Goal: Task Accomplishment & Management: Manage account settings

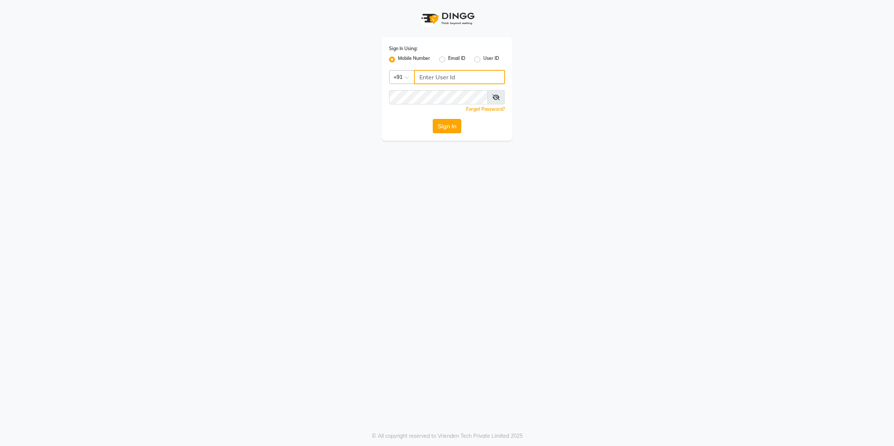
type input "9607783777"
click at [440, 128] on button "Sign In" at bounding box center [447, 126] width 28 height 14
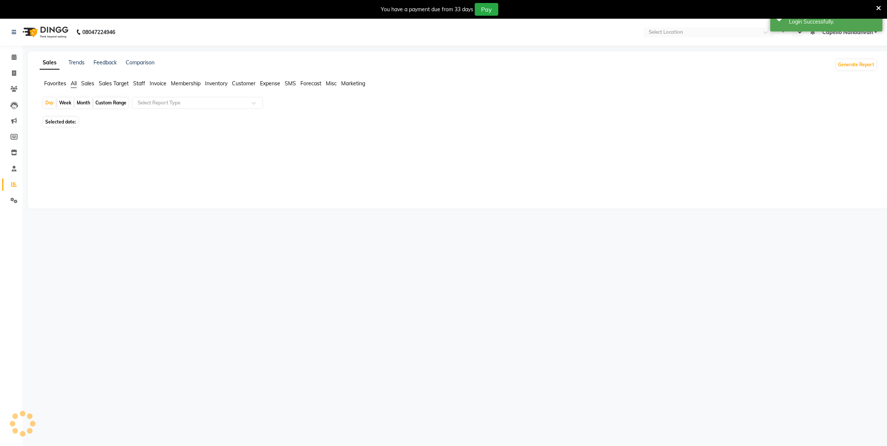
select select "en"
click at [13, 53] on span at bounding box center [13, 57] width 13 height 9
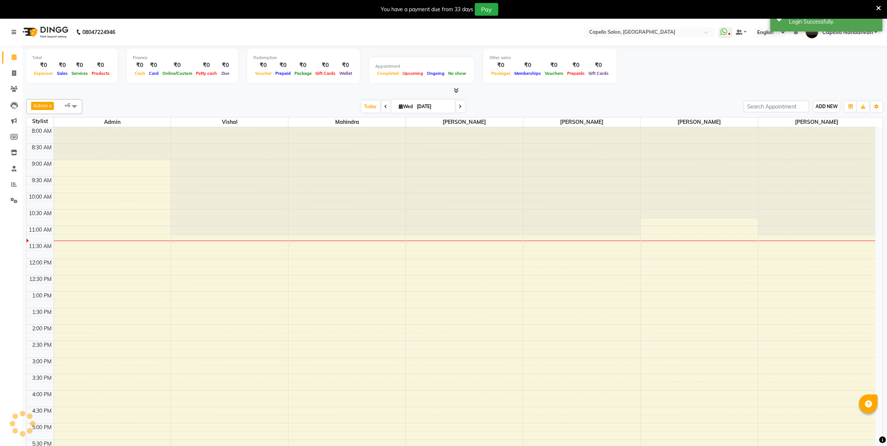
scroll to position [66, 0]
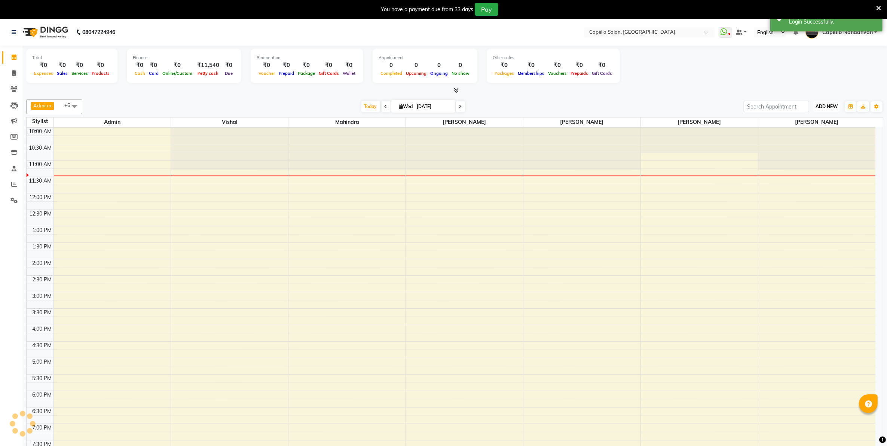
click at [827, 107] on span "ADD NEW" at bounding box center [826, 107] width 22 height 6
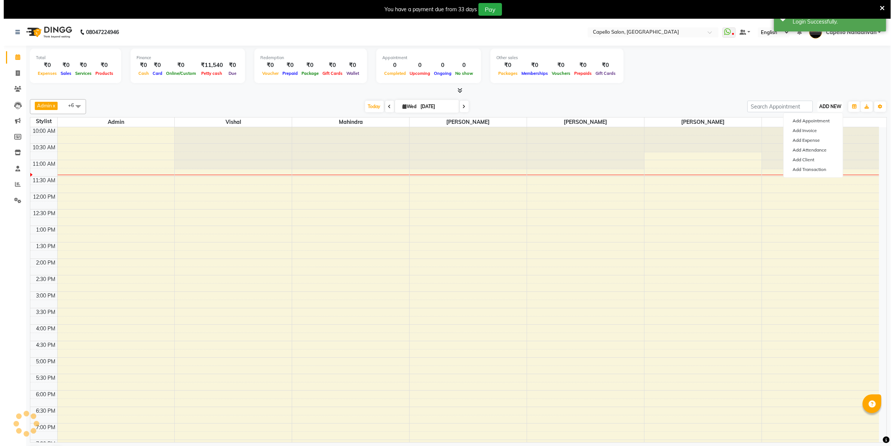
scroll to position [0, 0]
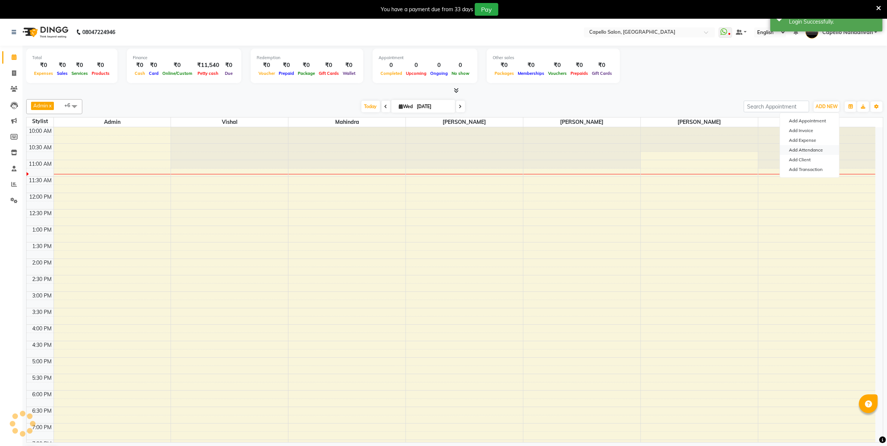
click at [822, 147] on link "Add Attendance" at bounding box center [809, 150] width 59 height 10
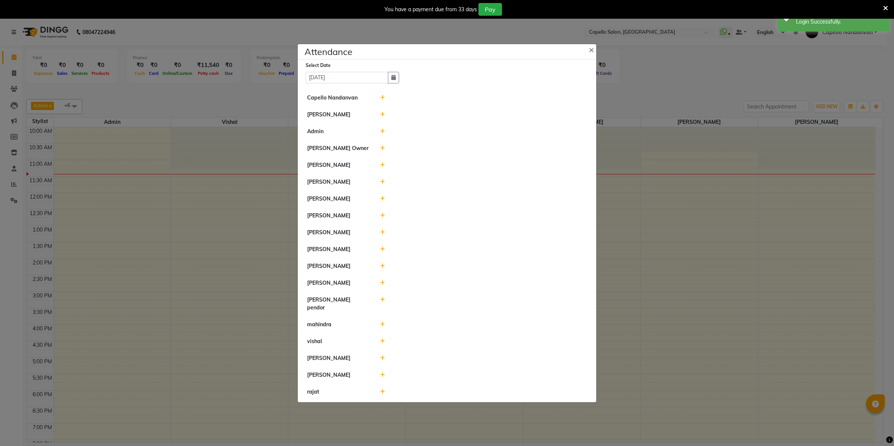
click at [383, 114] on span at bounding box center [382, 114] width 5 height 7
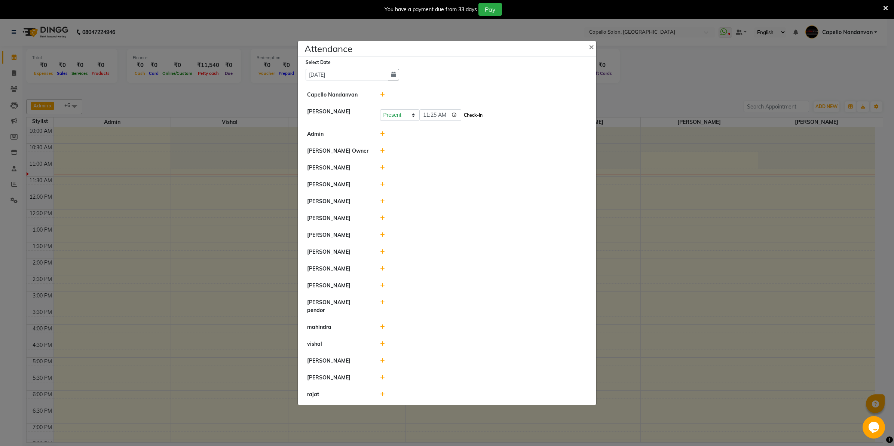
click at [470, 119] on button "Check-In" at bounding box center [473, 115] width 22 height 10
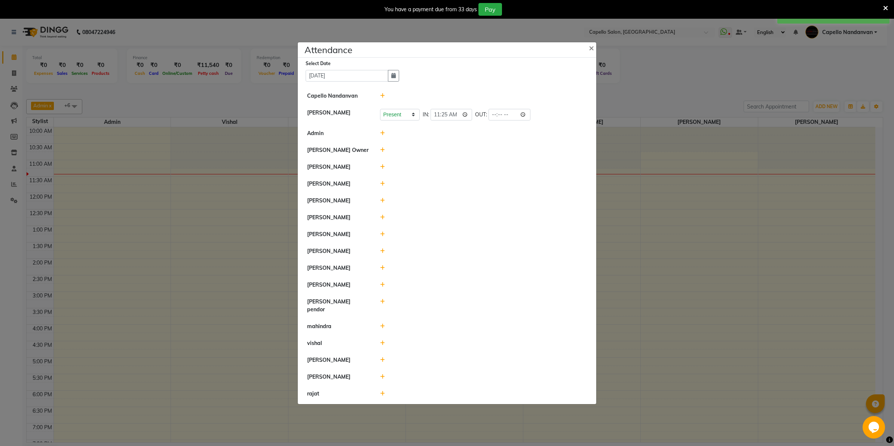
click at [384, 186] on icon at bounding box center [382, 183] width 5 height 5
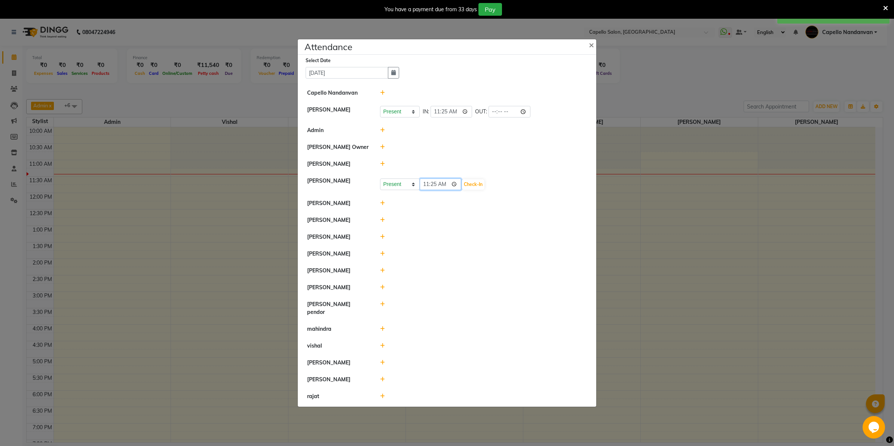
click at [426, 189] on input "11:25" at bounding box center [441, 184] width 42 height 12
type input "10:58"
click at [476, 186] on button "Check-In" at bounding box center [473, 184] width 22 height 10
click at [381, 205] on icon at bounding box center [382, 202] width 5 height 5
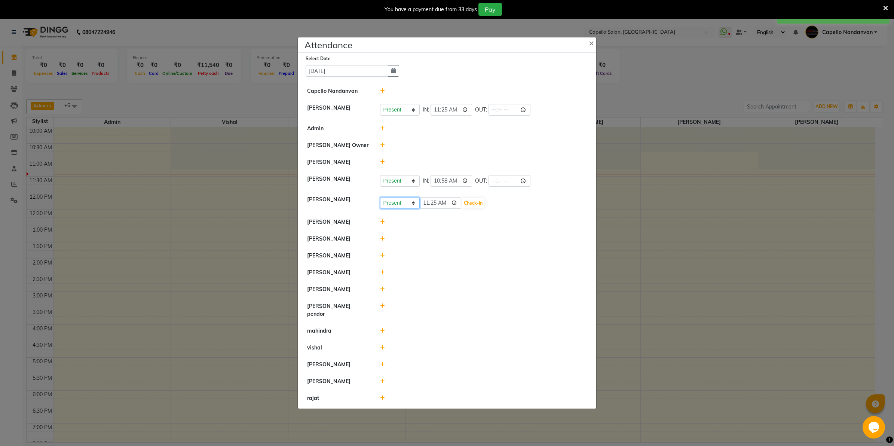
click at [389, 208] on select "Present Absent Late Half Day Weekly Off" at bounding box center [400, 203] width 40 height 12
select select "W"
click at [380, 201] on select "Present Absent Late Half Day Weekly Off" at bounding box center [400, 203] width 40 height 12
click at [426, 204] on button "Save" at bounding box center [427, 203] width 15 height 10
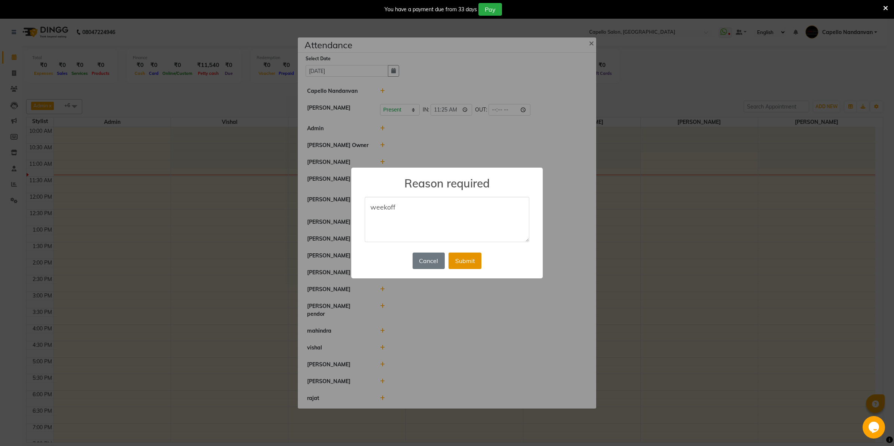
type textarea "weekoff"
click at [459, 261] on button "Submit" at bounding box center [464, 260] width 33 height 16
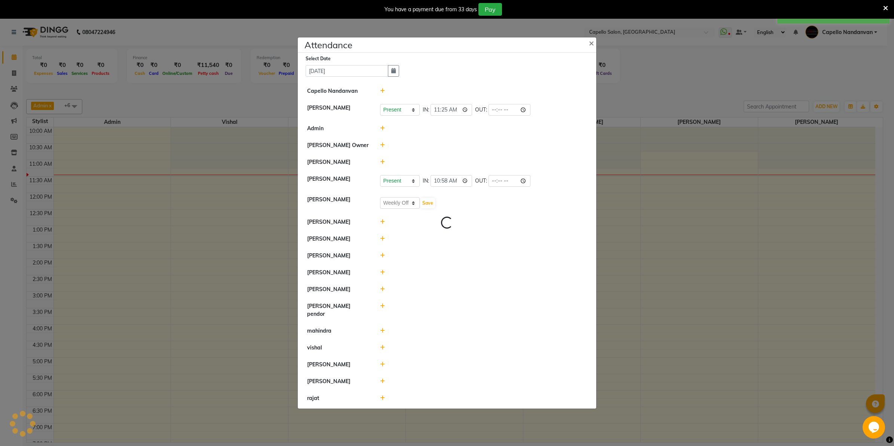
select select "W"
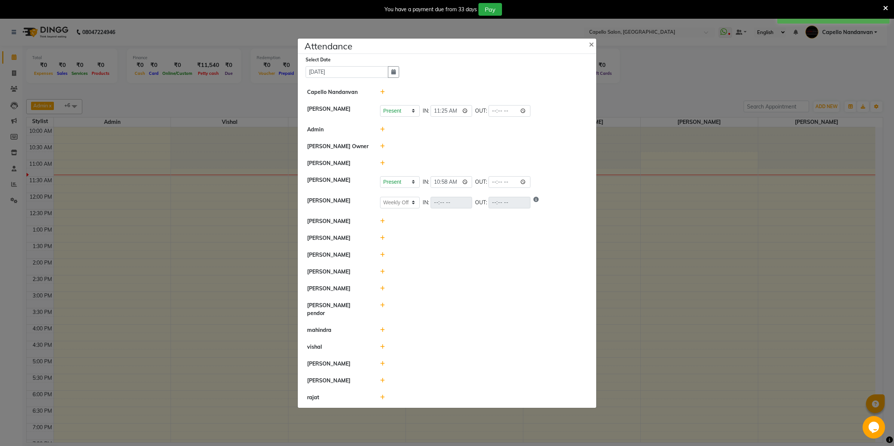
click at [380, 224] on icon at bounding box center [382, 220] width 5 height 5
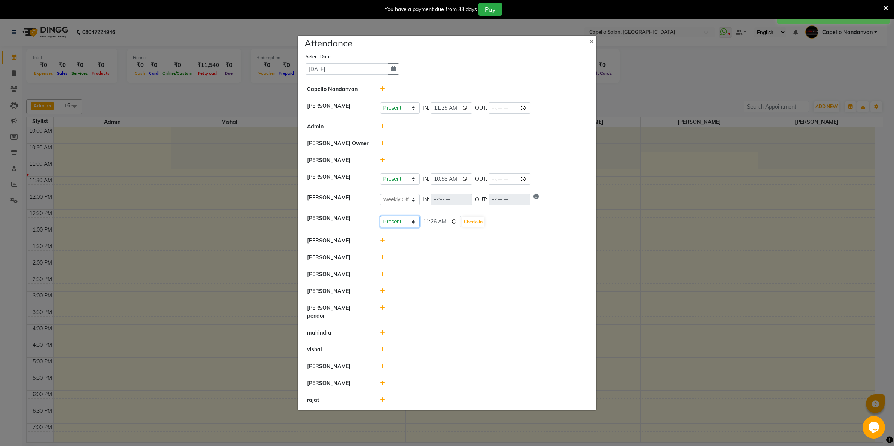
click at [389, 227] on select "Present Absent Late Half Day Weekly Off" at bounding box center [400, 222] width 40 height 12
select select "W"
click at [380, 220] on select "Present Absent Late Half Day Weekly Off" at bounding box center [400, 222] width 40 height 12
click at [428, 226] on button "Save" at bounding box center [427, 222] width 15 height 10
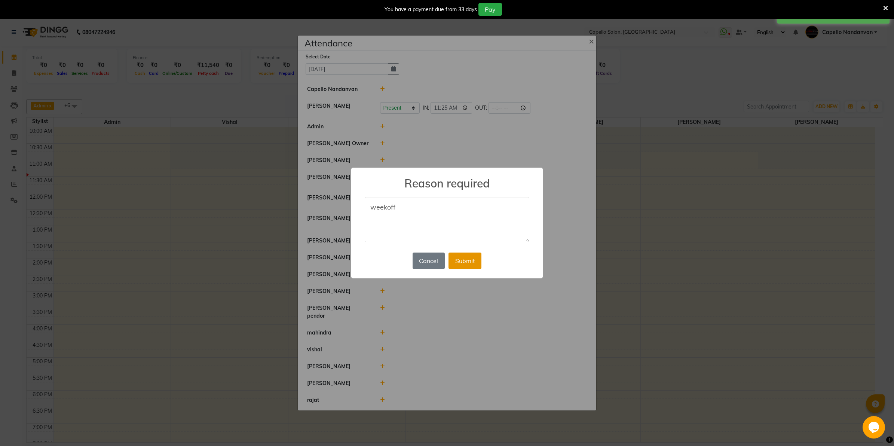
type textarea "weekoff"
click at [456, 262] on button "Submit" at bounding box center [464, 260] width 33 height 16
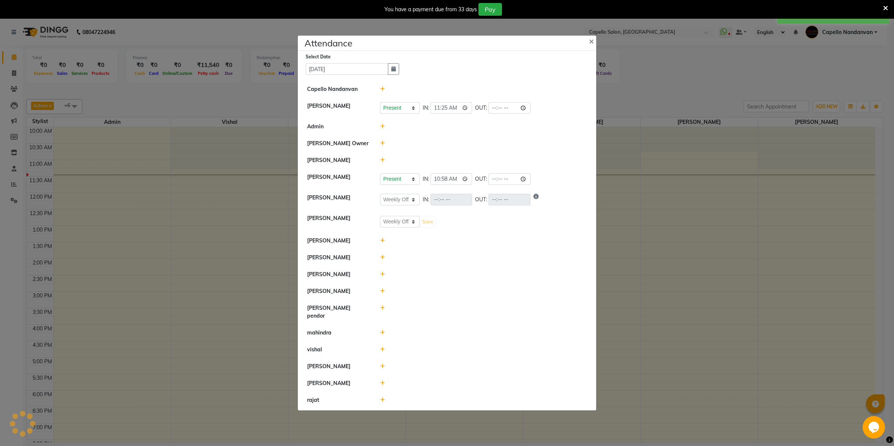
select select "W"
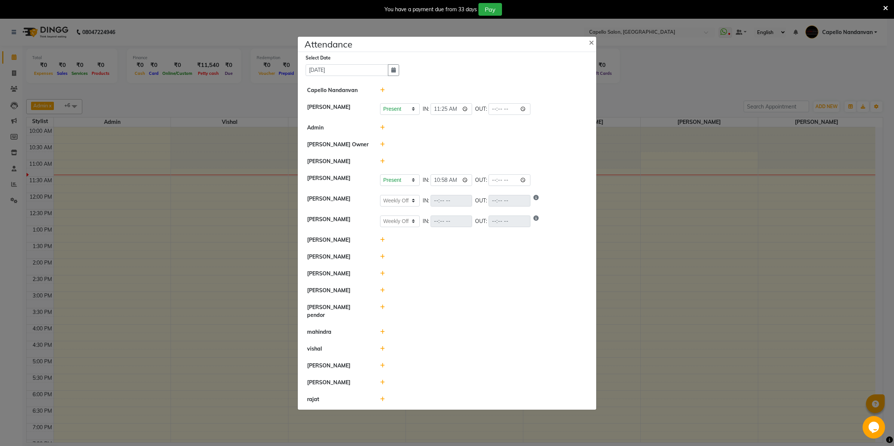
click at [383, 164] on icon at bounding box center [382, 161] width 5 height 5
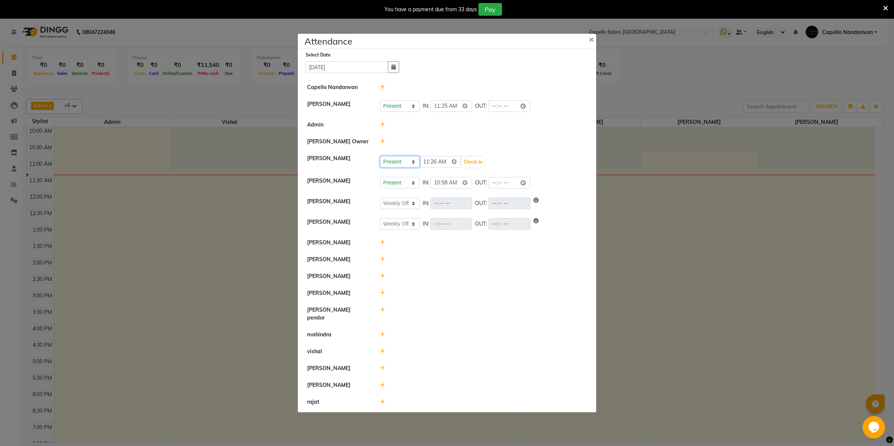
click at [414, 163] on select "Present Absent Late Half Day Weekly Off" at bounding box center [400, 162] width 40 height 12
select select "A"
click at [380, 159] on select "Present Absent Late Half Day Weekly Off" at bounding box center [400, 162] width 40 height 12
click at [433, 167] on button "Save" at bounding box center [427, 162] width 15 height 10
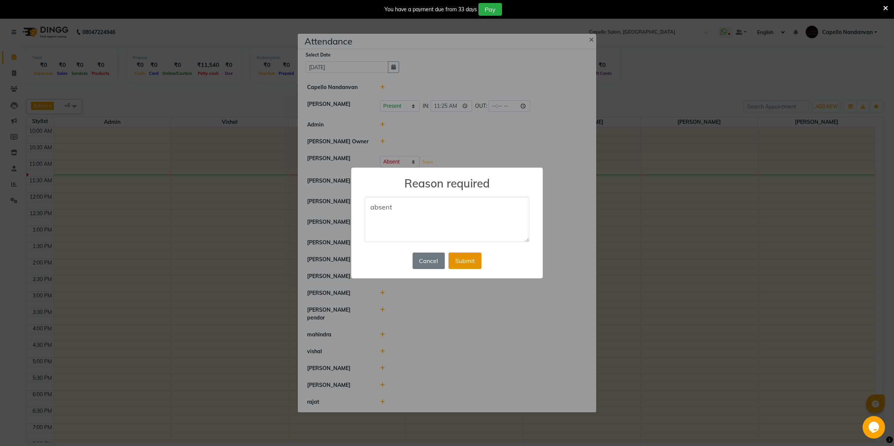
type textarea "absent"
click at [466, 262] on button "Submit" at bounding box center [464, 260] width 33 height 16
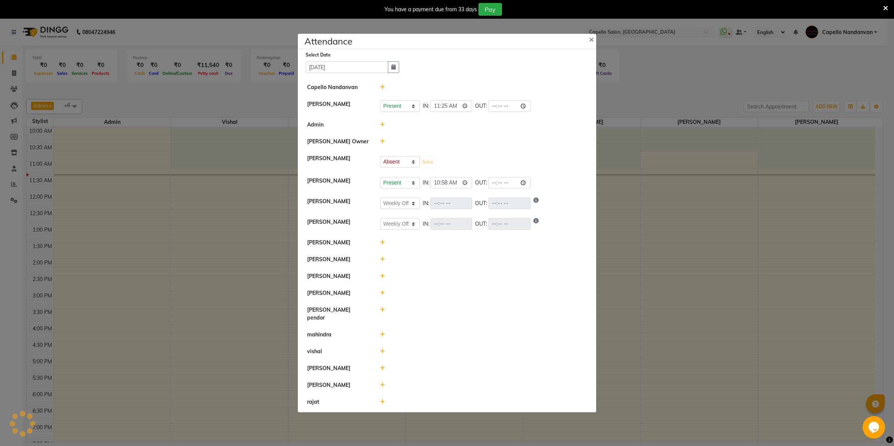
select select "A"
select select "W"
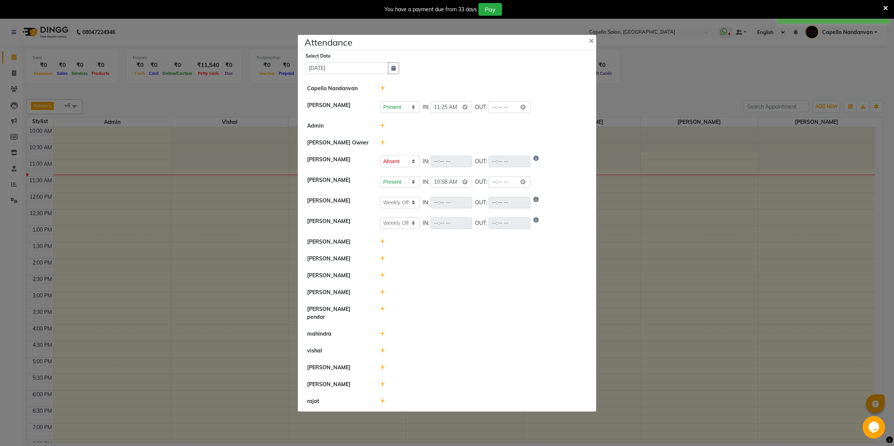
click at [381, 278] on icon at bounding box center [382, 275] width 5 height 5
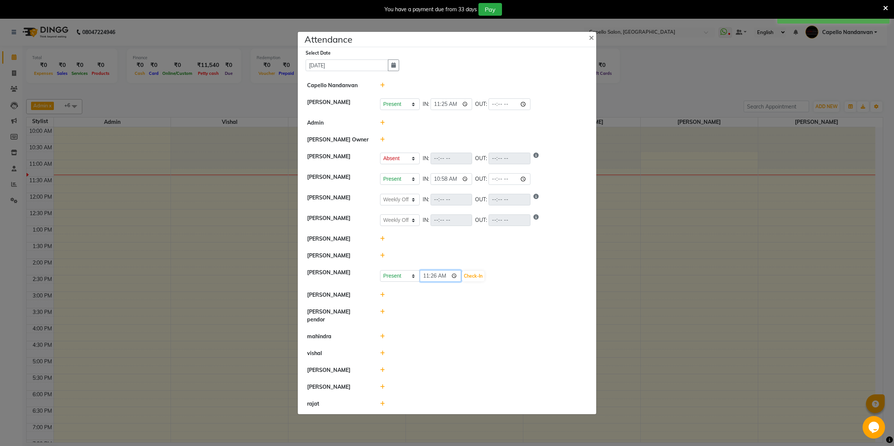
click at [432, 279] on input "11:26" at bounding box center [441, 276] width 42 height 12
click at [429, 279] on input "11:10" at bounding box center [441, 276] width 42 height 12
type input "10:58"
click at [476, 279] on button "Check-In" at bounding box center [473, 276] width 22 height 10
select select "A"
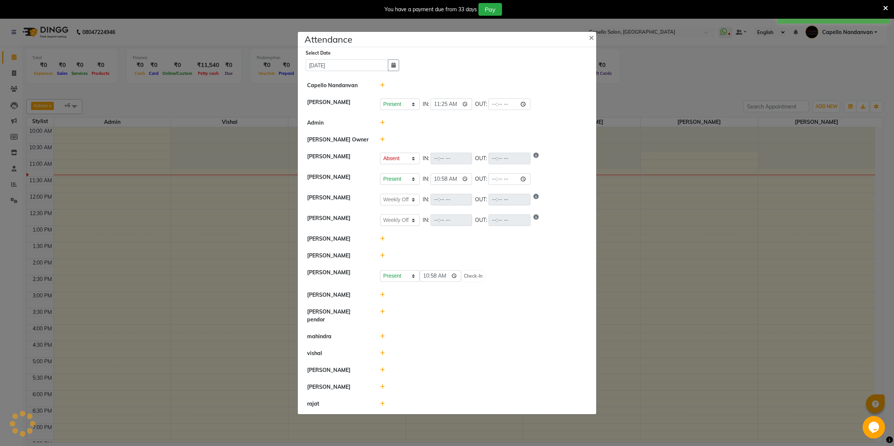
select select "W"
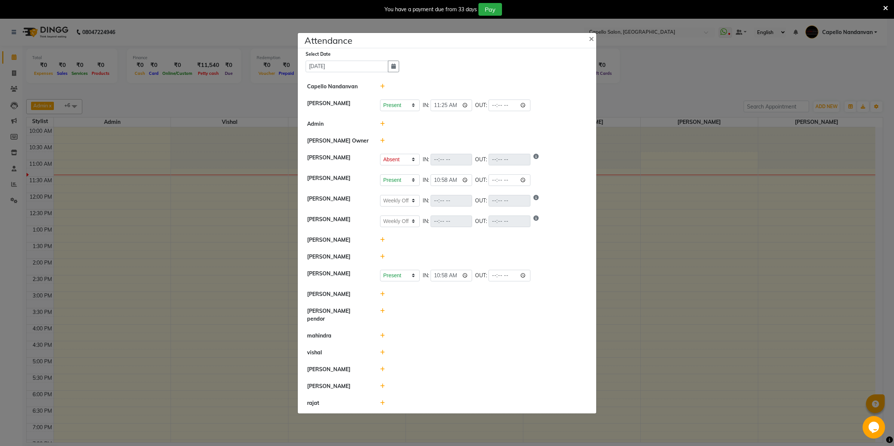
click at [383, 313] on icon at bounding box center [382, 310] width 5 height 5
click at [427, 314] on input "11:26" at bounding box center [441, 315] width 42 height 12
click at [432, 316] on input "10:08" at bounding box center [441, 315] width 42 height 12
type input "10:58"
click at [475, 316] on button "Check-In" at bounding box center [473, 314] width 22 height 10
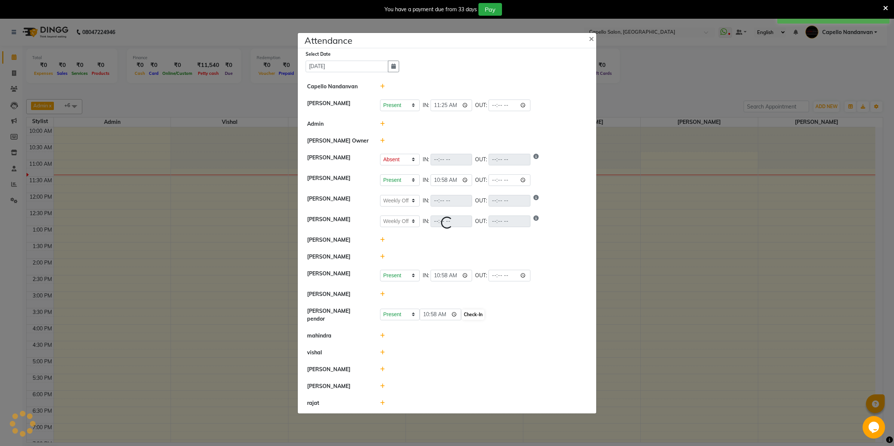
select select "A"
select select "W"
click at [384, 334] on icon at bounding box center [382, 335] width 5 height 5
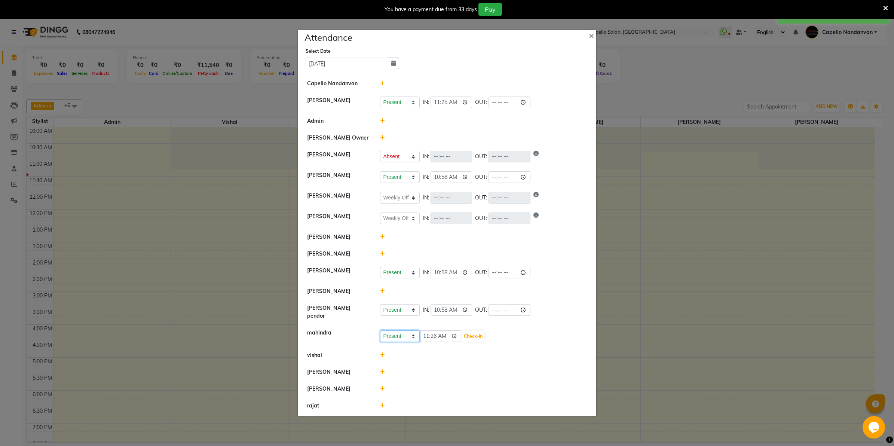
click at [394, 335] on select "Present Absent Late Half Day Weekly Off" at bounding box center [400, 336] width 40 height 12
select select "W"
click at [380, 330] on select "Present Absent Late Half Day Weekly Off" at bounding box center [400, 336] width 40 height 12
click at [424, 335] on button "Save" at bounding box center [427, 336] width 15 height 10
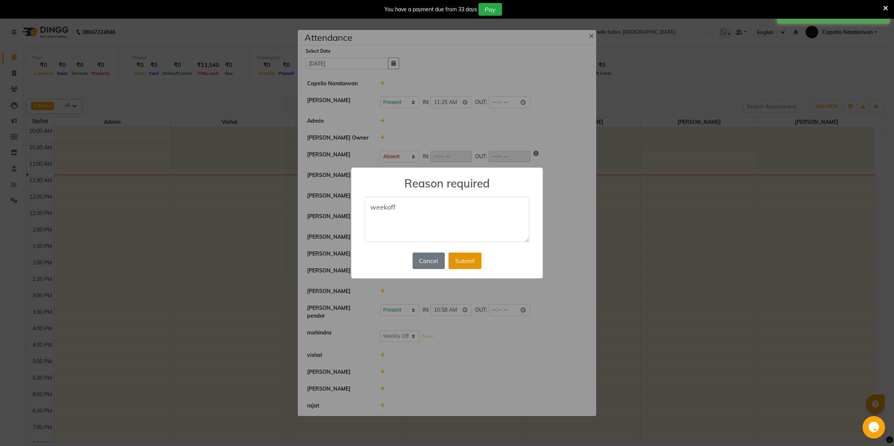
type textarea "weekoff"
click at [457, 257] on button "Submit" at bounding box center [464, 260] width 33 height 16
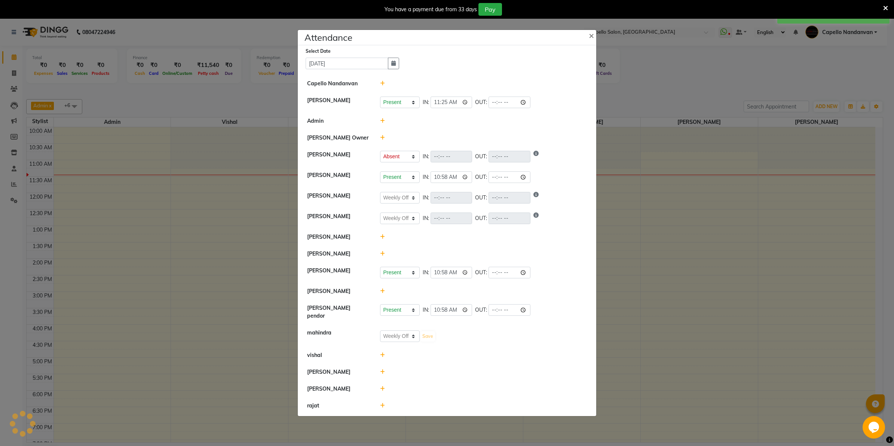
select select "A"
select select "W"
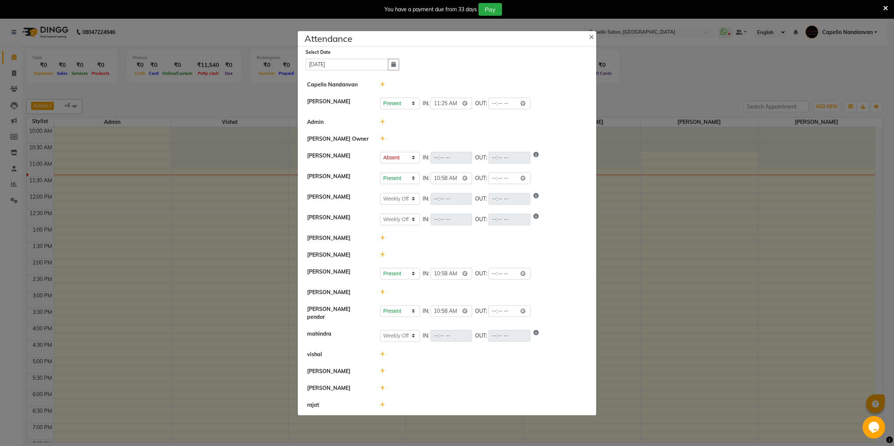
click at [380, 353] on icon at bounding box center [382, 354] width 5 height 5
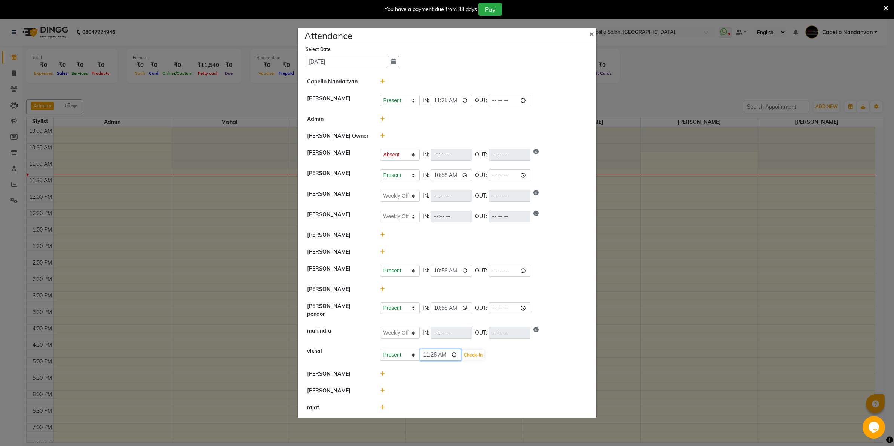
click at [429, 353] on input "11:26" at bounding box center [441, 355] width 42 height 12
type input "10:58"
click at [470, 352] on button "Check-In" at bounding box center [473, 355] width 22 height 10
select select "A"
select select "W"
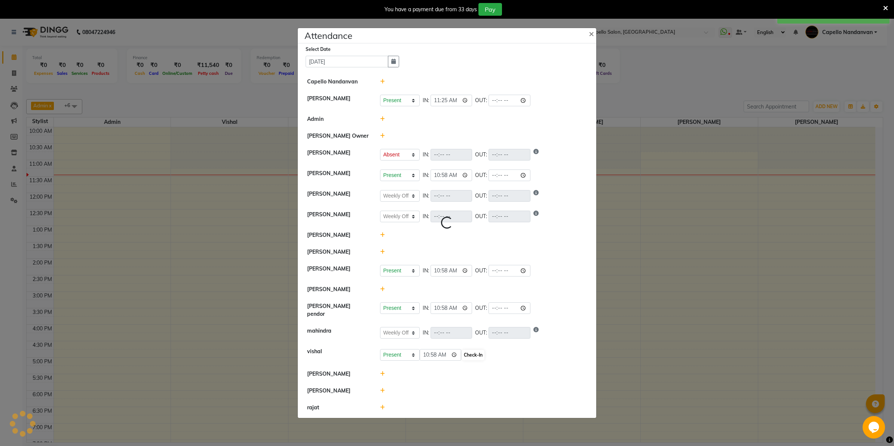
select select "W"
click at [383, 371] on icon at bounding box center [382, 372] width 5 height 5
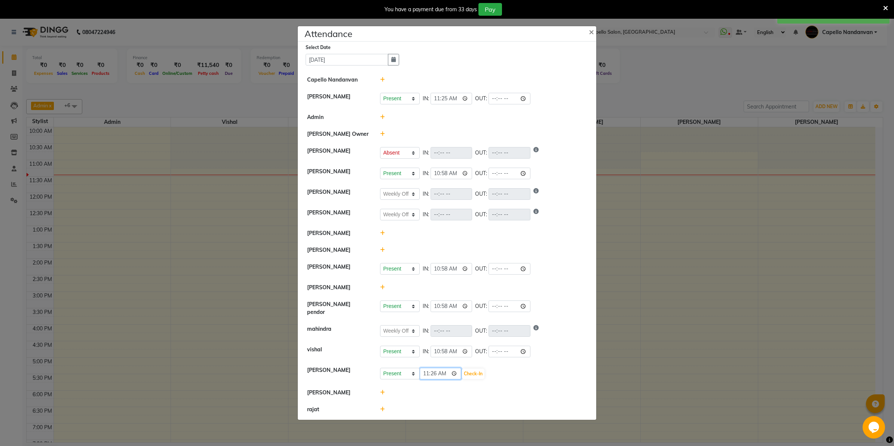
click at [430, 373] on input "11:26" at bounding box center [441, 374] width 42 height 12
click at [435, 371] on input "11:26" at bounding box center [441, 374] width 42 height 12
type input "11:05"
click at [469, 370] on button "Check-In" at bounding box center [473, 373] width 22 height 10
select select "A"
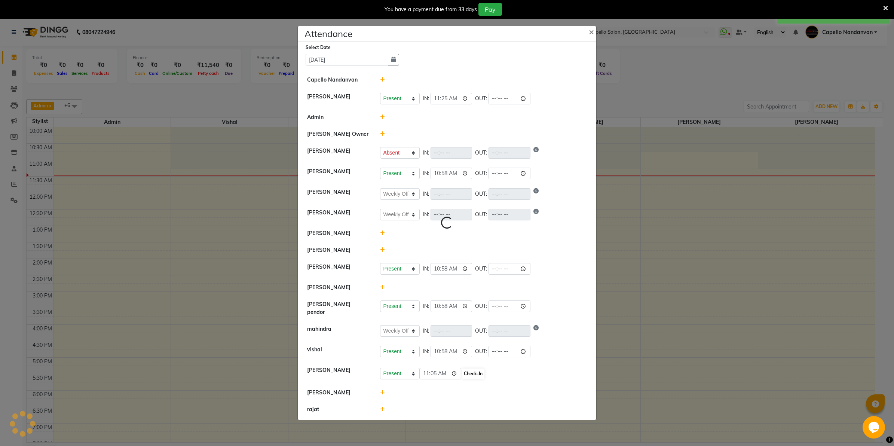
select select "W"
click at [383, 389] on icon at bounding box center [382, 391] width 5 height 5
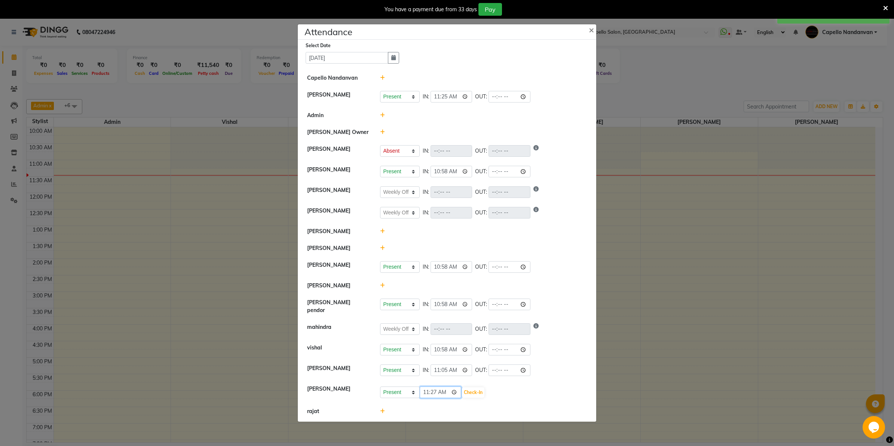
click at [426, 388] on input "11:27" at bounding box center [441, 392] width 42 height 12
type input "10:58"
click at [466, 389] on button "Check-In" at bounding box center [473, 392] width 22 height 10
select select "A"
select select "W"
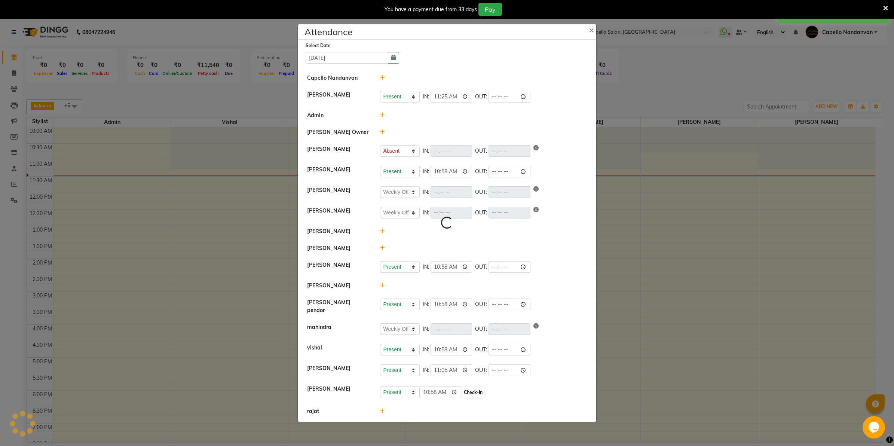
select select "W"
click at [625, 97] on ngb-modal-window "Attendance × Select Date 03-09-2025 Capello Nandanvan CHETNA SONI Present Absen…" at bounding box center [447, 223] width 894 height 446
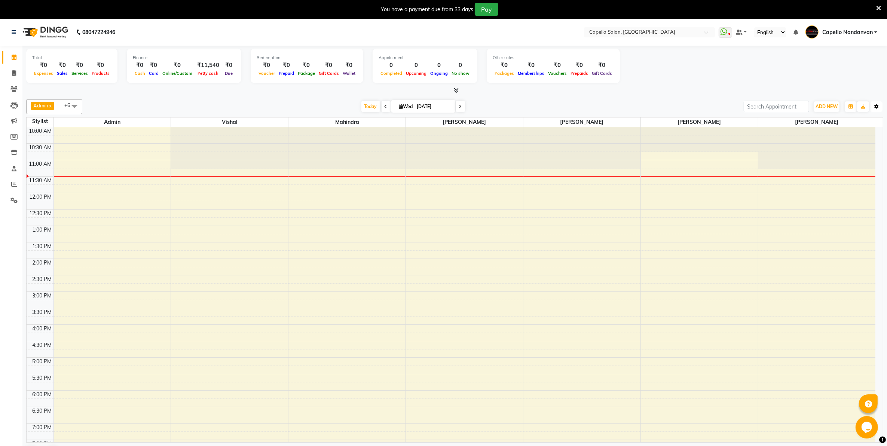
click at [880, 105] on button "Toggle Dropdown" at bounding box center [876, 106] width 12 height 10
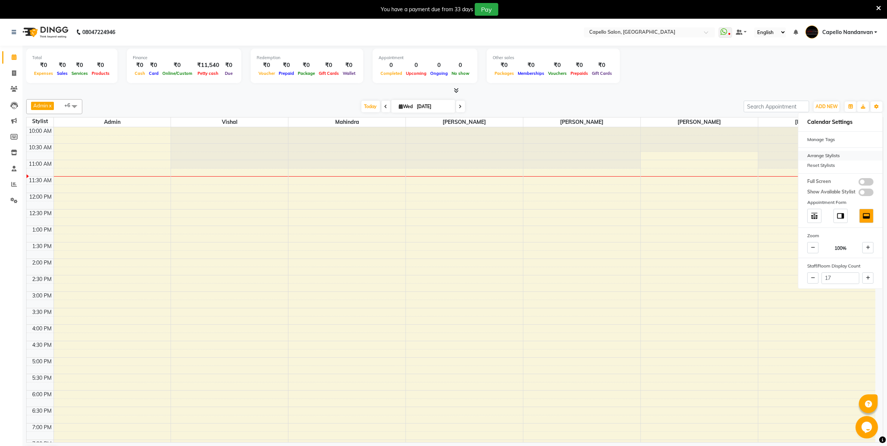
click at [835, 154] on div "Arrange Stylists" at bounding box center [840, 156] width 84 height 10
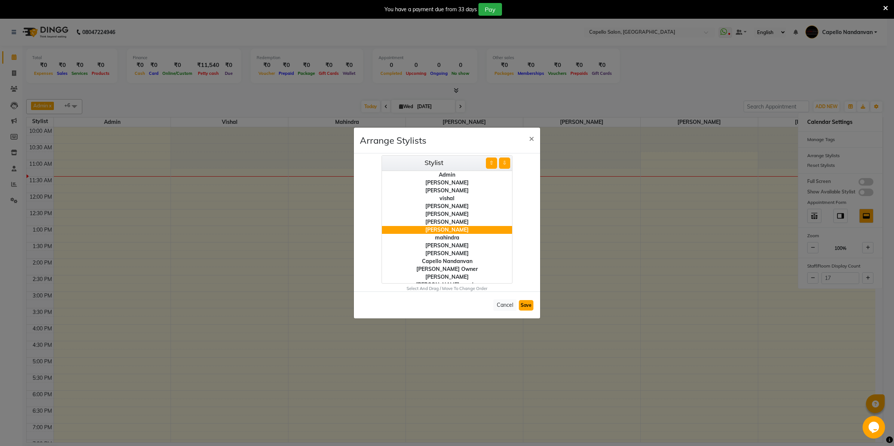
click at [528, 306] on button "Save" at bounding box center [526, 305] width 15 height 10
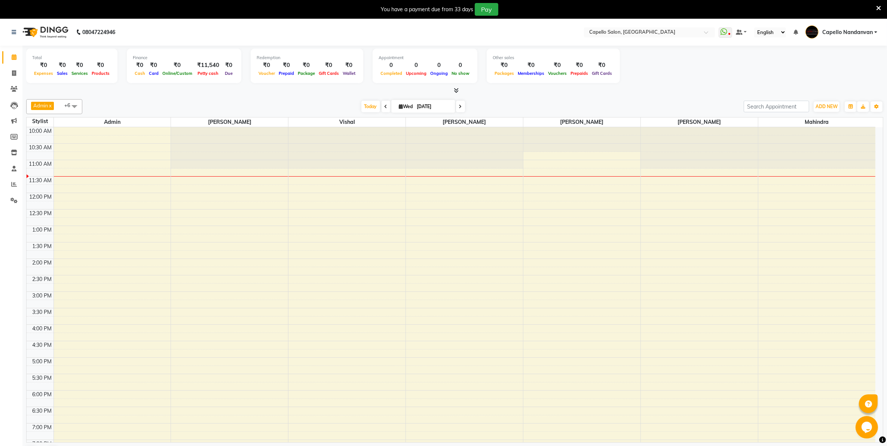
click at [72, 108] on span at bounding box center [74, 106] width 15 height 14
click at [36, 166] on div "mahindra" at bounding box center [54, 167] width 48 height 8
checkbox input "false"
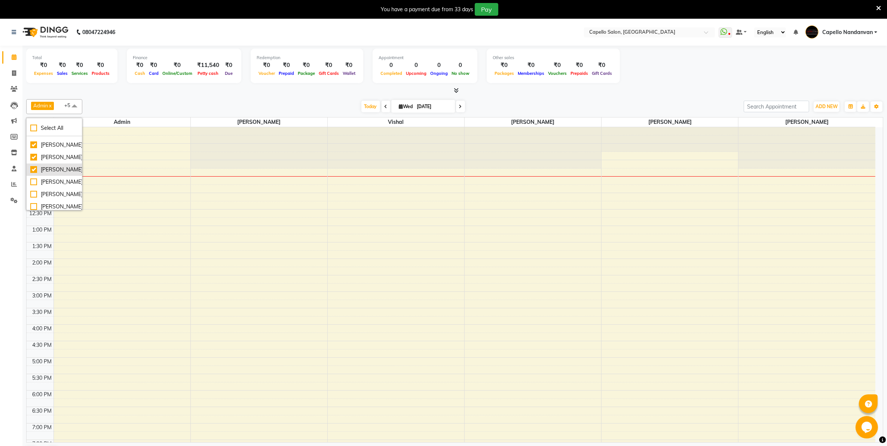
scroll to position [94, 0]
click at [33, 151] on div "[PERSON_NAME]" at bounding box center [54, 148] width 48 height 8
checkbox input "true"
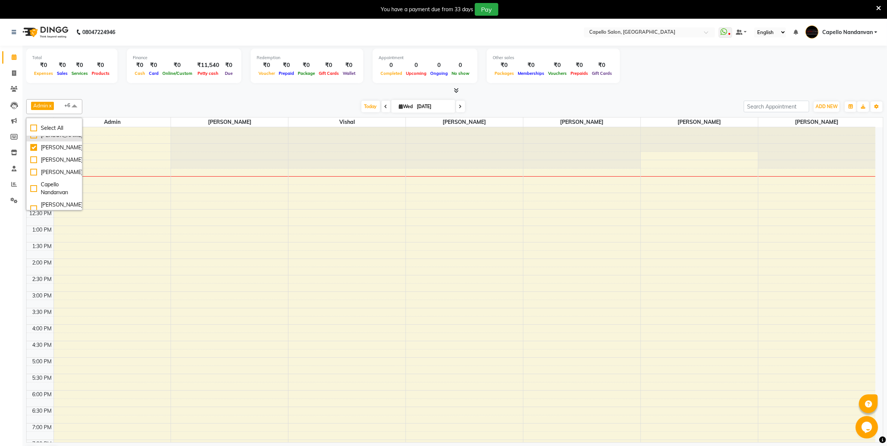
click at [33, 139] on div "[PERSON_NAME]" at bounding box center [54, 135] width 48 height 8
checkbox input "true"
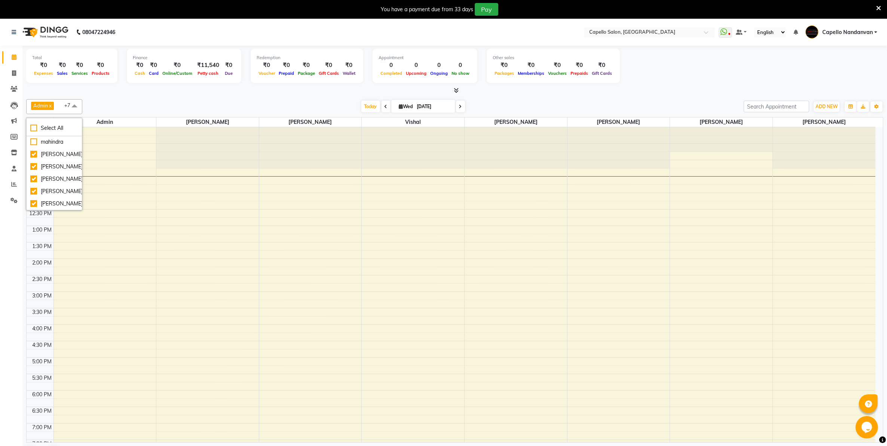
scroll to position [0, 0]
click at [119, 101] on div "Today Wed 03-09-2025" at bounding box center [413, 106] width 654 height 11
click at [15, 180] on span at bounding box center [13, 184] width 13 height 9
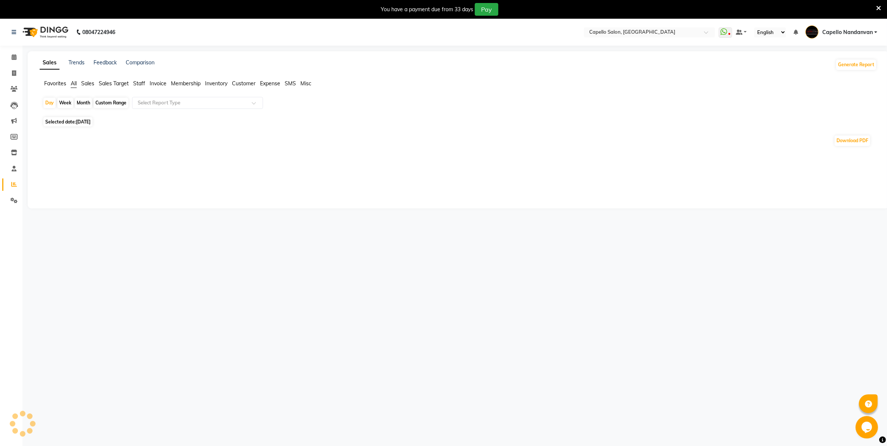
click at [80, 100] on div "Month" at bounding box center [83, 103] width 17 height 10
select select "9"
select select "2025"
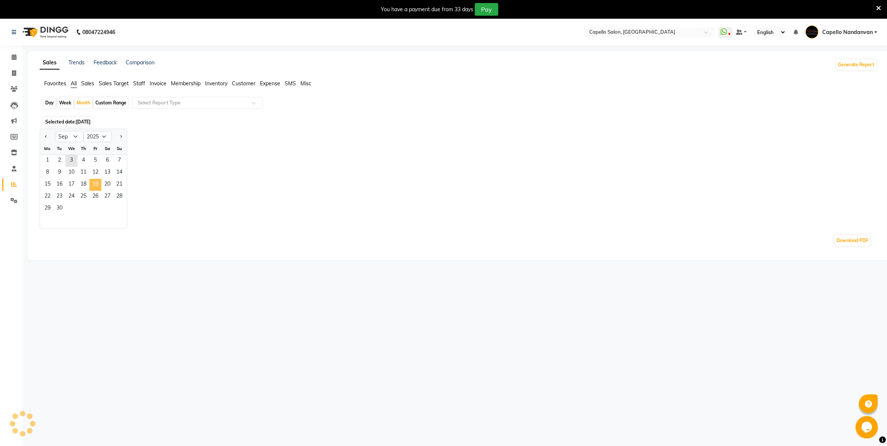
click at [90, 191] on span "19" at bounding box center [95, 185] width 12 height 12
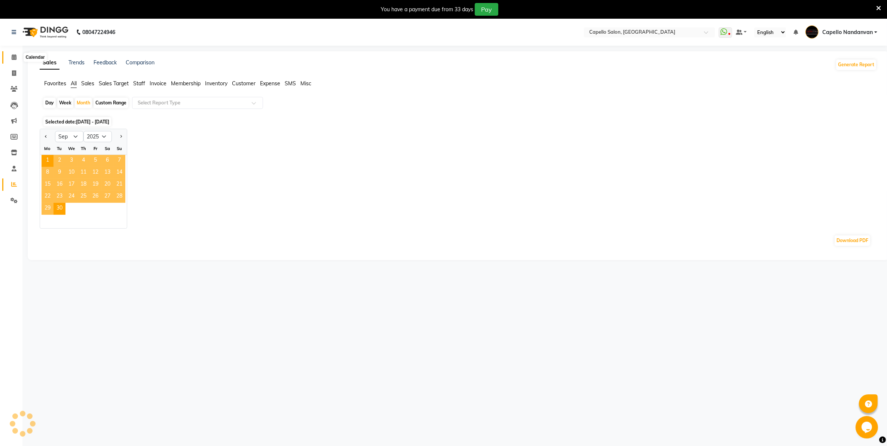
click at [15, 59] on icon at bounding box center [14, 57] width 5 height 6
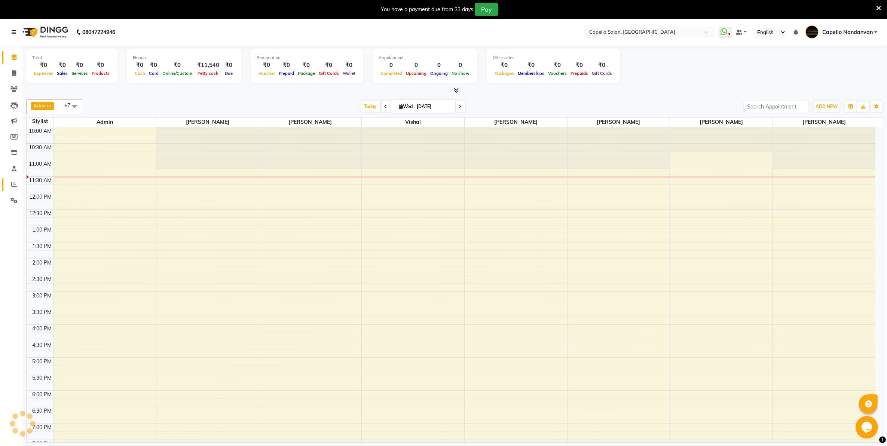
click at [12, 178] on link "Reports" at bounding box center [11, 184] width 18 height 12
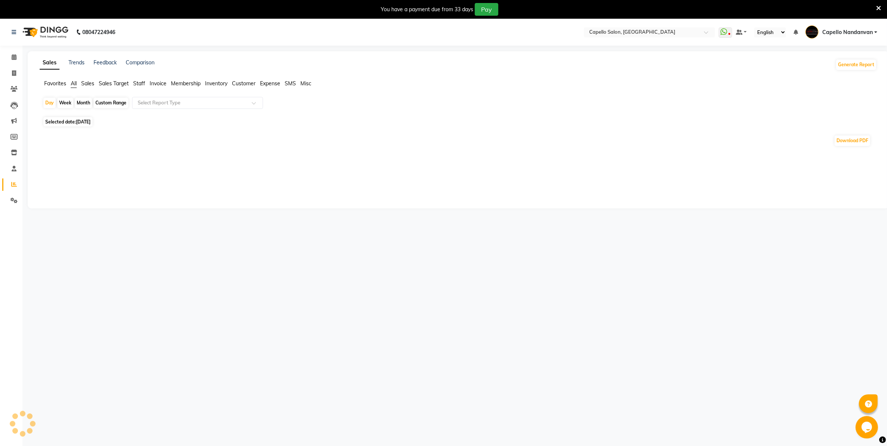
click at [87, 98] on div "Month" at bounding box center [83, 103] width 17 height 10
select select "9"
select select "2025"
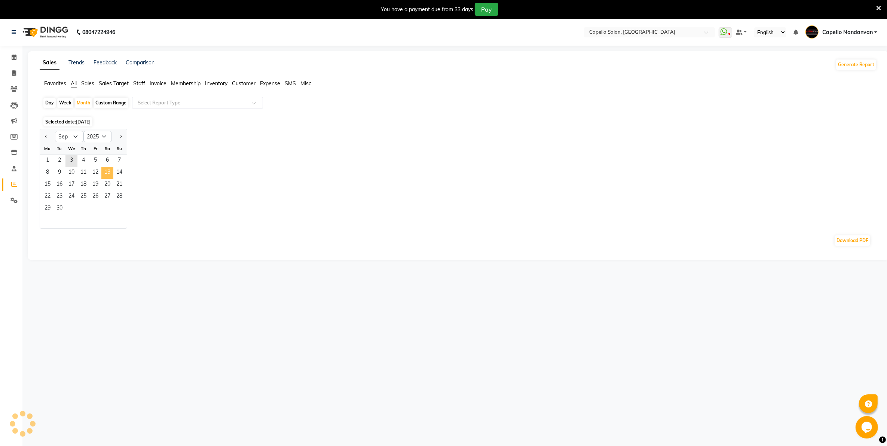
click at [101, 169] on span "13" at bounding box center [107, 173] width 12 height 12
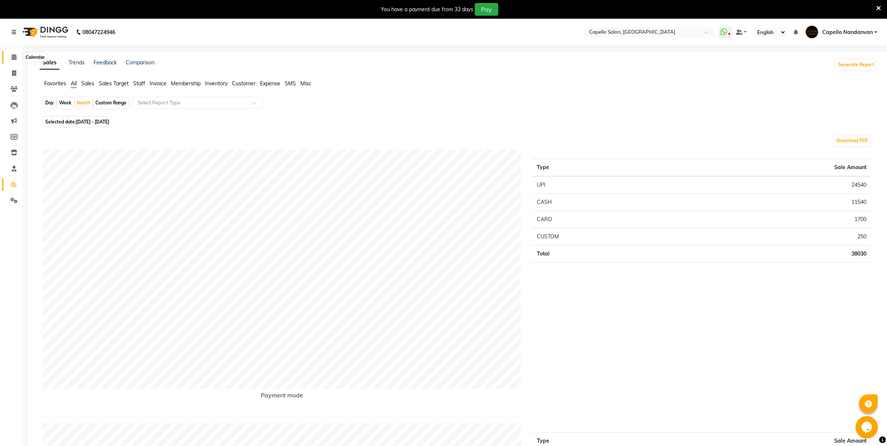
click at [12, 55] on icon at bounding box center [14, 57] width 5 height 6
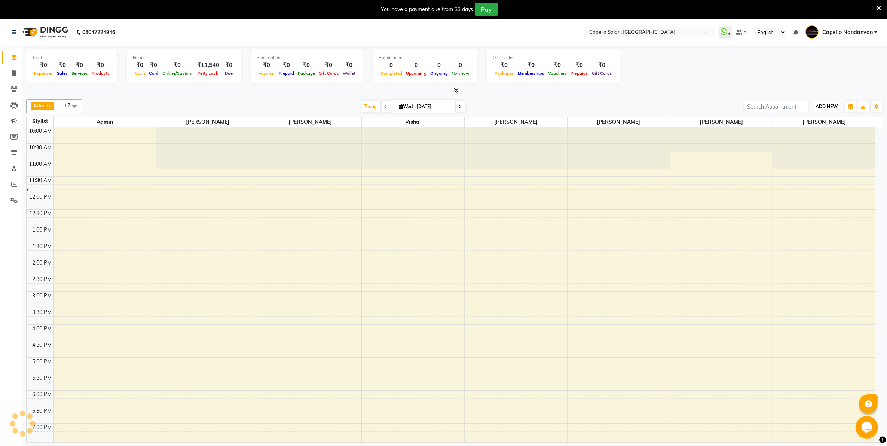
click at [821, 109] on span "ADD NEW" at bounding box center [826, 107] width 22 height 6
click at [812, 151] on link "Add Attendance" at bounding box center [809, 150] width 59 height 10
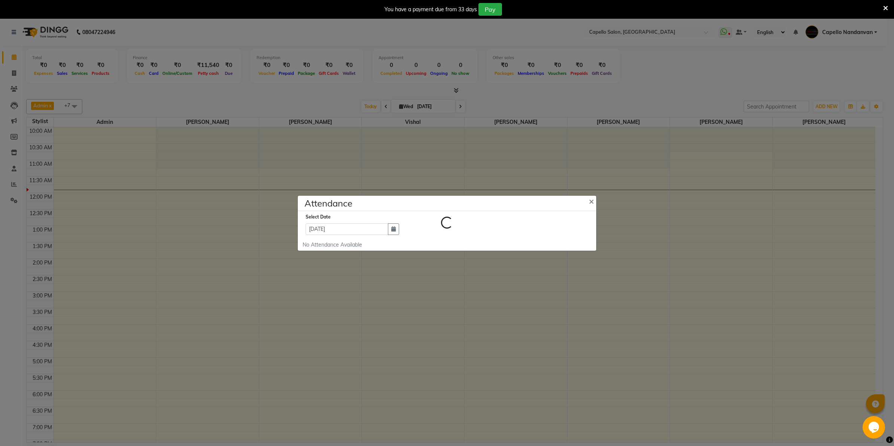
select select "A"
select select "W"
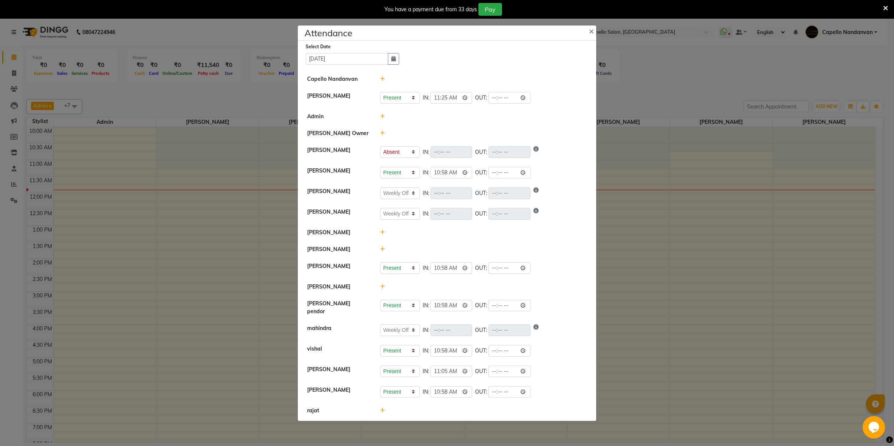
click at [694, 67] on ngb-modal-window "Attendance × Select Date 03-09-2025 Capello Nandanvan CHETNA SONI Present Absen…" at bounding box center [447, 223] width 894 height 446
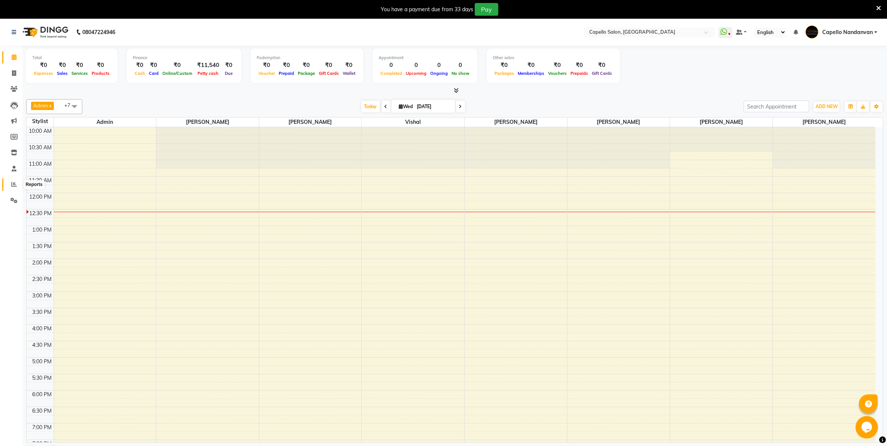
click at [11, 186] on icon at bounding box center [14, 184] width 6 height 6
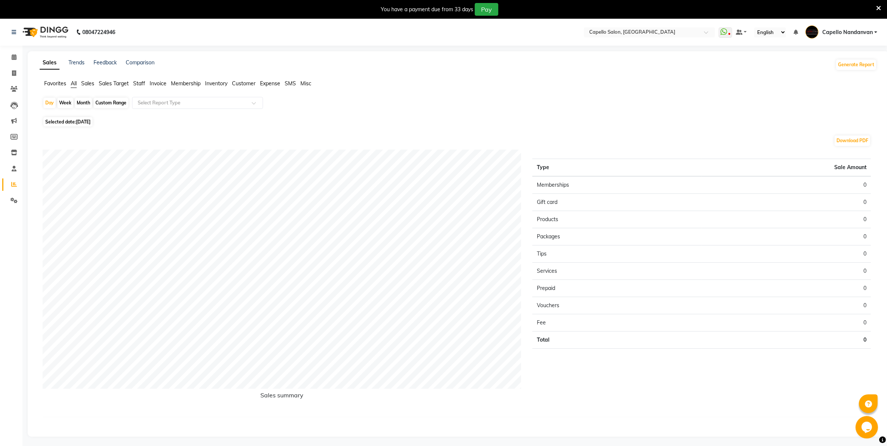
click at [81, 100] on div "Month" at bounding box center [83, 103] width 17 height 10
select select "9"
select select "2025"
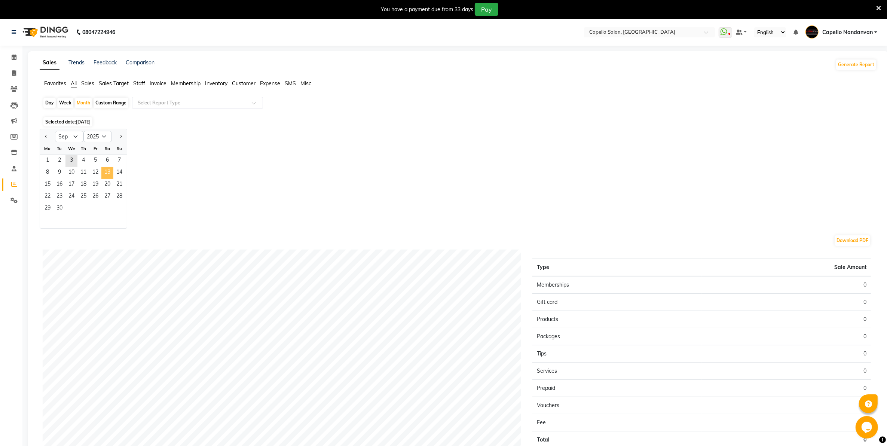
click at [105, 172] on span "13" at bounding box center [107, 173] width 12 height 12
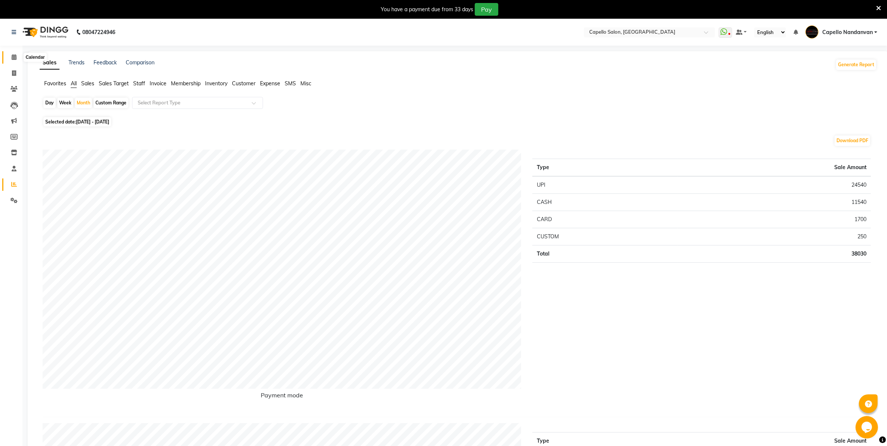
click at [9, 58] on span at bounding box center [13, 57] width 13 height 9
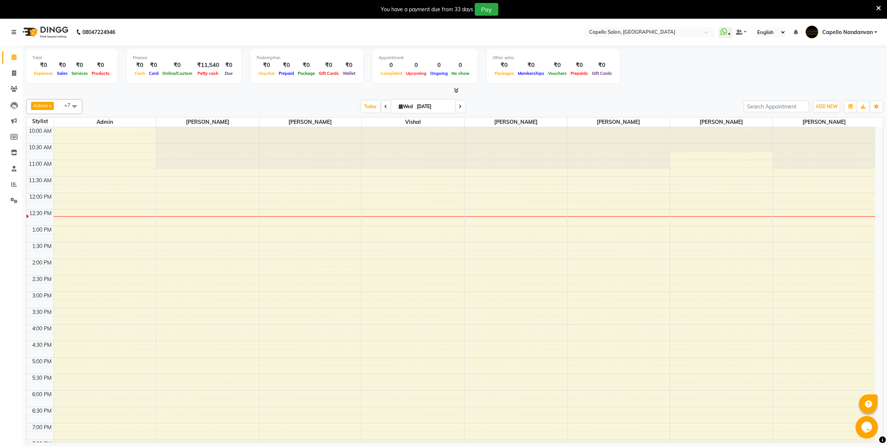
click at [75, 110] on span at bounding box center [74, 106] width 15 height 14
click at [702, 85] on div "Total ₹0 Expenses ₹0 Sales ₹0 Services ₹0 Products Finance ₹0 Cash ₹0 Card ₹0 O…" at bounding box center [454, 67] width 857 height 37
click at [74, 107] on span at bounding box center [74, 106] width 15 height 14
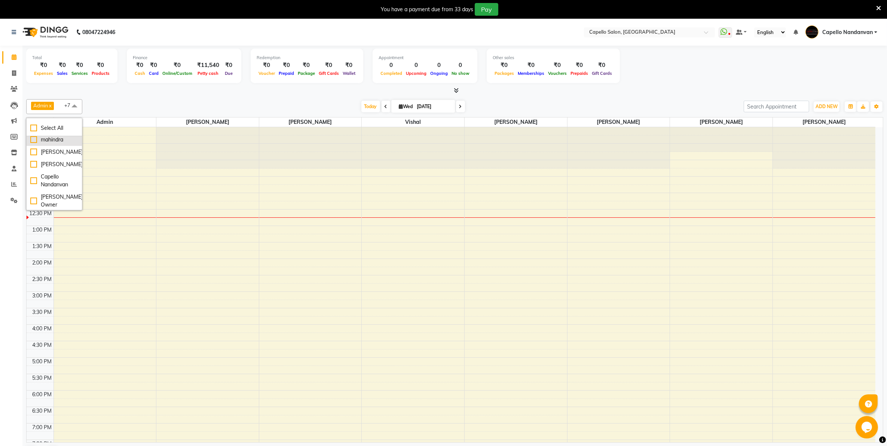
click at [33, 144] on div "mahindra" at bounding box center [54, 140] width 48 height 8
checkbox input "true"
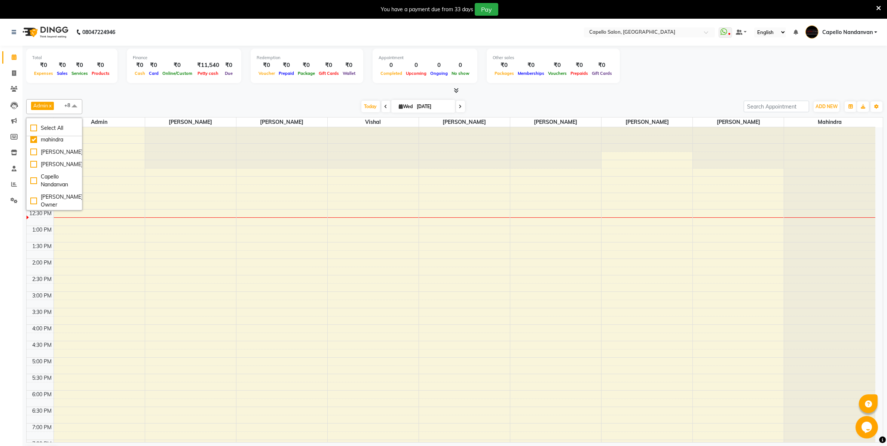
click at [381, 107] on span at bounding box center [385, 107] width 9 height 12
type input "02-09-2025"
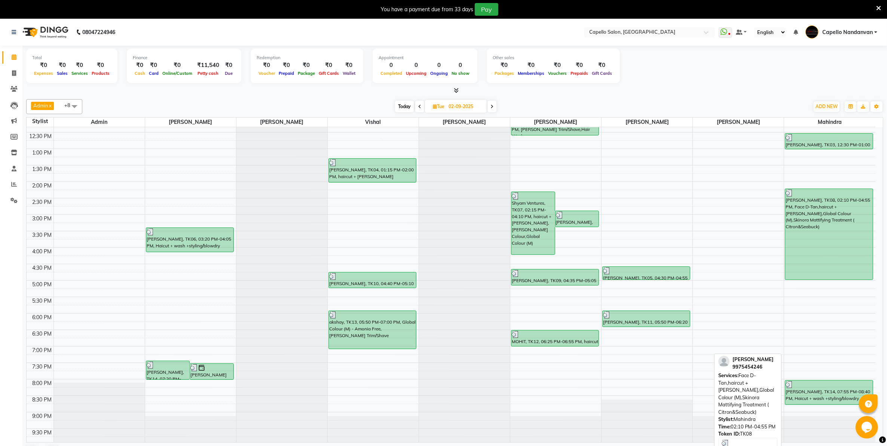
scroll to position [85, 0]
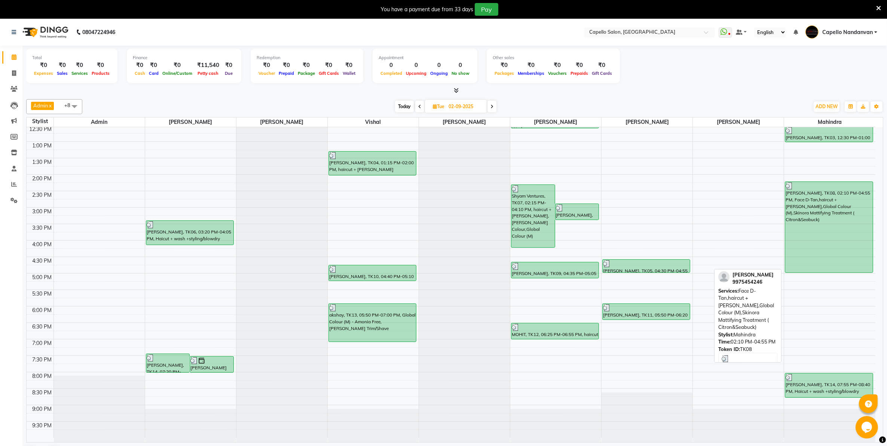
click at [813, 242] on div "BIPIN, TK08, 02:10 PM-04:55 PM, Face D-Tan,haircut + beard,Global Colour (M),Sk…" at bounding box center [829, 227] width 88 height 91
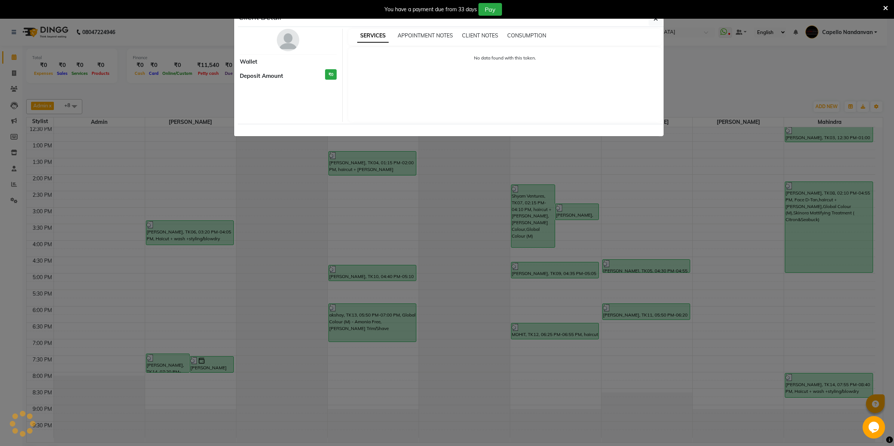
select select "3"
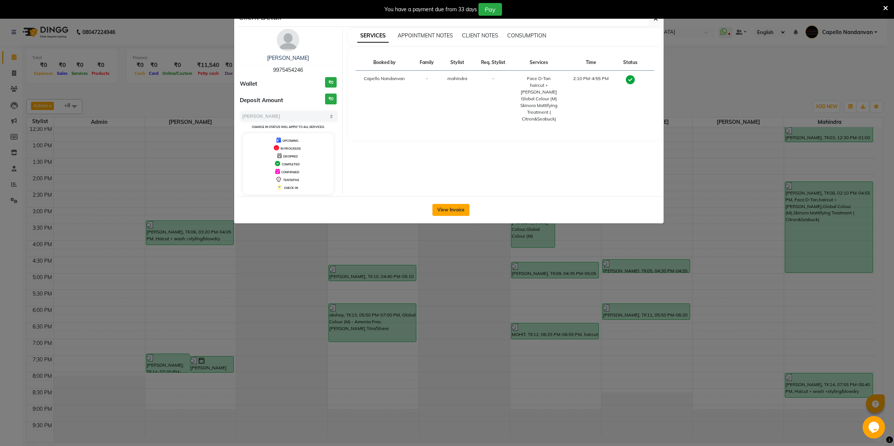
click at [459, 210] on button "View Invoice" at bounding box center [450, 210] width 37 height 12
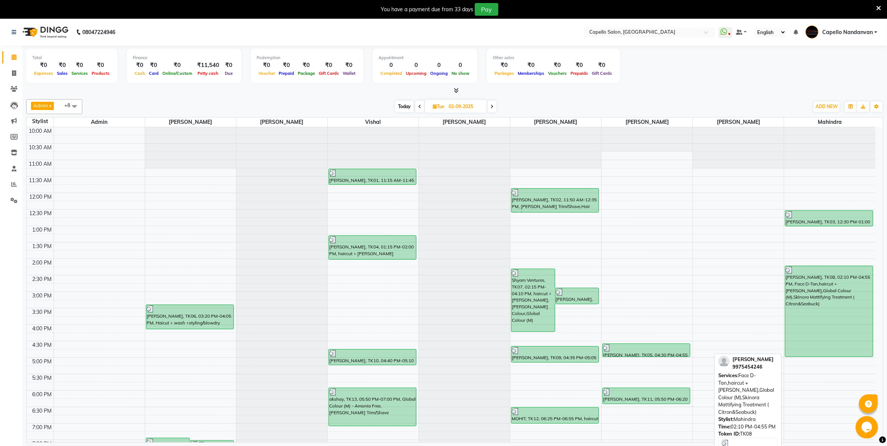
click at [818, 322] on div "BIPIN, TK08, 02:10 PM-04:55 PM, Face D-Tan,haircut + beard,Global Colour (M),Sk…" at bounding box center [829, 311] width 88 height 91
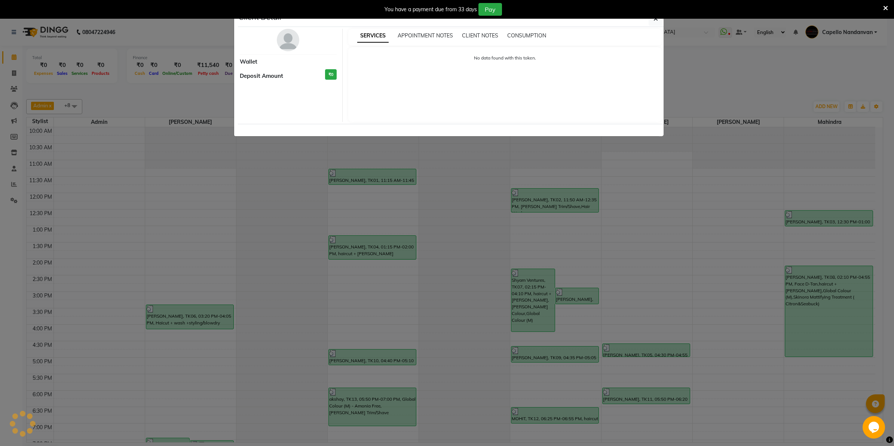
select select "3"
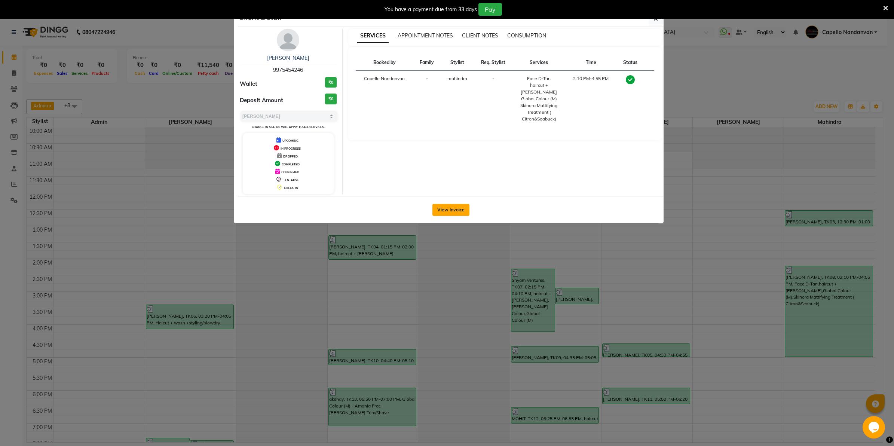
click at [444, 209] on button "View Invoice" at bounding box center [450, 210] width 37 height 12
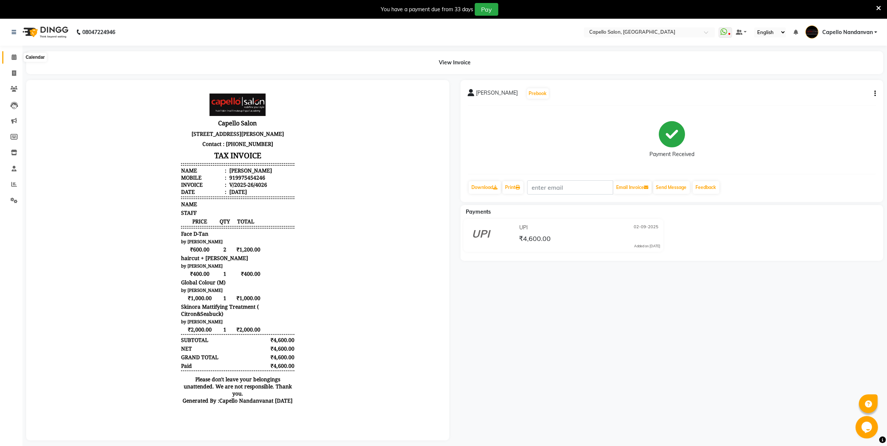
click at [16, 59] on span at bounding box center [13, 57] width 13 height 9
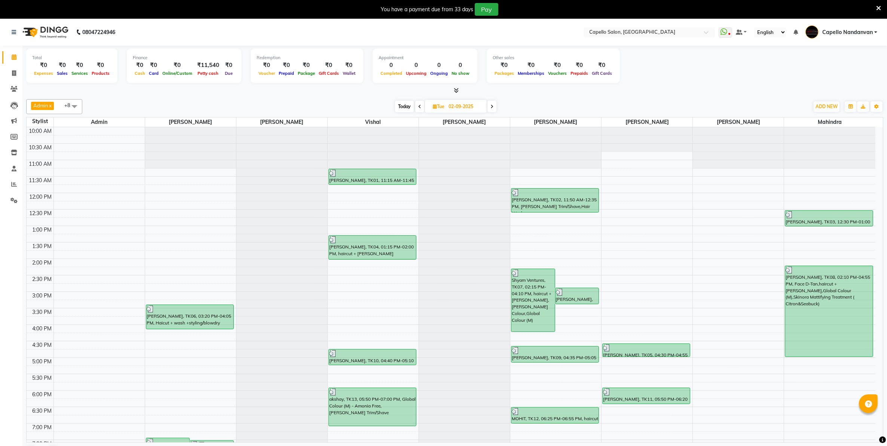
click at [406, 105] on span "Today" at bounding box center [404, 107] width 19 height 12
type input "[DATE]"
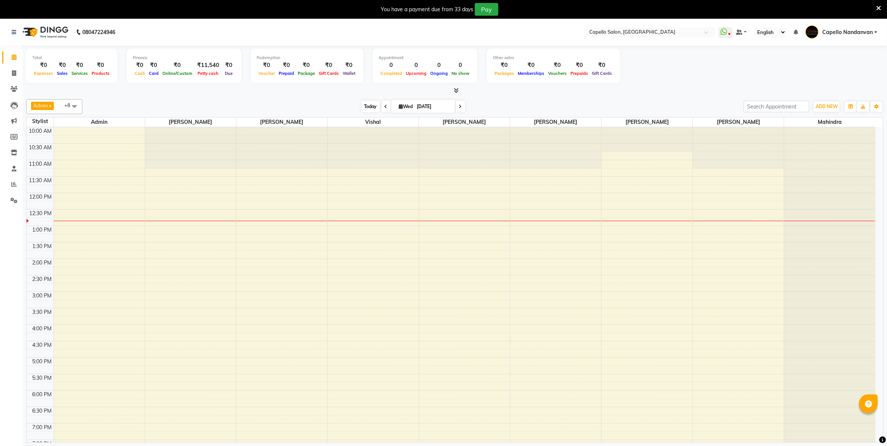
scroll to position [67, 0]
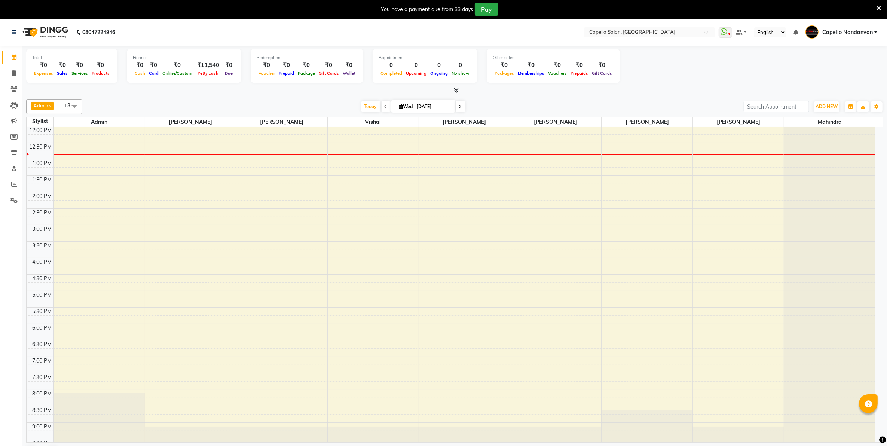
click at [76, 105] on span at bounding box center [74, 106] width 15 height 14
click at [32, 151] on div "mahindra" at bounding box center [54, 148] width 48 height 8
checkbox input "false"
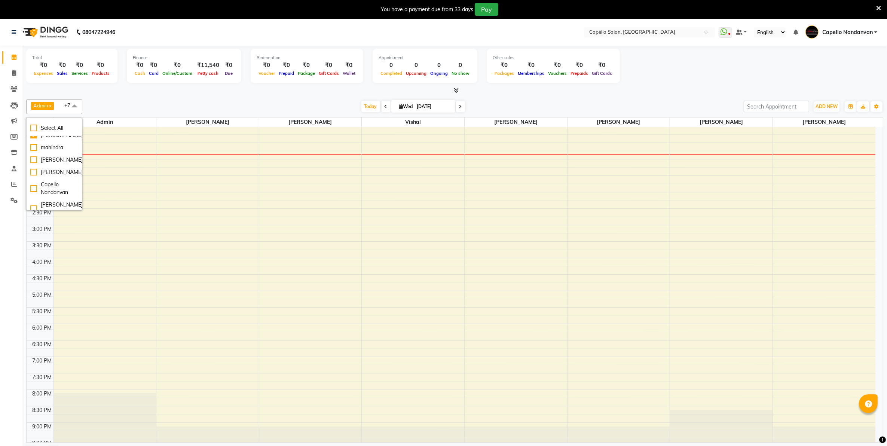
click at [195, 109] on div "Today Wed 03-09-2025" at bounding box center [413, 106] width 654 height 11
click at [706, 98] on div "Admin x vishal x CHETNA SONI x PRIYA SURYAWANSHI x ASHIK DHAPODKAR x pranay x v…" at bounding box center [454, 279] width 857 height 367
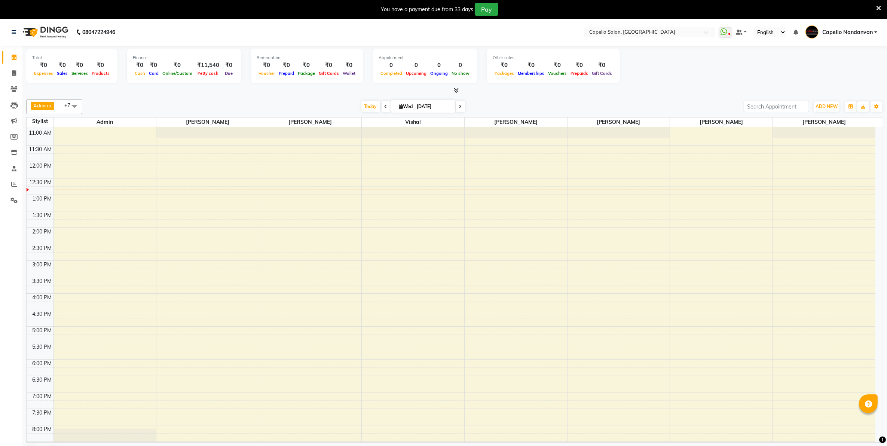
scroll to position [0, 0]
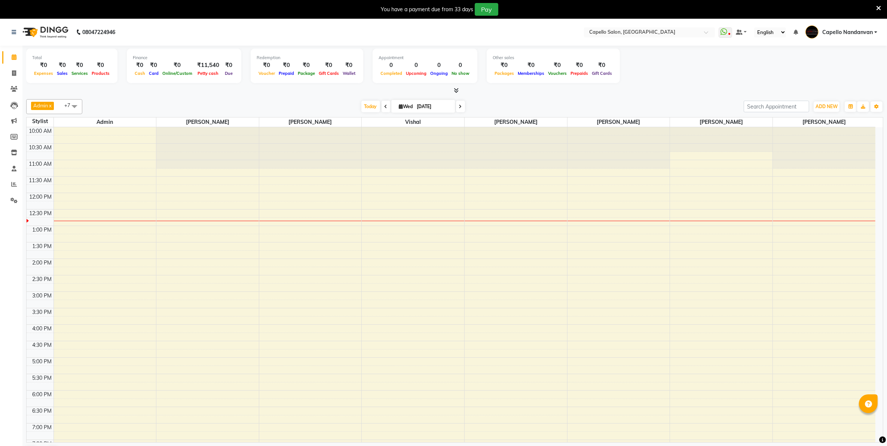
click at [678, 77] on div "Total ₹0 Expenses ₹0 Sales ₹0 Services ₹0 Products Finance ₹0 Cash ₹0 Card ₹0 O…" at bounding box center [454, 67] width 857 height 37
click at [10, 77] on link "Invoice" at bounding box center [11, 73] width 18 height 12
select select "service"
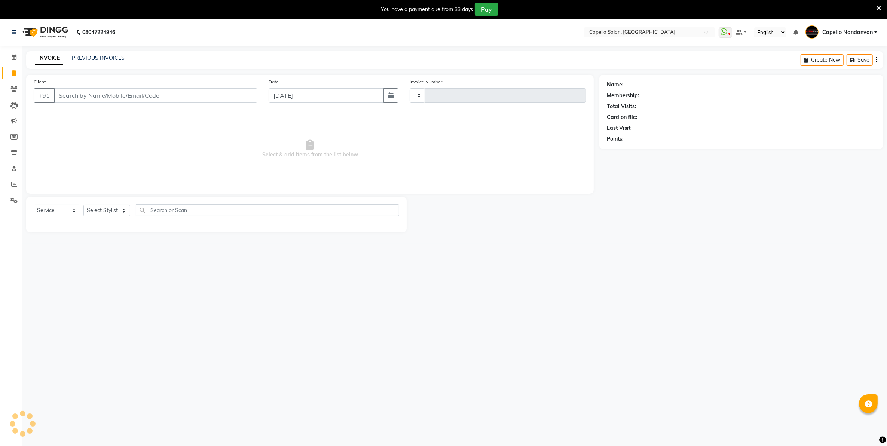
type input "4034"
select select "830"
type input "9699665368"
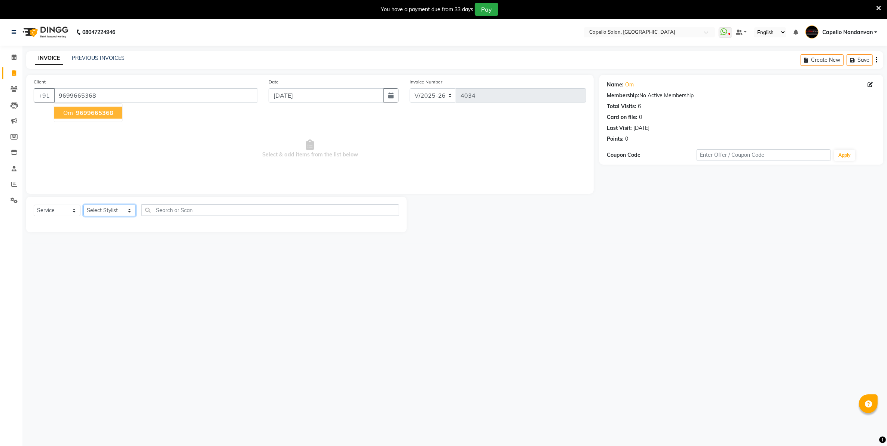
click at [124, 206] on select "Select Stylist Admin [PERSON_NAME] [PERSON_NAME] [PERSON_NAME] [PERSON_NAME] Ow…" at bounding box center [109, 211] width 52 height 12
select select "83973"
click at [83, 205] on select "Select Stylist Admin [PERSON_NAME] [PERSON_NAME] [PERSON_NAME] [PERSON_NAME] Ow…" at bounding box center [109, 211] width 52 height 12
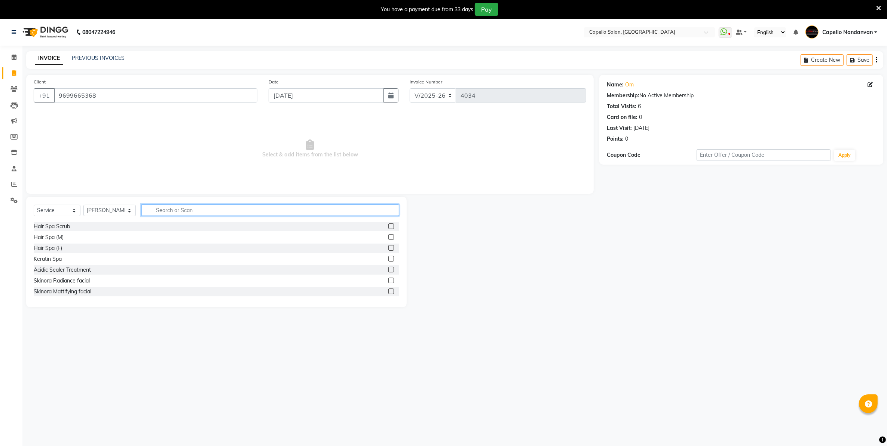
click at [208, 208] on input "text" at bounding box center [269, 210] width 257 height 12
type input "cut"
click at [388, 270] on label at bounding box center [391, 270] width 6 height 6
click at [388, 270] on input "checkbox" at bounding box center [390, 269] width 5 height 5
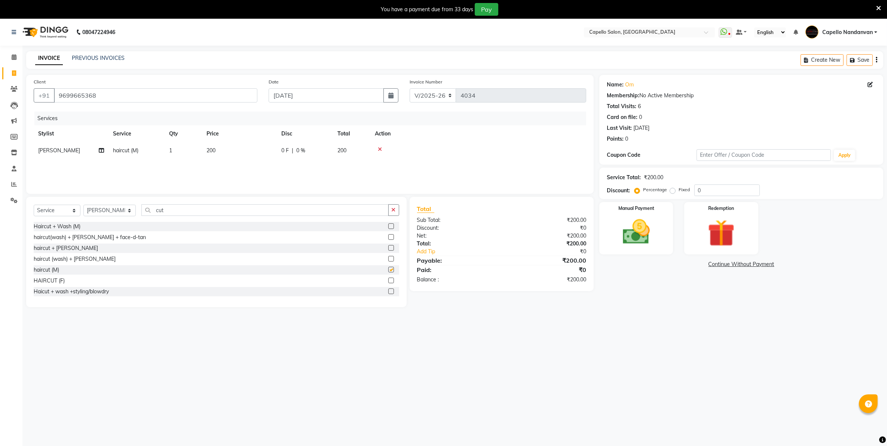
checkbox input "false"
click at [641, 238] on img at bounding box center [636, 232] width 46 height 33
click at [717, 264] on span "CASH" at bounding box center [720, 264] width 16 height 9
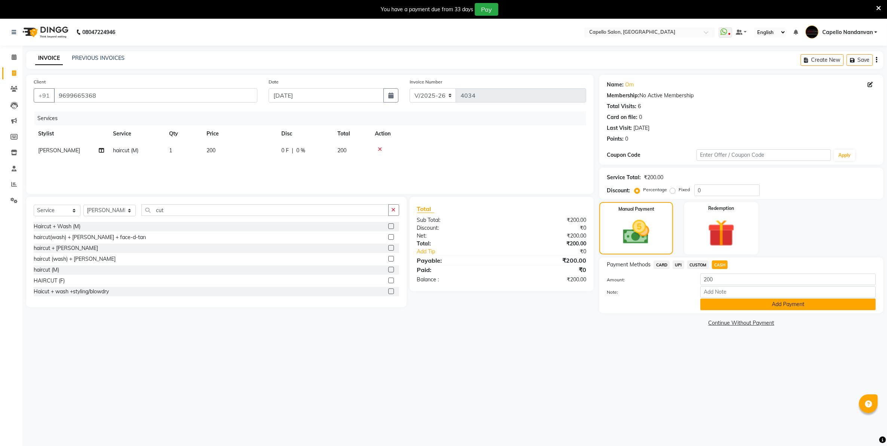
click at [729, 307] on button "Add Payment" at bounding box center [787, 304] width 175 height 12
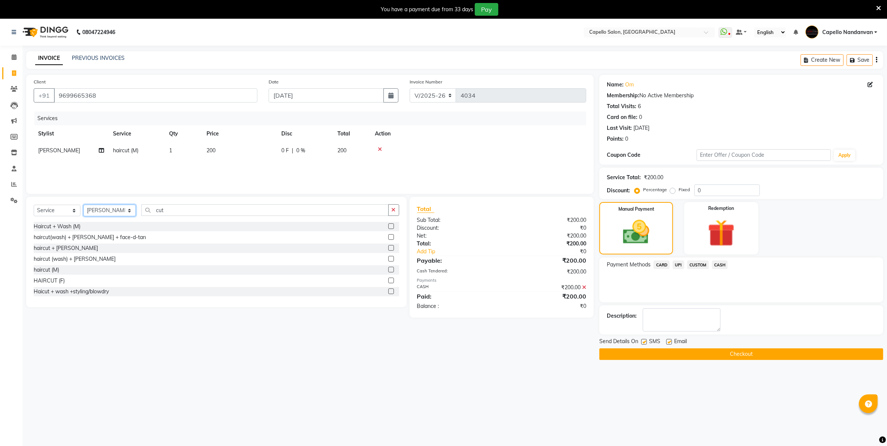
click at [121, 210] on select "Select Stylist Admin [PERSON_NAME] [PERSON_NAME] [PERSON_NAME] [PERSON_NAME] Ow…" at bounding box center [109, 211] width 52 height 12
select select "42453"
click at [83, 205] on select "Select Stylist Admin [PERSON_NAME] [PERSON_NAME] [PERSON_NAME] [PERSON_NAME] Ow…" at bounding box center [109, 211] width 52 height 12
click at [194, 212] on input "cut" at bounding box center [264, 210] width 247 height 12
type input "c"
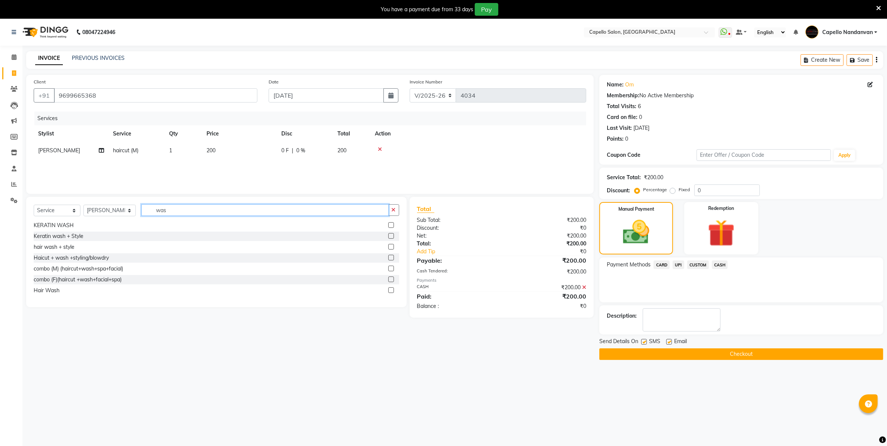
scroll to position [19, 0]
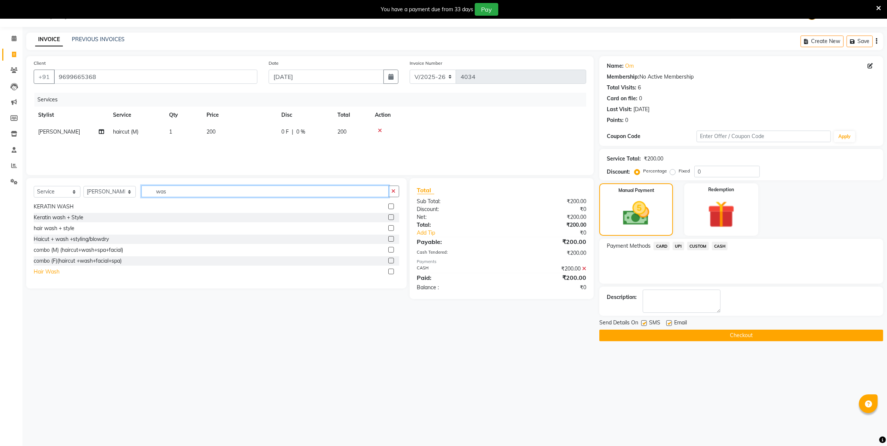
type input "was"
click at [41, 274] on div "Hair Wash" at bounding box center [47, 272] width 26 height 8
checkbox input "false"
click at [218, 151] on td "200" at bounding box center [239, 148] width 75 height 17
select select "42453"
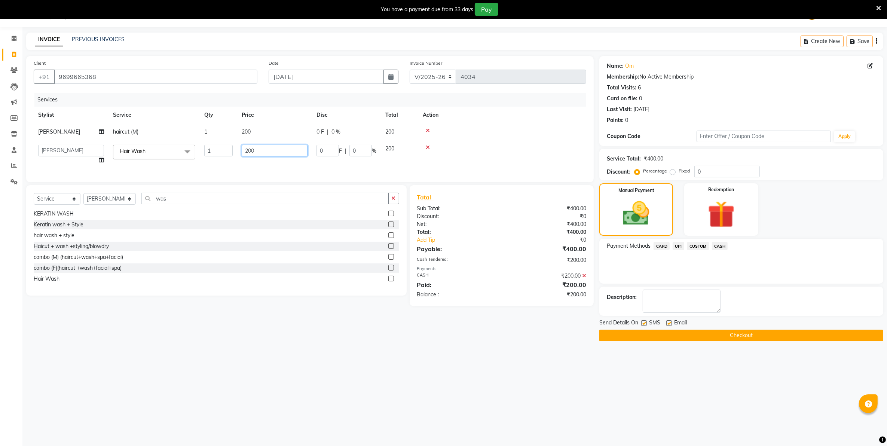
click at [300, 149] on input "200" at bounding box center [275, 151] width 66 height 12
type input "2"
type input "100"
click at [421, 355] on div "08047224946 Select Location × Capello Salon, Nandanvan WhatsApp Status ✕ Status…" at bounding box center [443, 223] width 887 height 446
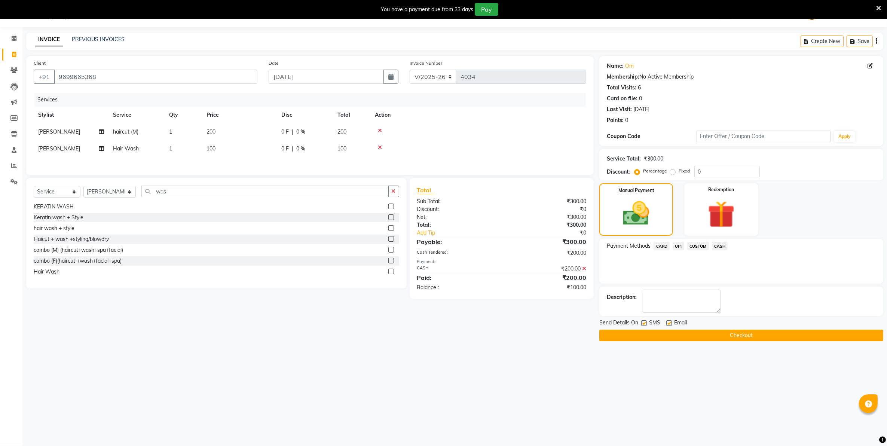
click at [718, 245] on span "CASH" at bounding box center [720, 246] width 16 height 9
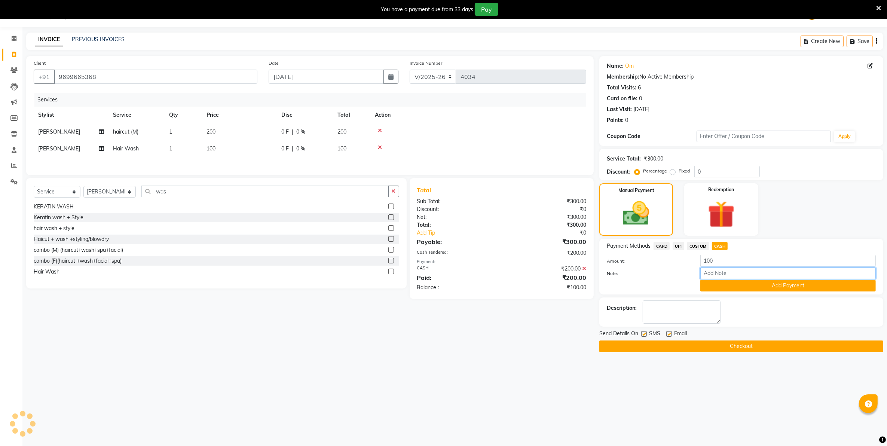
click at [729, 274] on input "Note:" at bounding box center [787, 273] width 175 height 12
type input "male wash"
click at [769, 284] on button "Add Payment" at bounding box center [787, 286] width 175 height 12
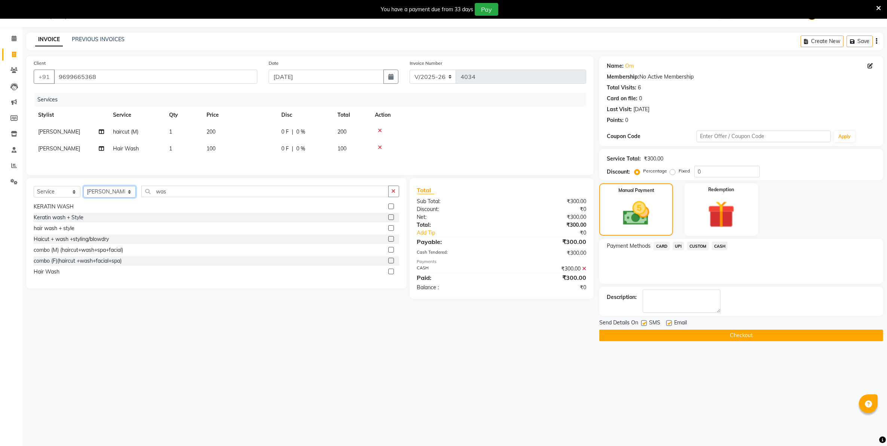
click at [107, 195] on select "Select Stylist Admin [PERSON_NAME] [PERSON_NAME] [PERSON_NAME] [PERSON_NAME] Ow…" at bounding box center [109, 192] width 52 height 12
select select "66495"
click at [83, 188] on select "Select Stylist Admin [PERSON_NAME] [PERSON_NAME] [PERSON_NAME] [PERSON_NAME] Ow…" at bounding box center [109, 192] width 52 height 12
click at [200, 189] on input "was" at bounding box center [264, 192] width 247 height 12
type input "w"
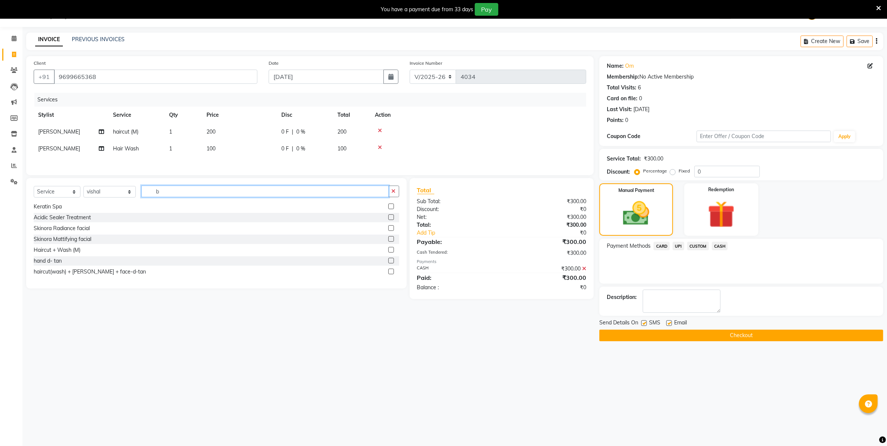
scroll to position [0, 0]
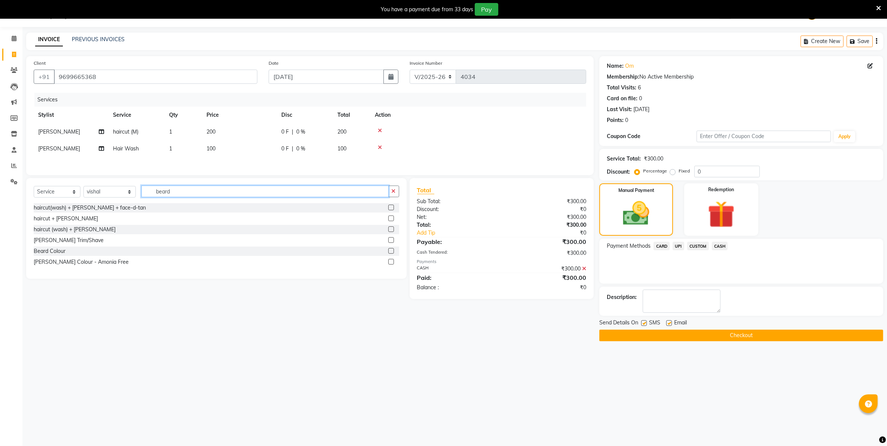
type input "beard"
click at [392, 240] on label at bounding box center [391, 240] width 6 height 6
click at [392, 240] on input "checkbox" at bounding box center [390, 240] width 5 height 5
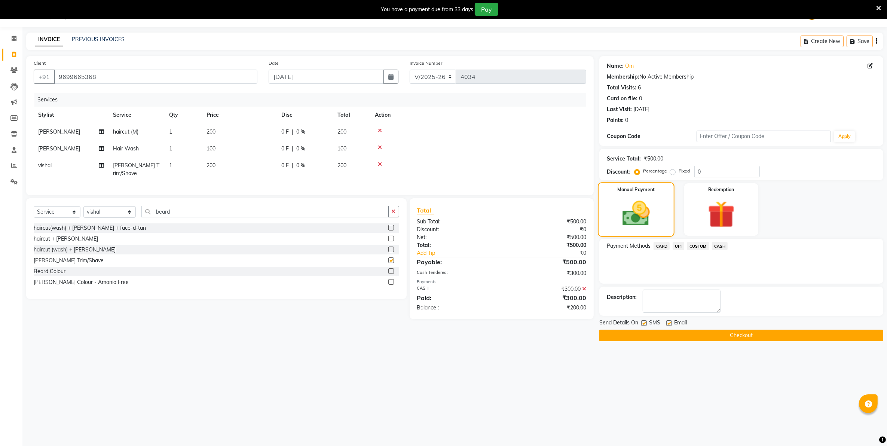
checkbox input "false"
click at [680, 245] on span "UPI" at bounding box center [678, 246] width 12 height 9
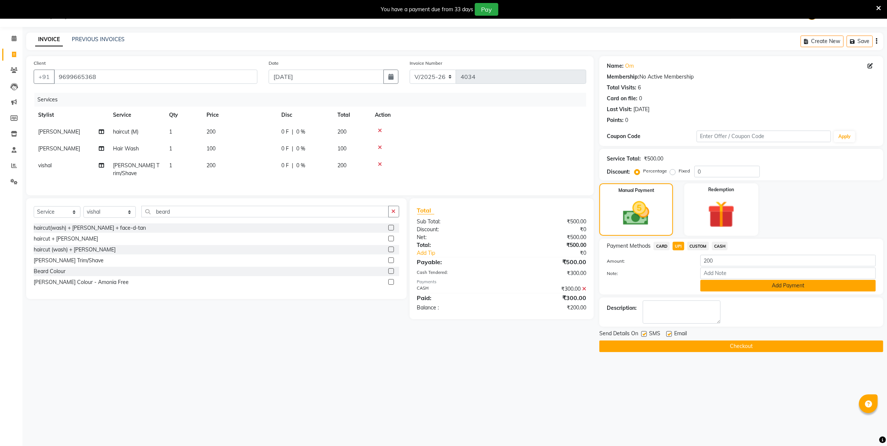
click at [712, 283] on button "Add Payment" at bounding box center [787, 286] width 175 height 12
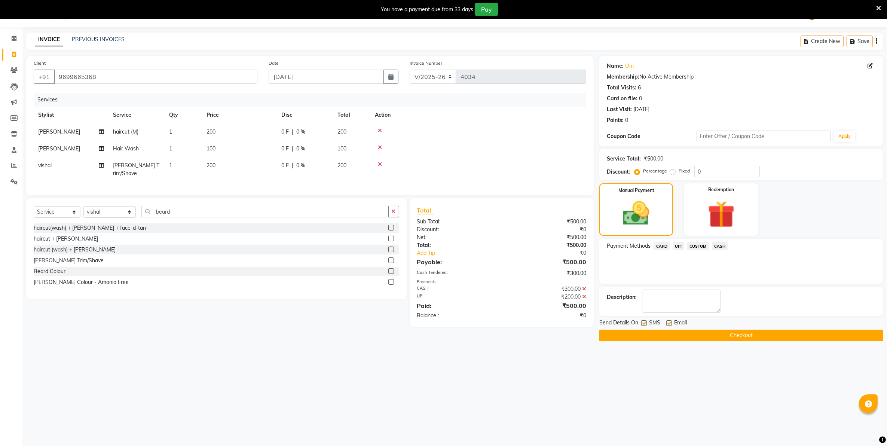
click at [723, 338] on button "Checkout" at bounding box center [741, 336] width 284 height 12
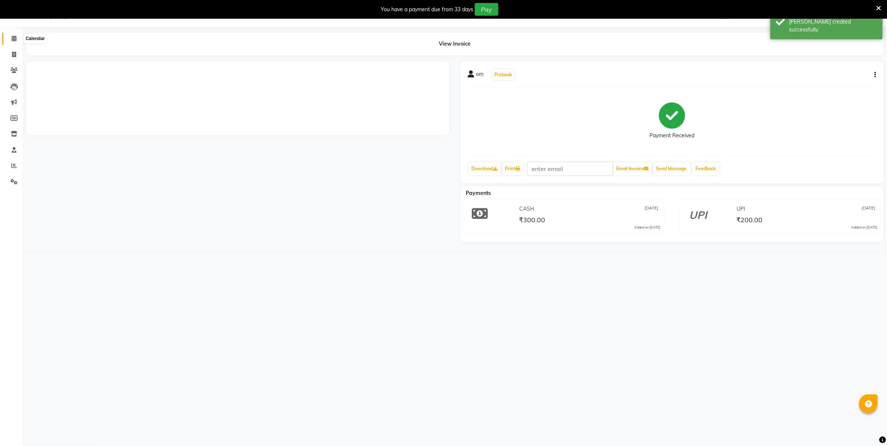
click at [13, 34] on span at bounding box center [13, 38] width 13 height 9
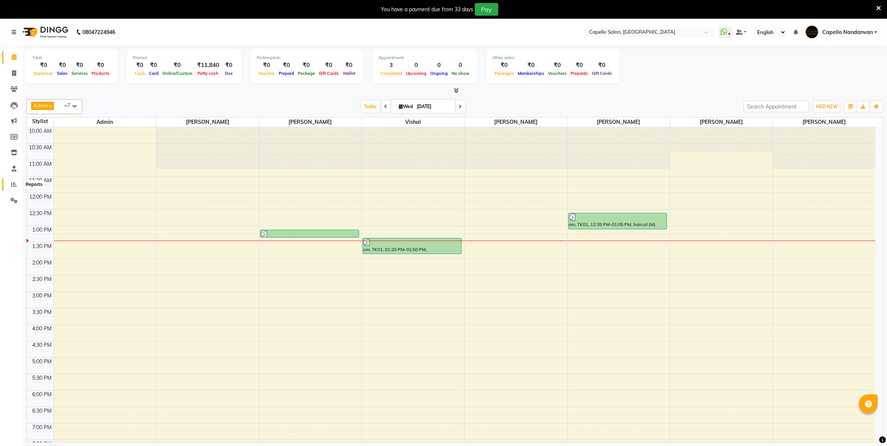
click at [12, 181] on icon at bounding box center [14, 184] width 6 height 6
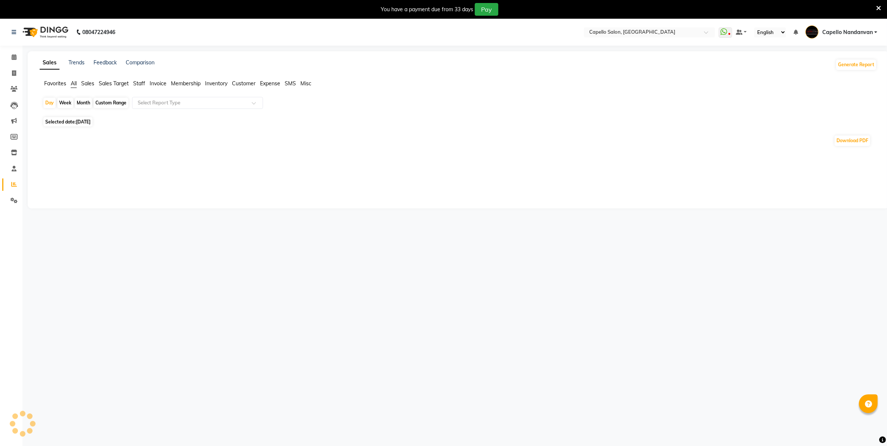
click at [79, 105] on div "Month" at bounding box center [83, 103] width 17 height 10
select select "9"
select select "2025"
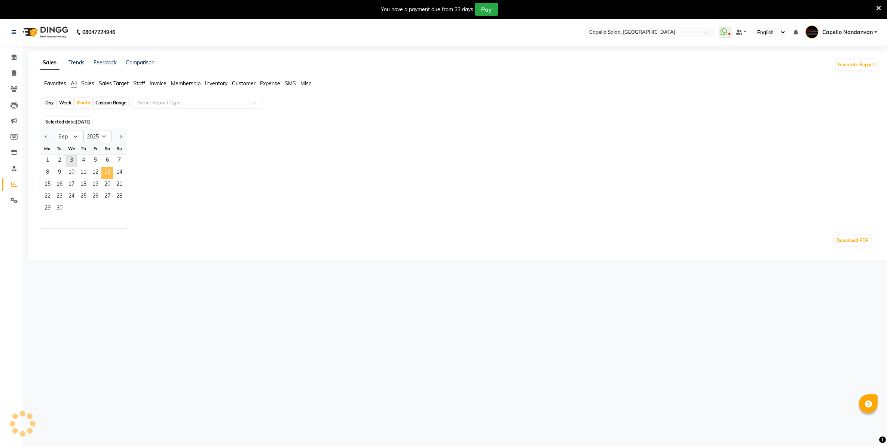
click at [105, 173] on span "13" at bounding box center [107, 173] width 12 height 12
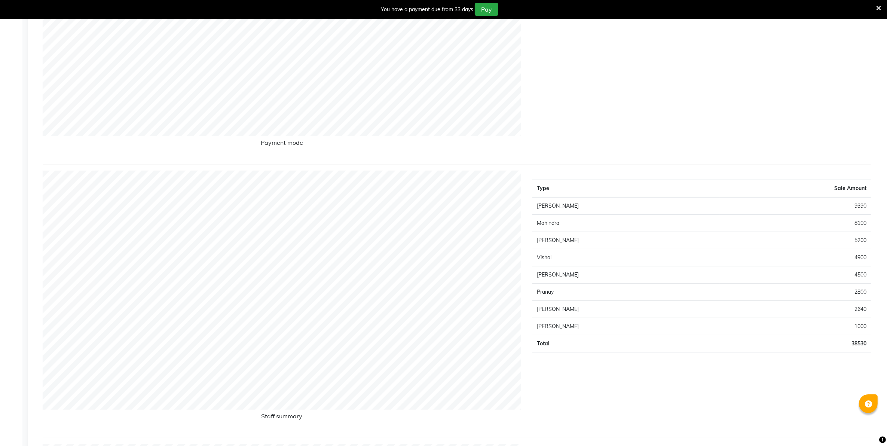
scroll to position [19, 0]
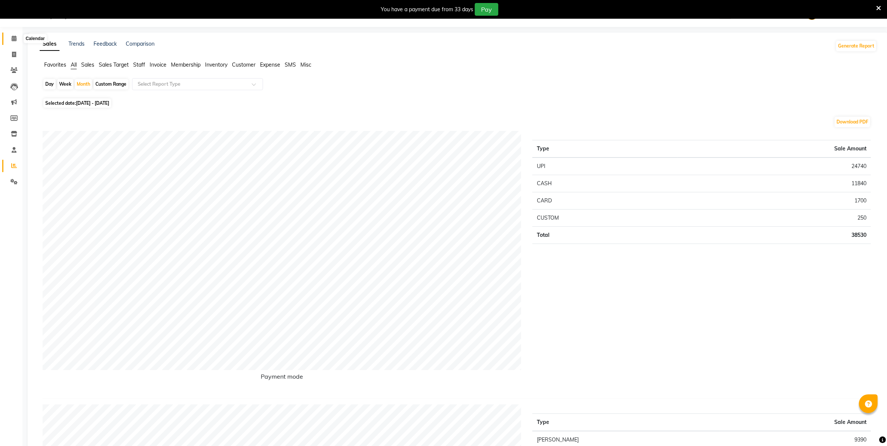
click at [16, 38] on span at bounding box center [13, 38] width 13 height 9
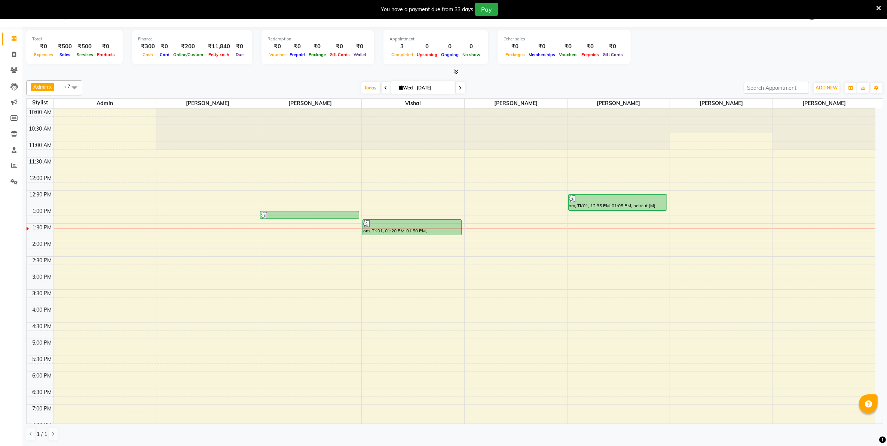
click at [701, 47] on div "Total ₹0 Expenses ₹500 Sales ₹500 Services ₹0 Products Finance ₹300 Cash ₹0 Car…" at bounding box center [454, 48] width 857 height 37
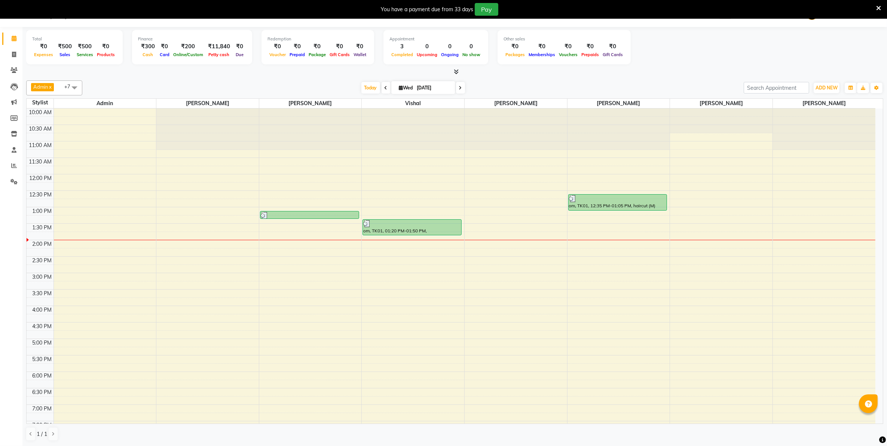
click at [713, 55] on div "Total ₹0 Expenses ₹500 Sales ₹500 Services ₹0 Products Finance ₹300 Cash ₹0 Car…" at bounding box center [454, 48] width 857 height 37
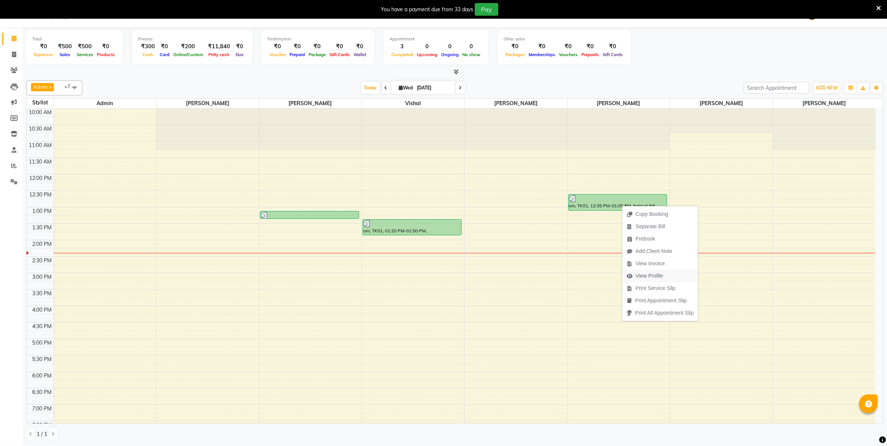
click at [645, 275] on span "View Profile" at bounding box center [649, 276] width 28 height 8
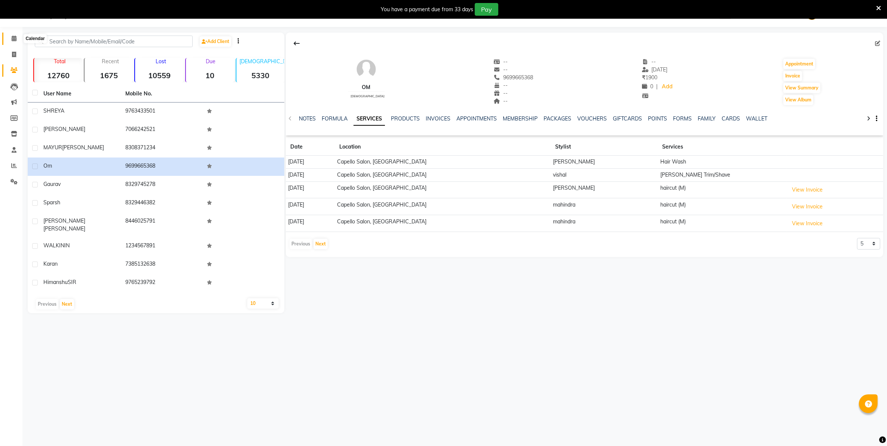
click at [15, 40] on icon at bounding box center [14, 39] width 5 height 6
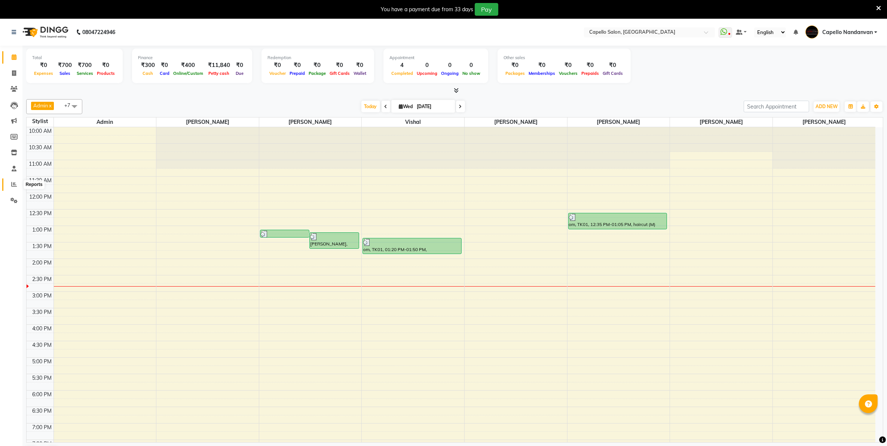
click at [10, 182] on span at bounding box center [13, 184] width 13 height 9
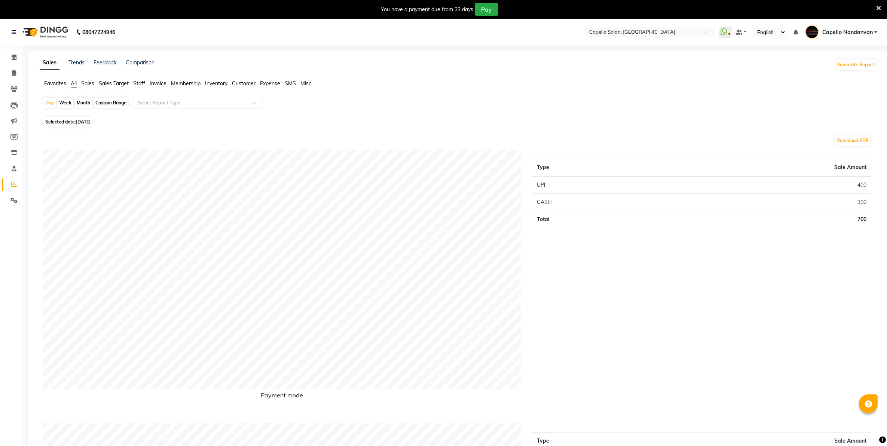
click at [82, 101] on div "Month" at bounding box center [83, 103] width 17 height 10
select select "9"
select select "2025"
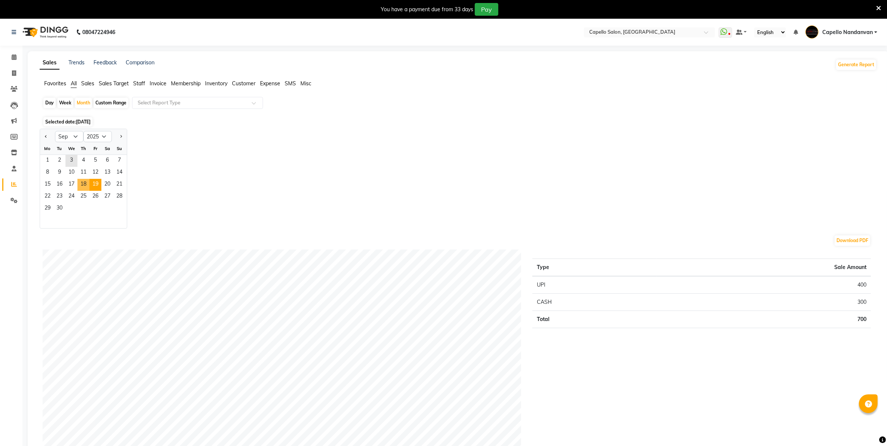
drag, startPoint x: 87, startPoint y: 183, endPoint x: 91, endPoint y: 184, distance: 4.0
click at [91, 184] on div "15 16 17 18 19 20 21" at bounding box center [83, 185] width 87 height 12
click at [98, 162] on span "5" at bounding box center [95, 161] width 12 height 12
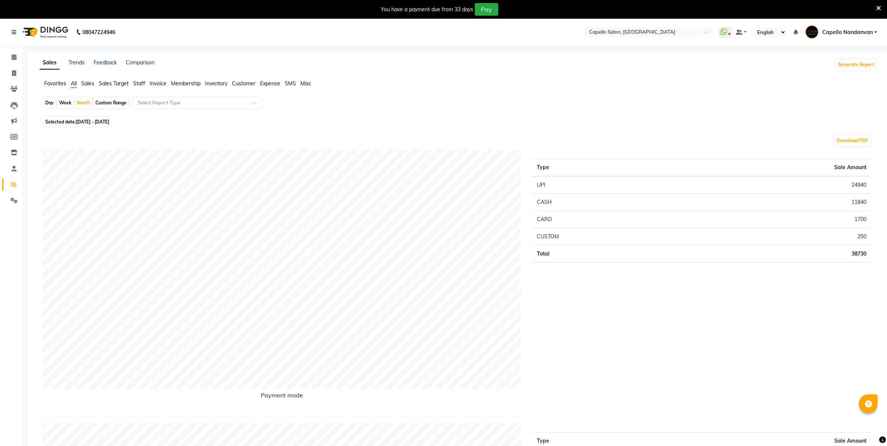
click at [140, 80] on span "Staff" at bounding box center [139, 83] width 12 height 7
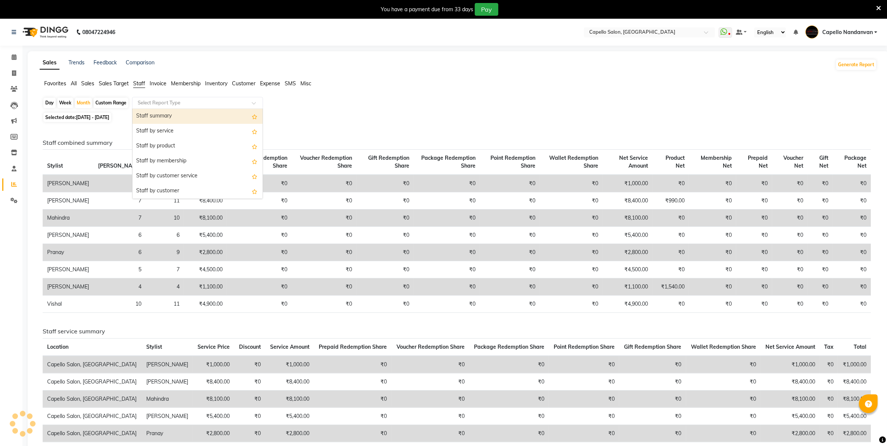
click at [148, 101] on input "text" at bounding box center [190, 102] width 108 height 7
click at [148, 115] on div "Staff summary" at bounding box center [197, 116] width 130 height 15
select select "full_report"
select select "csv"
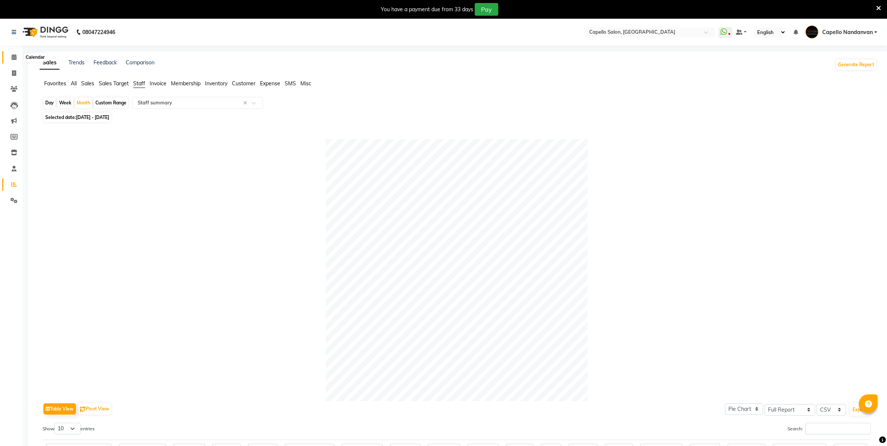
click at [13, 53] on span at bounding box center [13, 57] width 13 height 9
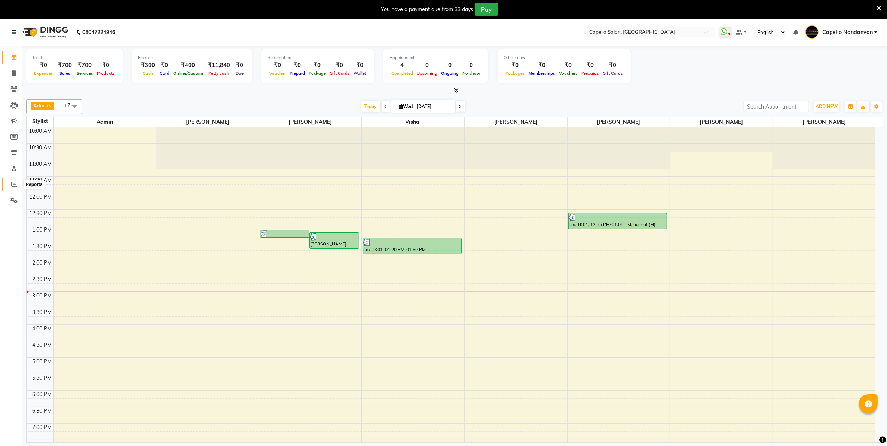
click at [16, 187] on icon at bounding box center [14, 184] width 6 height 6
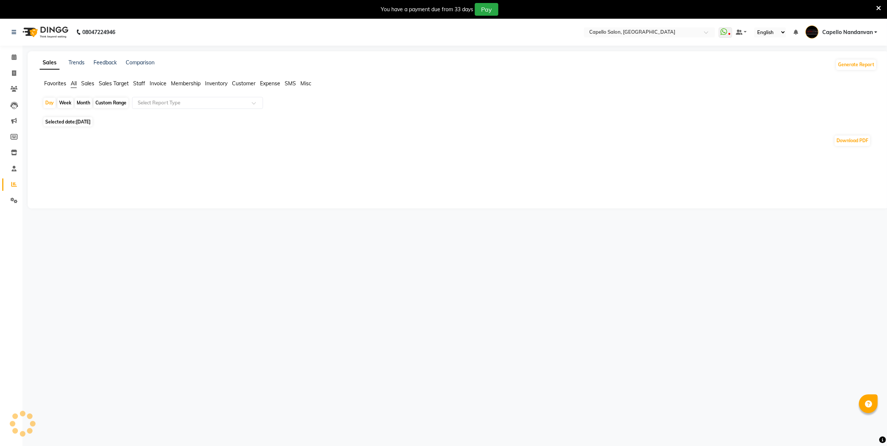
click at [79, 104] on div "Month" at bounding box center [83, 103] width 17 height 10
select select "9"
select select "2025"
click at [77, 103] on div "Month" at bounding box center [83, 103] width 17 height 10
select select "9"
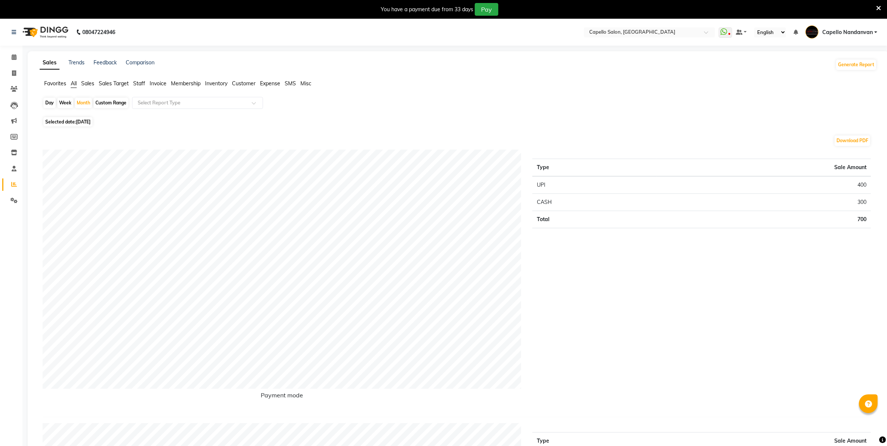
select select "2025"
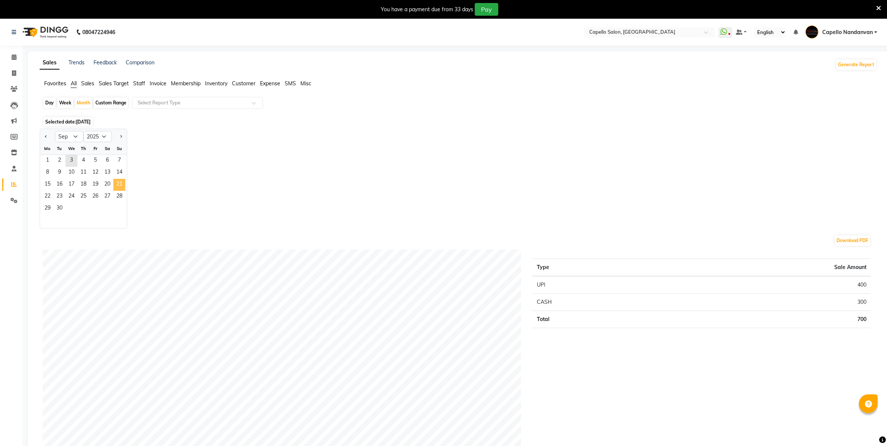
click at [118, 191] on span "21" at bounding box center [119, 185] width 12 height 12
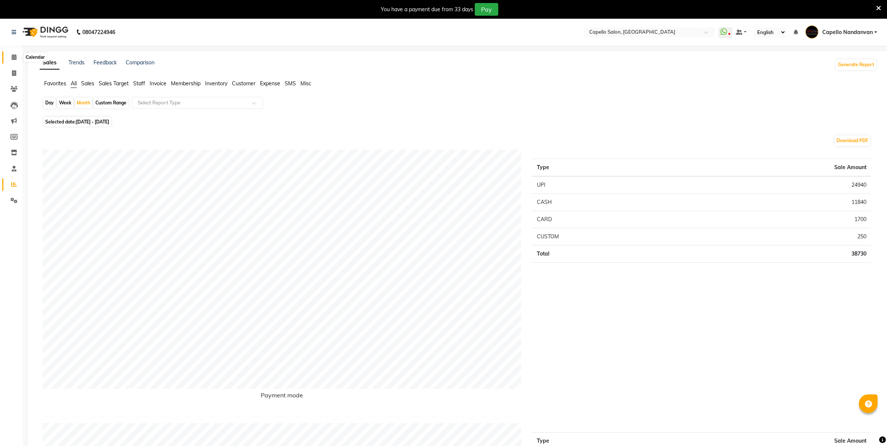
click at [19, 56] on span at bounding box center [13, 57] width 13 height 9
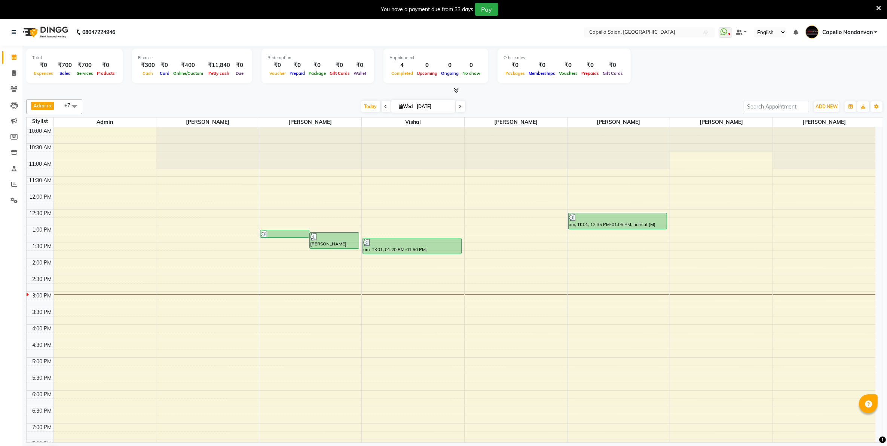
click at [15, 175] on li "Staff" at bounding box center [11, 169] width 22 height 16
click at [14, 188] on span at bounding box center [13, 184] width 13 height 9
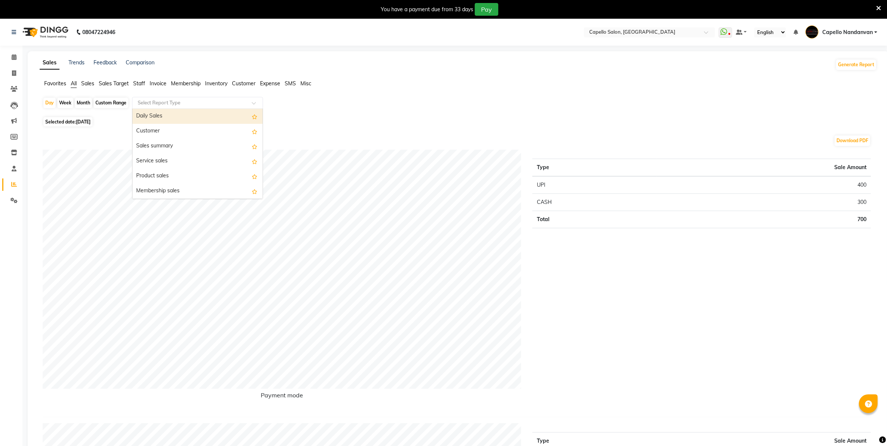
click at [220, 105] on input "text" at bounding box center [190, 102] width 108 height 7
click at [180, 100] on input "text" at bounding box center [190, 102] width 108 height 7
type input "produ"
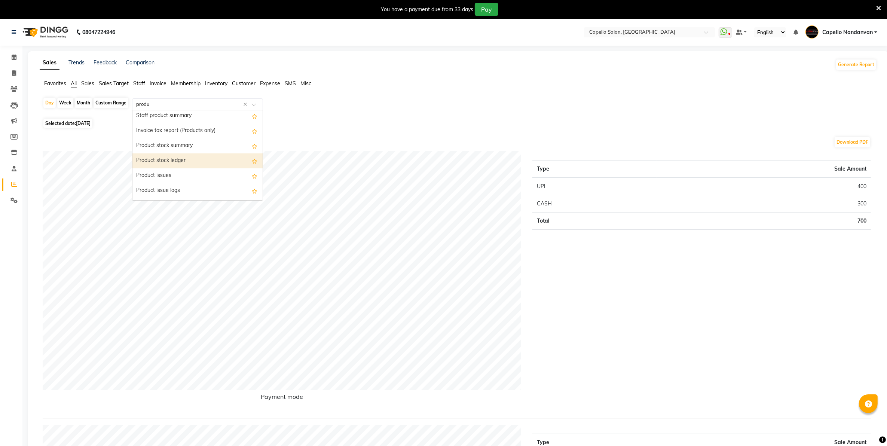
scroll to position [94, 0]
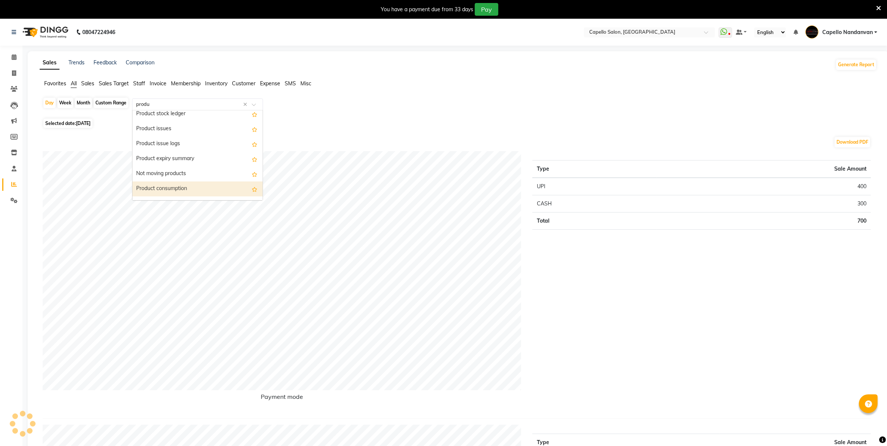
click at [174, 188] on div "Product consumption" at bounding box center [197, 188] width 130 height 15
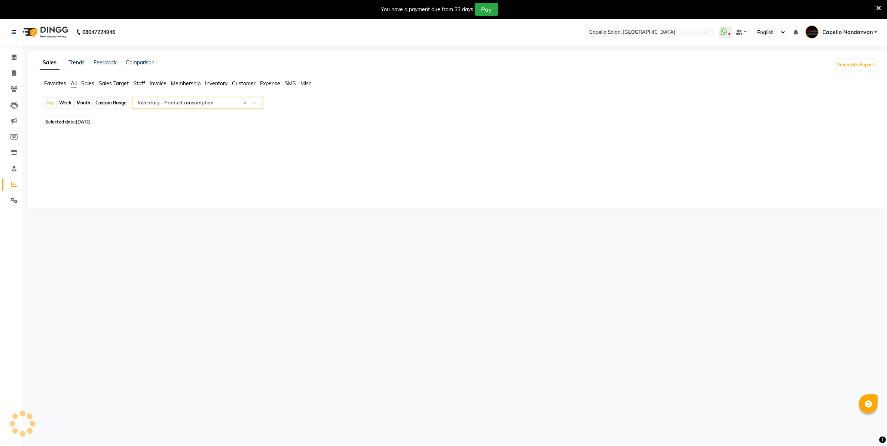
select select "full_report"
select select "csv"
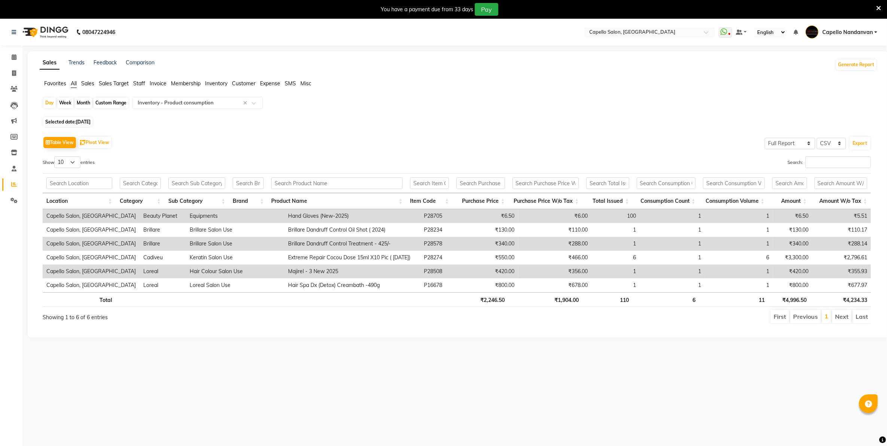
click at [86, 100] on div "Month" at bounding box center [83, 103] width 17 height 10
select select "9"
select select "2025"
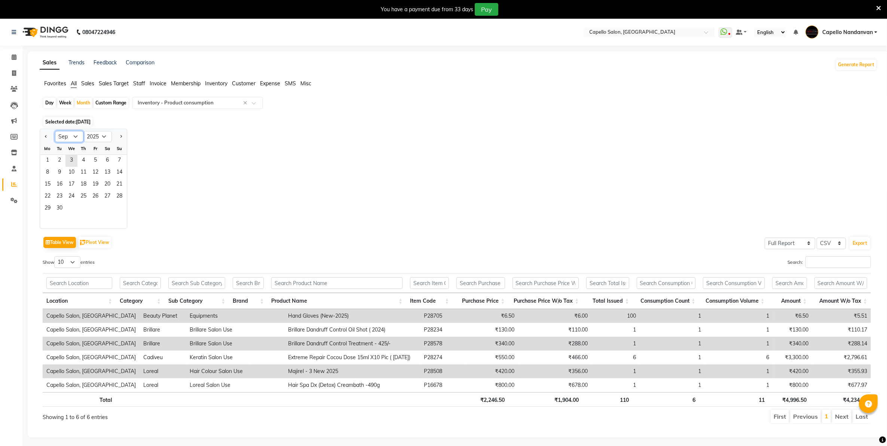
click at [79, 137] on select "Jan Feb Mar Apr May Jun Jul Aug Sep Oct Nov Dec" at bounding box center [69, 136] width 28 height 11
select select "8"
click at [55, 131] on select "Jan Feb Mar Apr May Jun Jul Aug Sep Oct Nov Dec" at bounding box center [69, 136] width 28 height 11
click at [92, 186] on span "15" at bounding box center [95, 185] width 12 height 12
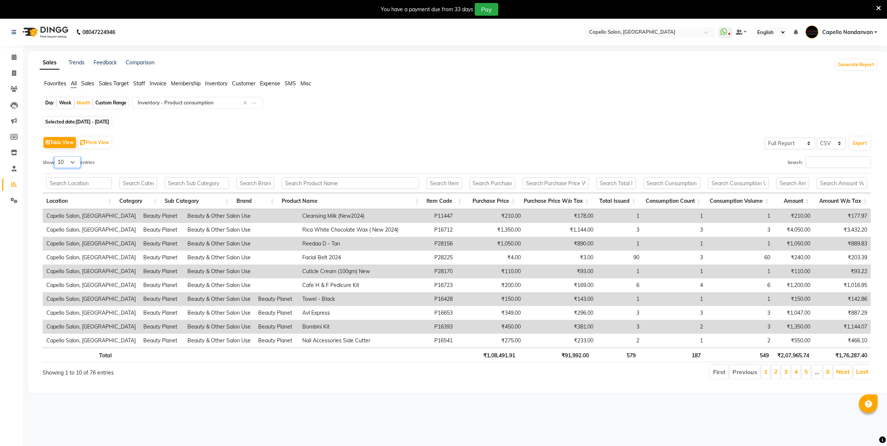
click at [72, 163] on select "10 25 50 100" at bounding box center [67, 162] width 26 height 12
select select "100"
click at [55, 156] on select "10 25 50 100" at bounding box center [67, 162] width 26 height 12
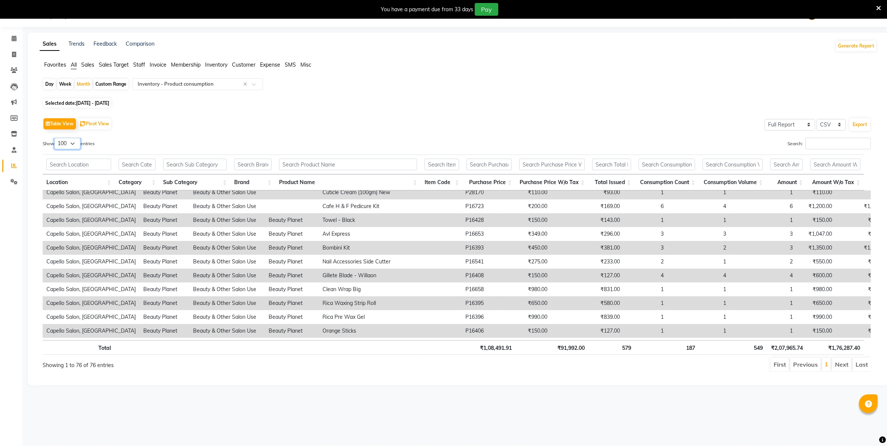
scroll to position [60, 0]
click at [136, 166] on input "text" at bounding box center [137, 165] width 37 height 12
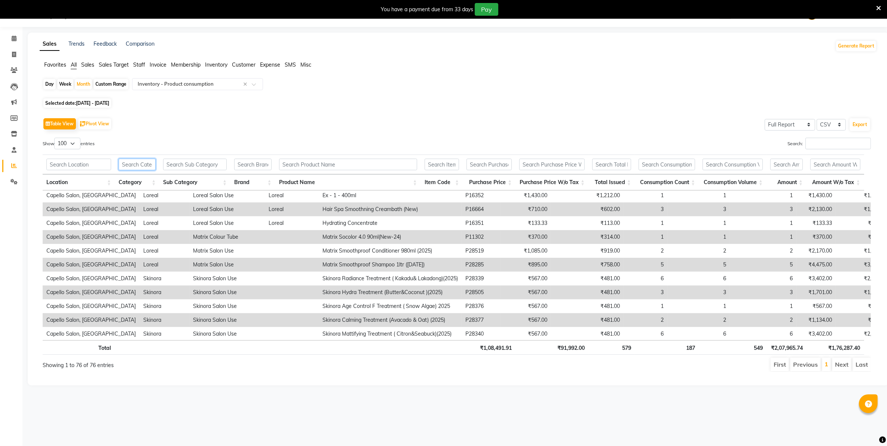
scroll to position [808, 0]
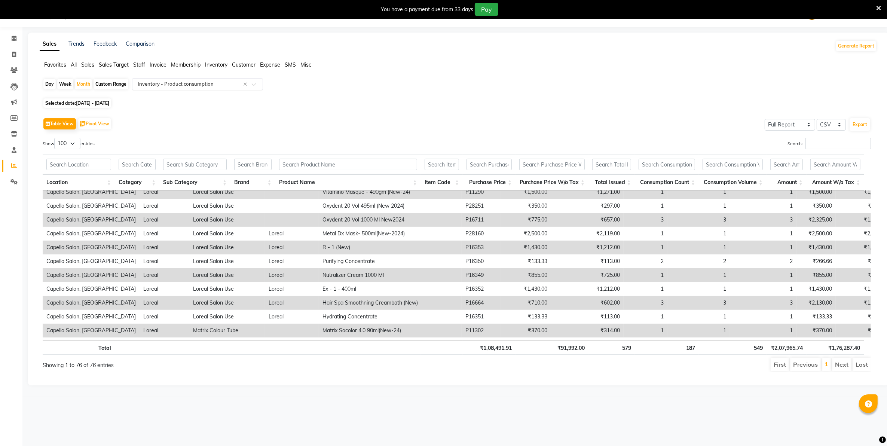
click at [179, 83] on input "text" at bounding box center [190, 83] width 108 height 7
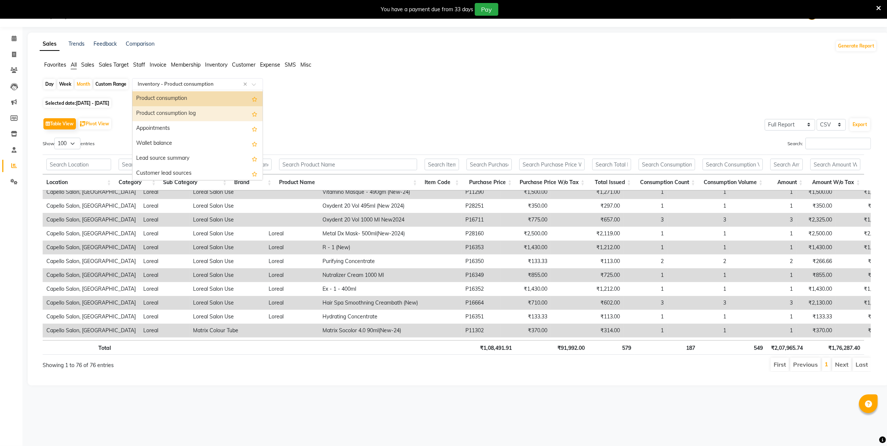
click at [184, 115] on div "Product consumption log" at bounding box center [197, 113] width 130 height 15
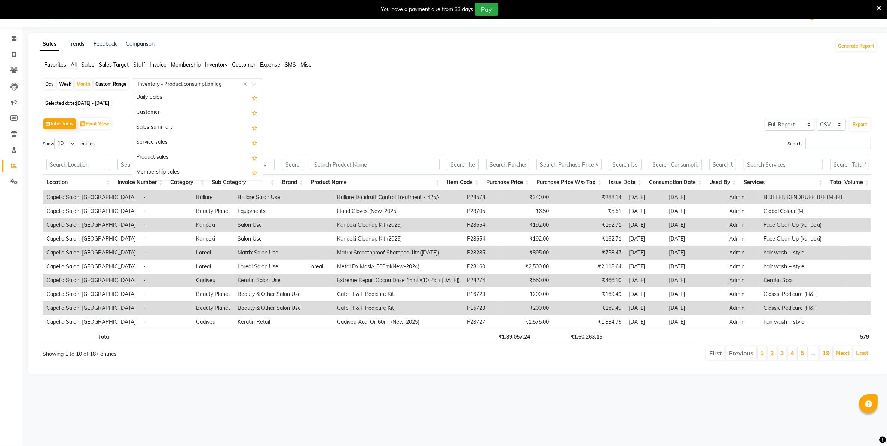
click at [203, 83] on input "text" at bounding box center [190, 83] width 108 height 7
click at [221, 82] on input "text" at bounding box center [190, 83] width 108 height 7
click at [180, 136] on div "Bill wise margin" at bounding box center [197, 132] width 130 height 15
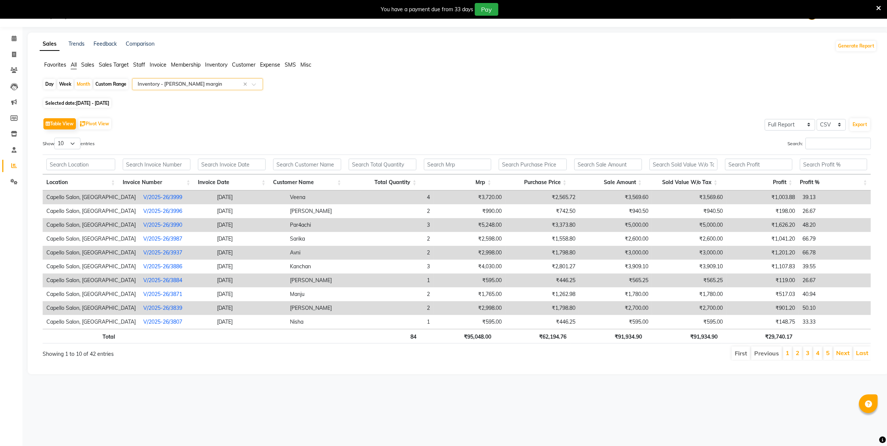
scroll to position [0, 0]
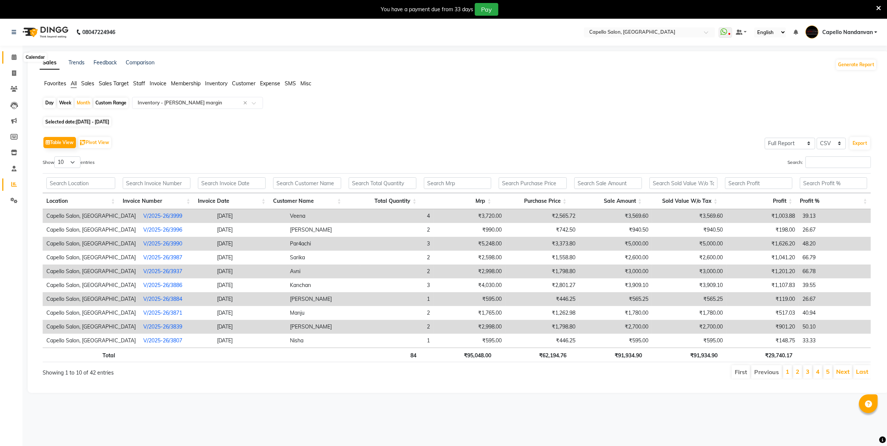
click at [17, 57] on span at bounding box center [13, 57] width 13 height 9
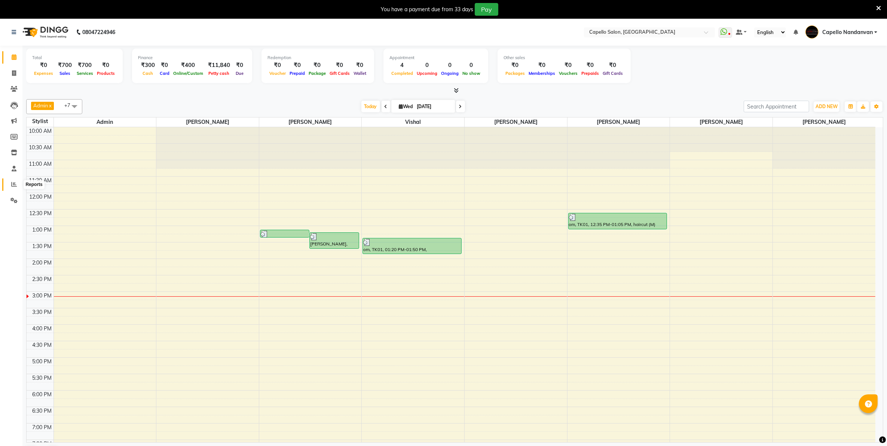
click at [14, 184] on icon at bounding box center [14, 184] width 6 height 6
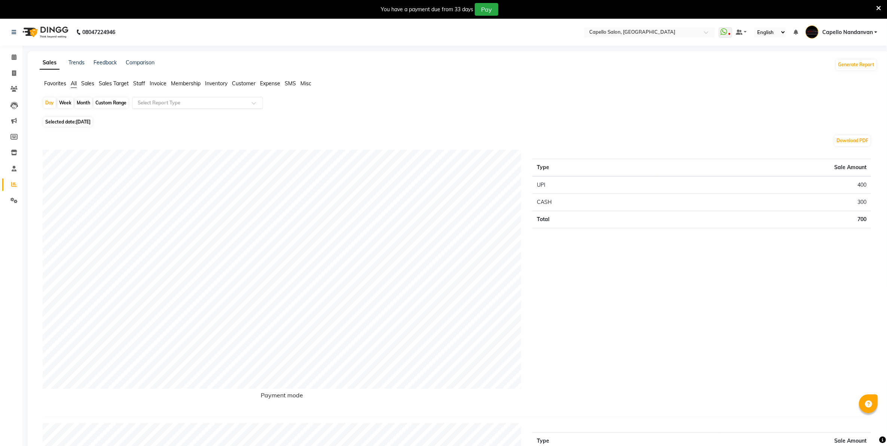
click at [154, 105] on input "text" at bounding box center [190, 102] width 108 height 7
click at [223, 82] on span "Inventory" at bounding box center [216, 83] width 22 height 7
click at [200, 107] on input "text" at bounding box center [190, 102] width 108 height 7
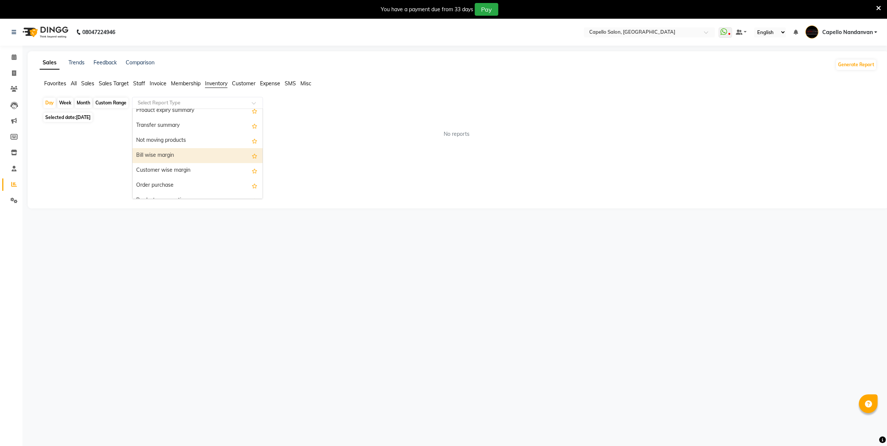
scroll to position [164, 0]
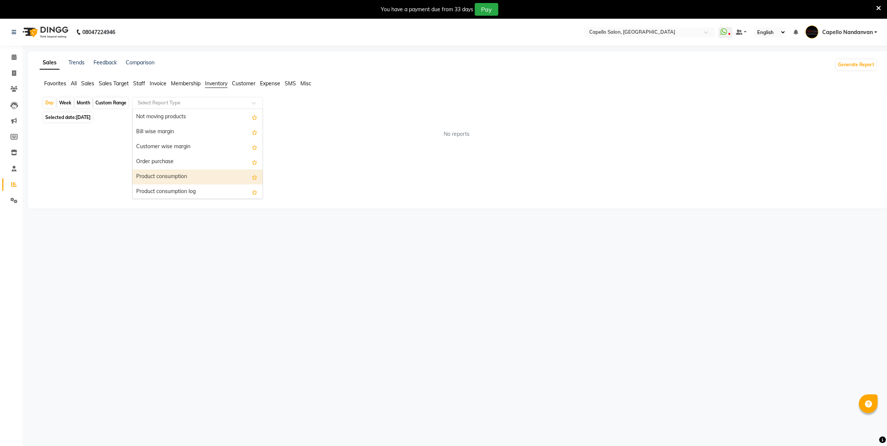
click at [175, 174] on div "Product consumption" at bounding box center [197, 176] width 130 height 15
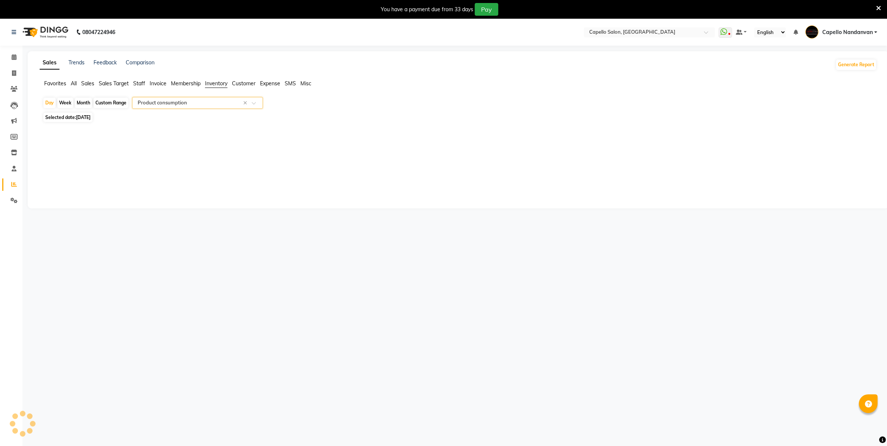
select select "full_report"
select select "csv"
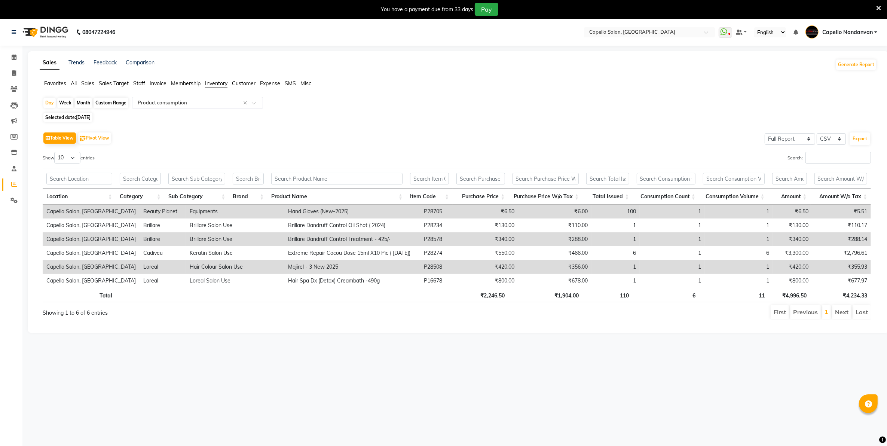
click at [80, 105] on div "Month" at bounding box center [83, 103] width 17 height 10
select select "9"
select select "2025"
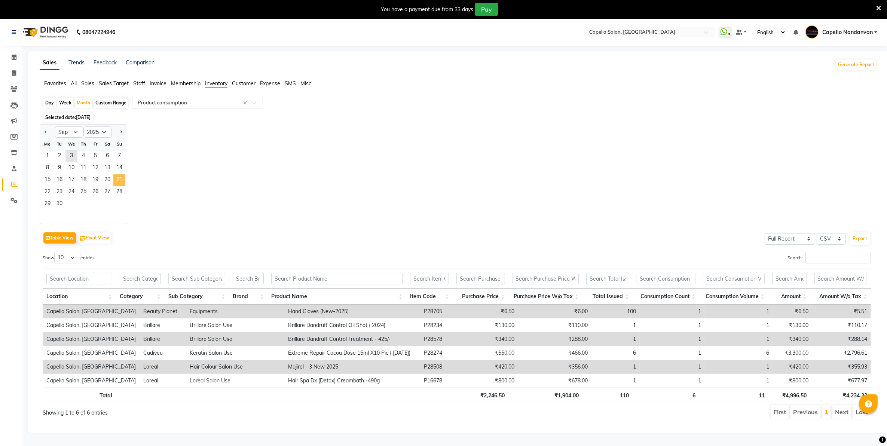
click at [115, 174] on span "21" at bounding box center [119, 180] width 12 height 12
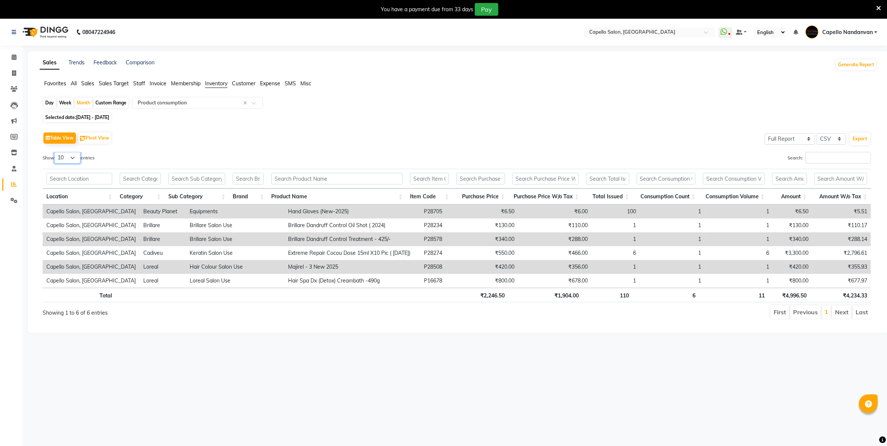
click at [74, 158] on select "10 25 50 100" at bounding box center [67, 158] width 26 height 12
select select "100"
click at [55, 152] on select "10 25 50 100" at bounding box center [67, 158] width 26 height 12
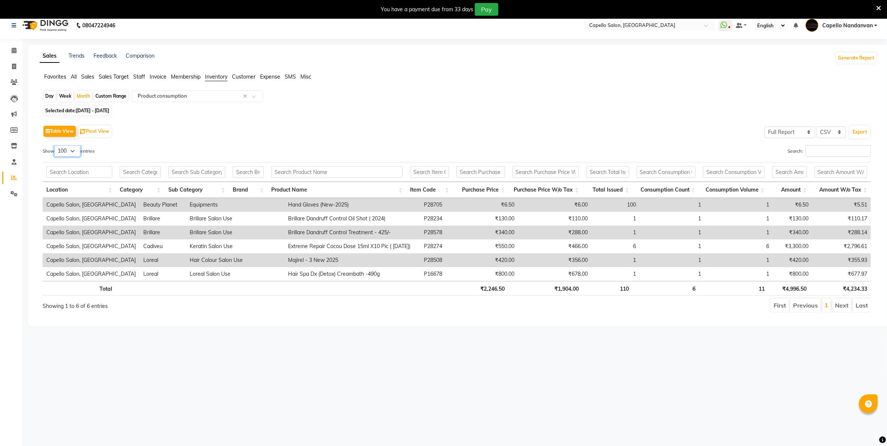
scroll to position [19, 0]
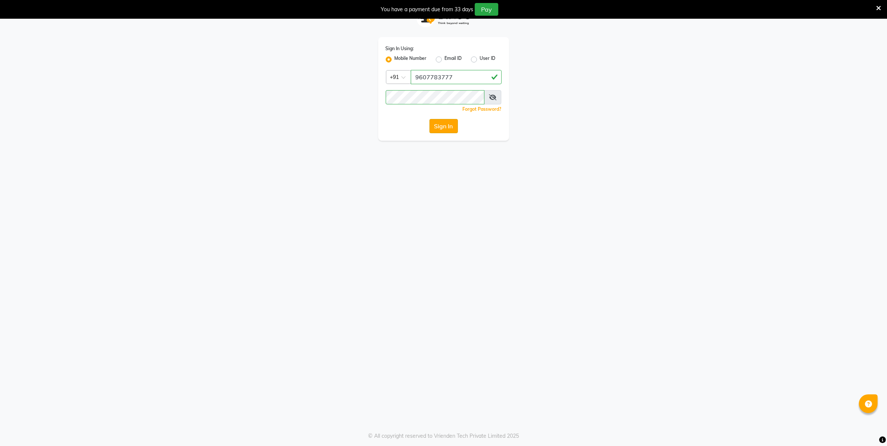
click at [442, 131] on button "Sign In" at bounding box center [443, 126] width 28 height 14
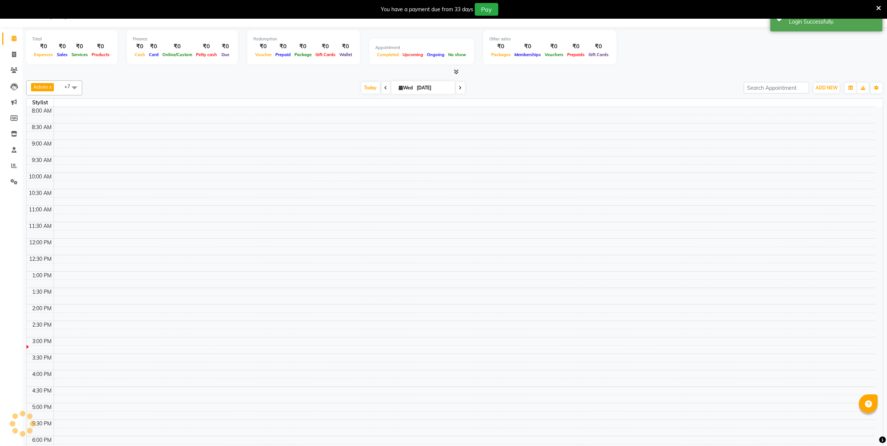
select select "en"
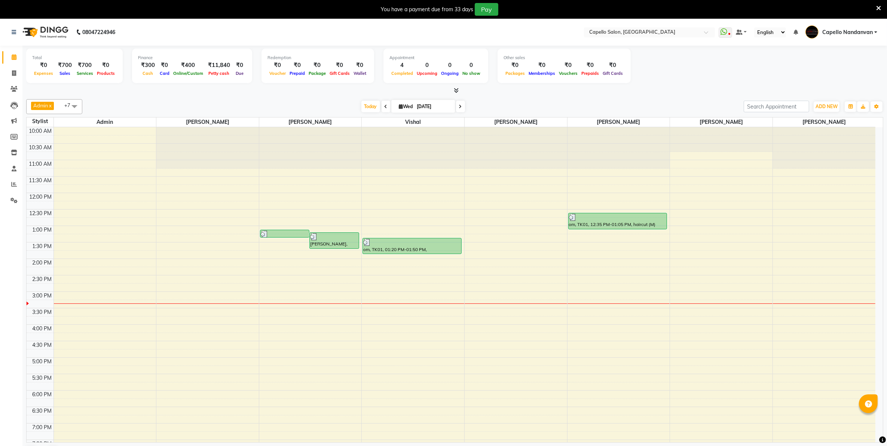
click at [422, 106] on input "[DATE]" at bounding box center [433, 106] width 37 height 11
select select "9"
select select "2025"
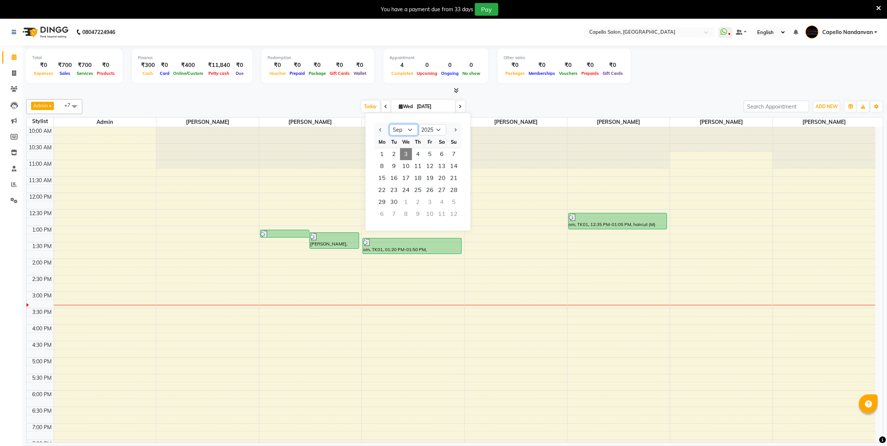
click at [407, 130] on select "Jan Feb Mar Apr May Jun Jul Aug Sep Oct Nov Dec" at bounding box center [403, 129] width 28 height 11
click at [552, 107] on div "Today Wed 03-09-2025 Jan Feb Mar Apr May Jun Jul Aug Sep Oct Nov Dec 2015 2016 …" at bounding box center [413, 106] width 654 height 11
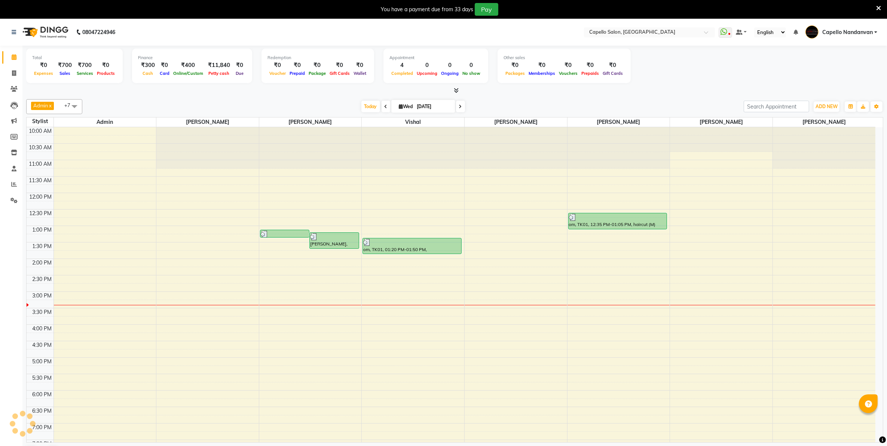
click at [423, 107] on input "[DATE]" at bounding box center [433, 106] width 37 height 11
select select "9"
select select "2025"
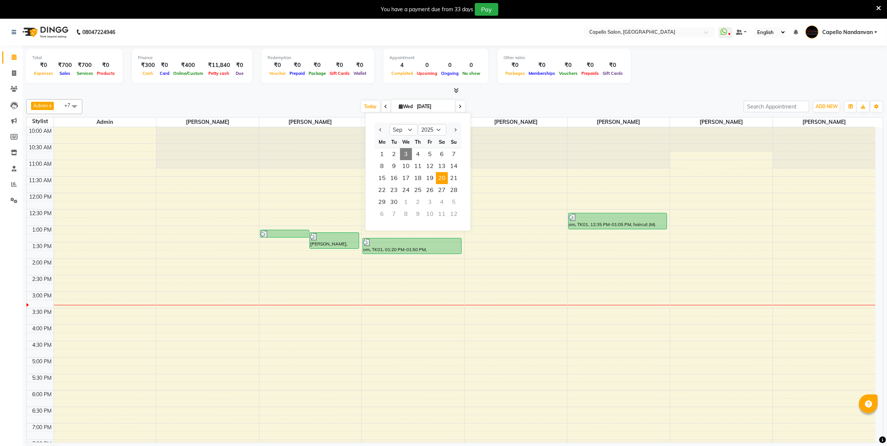
click at [443, 175] on span "20" at bounding box center [442, 178] width 12 height 12
type input "20-09-2025"
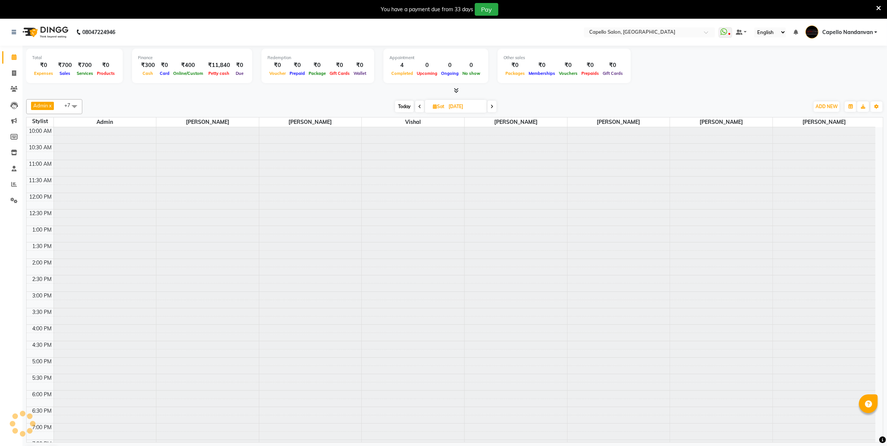
scroll to position [85, 0]
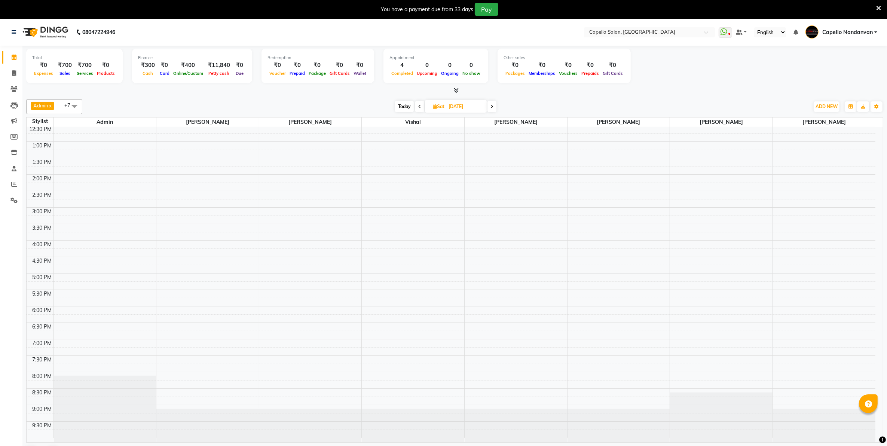
click at [128, 163] on div "10:00 AM 10:30 AM 11:00 AM 11:30 AM 12:00 PM 12:30 PM 1:00 PM 1:30 PM 2:00 PM 2…" at bounding box center [451, 240] width 849 height 395
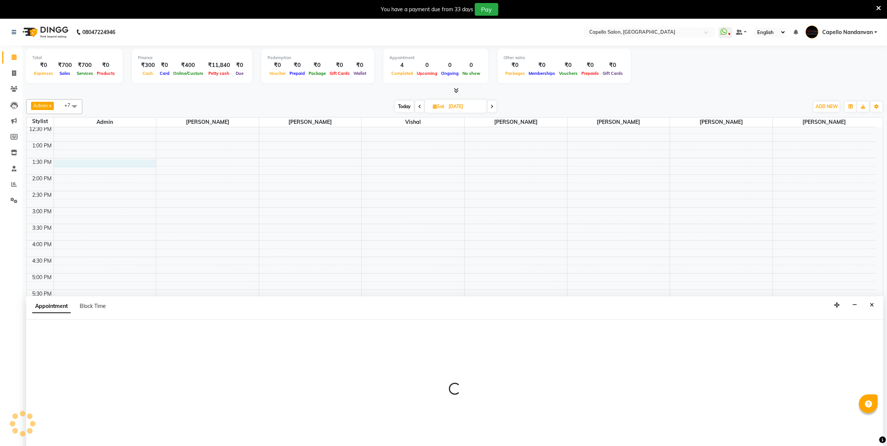
scroll to position [19, 0]
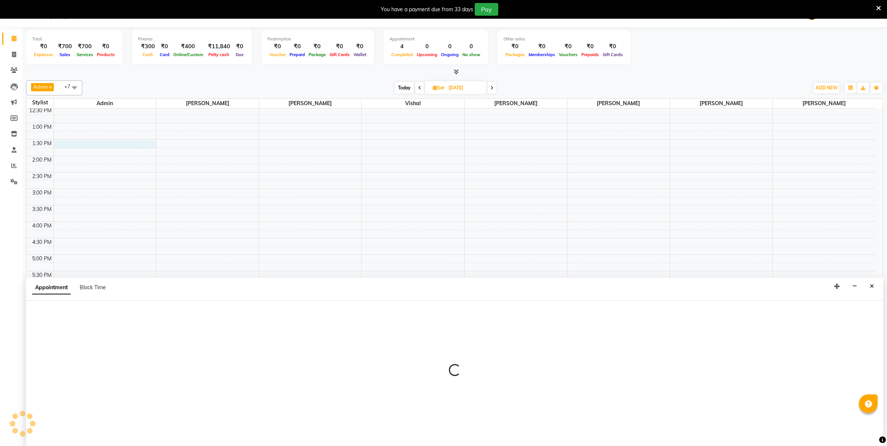
select select "14650"
select select "810"
select select "tentative"
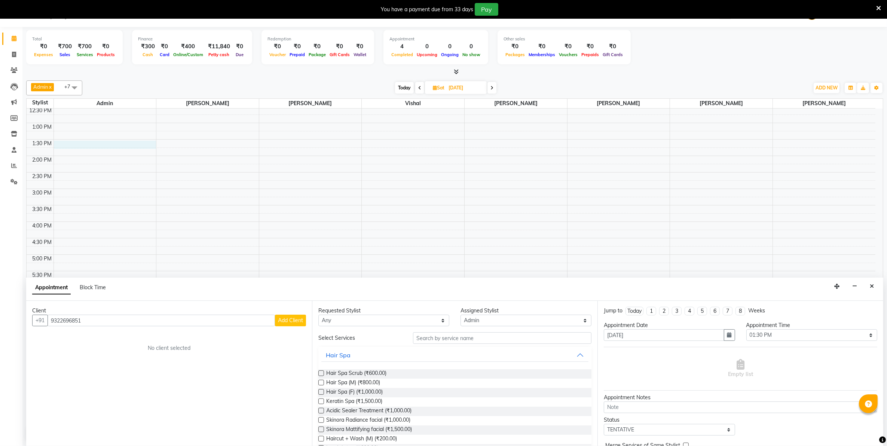
type input "9322696851"
click at [285, 320] on span "Add Client" at bounding box center [290, 320] width 25 height 7
select select "22"
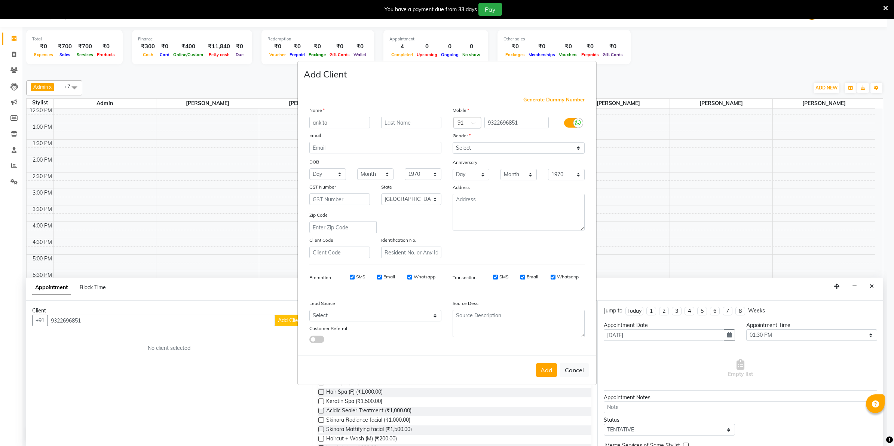
type input "ankita"
click at [567, 150] on select "Select [DEMOGRAPHIC_DATA] [DEMOGRAPHIC_DATA] Other Prefer Not To Say" at bounding box center [519, 148] width 132 height 12
select select "[DEMOGRAPHIC_DATA]"
click at [453, 143] on select "Select [DEMOGRAPHIC_DATA] [DEMOGRAPHIC_DATA] Other Prefer Not To Say" at bounding box center [519, 148] width 132 height 12
click at [543, 365] on button "Add" at bounding box center [546, 369] width 21 height 13
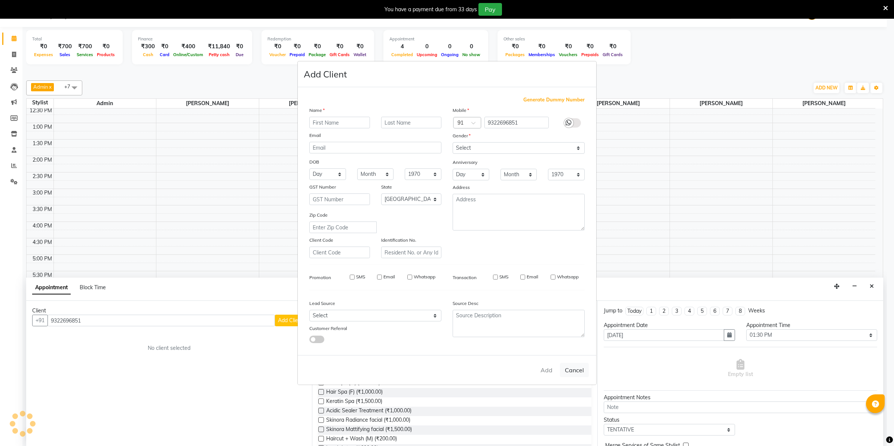
select select
select select "null"
select select
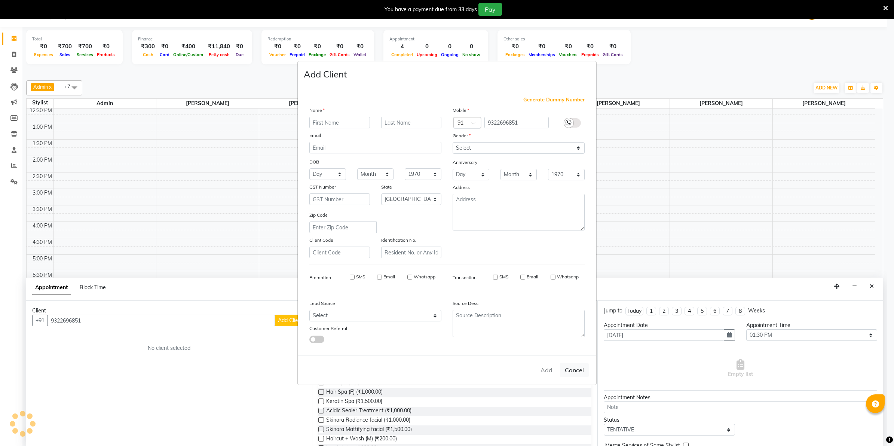
select select
checkbox input "false"
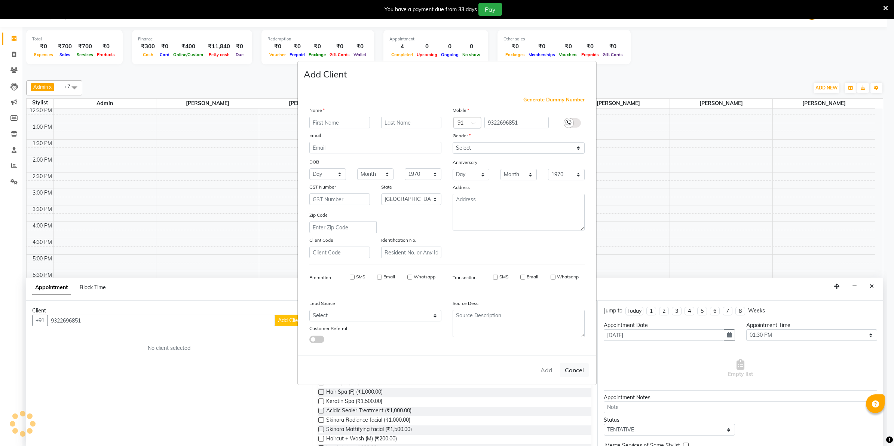
checkbox input "false"
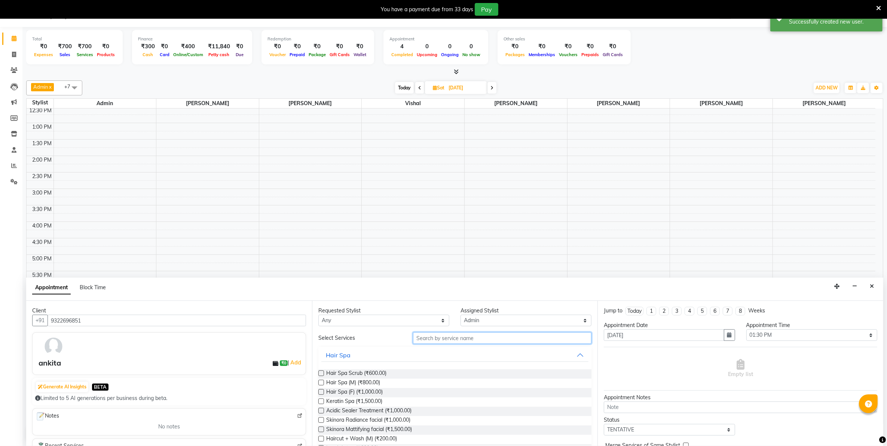
click at [503, 340] on input "text" at bounding box center [502, 338] width 178 height 12
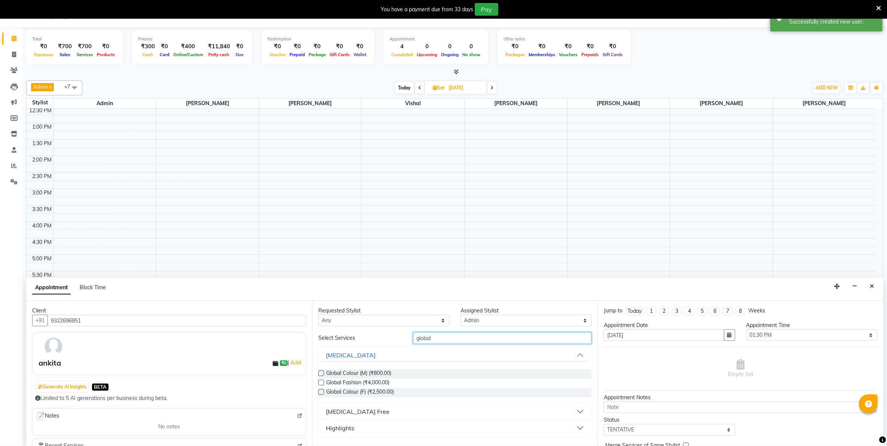
type input "global"
click at [322, 392] on label at bounding box center [321, 392] width 6 height 6
click at [322, 392] on input "checkbox" at bounding box center [320, 392] width 5 height 5
checkbox input "false"
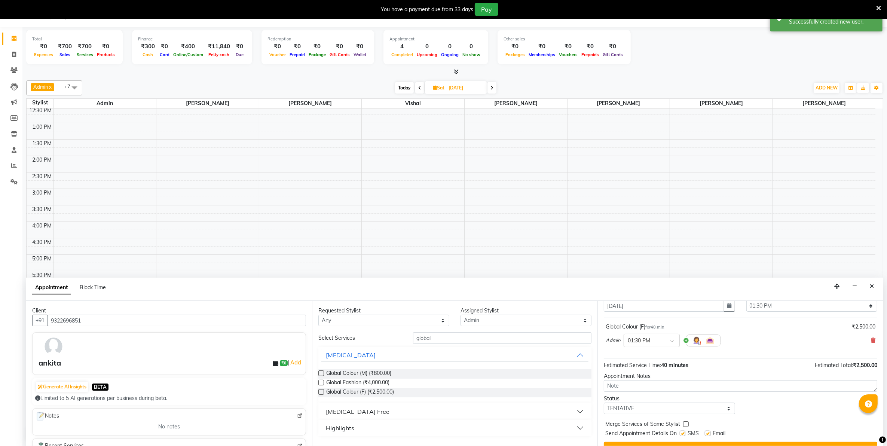
scroll to position [45, 0]
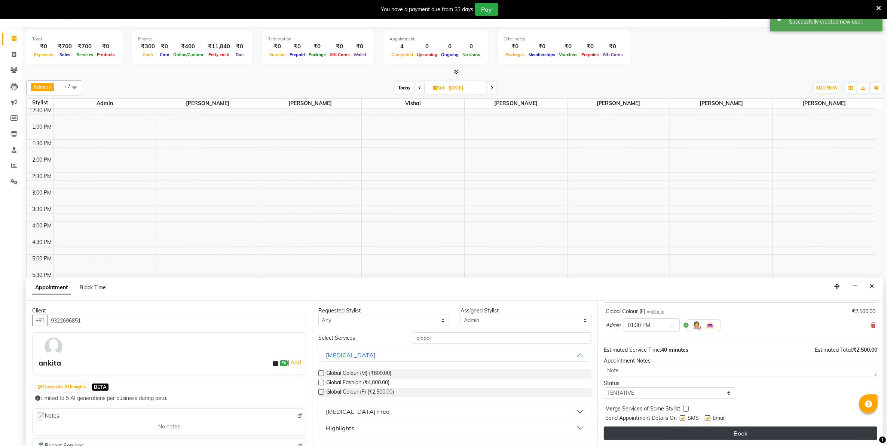
click at [698, 431] on button "Book" at bounding box center [740, 432] width 273 height 13
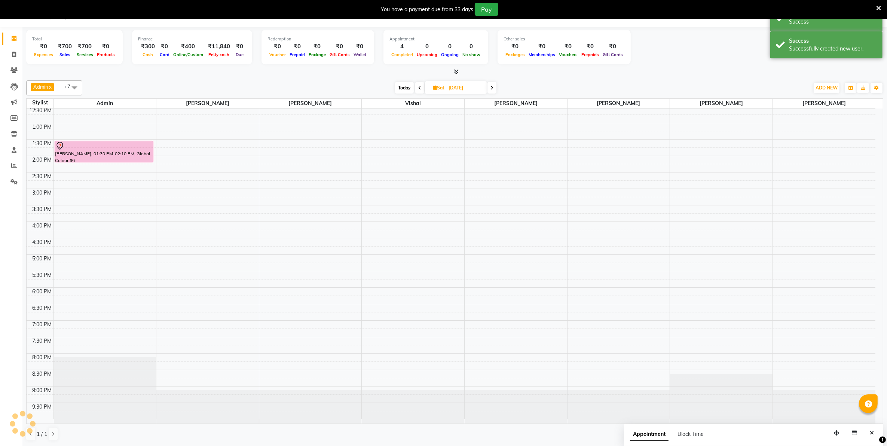
scroll to position [0, 0]
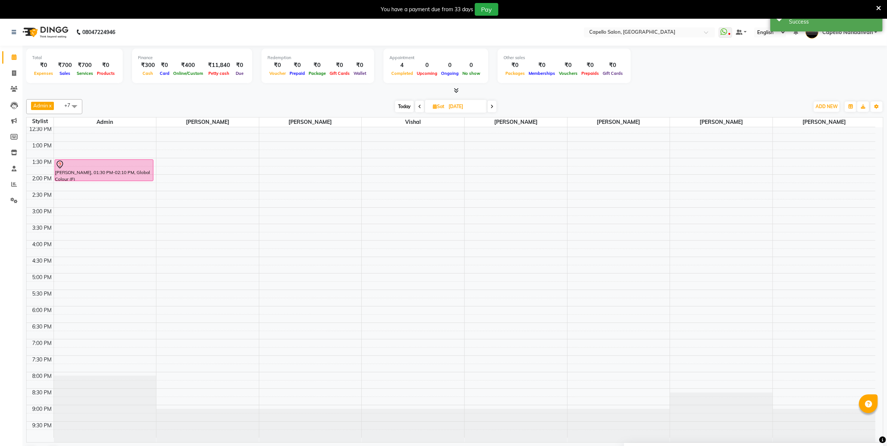
click at [399, 110] on span "Today" at bounding box center [404, 107] width 19 height 12
type input "[DATE]"
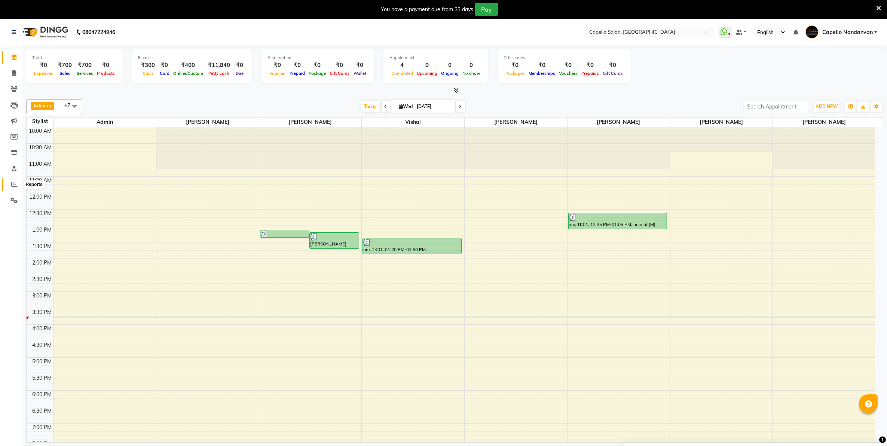
click at [15, 183] on icon at bounding box center [14, 184] width 6 height 6
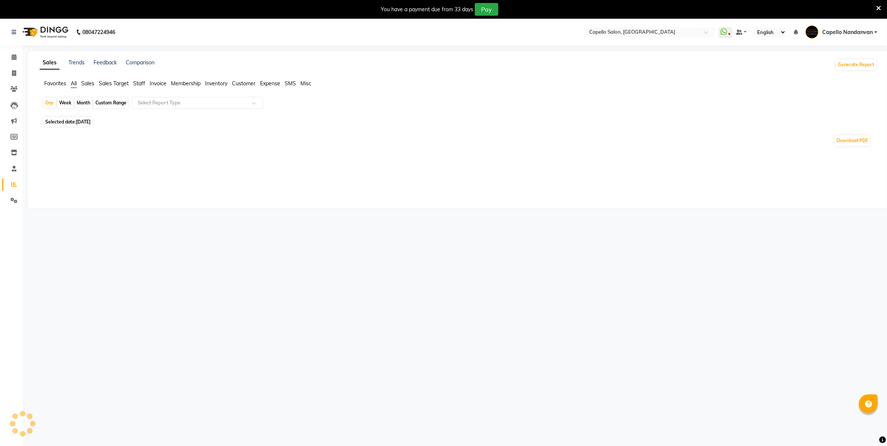
click at [83, 101] on div "Month" at bounding box center [83, 103] width 17 height 10
select select "9"
select select "2025"
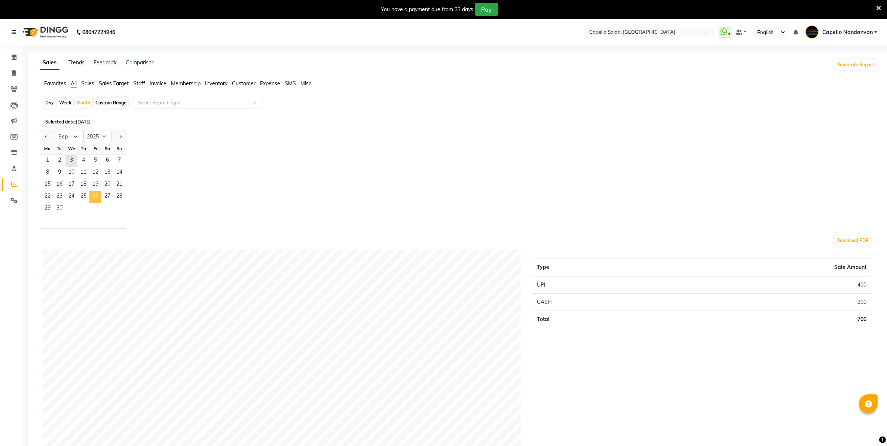
click at [96, 192] on span "26" at bounding box center [95, 197] width 12 height 12
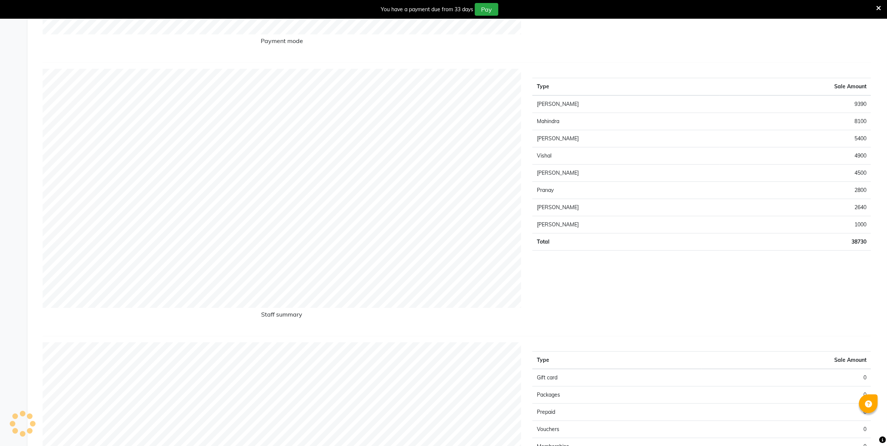
scroll to position [300, 0]
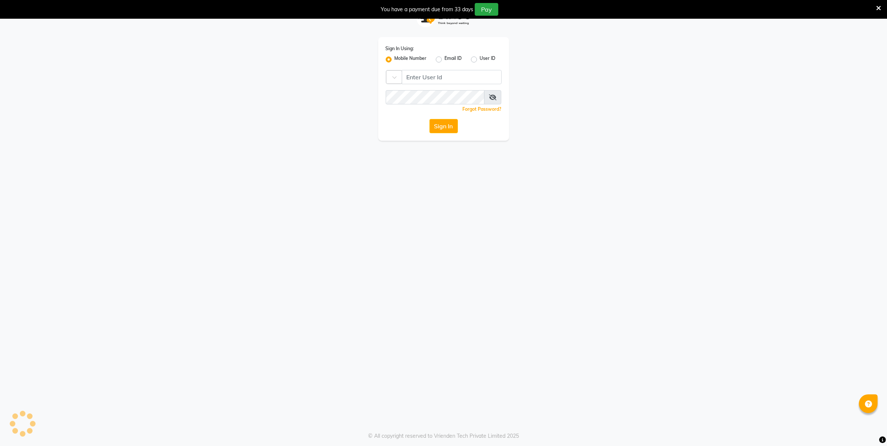
scroll to position [19, 0]
type input "9607783777"
click at [450, 128] on button "Sign In" at bounding box center [443, 126] width 28 height 14
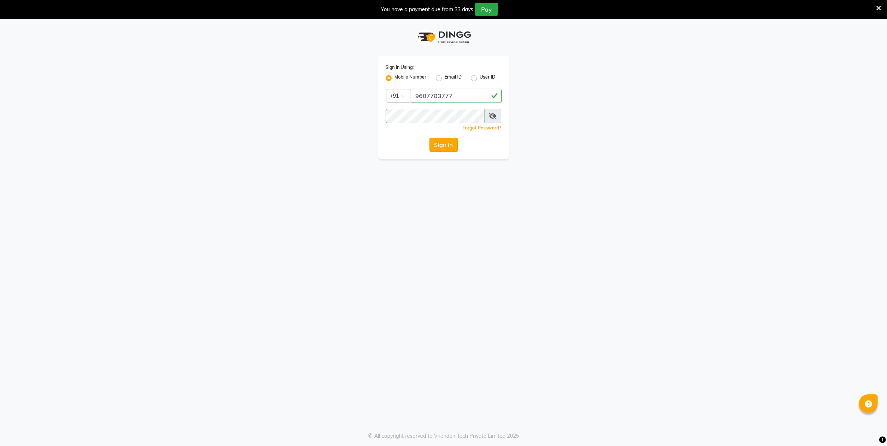
click at [438, 145] on button "Sign In" at bounding box center [443, 145] width 28 height 14
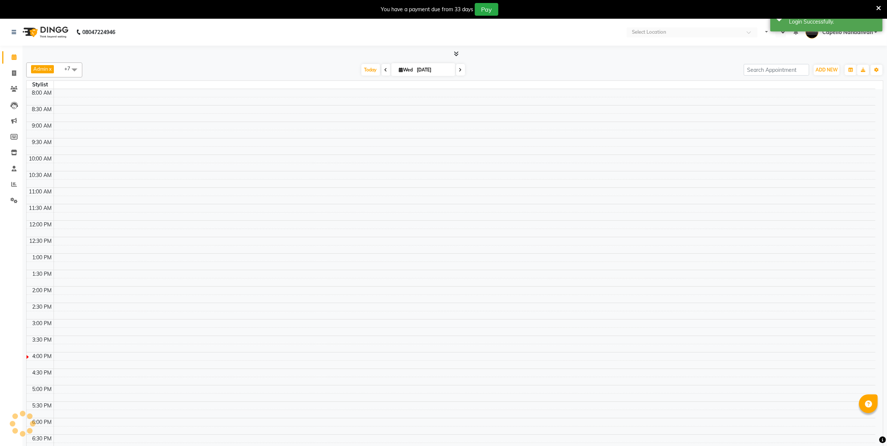
select select "en"
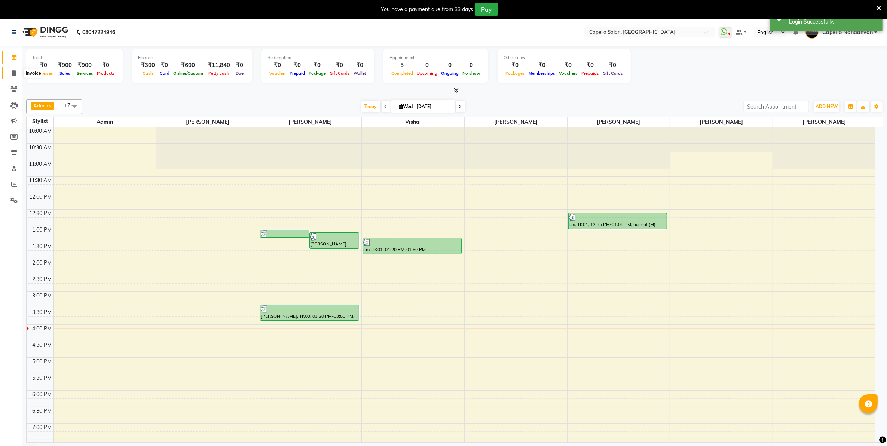
click at [10, 72] on span at bounding box center [13, 73] width 13 height 9
select select "service"
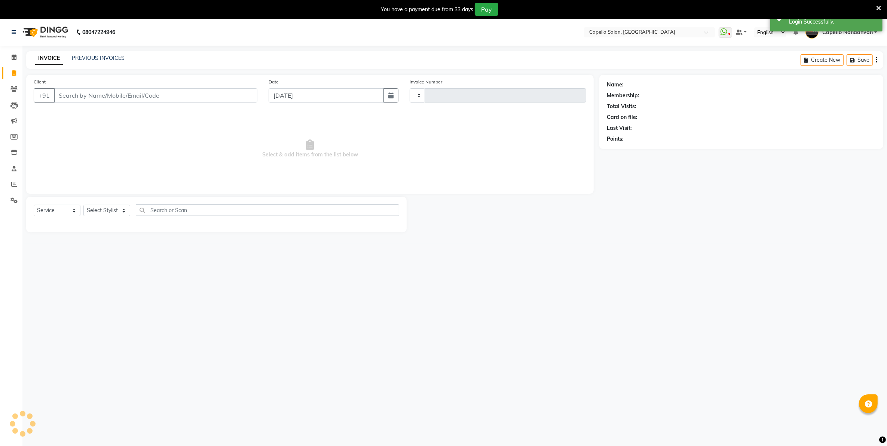
type input "4037"
select select "830"
click at [122, 208] on select "Select Stylist" at bounding box center [106, 211] width 47 height 12
click at [12, 59] on icon at bounding box center [14, 57] width 5 height 6
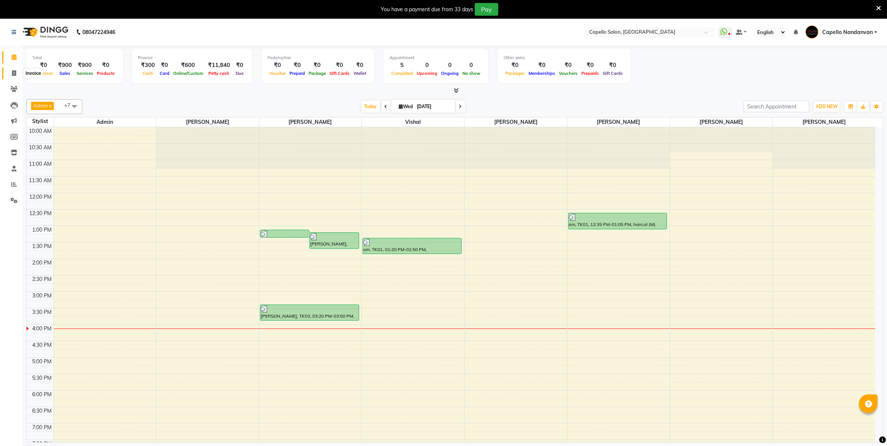
click at [15, 72] on icon at bounding box center [14, 73] width 4 height 6
select select "service"
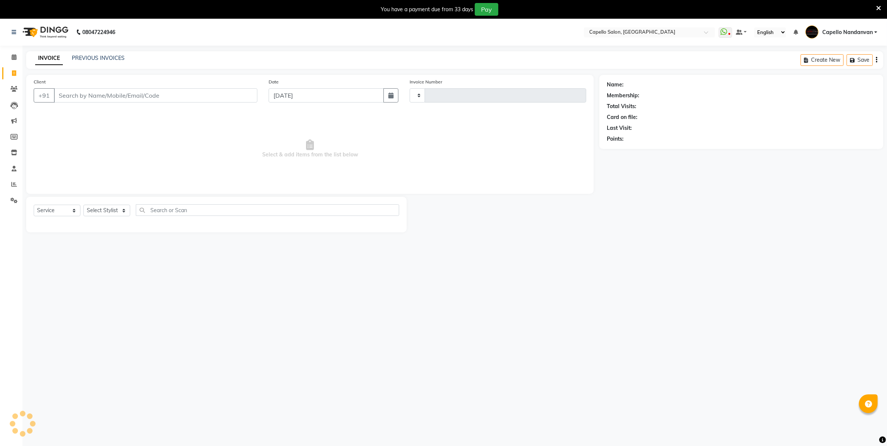
type input "4037"
select select "830"
click at [107, 208] on select "Select Stylist" at bounding box center [106, 211] width 47 height 12
select select "83973"
click at [83, 205] on select "Select Stylist Admin [PERSON_NAME] [PERSON_NAME] [PERSON_NAME] [PERSON_NAME] Ow…" at bounding box center [109, 211] width 52 height 12
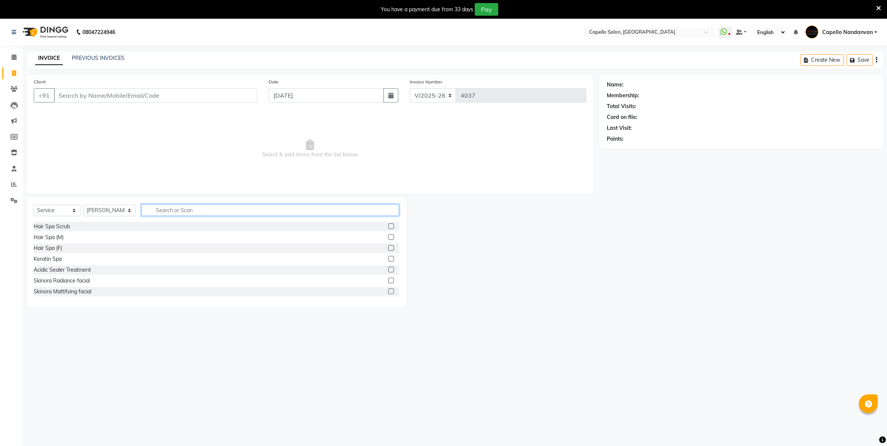
click at [220, 206] on input "text" at bounding box center [269, 210] width 257 height 12
type input "d tan"
click at [389, 267] on label at bounding box center [391, 270] width 6 height 6
click at [389, 267] on input "checkbox" at bounding box center [390, 269] width 5 height 5
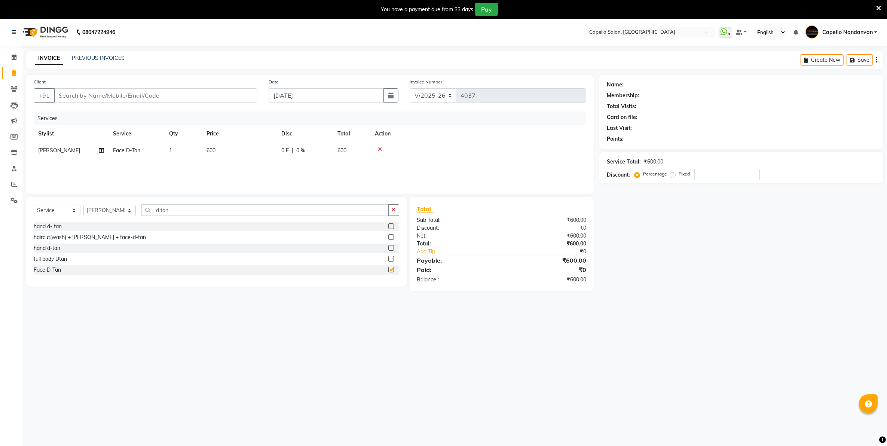
checkbox input "false"
click at [193, 215] on input "d tan" at bounding box center [264, 210] width 247 height 12
type input "d"
type input "cut b"
click at [389, 236] on label at bounding box center [391, 237] width 6 height 6
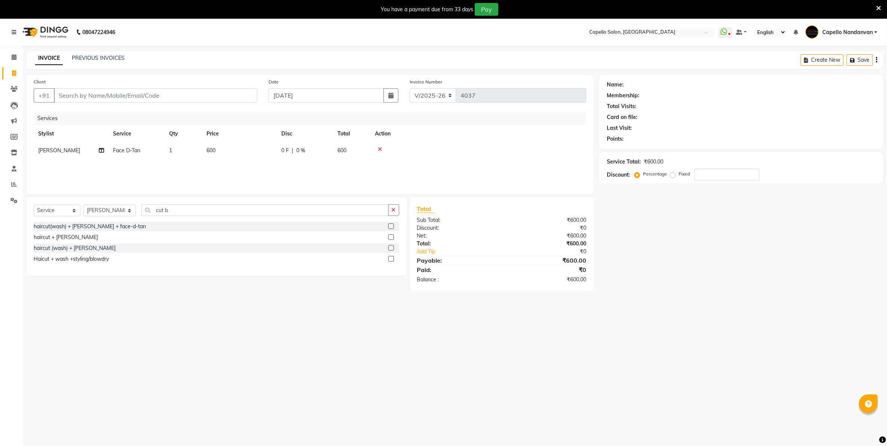
click at [389, 236] on input "checkbox" at bounding box center [390, 237] width 5 height 5
checkbox input "false"
click at [214, 92] on input "Client" at bounding box center [155, 95] width 203 height 14
click at [159, 91] on input "Client" at bounding box center [155, 95] width 203 height 14
click at [127, 99] on input "Client" at bounding box center [155, 95] width 203 height 14
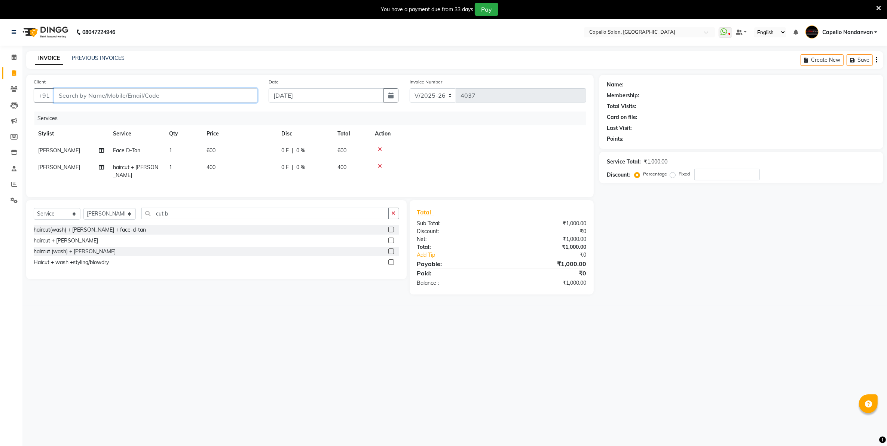
type input "9"
type input "0"
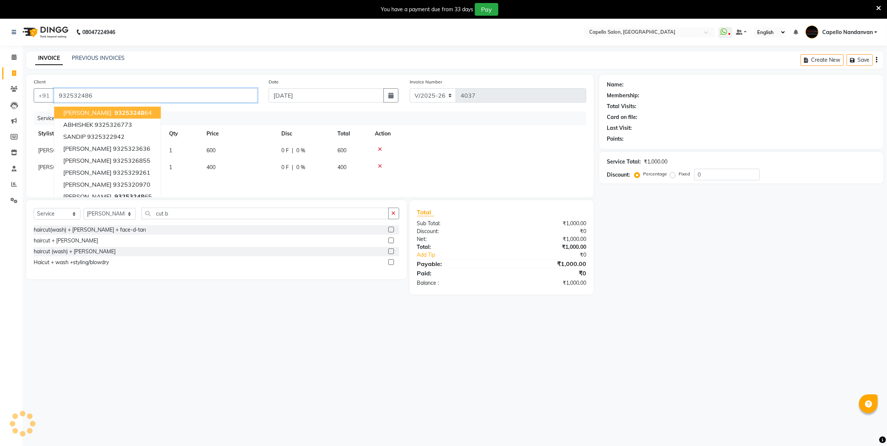
type input "932532486"
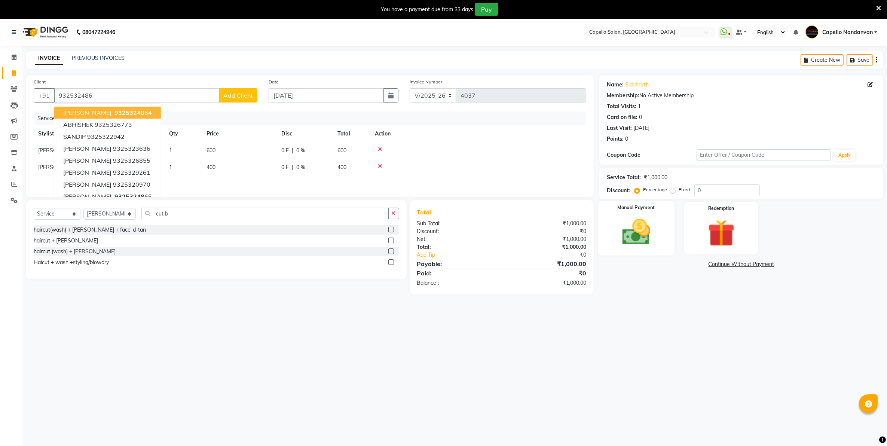
click at [638, 235] on img at bounding box center [636, 232] width 46 height 33
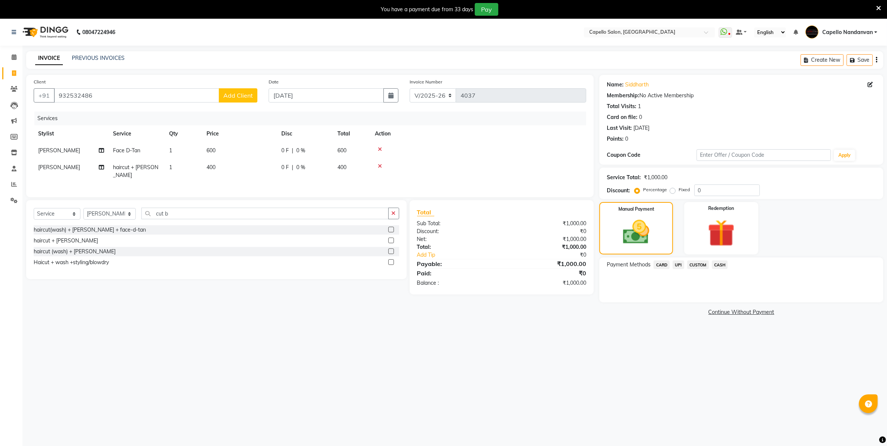
click at [681, 266] on span "UPI" at bounding box center [678, 264] width 12 height 9
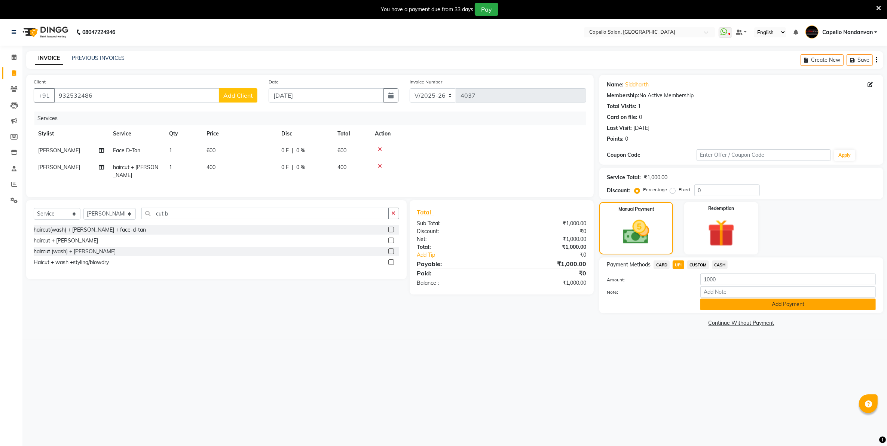
click at [734, 307] on button "Add Payment" at bounding box center [787, 304] width 175 height 12
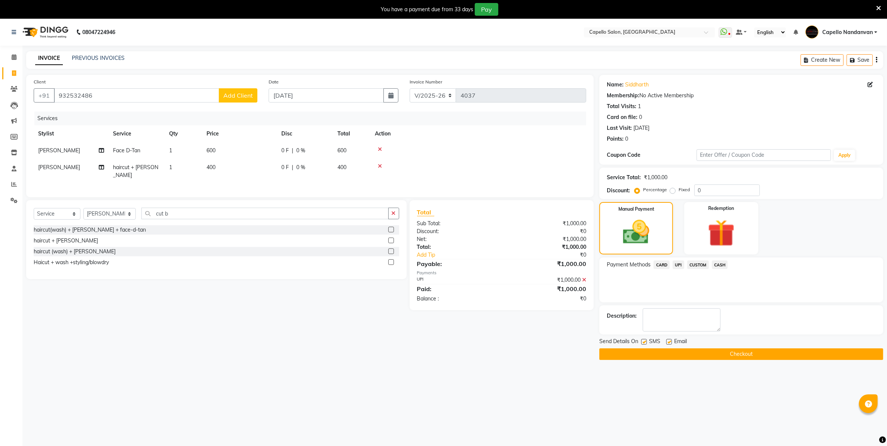
click at [691, 356] on button "Checkout" at bounding box center [741, 354] width 284 height 12
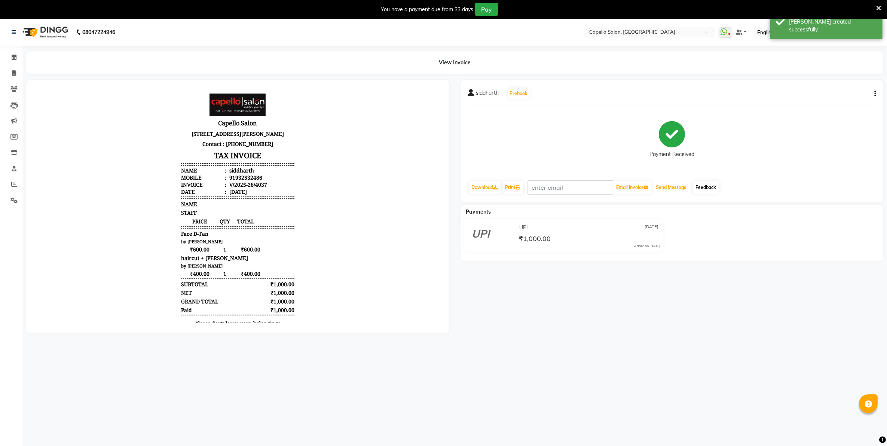
drag, startPoint x: 681, startPoint y: 186, endPoint x: 706, endPoint y: 187, distance: 25.5
click at [681, 186] on button "Send Message" at bounding box center [671, 187] width 37 height 13
click at [706, 187] on link "Feedback" at bounding box center [706, 187] width 27 height 13
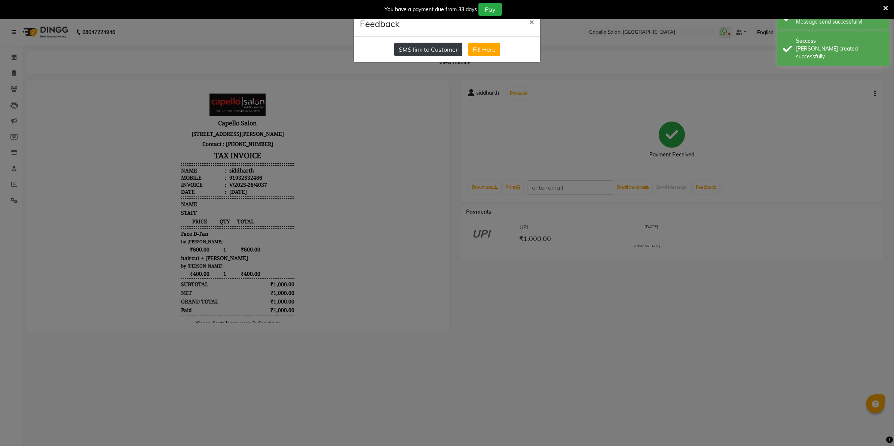
click at [436, 50] on button "SMS link to Customer" at bounding box center [428, 49] width 68 height 13
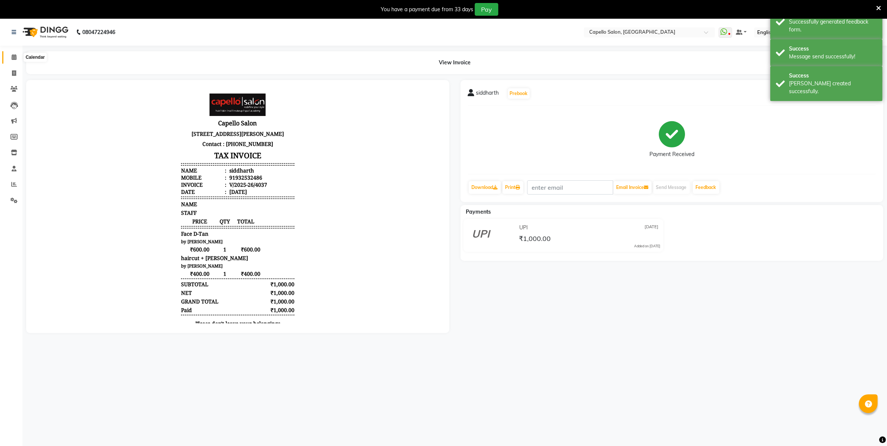
click at [12, 58] on icon at bounding box center [14, 57] width 5 height 6
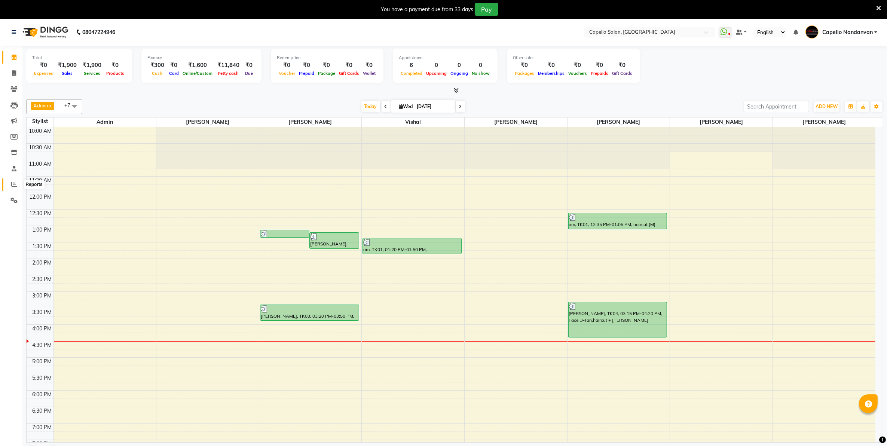
click at [11, 185] on icon at bounding box center [14, 184] width 6 height 6
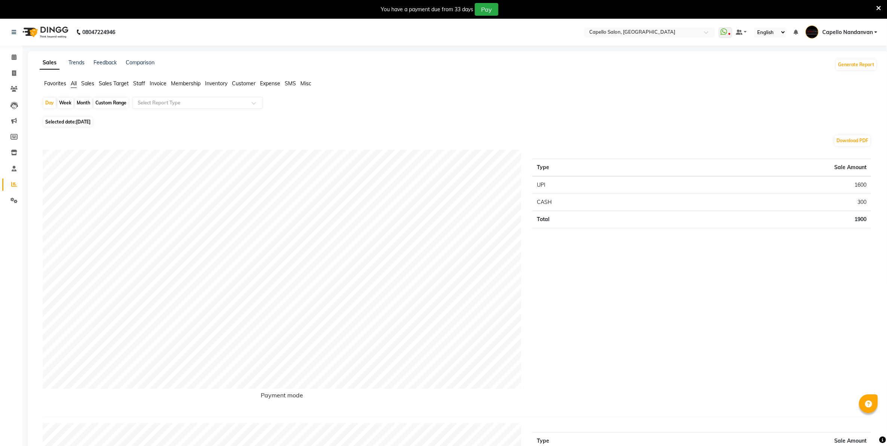
click at [84, 104] on div "Month" at bounding box center [83, 103] width 17 height 10
select select "9"
select select "2025"
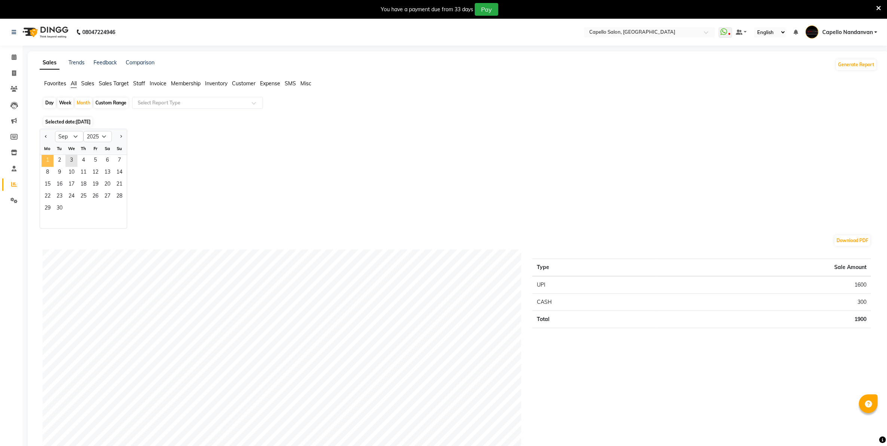
click at [46, 163] on span "1" at bounding box center [48, 161] width 12 height 12
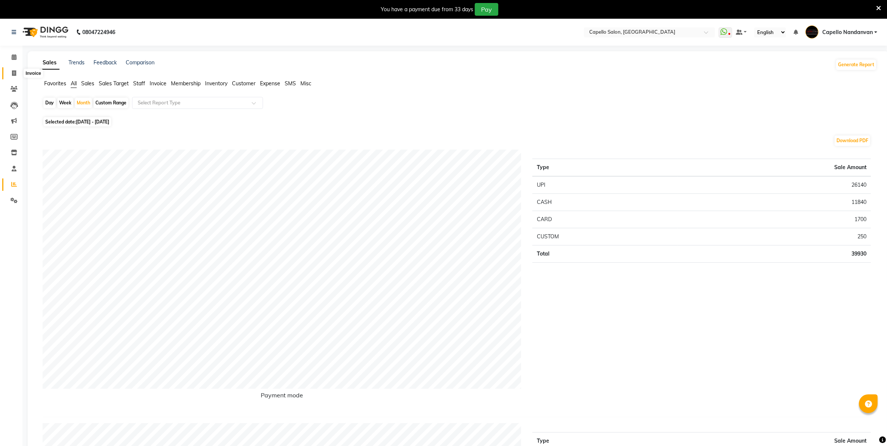
click at [10, 75] on span at bounding box center [13, 73] width 13 height 9
select select "service"
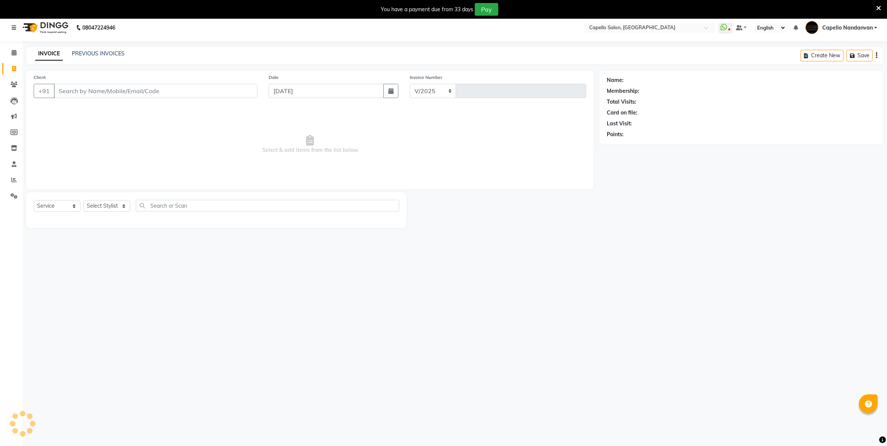
select select "830"
type input "4038"
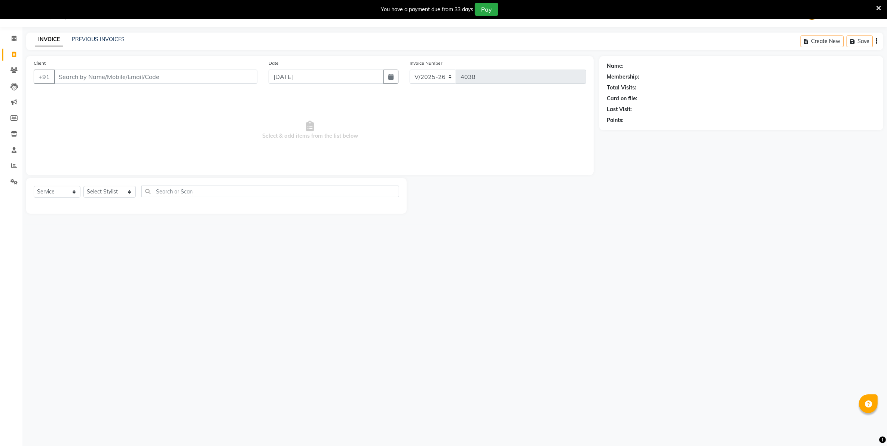
click at [193, 75] on input "Client" at bounding box center [155, 77] width 203 height 14
click at [155, 78] on input "982388404" at bounding box center [155, 77] width 203 height 14
type input "9823884040"
click at [110, 194] on select "Select Stylist Admin [PERSON_NAME] [PERSON_NAME] [PERSON_NAME] [PERSON_NAME] Ow…" at bounding box center [109, 195] width 52 height 12
select select "29083"
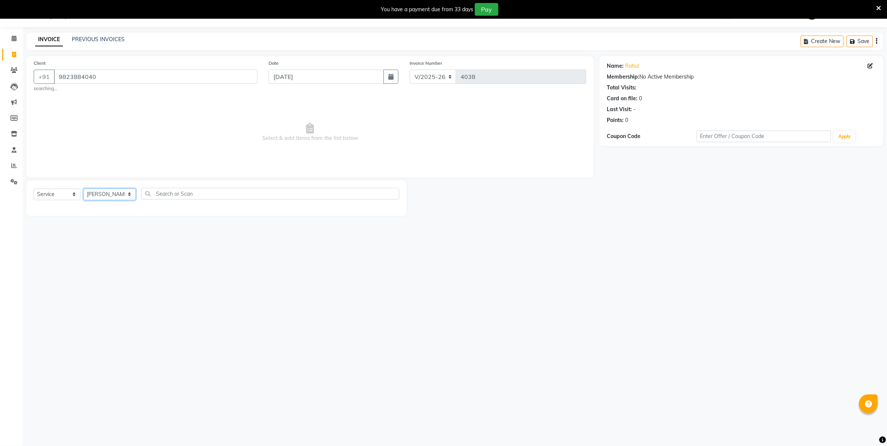
click at [83, 189] on select "Select Stylist Admin [PERSON_NAME] [PERSON_NAME] [PERSON_NAME] [PERSON_NAME] Ow…" at bounding box center [109, 195] width 52 height 12
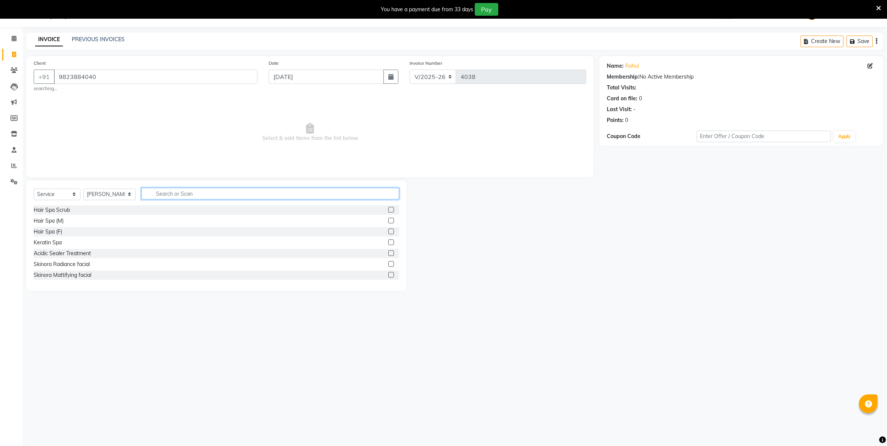
click at [211, 196] on input "text" at bounding box center [269, 194] width 257 height 12
type input "cut"
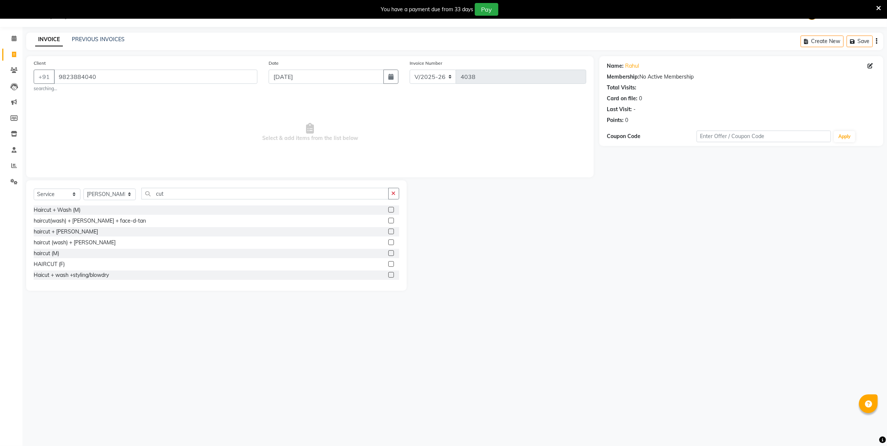
click at [388, 273] on label at bounding box center [391, 275] width 6 height 6
click at [388, 273] on input "checkbox" at bounding box center [390, 275] width 5 height 5
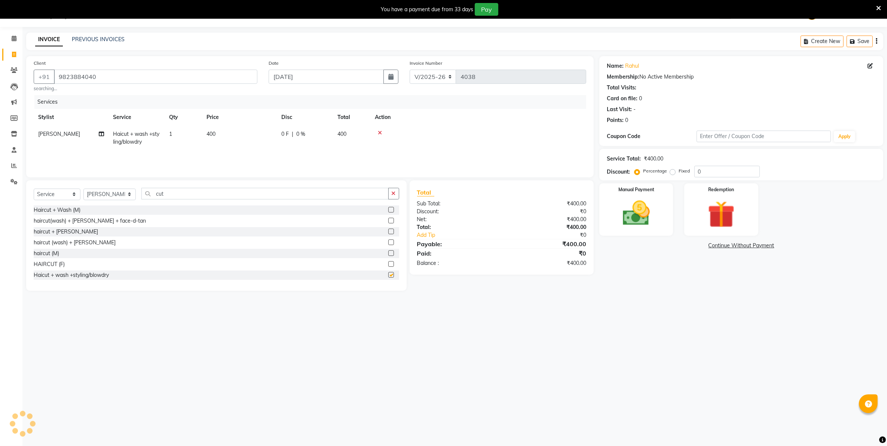
checkbox input "false"
click at [89, 191] on select "Select Stylist Admin [PERSON_NAME] [PERSON_NAME] [PERSON_NAME] [PERSON_NAME] Ow…" at bounding box center [109, 195] width 52 height 12
select select "66495"
click at [83, 189] on select "Select Stylist Admin [PERSON_NAME] [PERSON_NAME] [PERSON_NAME] [PERSON_NAME] Ow…" at bounding box center [109, 195] width 52 height 12
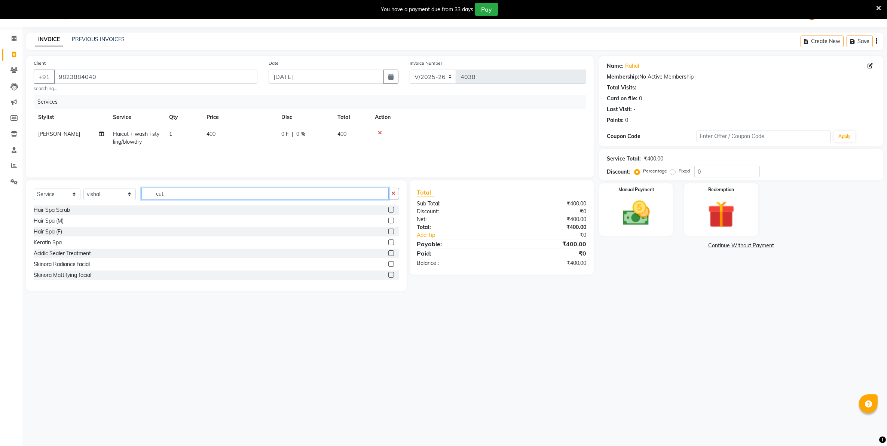
click at [176, 193] on input "cut" at bounding box center [264, 194] width 247 height 12
type input "c"
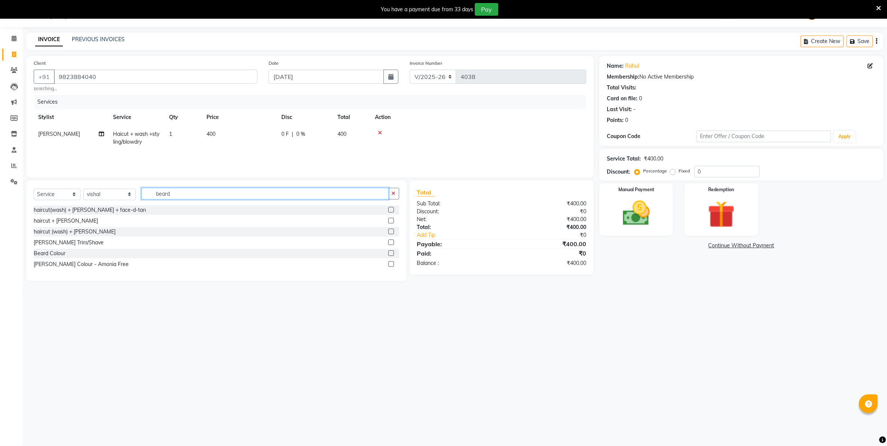
type input "beard"
click at [392, 242] on label at bounding box center [391, 242] width 6 height 6
click at [392, 242] on input "checkbox" at bounding box center [390, 242] width 5 height 5
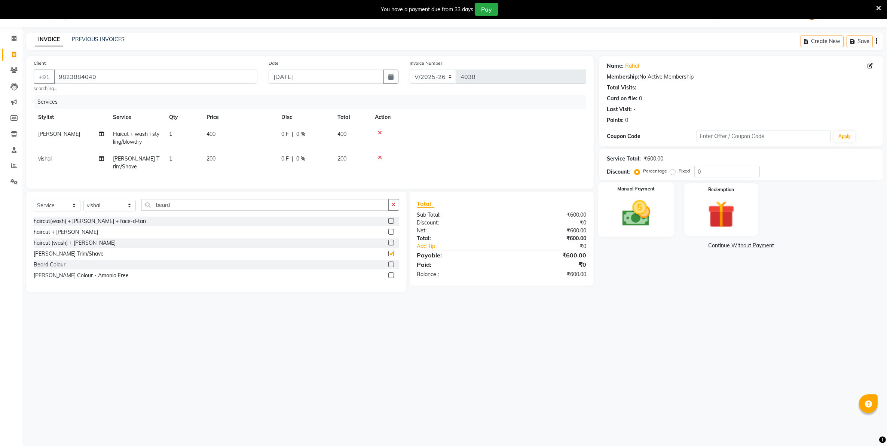
checkbox input "false"
click at [647, 214] on img at bounding box center [636, 213] width 46 height 33
click at [677, 248] on span "UPI" at bounding box center [678, 246] width 12 height 9
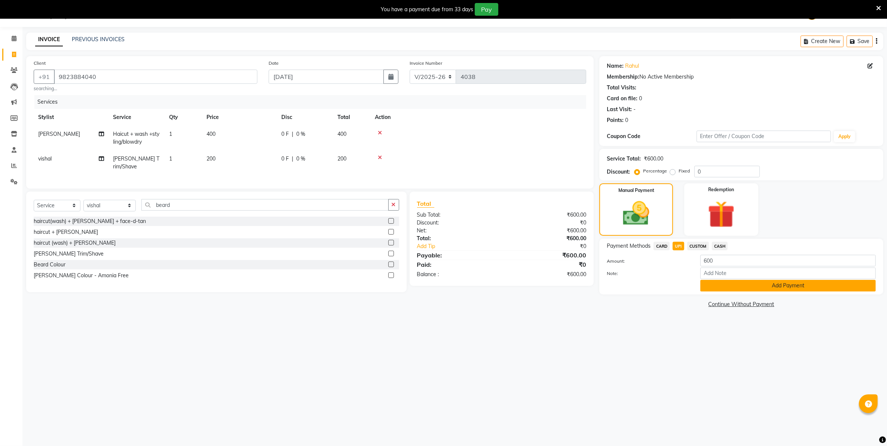
click at [715, 289] on button "Add Payment" at bounding box center [787, 286] width 175 height 12
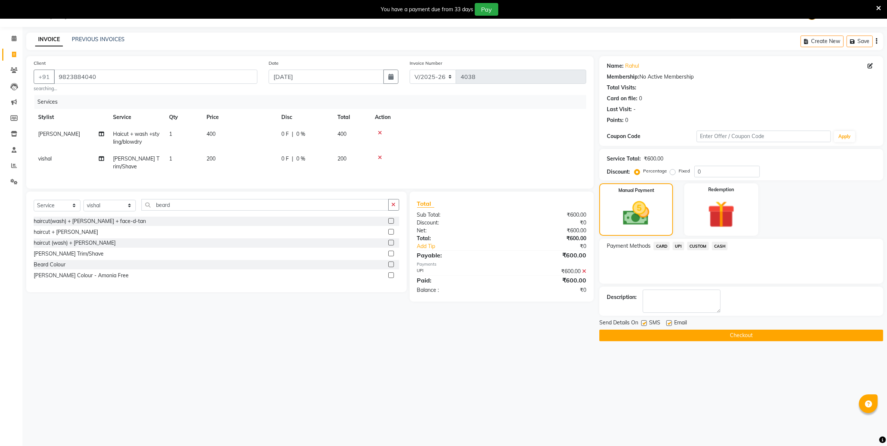
click at [766, 335] on button "Checkout" at bounding box center [741, 336] width 284 height 12
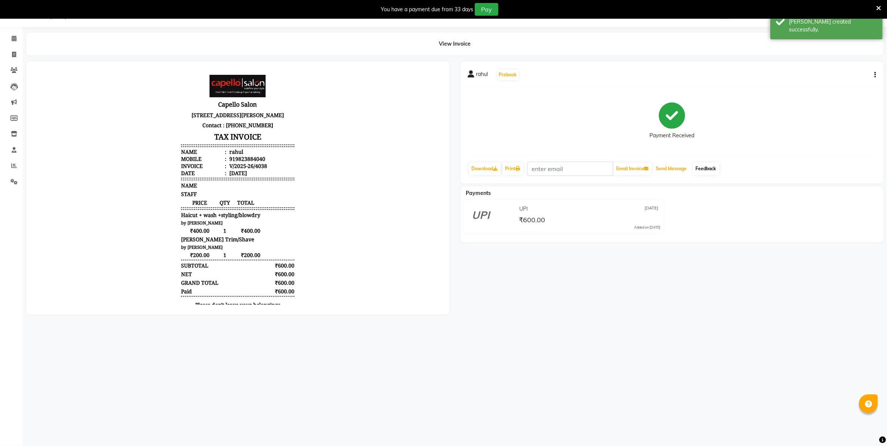
drag, startPoint x: 681, startPoint y: 167, endPoint x: 704, endPoint y: 165, distance: 23.3
click at [685, 165] on button "Send Message" at bounding box center [671, 168] width 37 height 13
click at [704, 165] on link "Feedback" at bounding box center [706, 168] width 27 height 13
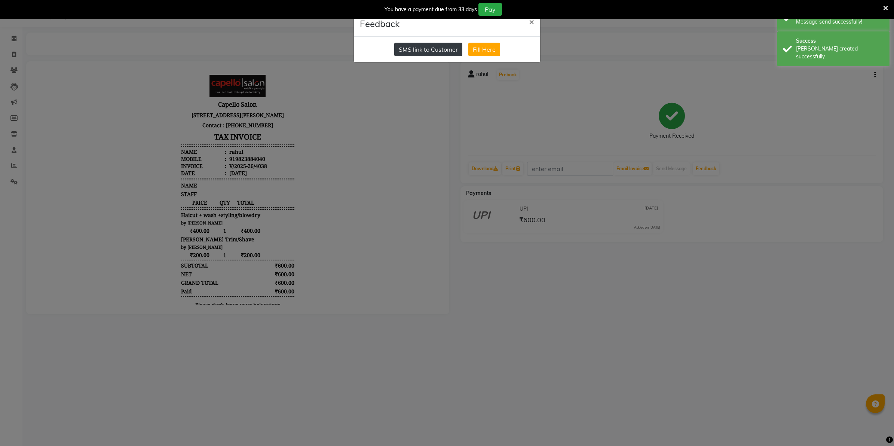
click at [444, 49] on button "SMS link to Customer" at bounding box center [428, 49] width 68 height 13
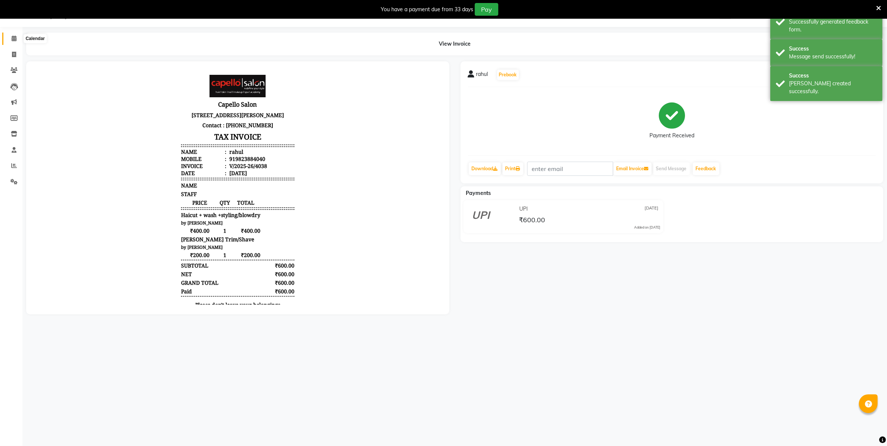
click at [14, 40] on icon at bounding box center [14, 39] width 5 height 6
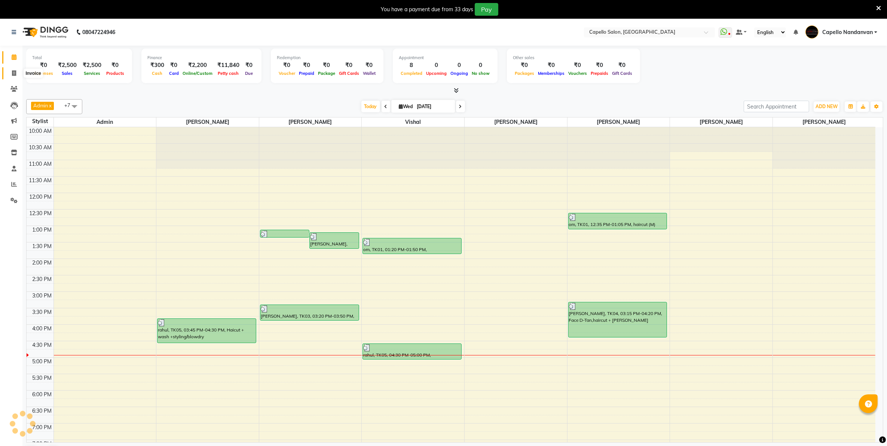
click at [13, 71] on icon at bounding box center [14, 73] width 4 height 6
select select "service"
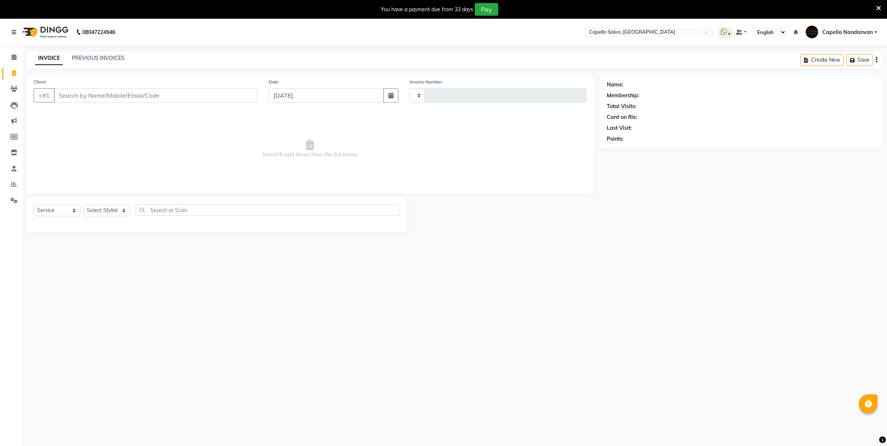
type input "4039"
select select "830"
click at [111, 211] on select "Select Stylist" at bounding box center [106, 211] width 47 height 12
click at [111, 210] on select "Select Stylist" at bounding box center [106, 211] width 47 height 12
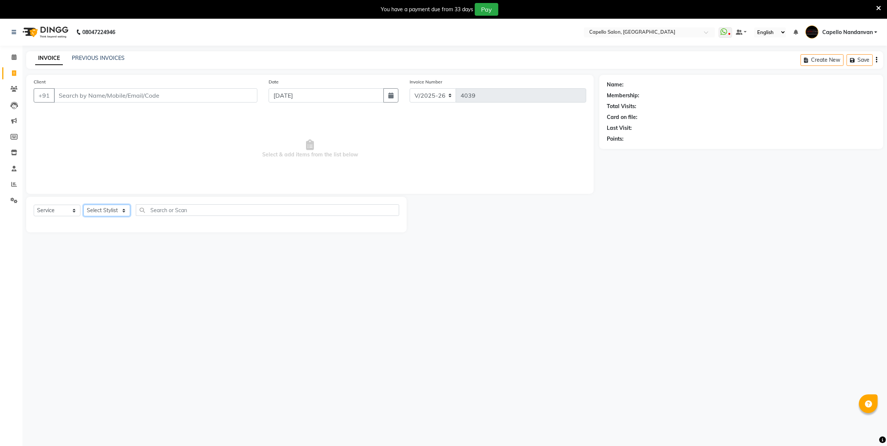
click at [111, 210] on select "Select Stylist" at bounding box center [106, 211] width 47 height 12
click at [111, 210] on select "Select Stylist Admin [PERSON_NAME] [PERSON_NAME] [PERSON_NAME] [PERSON_NAME] Ow…" at bounding box center [109, 211] width 52 height 12
select select "42453"
click at [83, 205] on select "Select Stylist Admin [PERSON_NAME] [PERSON_NAME] [PERSON_NAME] [PERSON_NAME] Ow…" at bounding box center [109, 211] width 52 height 12
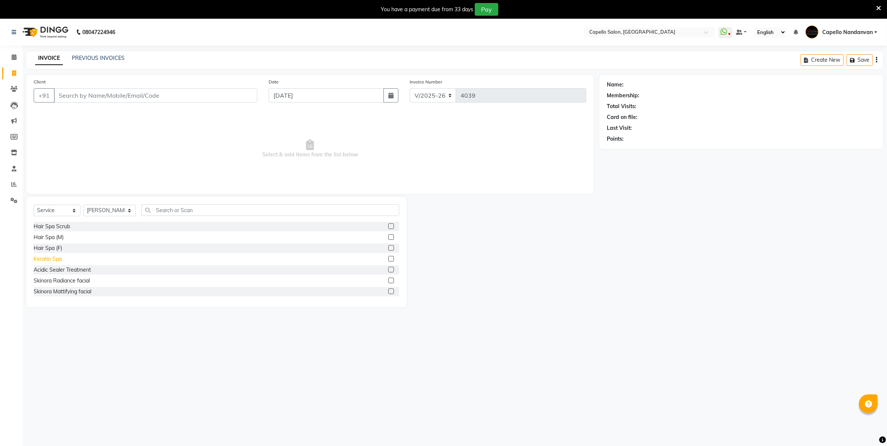
click at [54, 257] on div "Keratin Spa" at bounding box center [48, 259] width 28 height 8
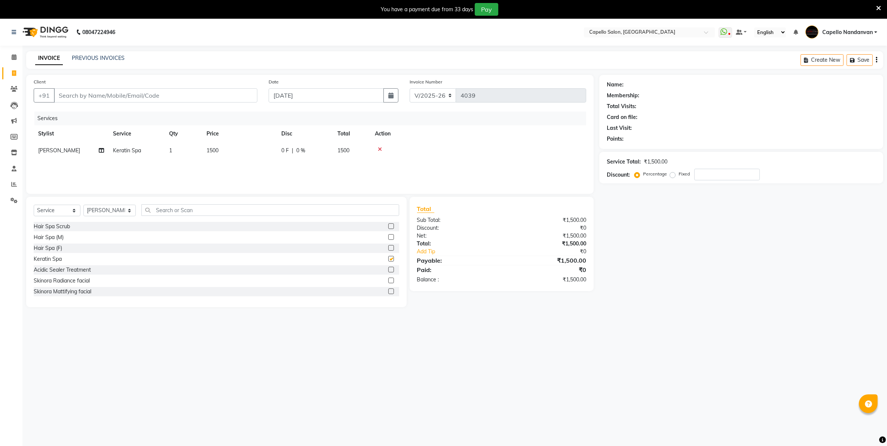
checkbox input "false"
click at [214, 150] on span "1500" at bounding box center [212, 150] width 12 height 7
select select "42453"
click at [263, 156] on input "1500" at bounding box center [275, 153] width 66 height 12
type input "1"
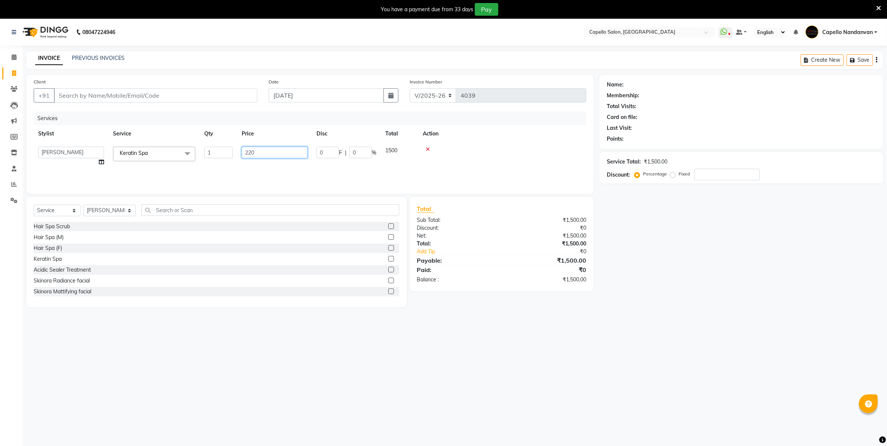
type input "2200"
click at [210, 101] on input "Client" at bounding box center [155, 95] width 203 height 14
drag, startPoint x: 101, startPoint y: 98, endPoint x: 96, endPoint y: 94, distance: 6.1
click at [100, 96] on input "Client" at bounding box center [155, 95] width 203 height 14
type input "9"
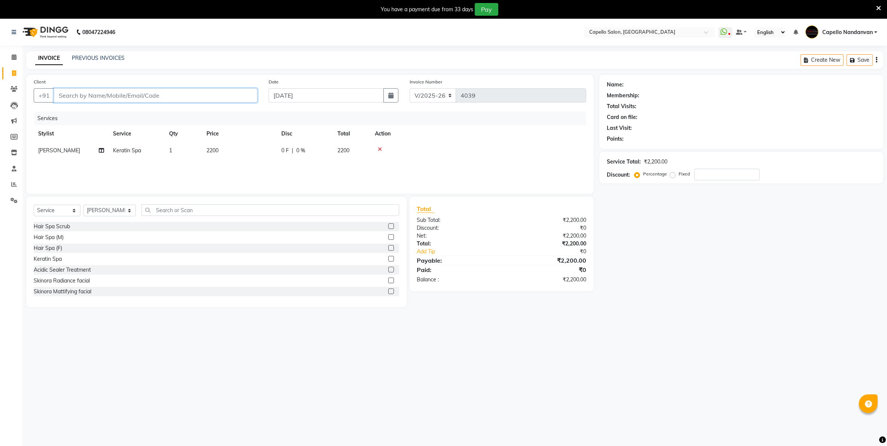
type input "0"
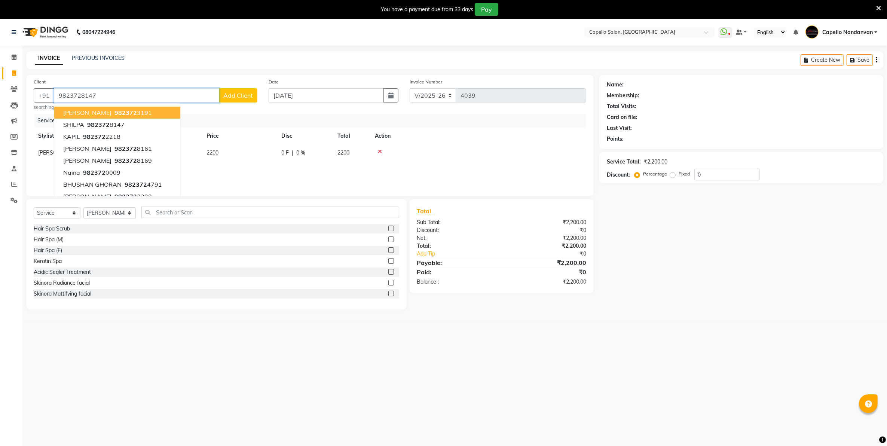
type input "9823728147"
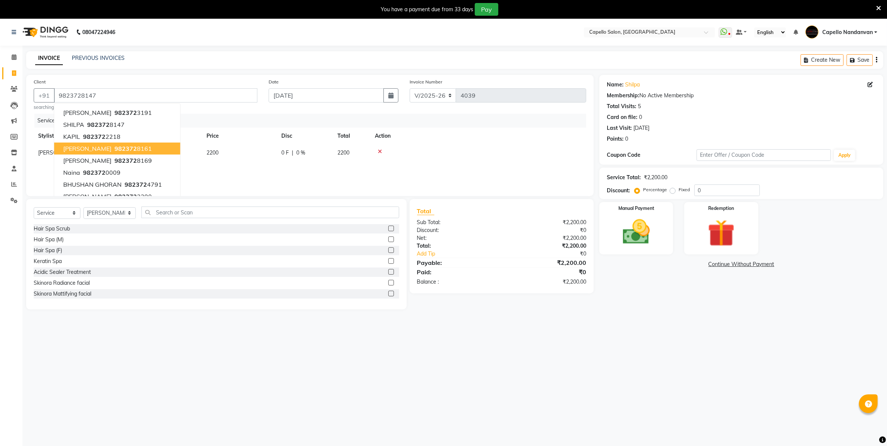
click at [745, 337] on div "08047224946 Select Location × Capello Salon, Nandanvan WhatsApp Status ✕ Status…" at bounding box center [443, 242] width 887 height 446
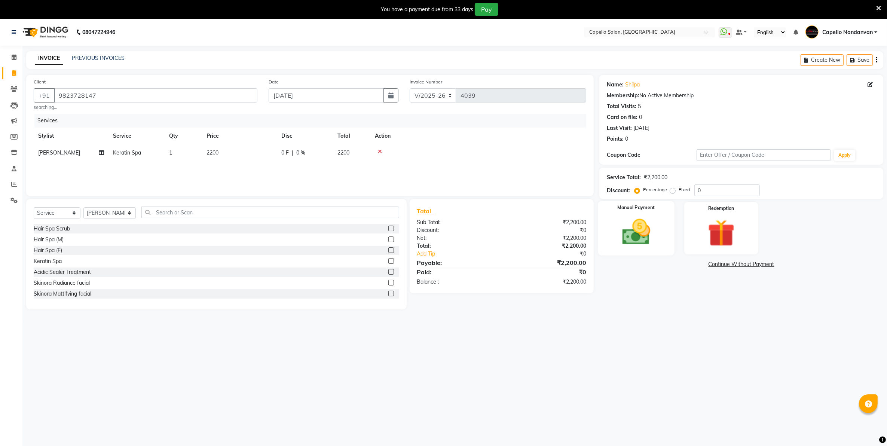
click at [642, 230] on img at bounding box center [636, 232] width 46 height 33
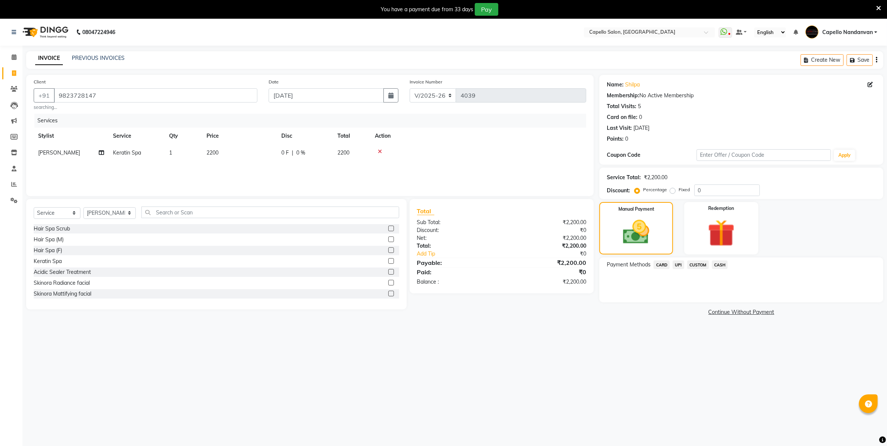
drag, startPoint x: 679, startPoint y: 264, endPoint x: 687, endPoint y: 271, distance: 11.2
click at [679, 266] on span "UPI" at bounding box center [678, 264] width 12 height 9
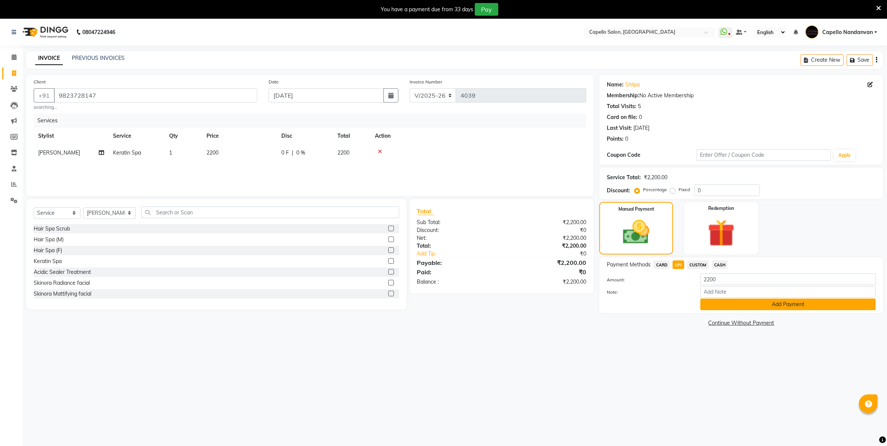
click at [723, 307] on button "Add Payment" at bounding box center [787, 304] width 175 height 12
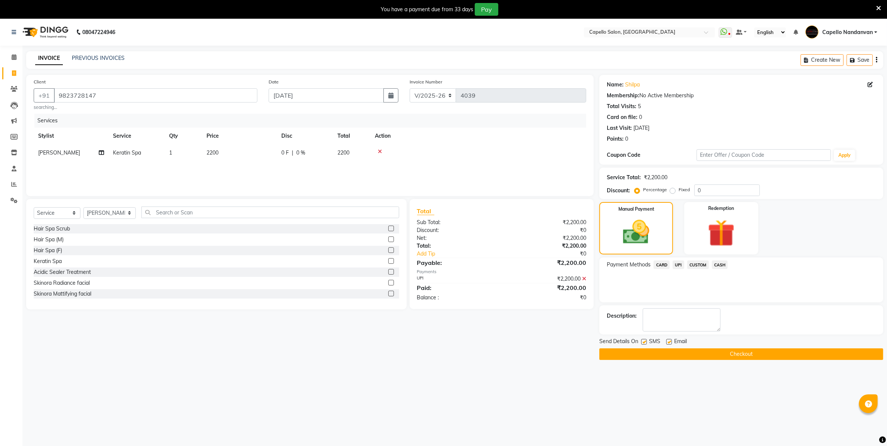
click at [730, 354] on button "Checkout" at bounding box center [741, 354] width 284 height 12
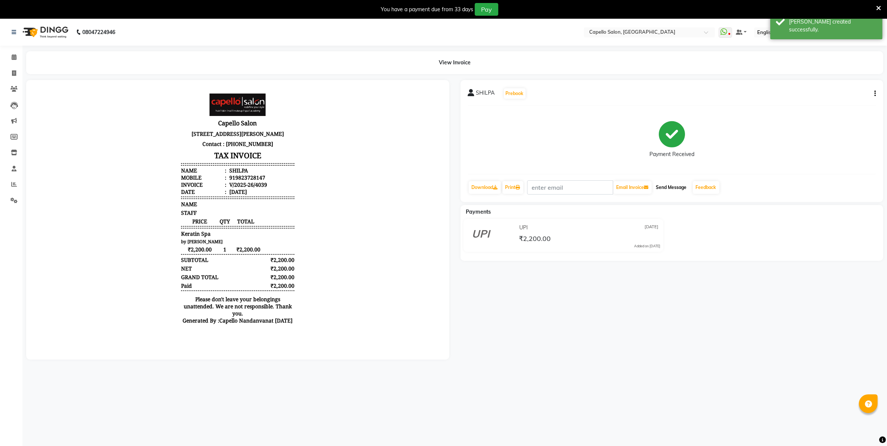
click at [676, 187] on button "Send Message" at bounding box center [671, 187] width 37 height 13
click at [702, 186] on link "Feedback" at bounding box center [706, 187] width 27 height 13
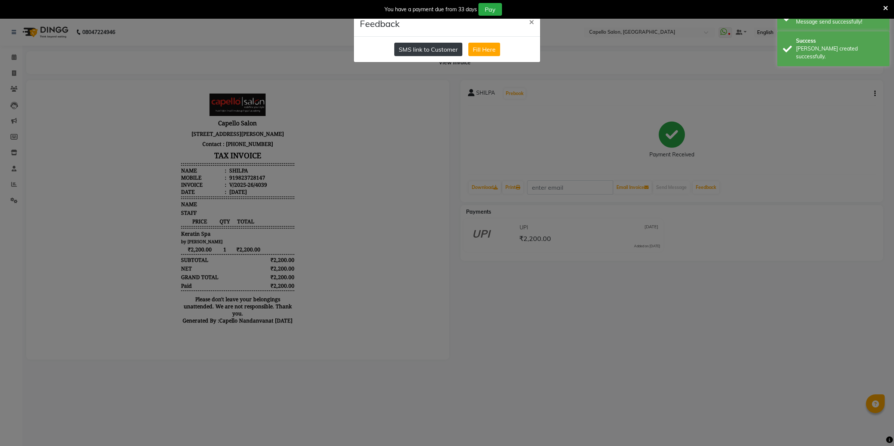
click at [444, 51] on button "SMS link to Customer" at bounding box center [428, 49] width 68 height 13
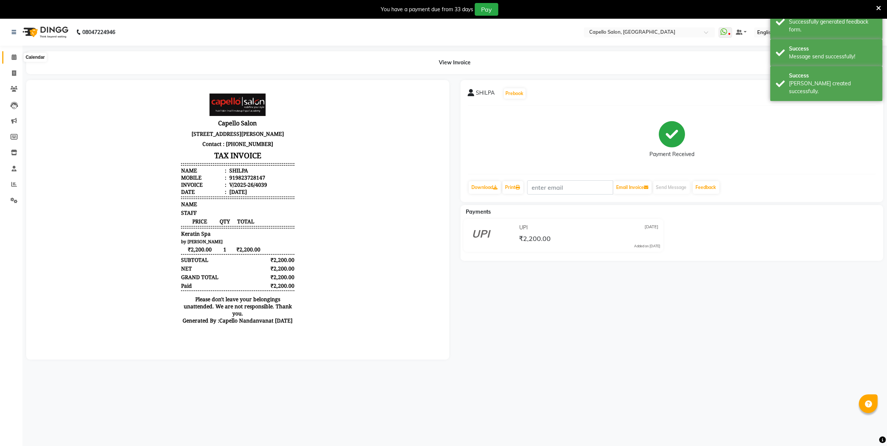
click at [17, 58] on span at bounding box center [13, 57] width 13 height 9
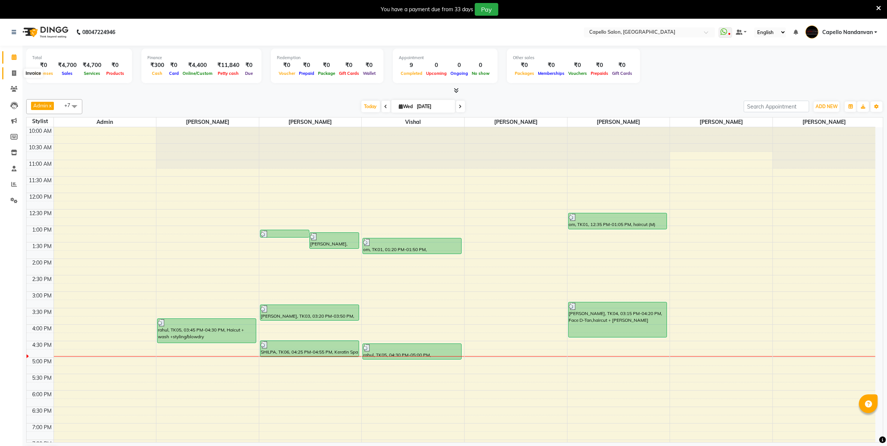
click at [13, 76] on icon at bounding box center [14, 73] width 4 height 6
select select "service"
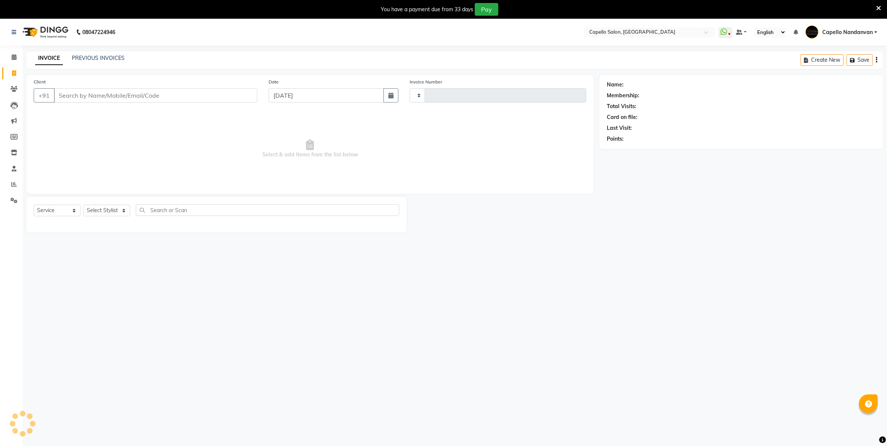
type input "4040"
select select "830"
click at [113, 212] on select "Select Stylist Admin [PERSON_NAME] [PERSON_NAME] [PERSON_NAME] [PERSON_NAME] Ow…" at bounding box center [109, 211] width 52 height 12
select select "83973"
click at [83, 205] on select "Select Stylist Admin [PERSON_NAME] [PERSON_NAME] [PERSON_NAME] [PERSON_NAME] Ow…" at bounding box center [109, 211] width 52 height 12
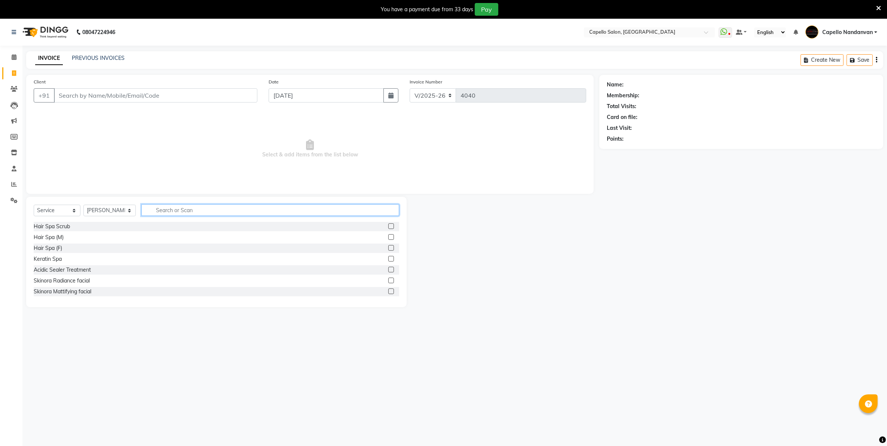
click at [221, 212] on input "text" at bounding box center [269, 210] width 257 height 12
type input "spa"
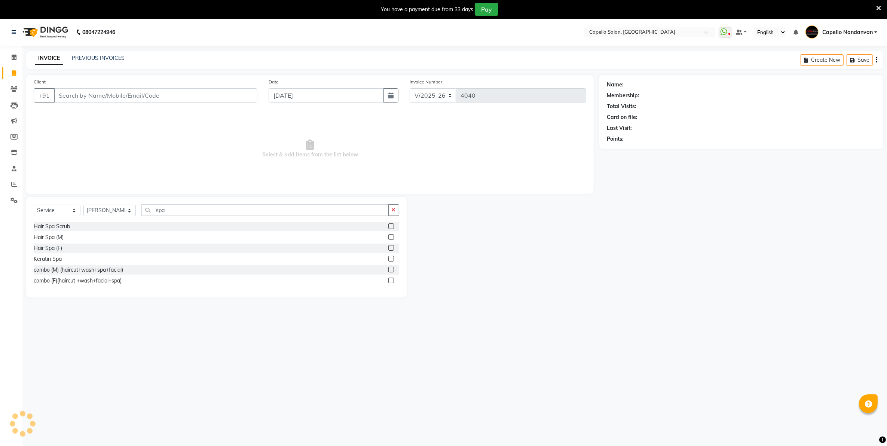
click at [390, 248] on label at bounding box center [391, 248] width 6 height 6
click at [390, 248] on input "checkbox" at bounding box center [390, 248] width 5 height 5
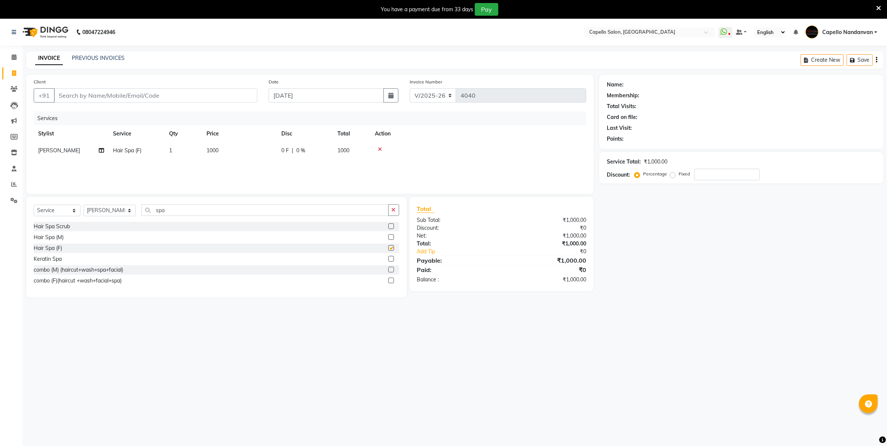
checkbox input "false"
click at [219, 202] on div "Select Service Product Membership Package Voucher Prepaid Gift Card Select Styl…" at bounding box center [216, 247] width 380 height 101
click at [218, 211] on input "spa" at bounding box center [264, 210] width 247 height 12
click at [104, 213] on select "Select Stylist Admin [PERSON_NAME] [PERSON_NAME] [PERSON_NAME] [PERSON_NAME] Ow…" at bounding box center [109, 211] width 52 height 12
select select "14478"
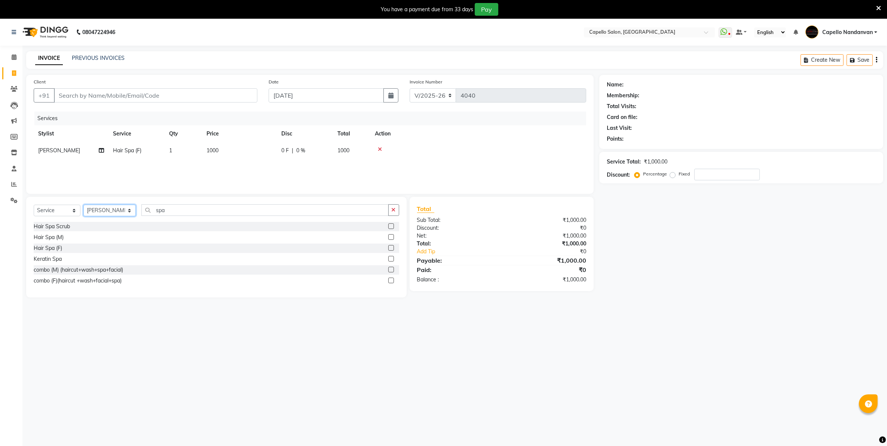
click at [83, 205] on select "Select Stylist Admin [PERSON_NAME] [PERSON_NAME] [PERSON_NAME] [PERSON_NAME] Ow…" at bounding box center [109, 211] width 52 height 12
click at [388, 247] on label at bounding box center [391, 248] width 6 height 6
click at [388, 247] on input "checkbox" at bounding box center [390, 248] width 5 height 5
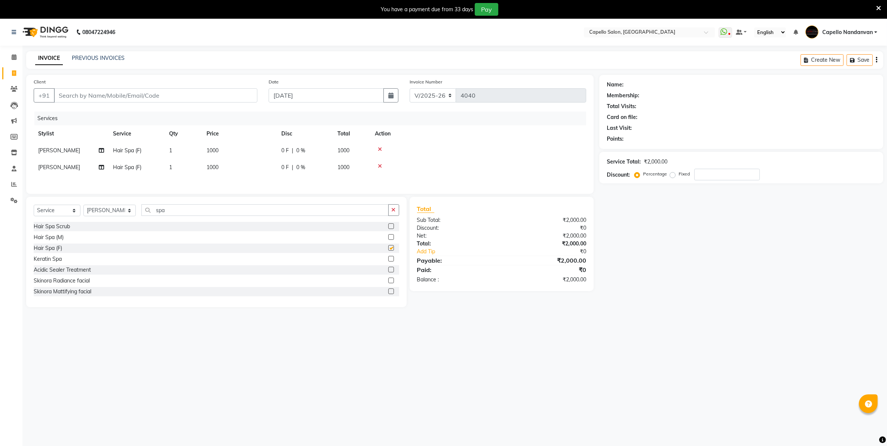
checkbox input "false"
click at [215, 151] on span "1000" at bounding box center [212, 150] width 12 height 7
select select "83973"
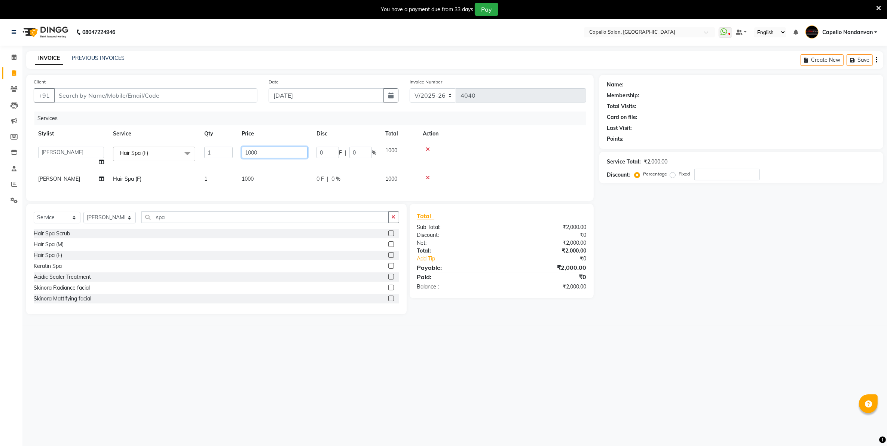
click at [249, 157] on input "1000" at bounding box center [275, 153] width 66 height 12
click at [249, 154] on input "1000" at bounding box center [275, 153] width 66 height 12
click at [251, 154] on input "1000" at bounding box center [275, 153] width 66 height 12
type input "1500"
click at [669, 210] on div "Name: Membership: Total Visits: Card on file: Last Visit: Points: Service Total…" at bounding box center [743, 194] width 289 height 239
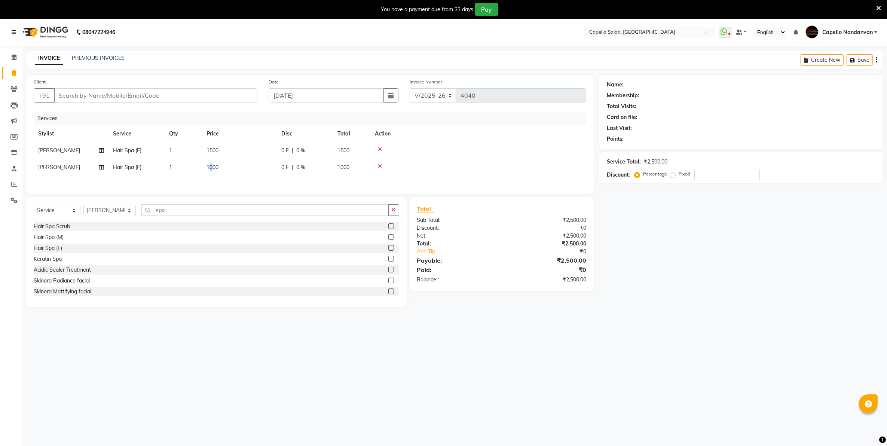
click at [212, 169] on span "1000" at bounding box center [212, 167] width 12 height 7
select select "14478"
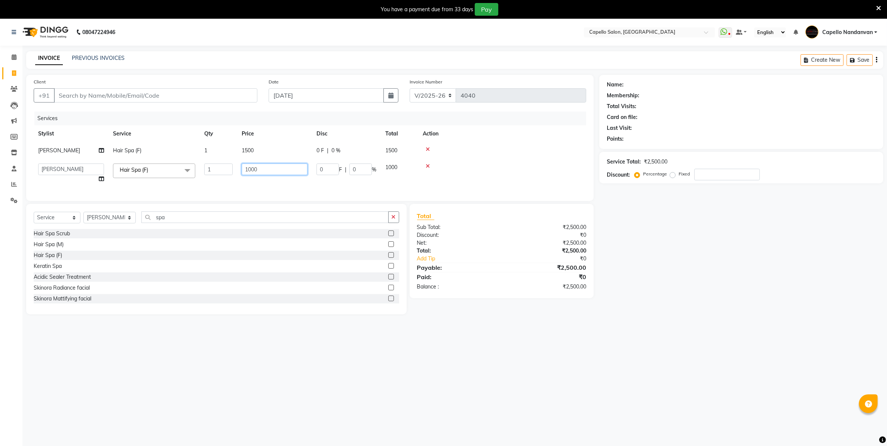
click at [251, 171] on input "1000" at bounding box center [275, 169] width 66 height 12
type input "1500"
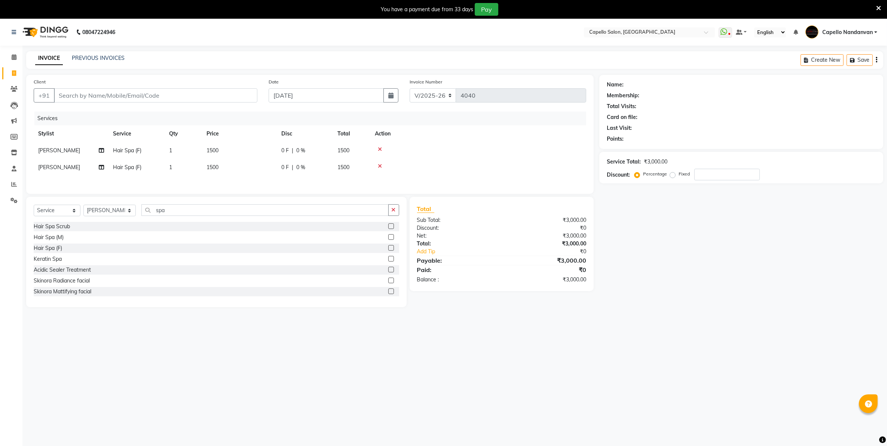
click at [695, 314] on main "INVOICE PREVIOUS INVOICES Create New Save Client +91 Date 03-09-2025 Invoice Nu…" at bounding box center [454, 184] width 864 height 267
click at [227, 100] on input "Client" at bounding box center [155, 95] width 203 height 14
type input "8"
type input "0"
type input "8830340922"
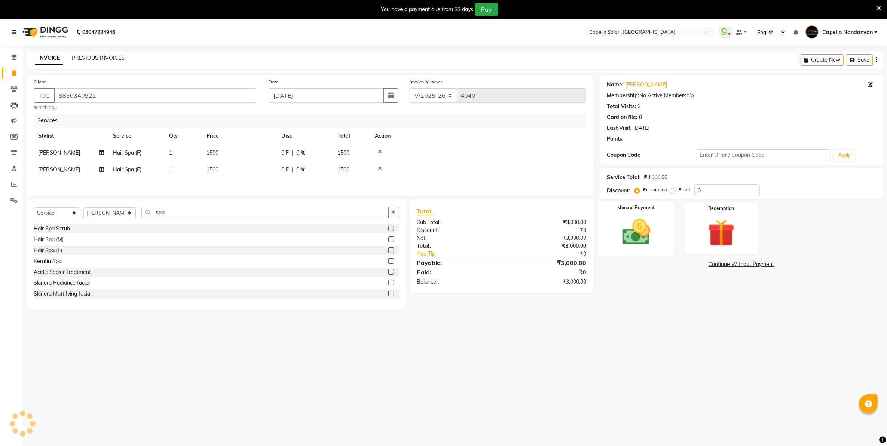
click at [636, 242] on img at bounding box center [636, 232] width 46 height 33
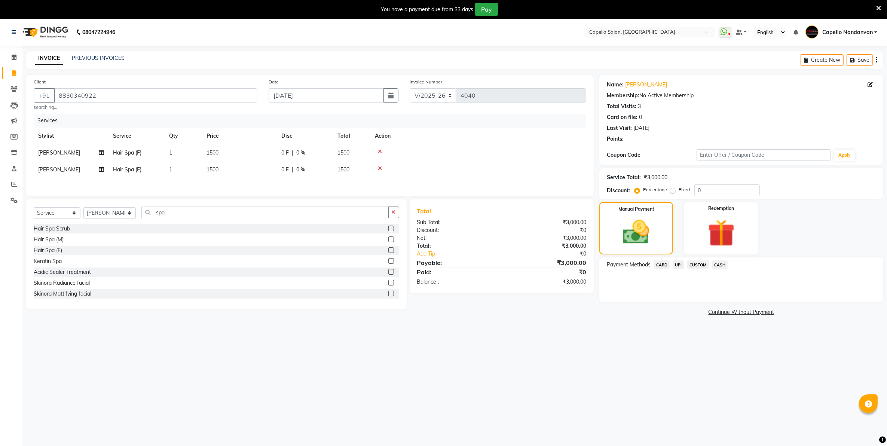
click at [718, 266] on span "CASH" at bounding box center [720, 264] width 16 height 9
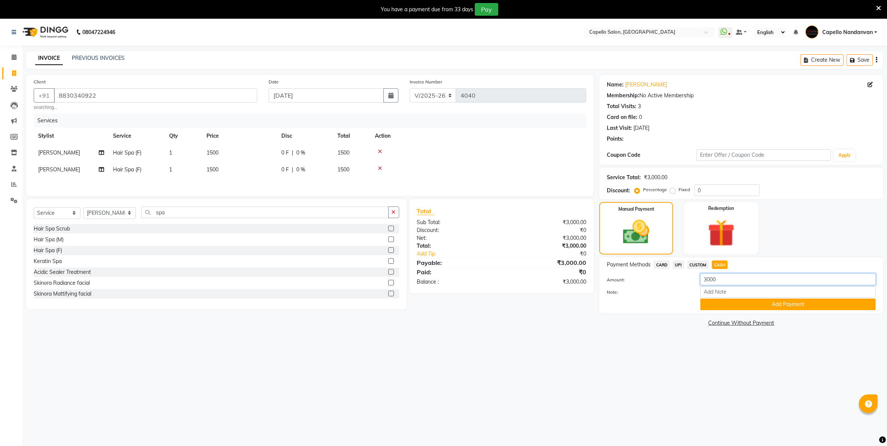
click at [710, 283] on input "3000" at bounding box center [787, 279] width 175 height 12
type input "1500"
click at [736, 305] on button "Add Payment" at bounding box center [787, 304] width 175 height 12
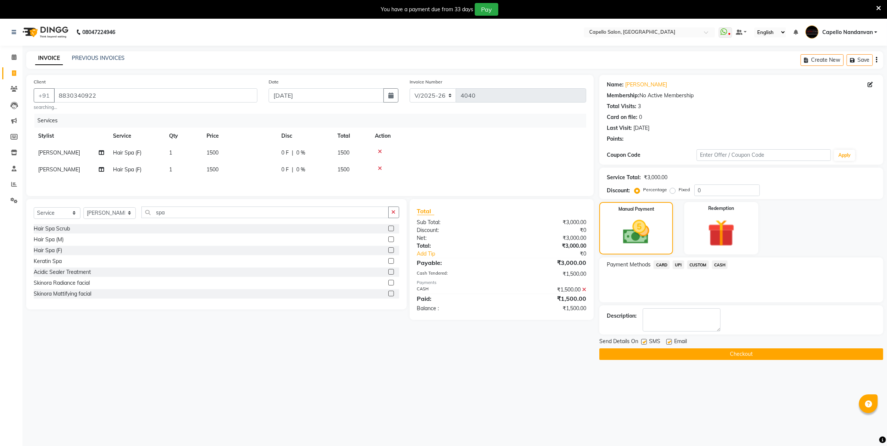
click at [678, 266] on span "UPI" at bounding box center [678, 264] width 12 height 9
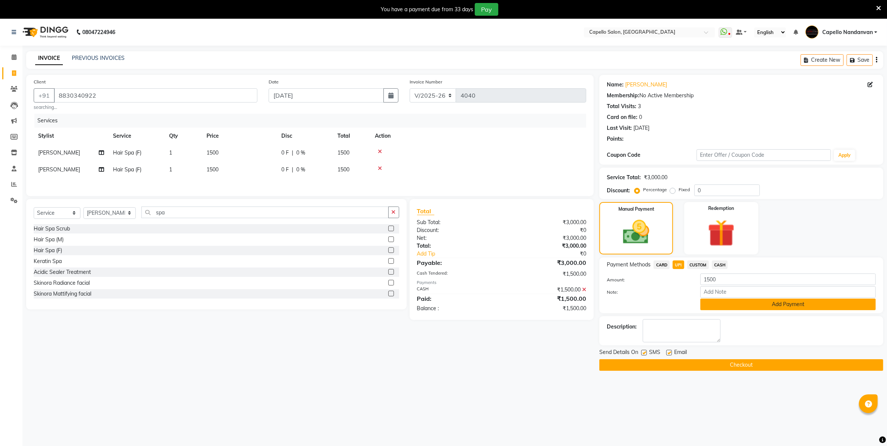
click at [717, 302] on button "Add Payment" at bounding box center [787, 304] width 175 height 12
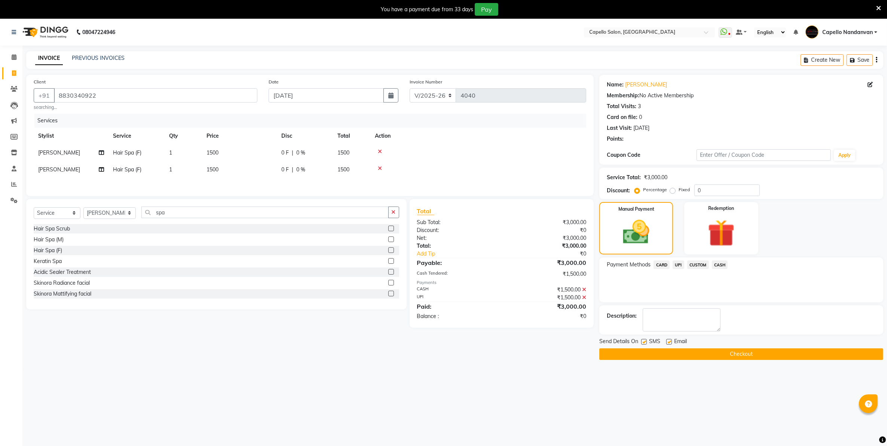
click at [710, 353] on button "Checkout" at bounding box center [741, 354] width 284 height 12
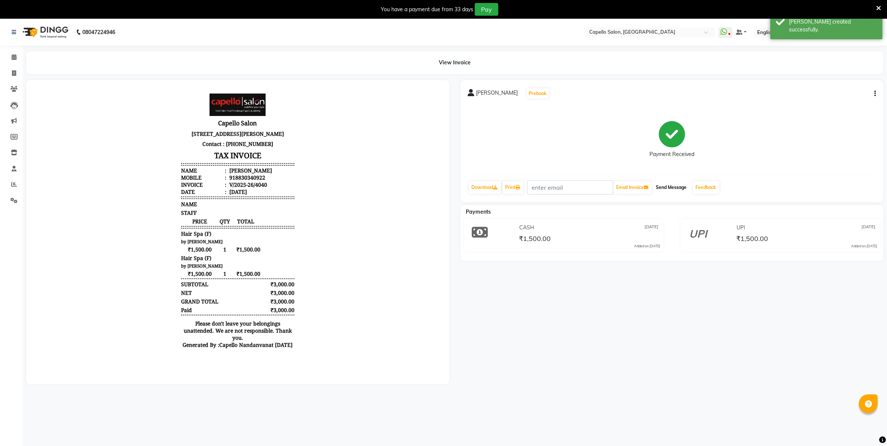
click at [682, 189] on button "Send Message" at bounding box center [671, 187] width 37 height 13
click at [700, 191] on link "Feedback" at bounding box center [706, 187] width 27 height 13
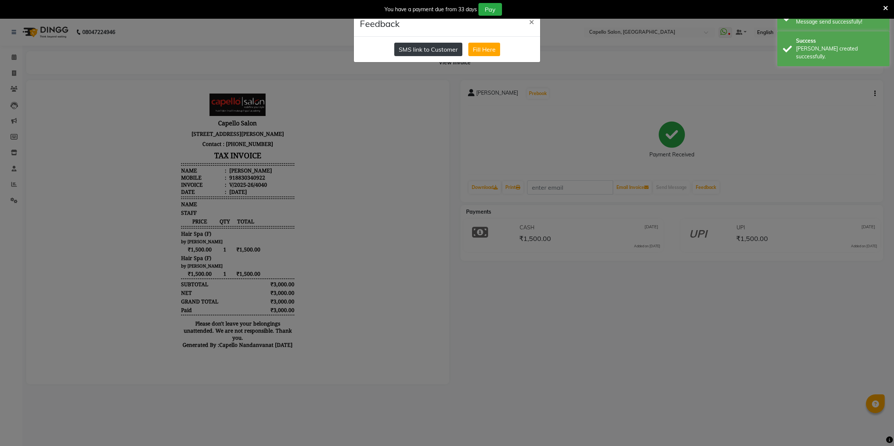
click at [411, 50] on button "SMS link to Customer" at bounding box center [428, 49] width 68 height 13
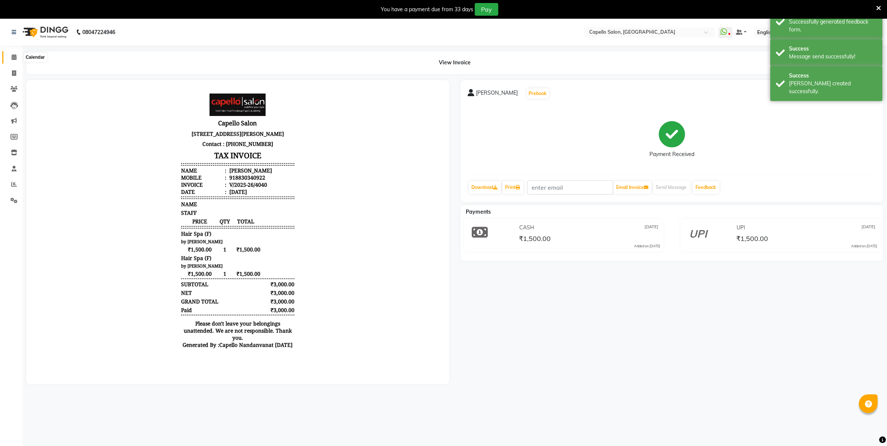
click at [17, 57] on span at bounding box center [13, 57] width 13 height 9
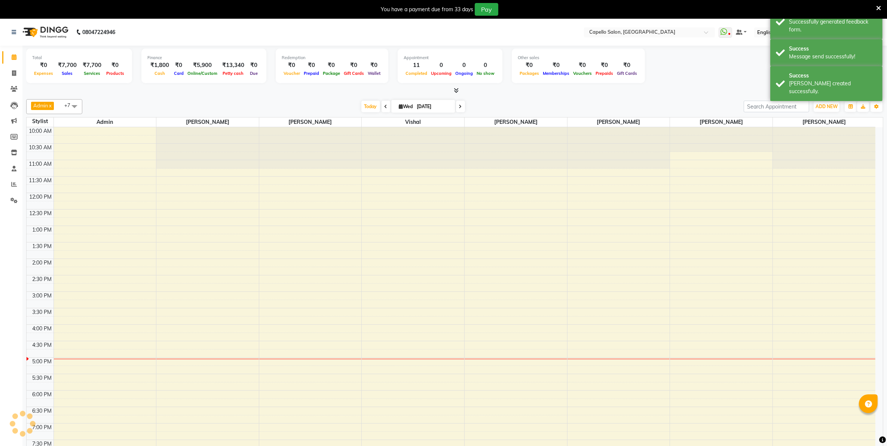
scroll to position [70, 0]
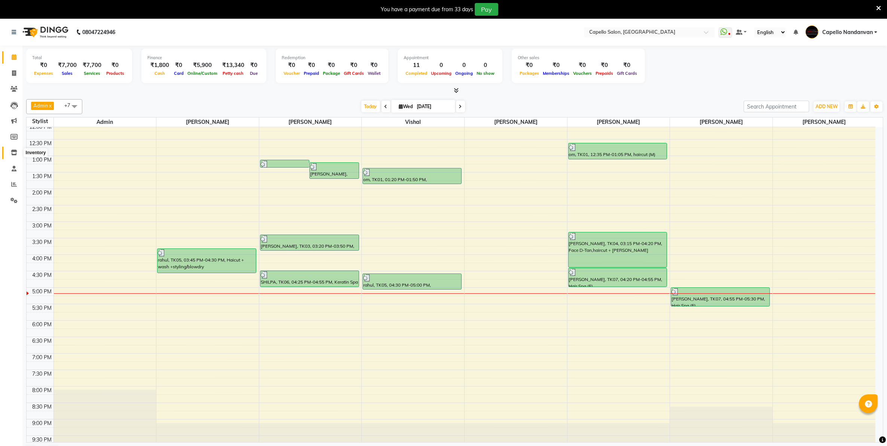
click at [15, 152] on icon at bounding box center [14, 153] width 6 height 6
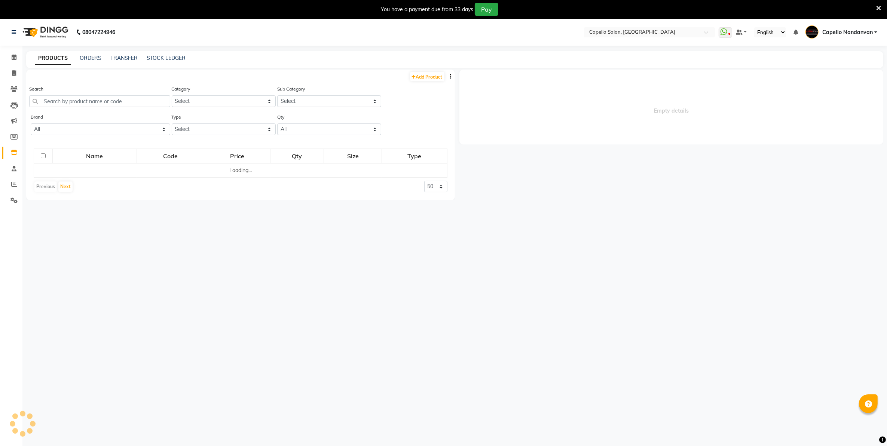
select select
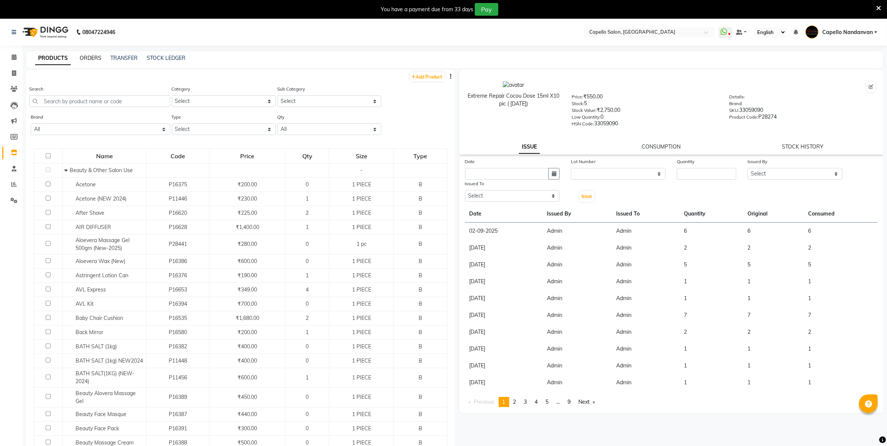
click at [92, 58] on link "ORDERS" at bounding box center [91, 58] width 22 height 7
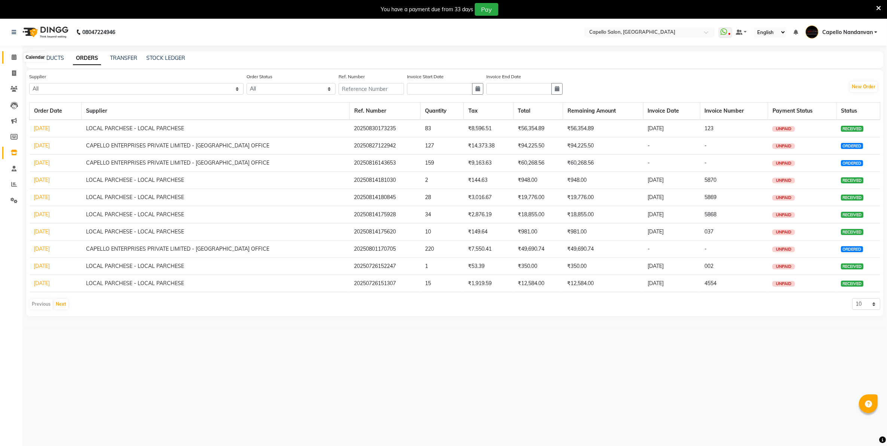
click at [16, 59] on icon at bounding box center [14, 57] width 5 height 6
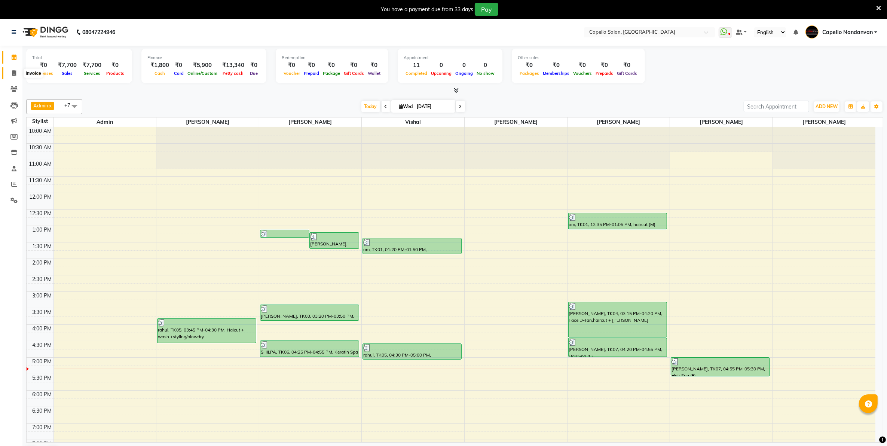
click at [11, 73] on span at bounding box center [13, 73] width 13 height 9
select select "service"
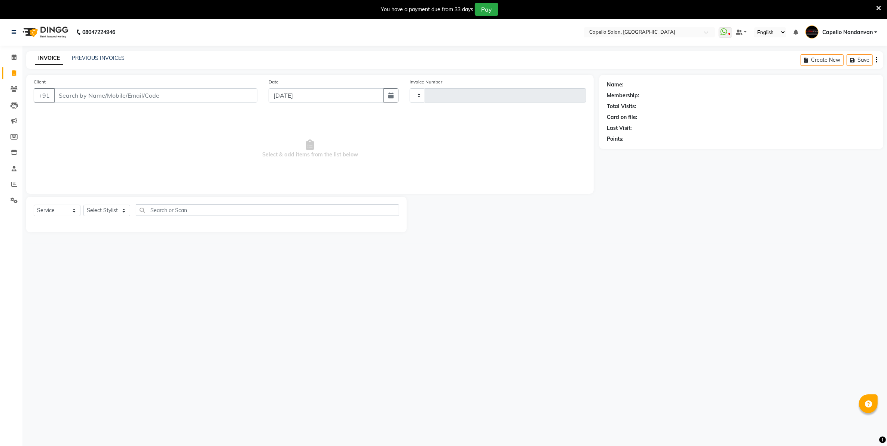
type input "4041"
select select "830"
click at [97, 205] on select "Select Stylist" at bounding box center [106, 211] width 47 height 12
select select "14478"
click at [83, 205] on select "Select Stylist Admin [PERSON_NAME] [PERSON_NAME] [PERSON_NAME] [PERSON_NAME] Ow…" at bounding box center [109, 211] width 52 height 12
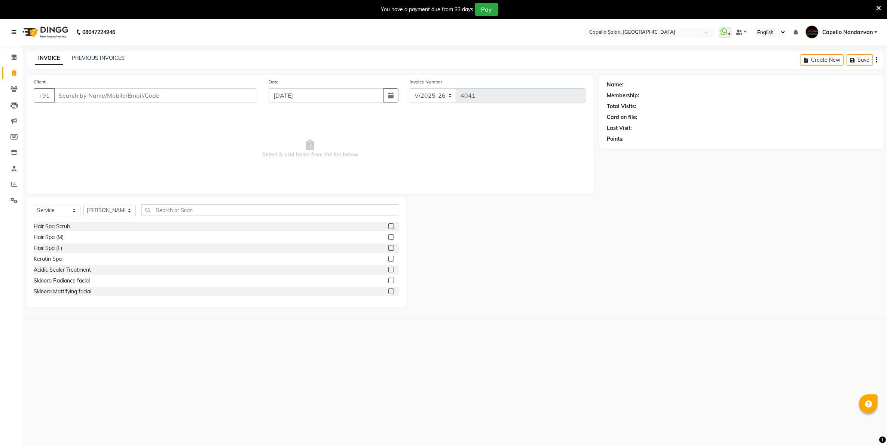
click at [194, 202] on div "Select Service Product Membership Package Voucher Prepaid Gift Card Select Styl…" at bounding box center [216, 252] width 380 height 110
click at [196, 215] on input "text" at bounding box center [269, 210] width 257 height 12
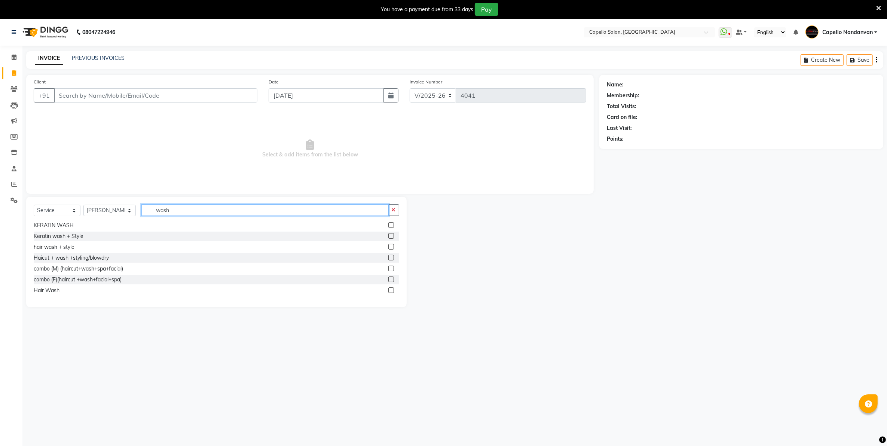
type input "wash"
click at [388, 288] on label at bounding box center [391, 290] width 6 height 6
click at [388, 288] on input "checkbox" at bounding box center [390, 290] width 5 height 5
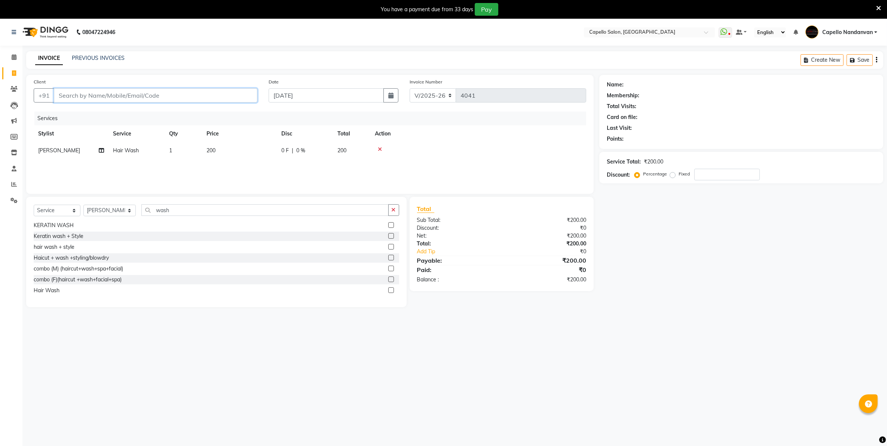
click at [181, 99] on input "Client" at bounding box center [155, 95] width 203 height 14
click at [68, 211] on select "Select Service Product Membership Package Voucher Prepaid Gift Card" at bounding box center [57, 211] width 47 height 12
click at [34, 205] on select "Select Service Product Membership Package Voucher Prepaid Gift Card" at bounding box center [57, 211] width 47 height 12
click at [200, 206] on input "wash" at bounding box center [264, 210] width 247 height 12
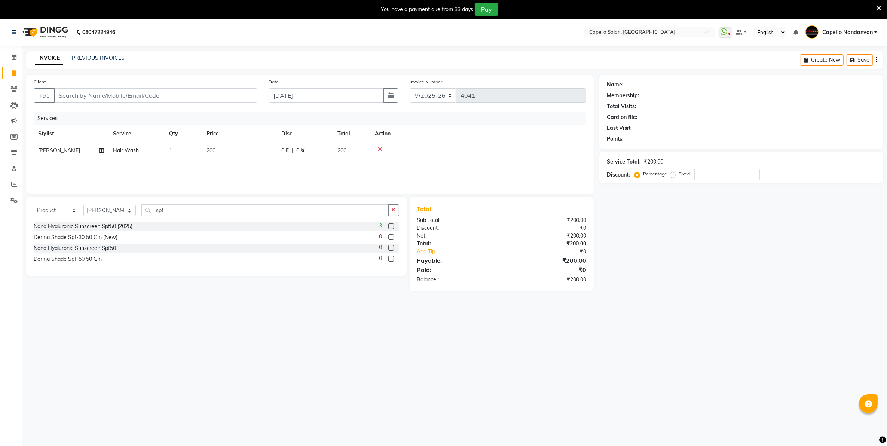
click at [389, 226] on label at bounding box center [391, 226] width 6 height 6
click at [389, 226] on input "checkbox" at bounding box center [390, 226] width 5 height 5
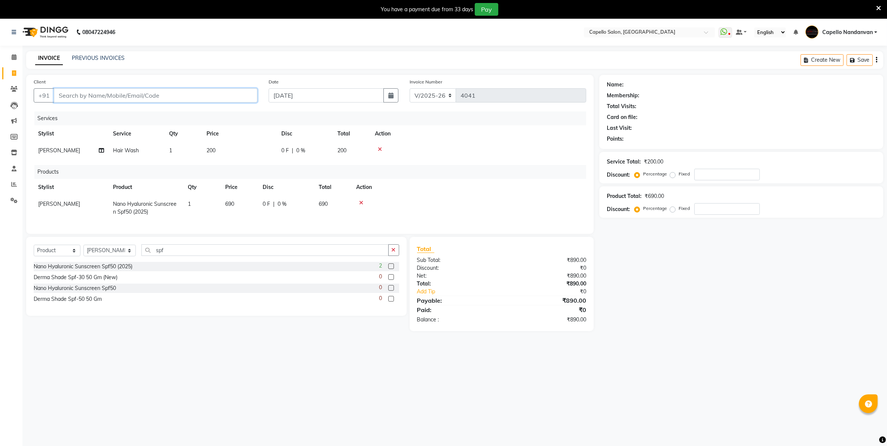
click at [229, 96] on input "Client" at bounding box center [155, 95] width 203 height 14
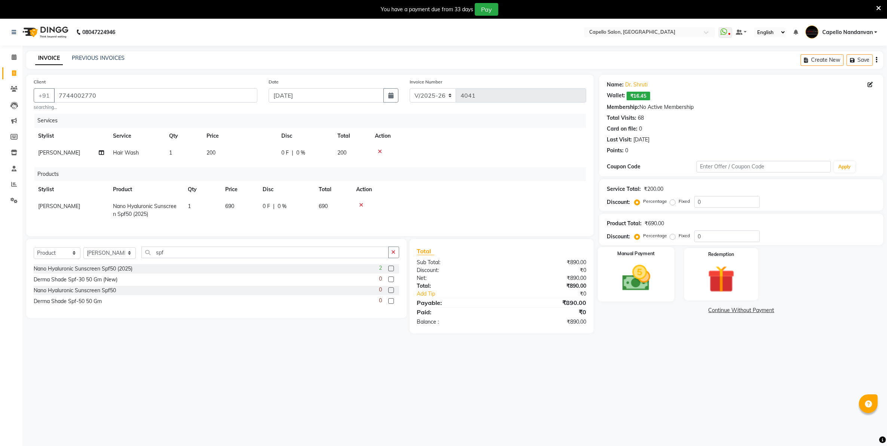
click at [638, 283] on img at bounding box center [636, 278] width 46 height 33
click at [720, 314] on span "CASH" at bounding box center [720, 310] width 16 height 9
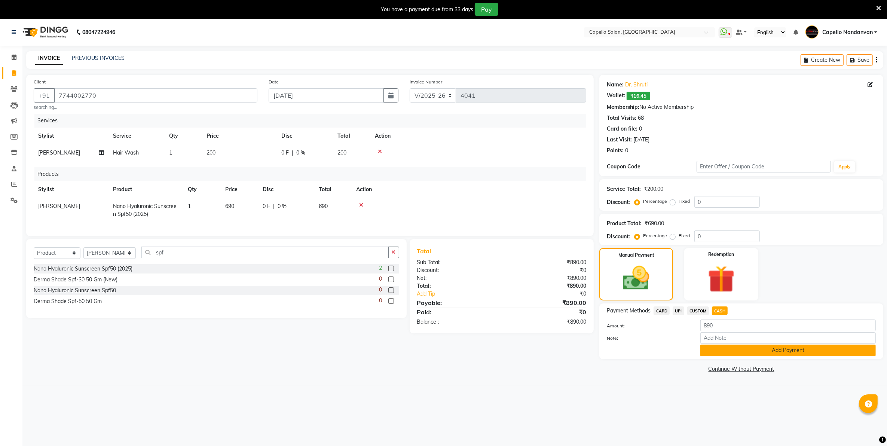
click at [744, 352] on button "Add Payment" at bounding box center [787, 350] width 175 height 12
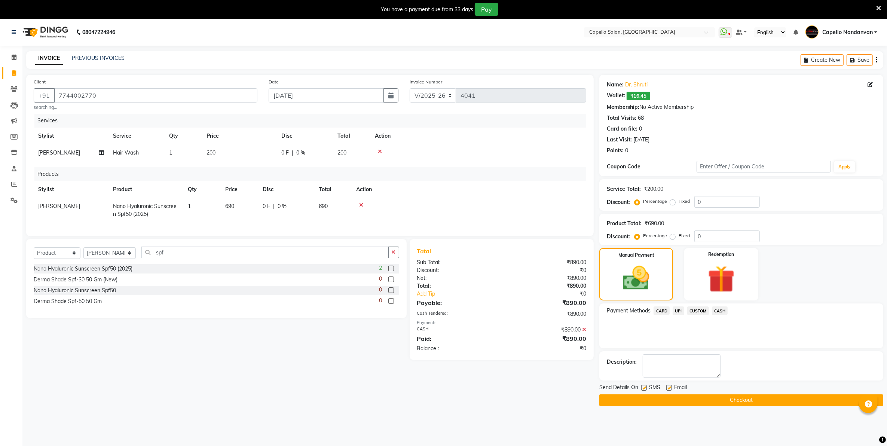
click at [743, 402] on button "Checkout" at bounding box center [741, 400] width 284 height 12
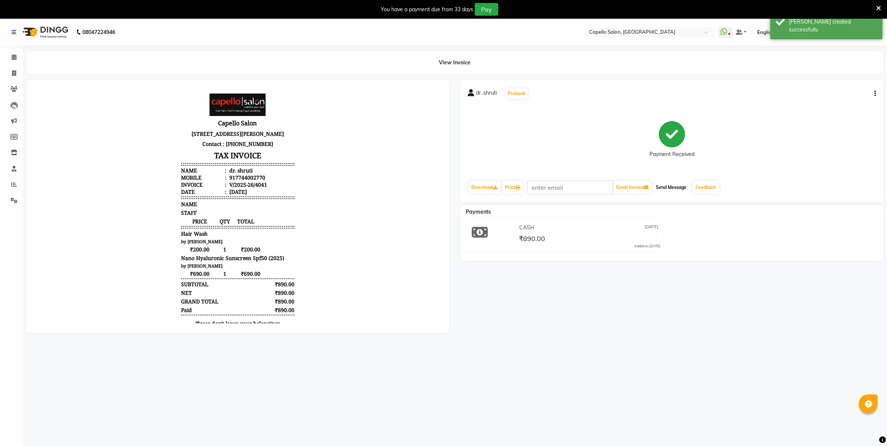
click at [684, 188] on button "Send Message" at bounding box center [671, 187] width 37 height 13
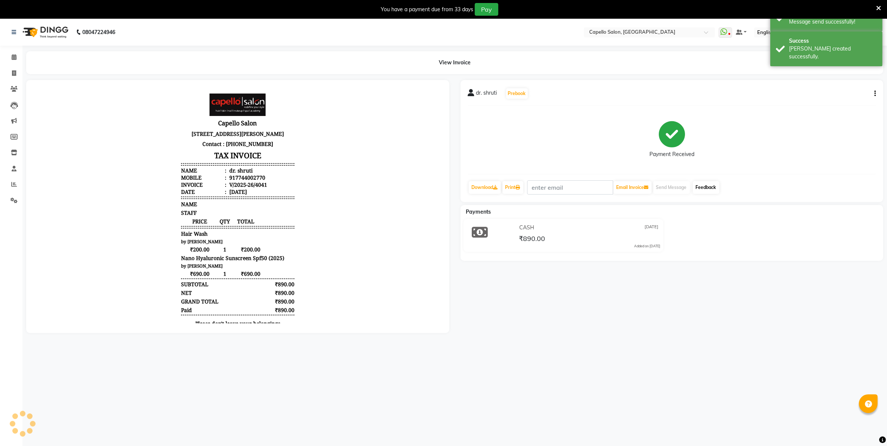
click at [706, 190] on link "Feedback" at bounding box center [706, 187] width 27 height 13
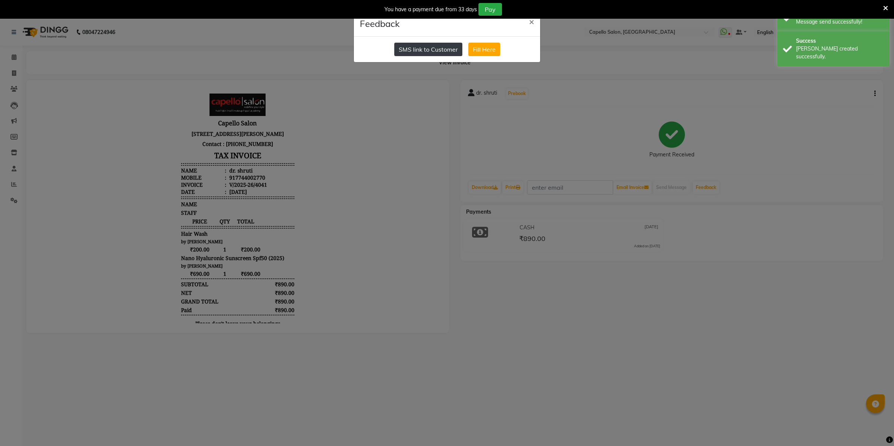
click at [435, 49] on button "SMS link to Customer" at bounding box center [428, 49] width 68 height 13
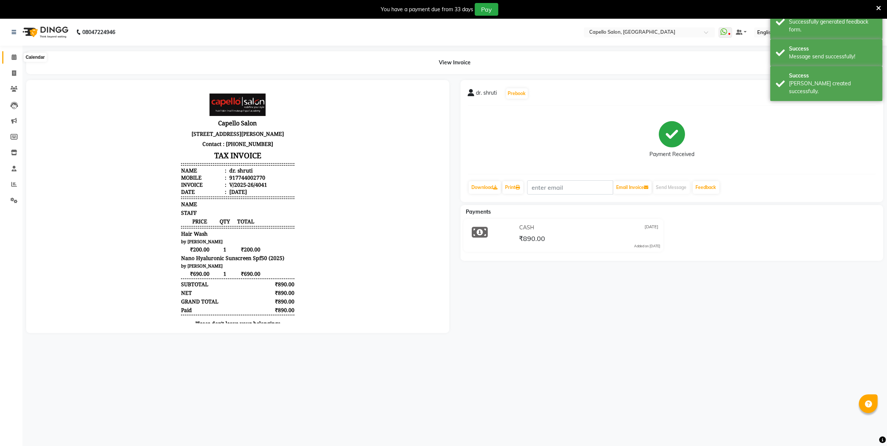
click at [12, 59] on icon at bounding box center [14, 57] width 5 height 6
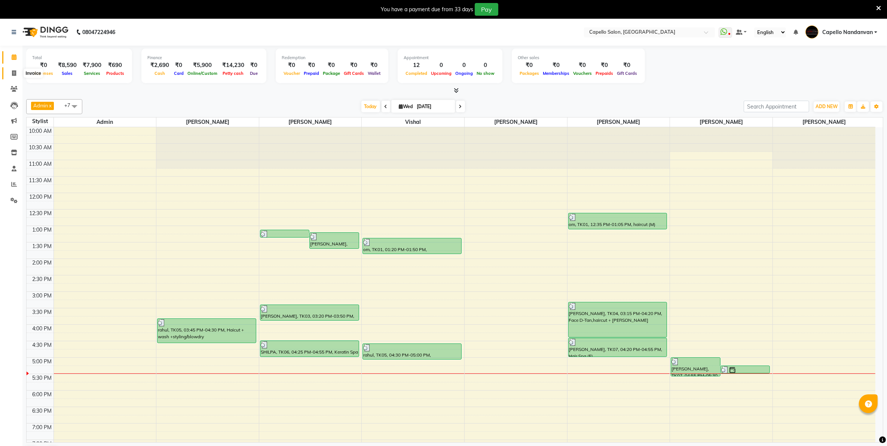
click at [13, 74] on icon at bounding box center [14, 73] width 4 height 6
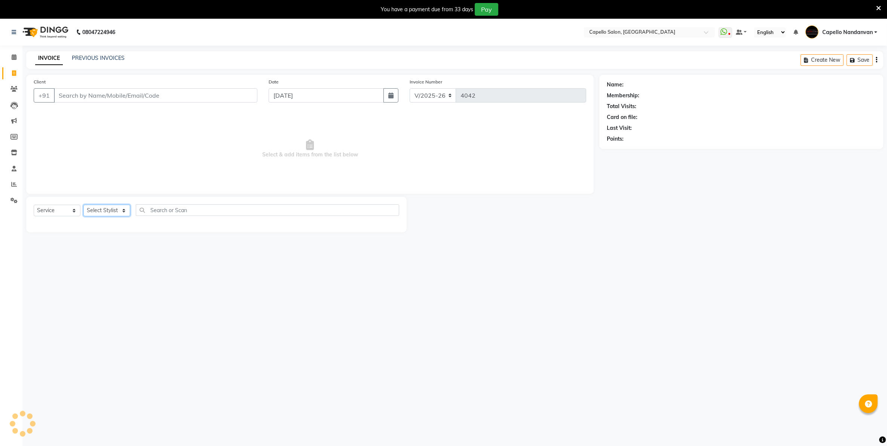
click at [85, 208] on select "Select Stylist" at bounding box center [106, 211] width 47 height 12
click at [83, 205] on select "Select Stylist Admin [PERSON_NAME] [PERSON_NAME] [PERSON_NAME] [PERSON_NAME] Ow…" at bounding box center [109, 211] width 52 height 12
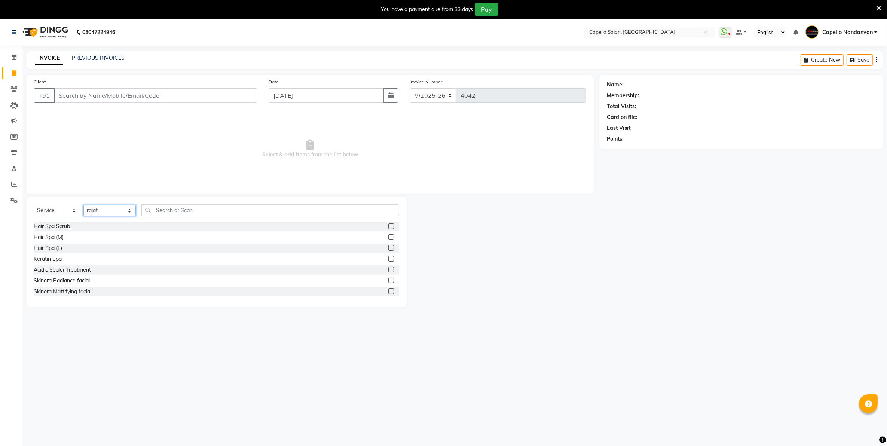
click at [101, 212] on select "Select Stylist Admin [PERSON_NAME] [PERSON_NAME] [PERSON_NAME] [PERSON_NAME] Ow…" at bounding box center [109, 211] width 52 height 12
click at [83, 205] on select "Select Stylist Admin [PERSON_NAME] [PERSON_NAME] [PERSON_NAME] [PERSON_NAME] Ow…" at bounding box center [109, 211] width 52 height 12
click at [189, 210] on input "text" at bounding box center [269, 210] width 257 height 12
click at [388, 280] on label at bounding box center [391, 281] width 6 height 6
click at [388, 280] on input "checkbox" at bounding box center [390, 280] width 5 height 5
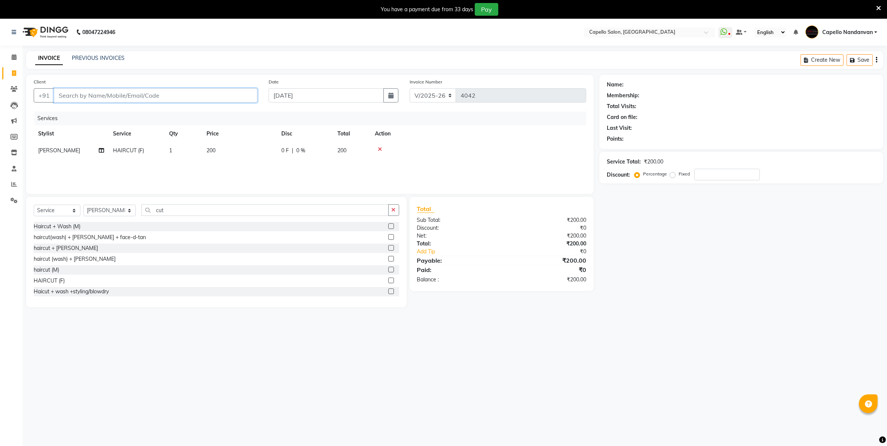
click at [243, 97] on input "Client" at bounding box center [155, 95] width 203 height 14
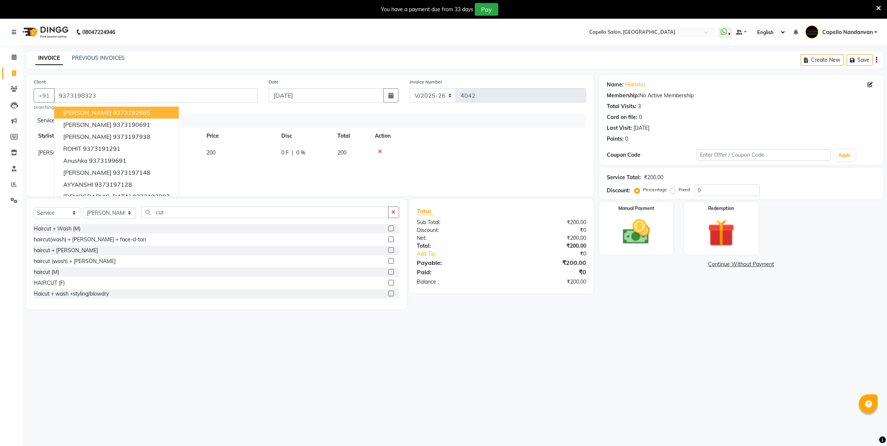
click at [627, 257] on div "Name: Hianshu Membership: No Active Membership Total Visits: 3 Card on file: 0 …" at bounding box center [743, 192] width 289 height 235
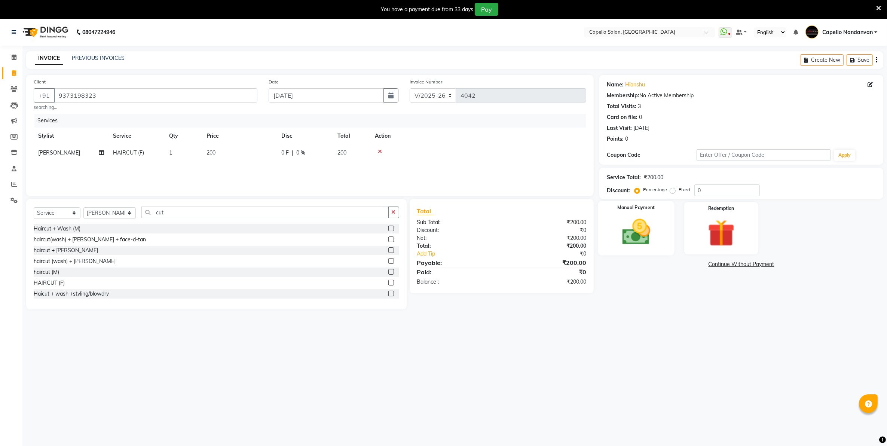
click at [634, 236] on img at bounding box center [636, 232] width 46 height 33
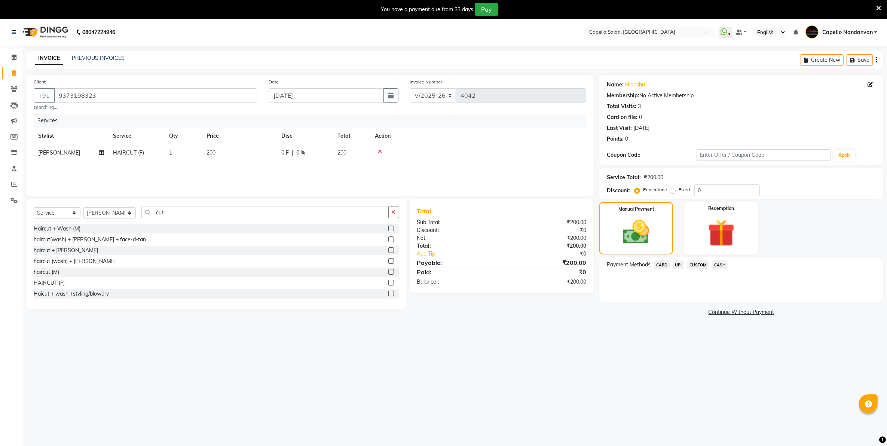
click at [717, 264] on span "CASH" at bounding box center [720, 264] width 16 height 9
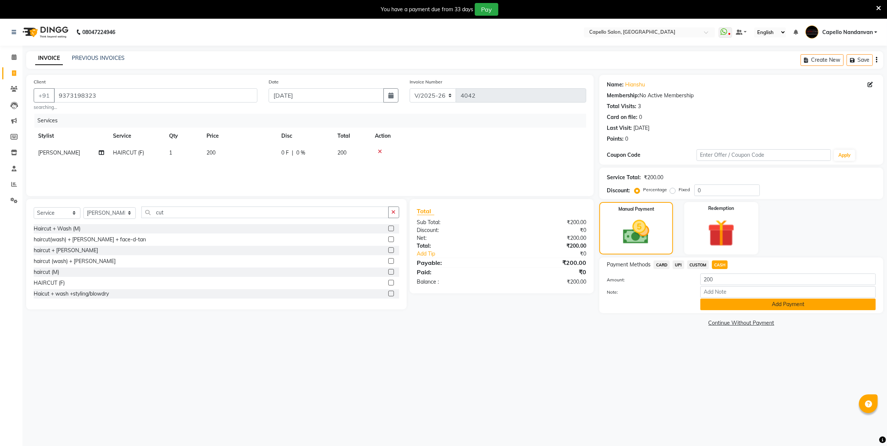
click at [724, 304] on button "Add Payment" at bounding box center [787, 304] width 175 height 12
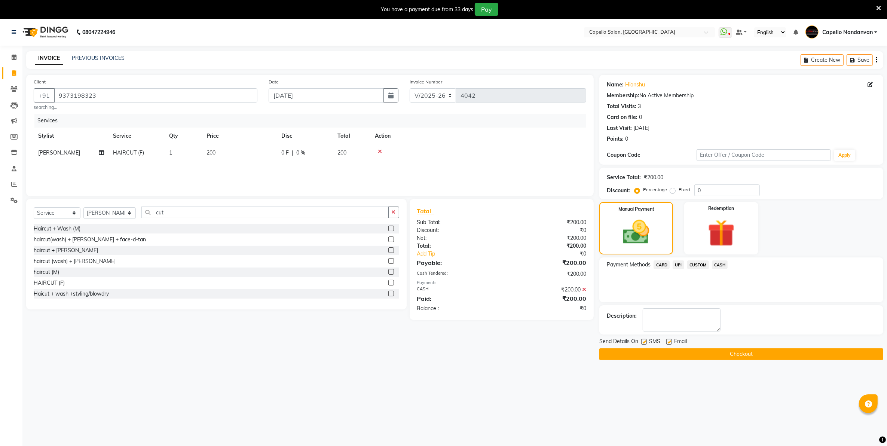
click at [732, 352] on button "Checkout" at bounding box center [741, 354] width 284 height 12
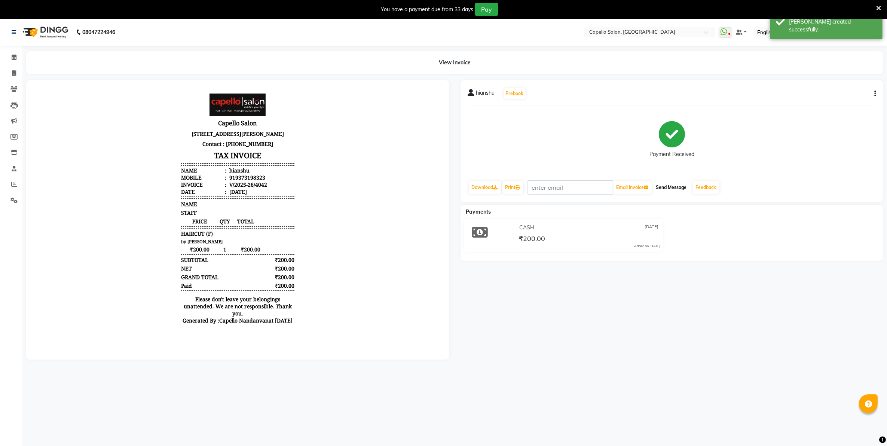
drag, startPoint x: 680, startPoint y: 186, endPoint x: 690, endPoint y: 186, distance: 10.5
click at [684, 186] on button "Send Message" at bounding box center [671, 187] width 37 height 13
click at [704, 187] on link "Feedback" at bounding box center [706, 187] width 27 height 13
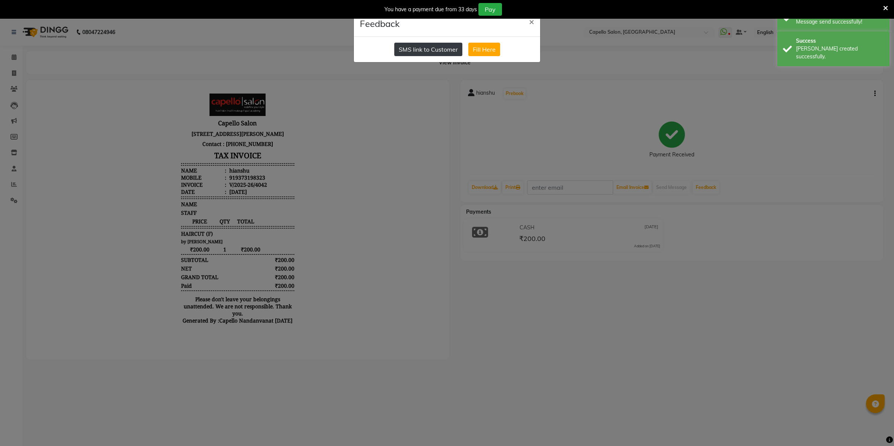
click at [441, 48] on button "SMS link to Customer" at bounding box center [428, 49] width 68 height 13
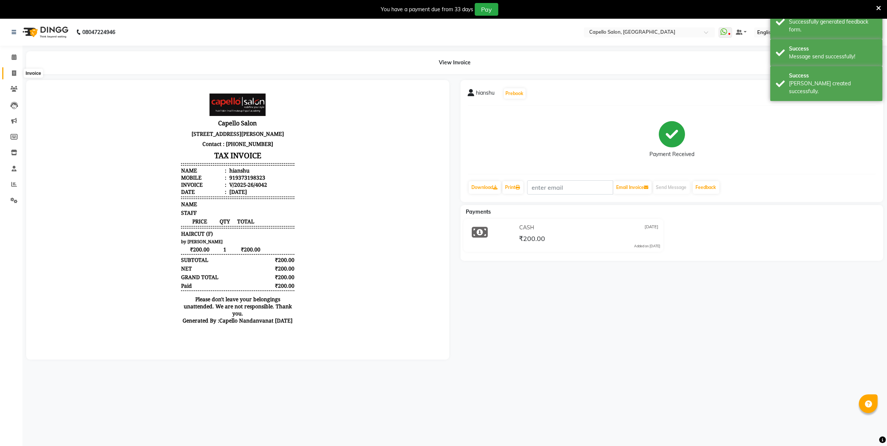
click at [19, 70] on span at bounding box center [13, 73] width 13 height 9
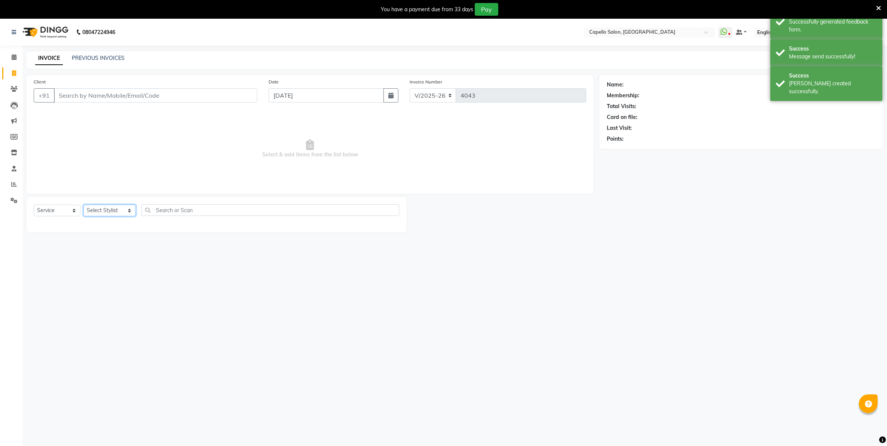
click at [96, 210] on select "Select Stylist Admin [PERSON_NAME] [PERSON_NAME] [PERSON_NAME] [PERSON_NAME] Ow…" at bounding box center [109, 211] width 52 height 12
click at [83, 205] on select "Select Stylist Admin [PERSON_NAME] [PERSON_NAME] [PERSON_NAME] [PERSON_NAME] Ow…" at bounding box center [109, 211] width 52 height 12
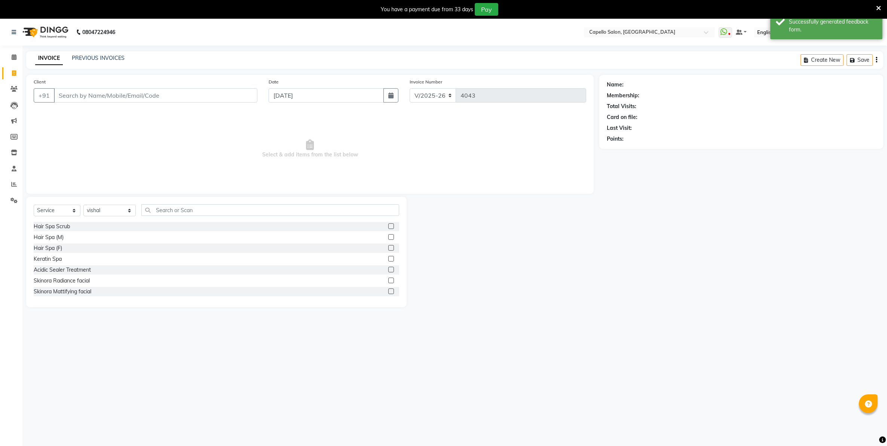
click at [219, 203] on div "Select Service Product Membership Package Voucher Prepaid Gift Card Select Styl…" at bounding box center [216, 252] width 380 height 110
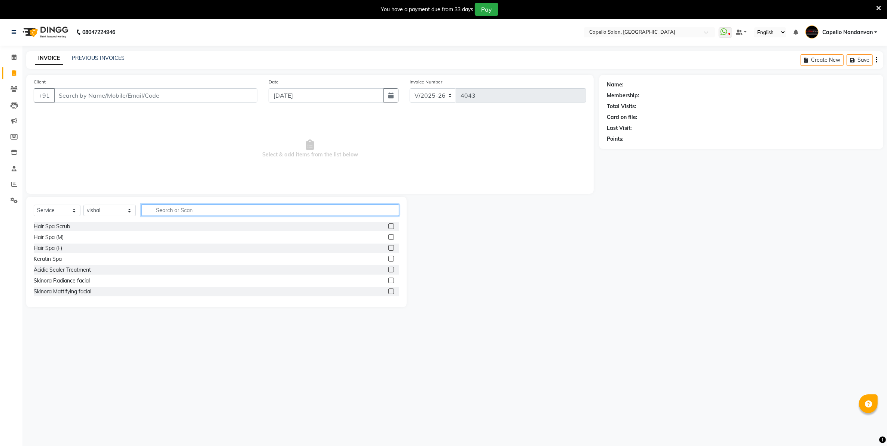
drag, startPoint x: 224, startPoint y: 208, endPoint x: 229, endPoint y: 202, distance: 7.7
click at [227, 206] on input "text" at bounding box center [269, 210] width 257 height 12
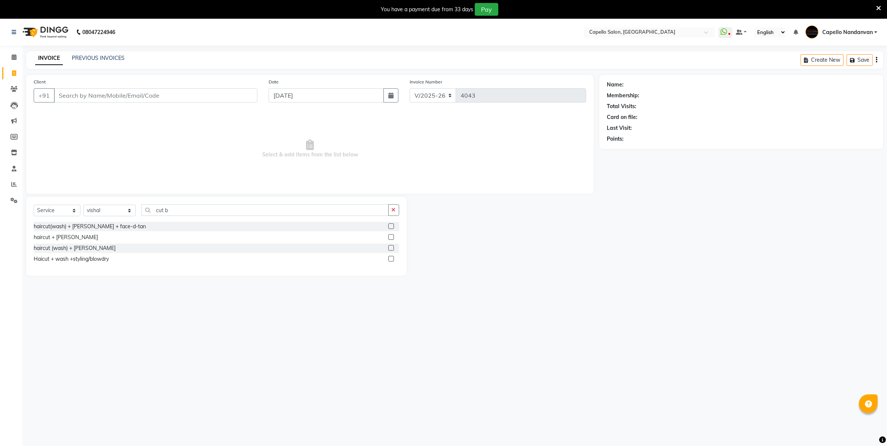
click at [388, 236] on label at bounding box center [391, 237] width 6 height 6
click at [388, 236] on input "checkbox" at bounding box center [390, 237] width 5 height 5
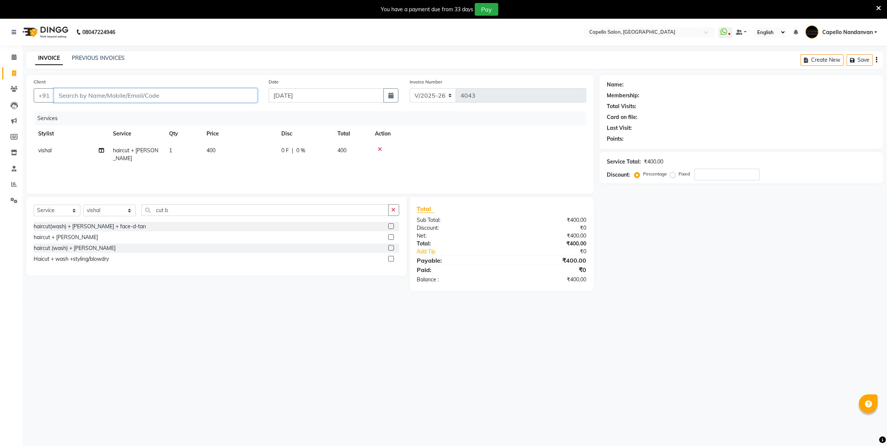
drag, startPoint x: 199, startPoint y: 98, endPoint x: 200, endPoint y: 92, distance: 6.0
click at [199, 97] on input "Client" at bounding box center [155, 95] width 203 height 14
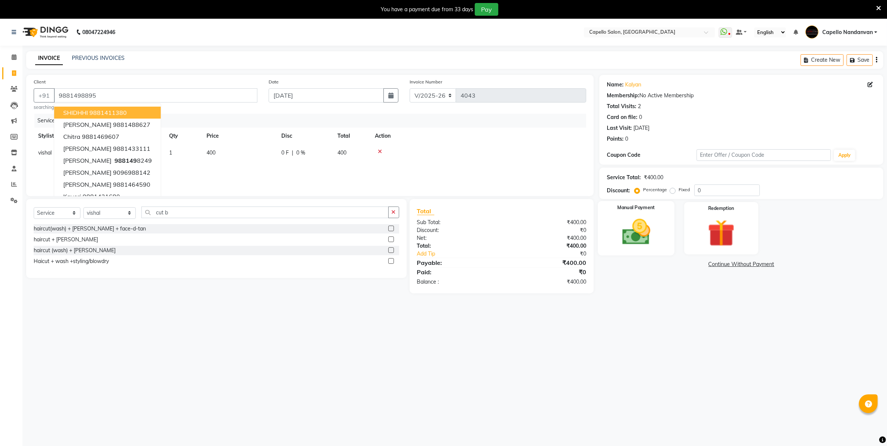
click at [640, 238] on img at bounding box center [636, 232] width 46 height 33
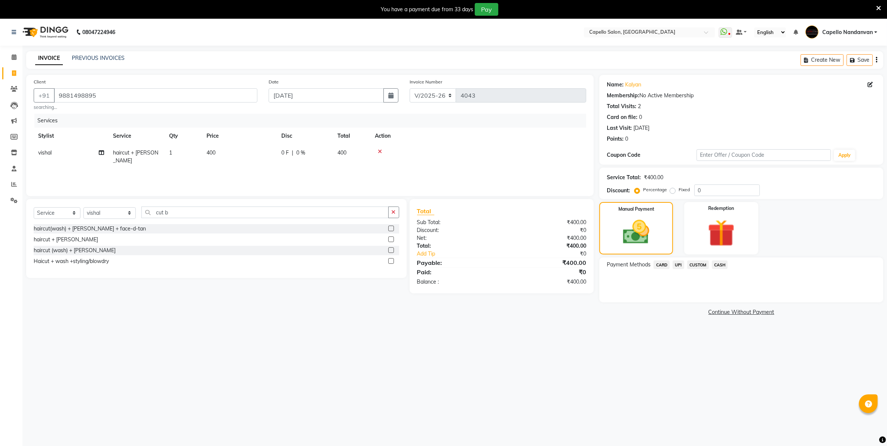
click at [726, 266] on span "CASH" at bounding box center [720, 264] width 16 height 9
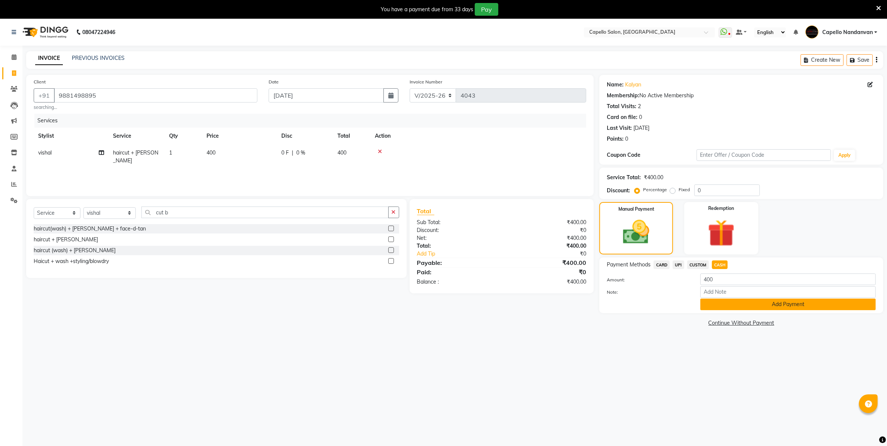
click at [724, 302] on button "Add Payment" at bounding box center [787, 304] width 175 height 12
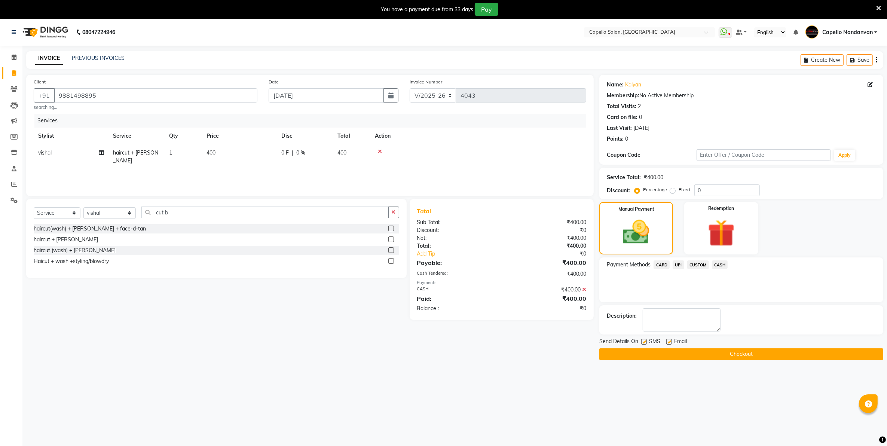
click at [739, 352] on button "Checkout" at bounding box center [741, 354] width 284 height 12
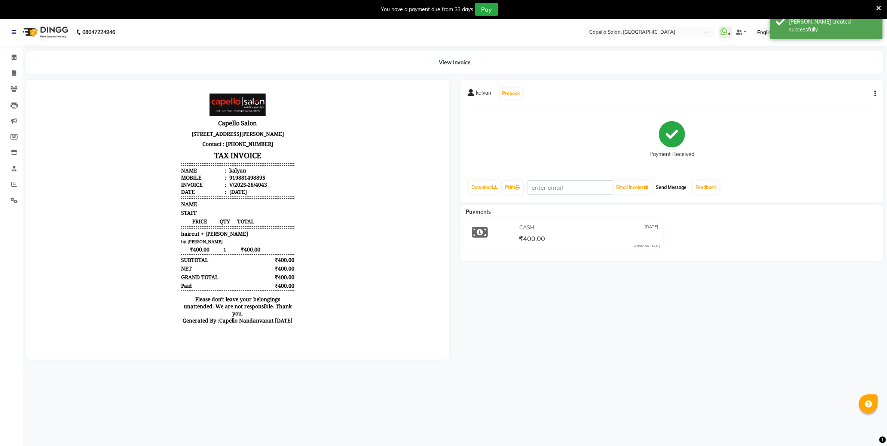
click at [674, 184] on button "Send Message" at bounding box center [671, 187] width 37 height 13
click at [699, 189] on link "Feedback" at bounding box center [706, 187] width 27 height 13
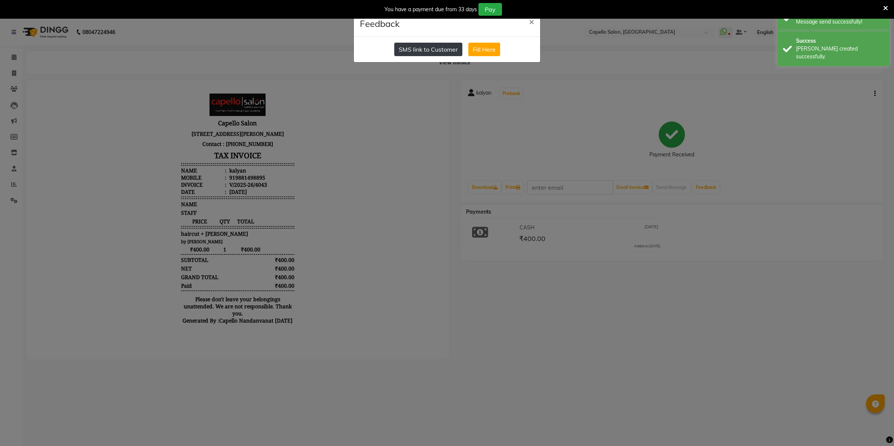
click at [414, 48] on button "SMS link to Customer" at bounding box center [428, 49] width 68 height 13
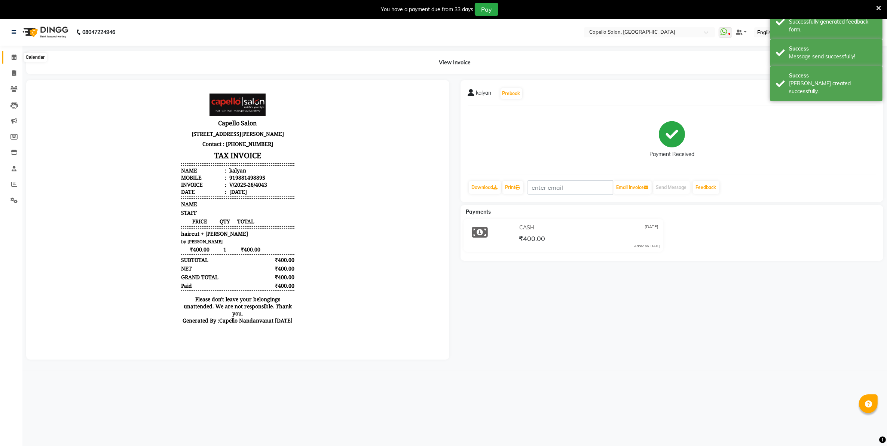
click at [13, 60] on icon at bounding box center [14, 57] width 5 height 6
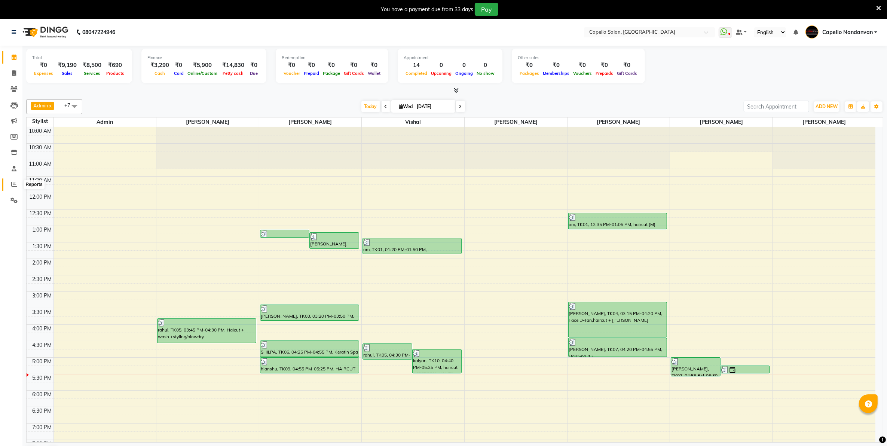
click at [9, 188] on span at bounding box center [13, 184] width 13 height 9
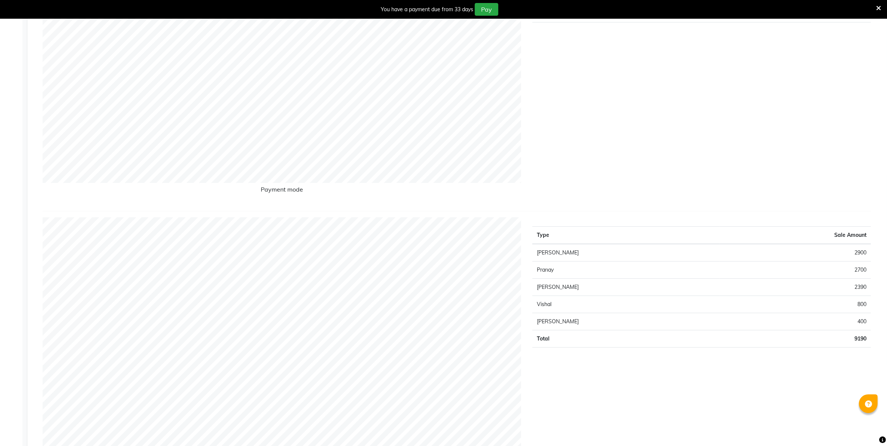
scroll to position [159, 0]
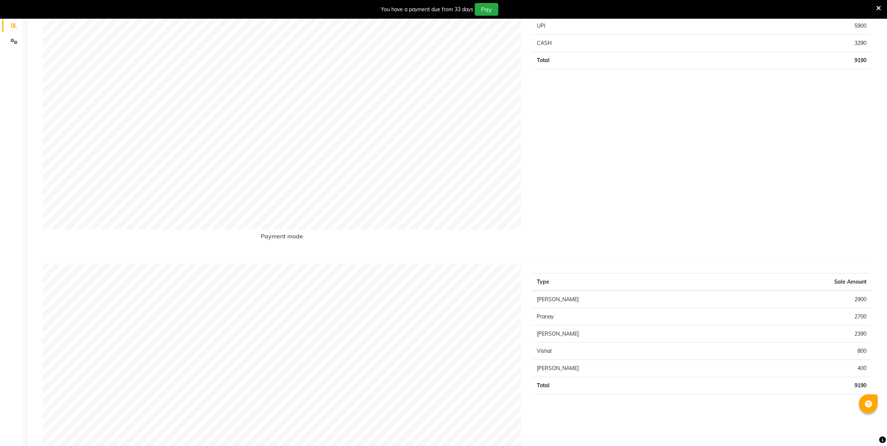
click at [614, 157] on div "Type Sale Amount UPI 5900 CASH 3290 Total 9190" at bounding box center [702, 121] width 350 height 261
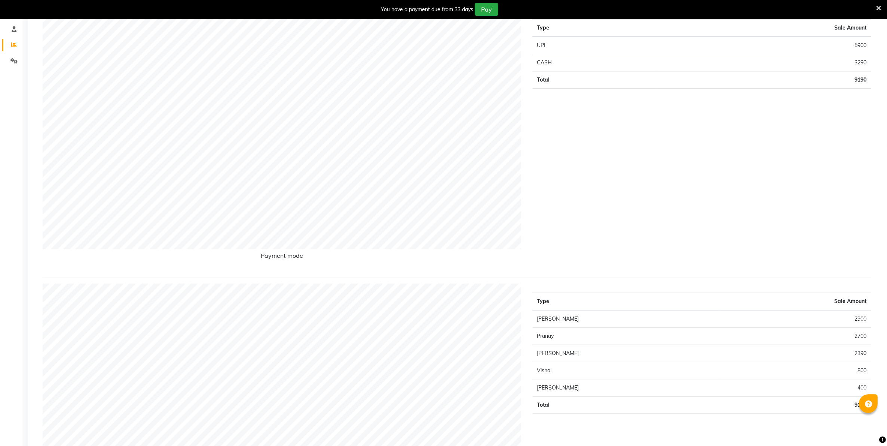
scroll to position [0, 0]
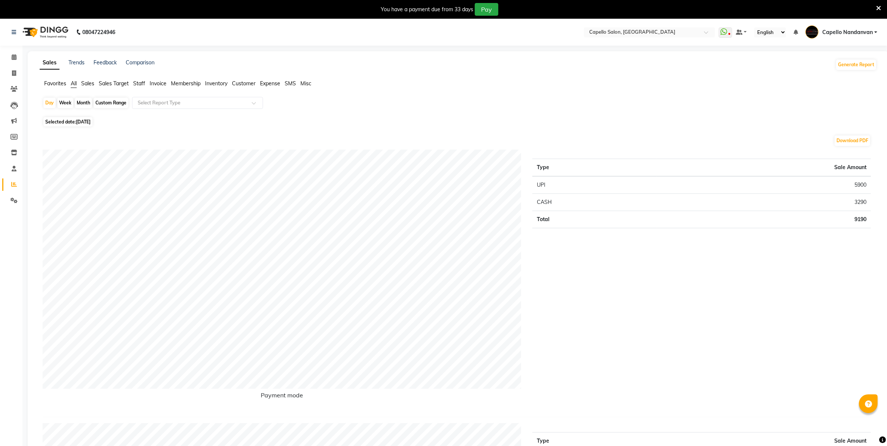
click at [85, 102] on div "Month" at bounding box center [83, 103] width 17 height 10
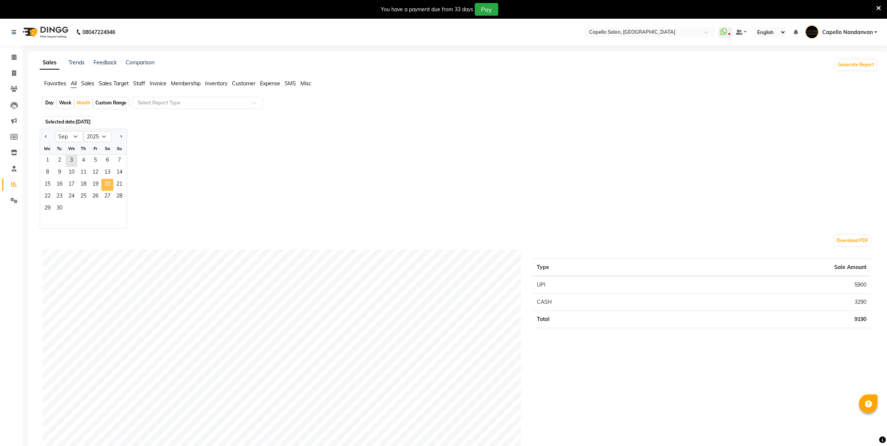
click at [102, 186] on span "20" at bounding box center [107, 185] width 12 height 12
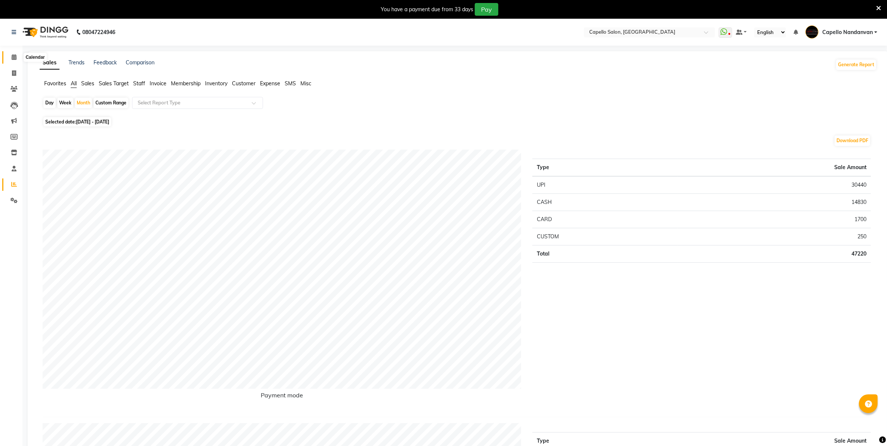
click at [18, 59] on span at bounding box center [13, 57] width 13 height 9
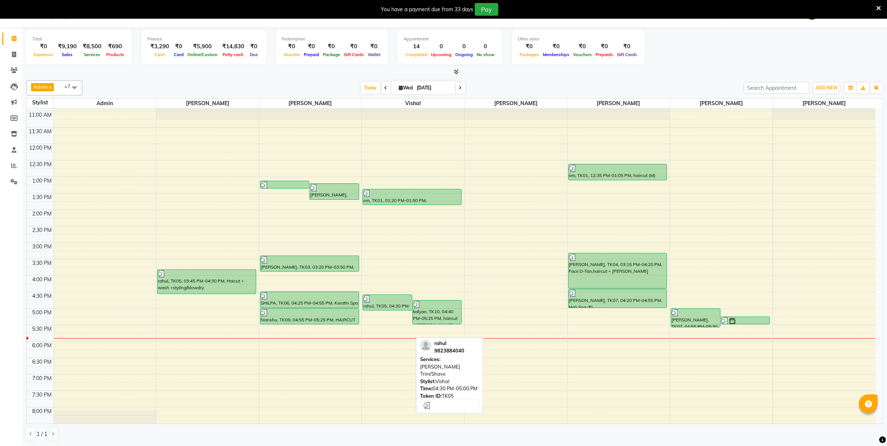
scroll to position [47, 0]
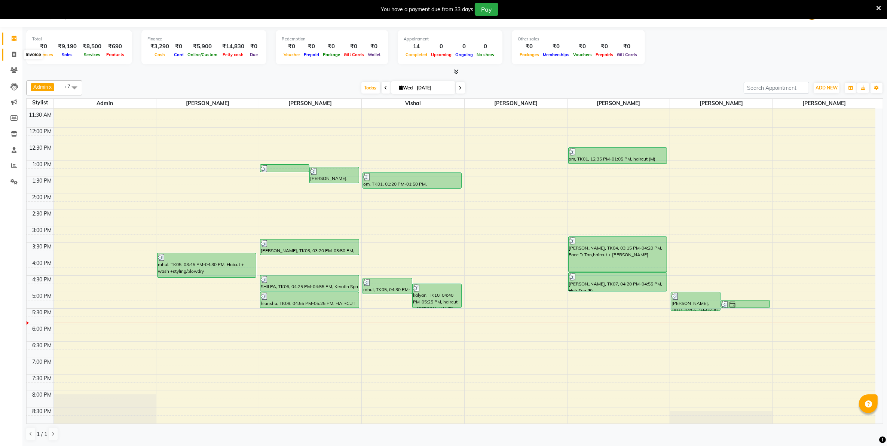
click at [11, 56] on span at bounding box center [13, 54] width 13 height 9
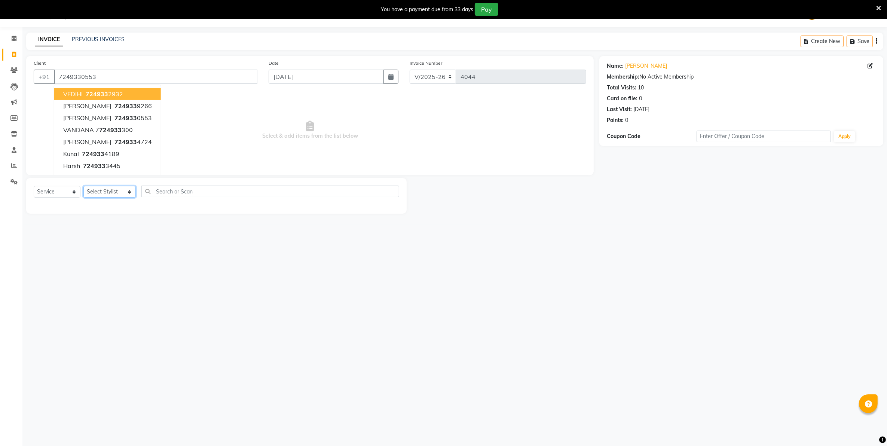
click at [125, 193] on select "Select Stylist Admin [PERSON_NAME] [PERSON_NAME] [PERSON_NAME] [PERSON_NAME] Ow…" at bounding box center [109, 192] width 52 height 12
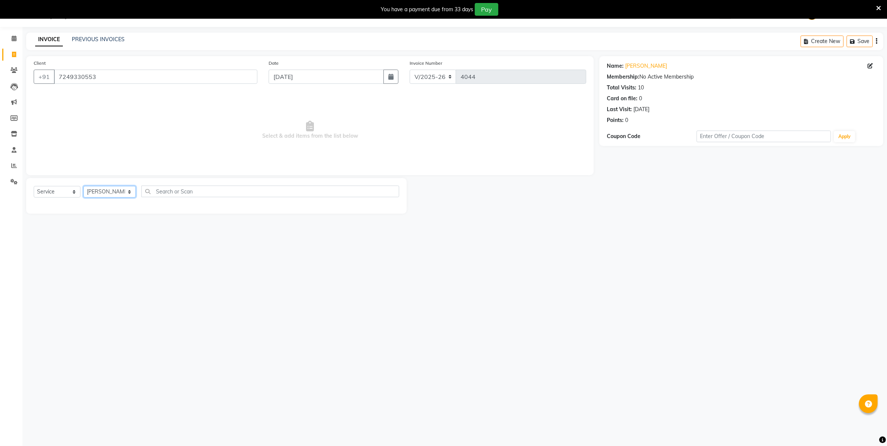
click at [83, 186] on select "Select Stylist Admin [PERSON_NAME] [PERSON_NAME] [PERSON_NAME] [PERSON_NAME] Ow…" at bounding box center [109, 192] width 52 height 12
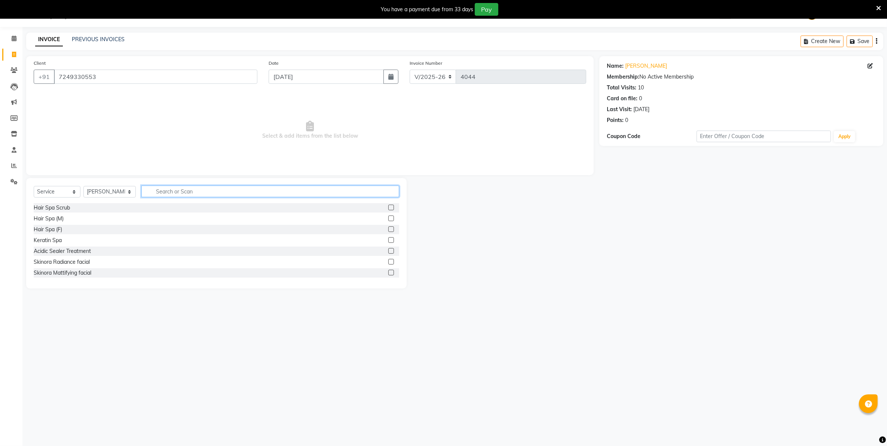
click at [189, 193] on input "text" at bounding box center [269, 192] width 257 height 12
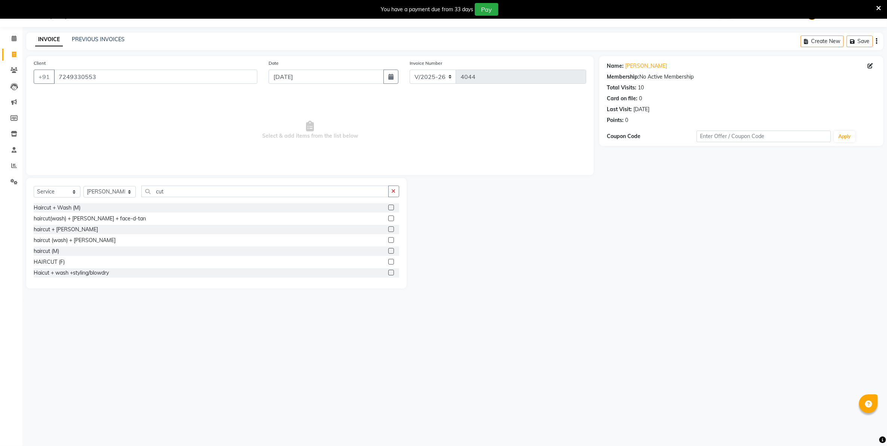
click at [388, 270] on label at bounding box center [391, 273] width 6 height 6
click at [388, 270] on input "checkbox" at bounding box center [390, 272] width 5 height 5
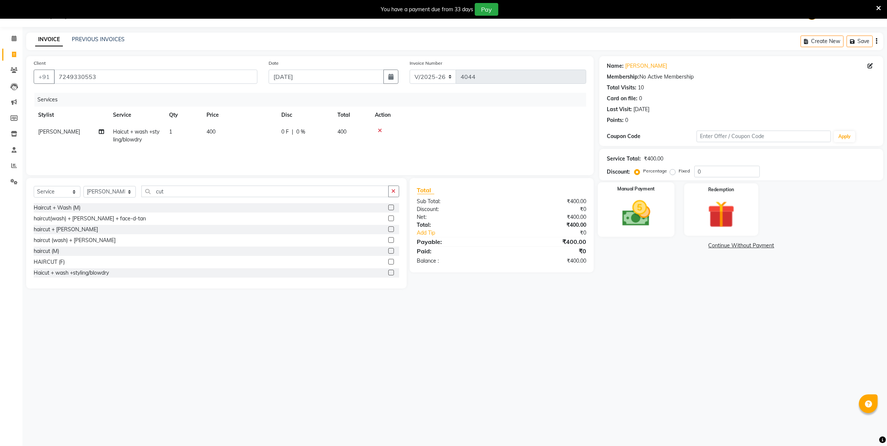
click at [636, 218] on img at bounding box center [636, 213] width 46 height 33
click at [677, 246] on span "UPI" at bounding box center [678, 246] width 12 height 9
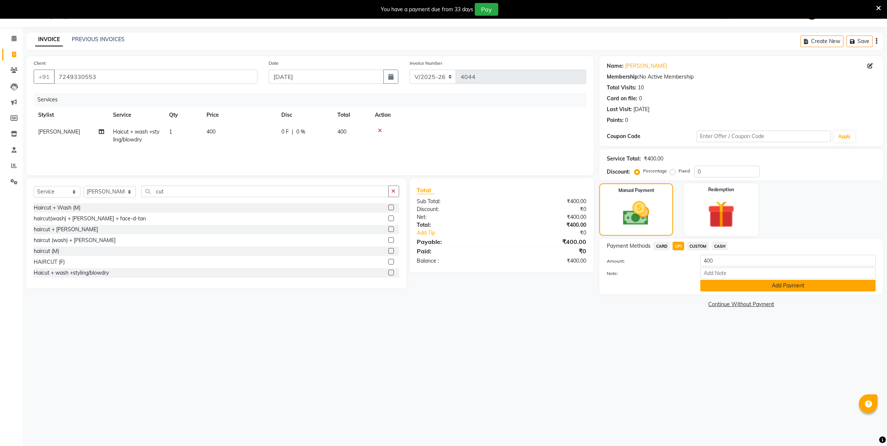
click at [711, 286] on button "Add Payment" at bounding box center [787, 286] width 175 height 12
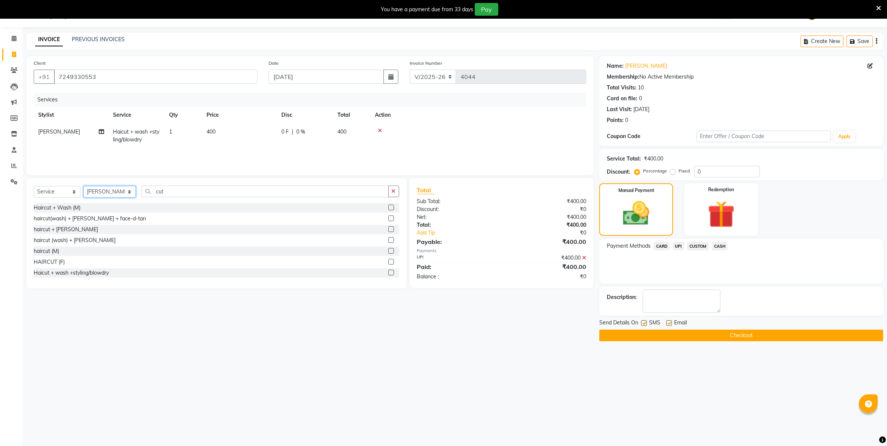
click at [119, 193] on select "Select Stylist Admin [PERSON_NAME] [PERSON_NAME] [PERSON_NAME] [PERSON_NAME] Ow…" at bounding box center [109, 192] width 52 height 12
click at [83, 186] on select "Select Stylist Admin [PERSON_NAME] [PERSON_NAME] [PERSON_NAME] [PERSON_NAME] Ow…" at bounding box center [109, 192] width 52 height 12
click at [194, 190] on input "cut" at bounding box center [264, 192] width 247 height 12
click at [388, 272] on label at bounding box center [391, 273] width 6 height 6
click at [388, 272] on input "checkbox" at bounding box center [390, 272] width 5 height 5
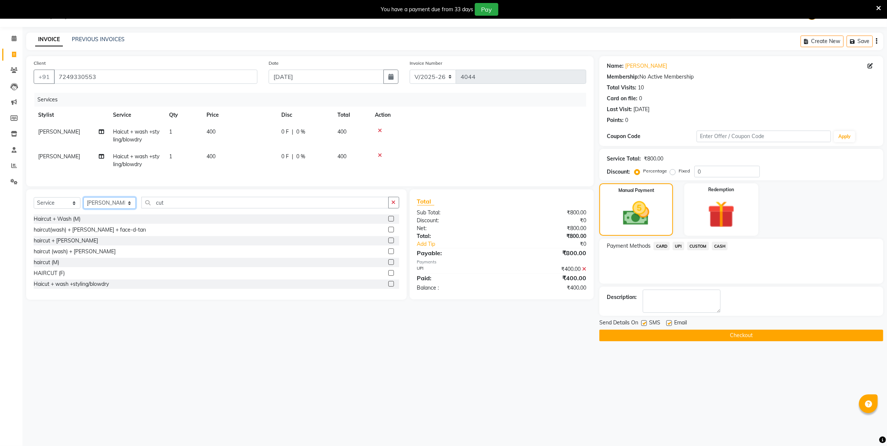
click at [98, 208] on select "Select Stylist Admin [PERSON_NAME] [PERSON_NAME] [PERSON_NAME] [PERSON_NAME] Ow…" at bounding box center [109, 203] width 52 height 12
click at [83, 204] on select "Select Stylist Admin [PERSON_NAME] [PERSON_NAME] [PERSON_NAME] [PERSON_NAME] Ow…" at bounding box center [109, 203] width 52 height 12
click at [210, 208] on input "cut" at bounding box center [264, 203] width 247 height 12
click at [388, 286] on label at bounding box center [391, 284] width 6 height 6
click at [388, 286] on input "checkbox" at bounding box center [390, 284] width 5 height 5
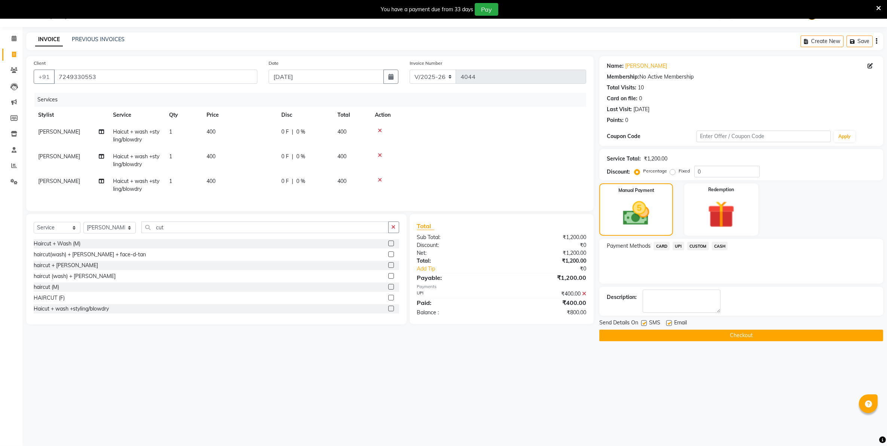
click at [723, 248] on span "CASH" at bounding box center [720, 246] width 16 height 9
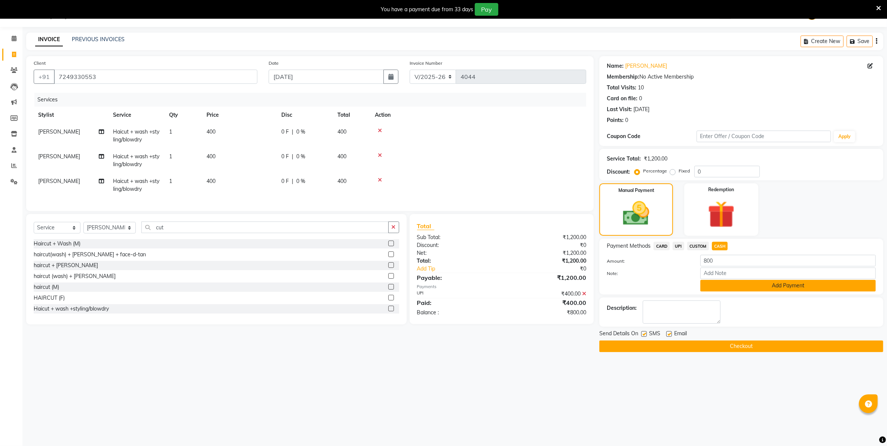
click at [730, 286] on button "Add Payment" at bounding box center [787, 286] width 175 height 12
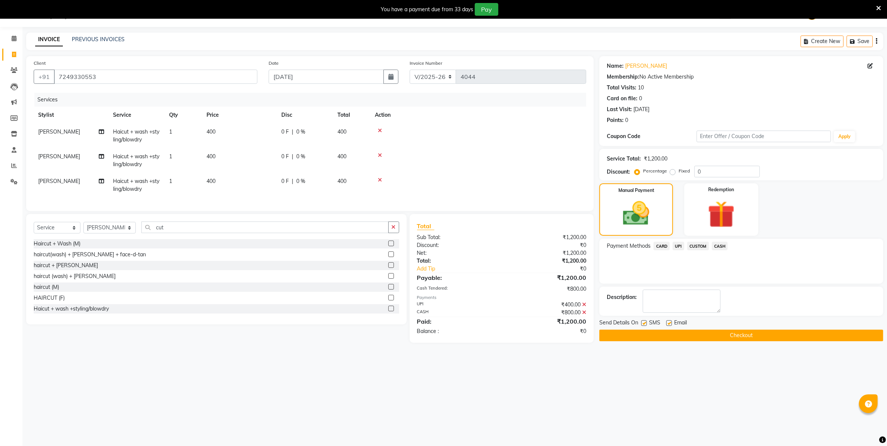
click at [722, 334] on button "Checkout" at bounding box center [741, 336] width 284 height 12
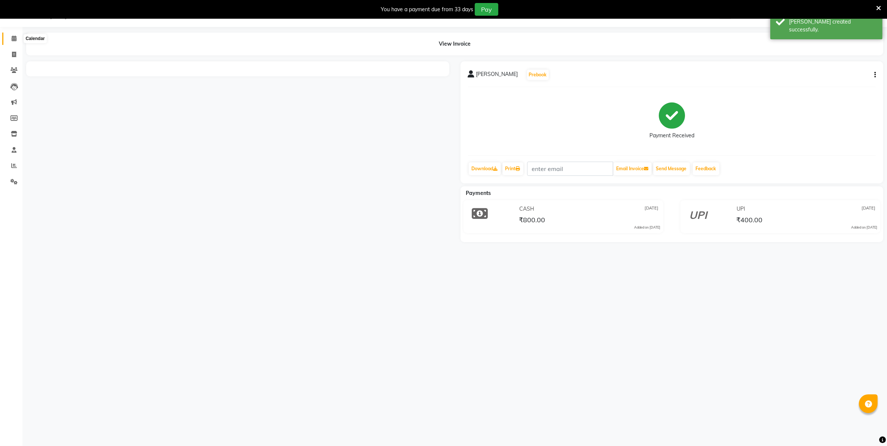
click at [16, 37] on span at bounding box center [13, 38] width 13 height 9
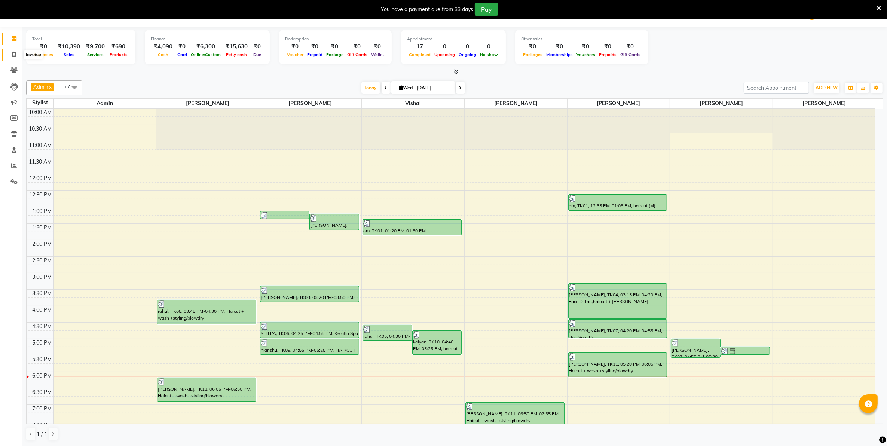
drag, startPoint x: 12, startPoint y: 55, endPoint x: 29, endPoint y: 56, distance: 17.2
click at [12, 55] on icon at bounding box center [14, 55] width 4 height 6
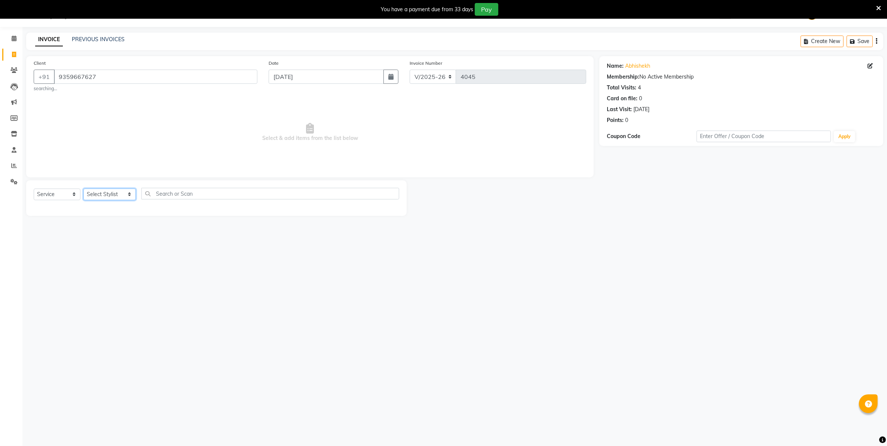
click at [113, 197] on select "Select Stylist Admin [PERSON_NAME] [PERSON_NAME] [PERSON_NAME] [PERSON_NAME] Ow…" at bounding box center [109, 195] width 52 height 12
click at [83, 189] on select "Select Stylist Admin [PERSON_NAME] [PERSON_NAME] [PERSON_NAME] [PERSON_NAME] Ow…" at bounding box center [109, 195] width 52 height 12
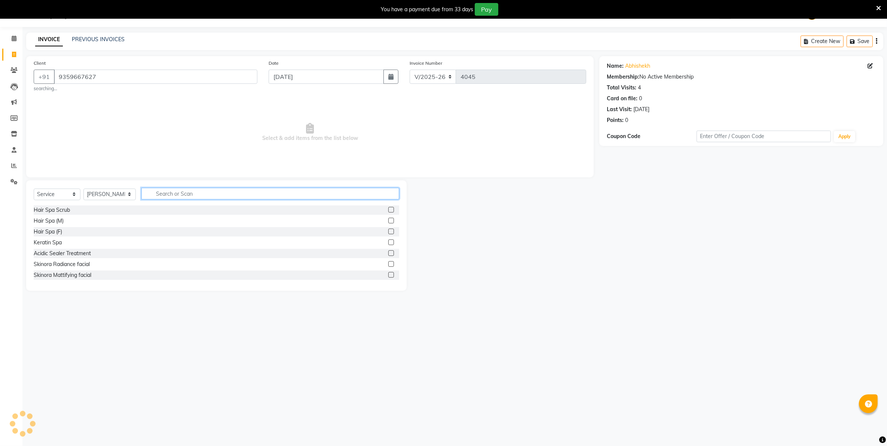
click at [207, 197] on input "text" at bounding box center [269, 194] width 257 height 12
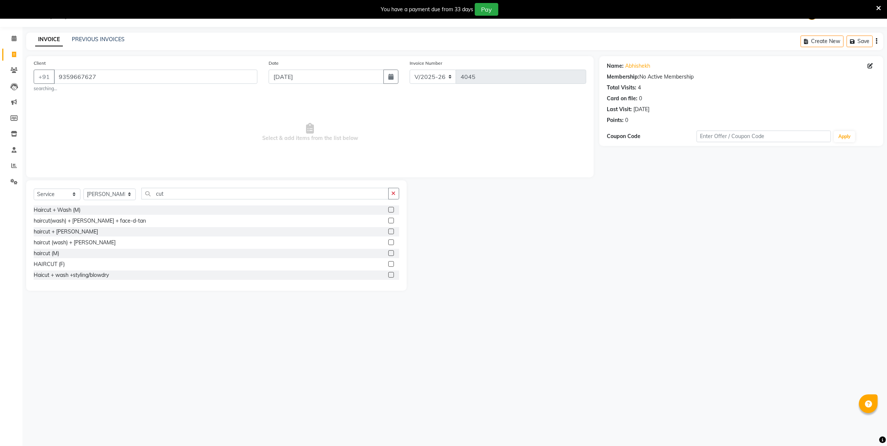
click at [388, 253] on label at bounding box center [391, 253] width 6 height 6
click at [388, 253] on input "checkbox" at bounding box center [390, 253] width 5 height 5
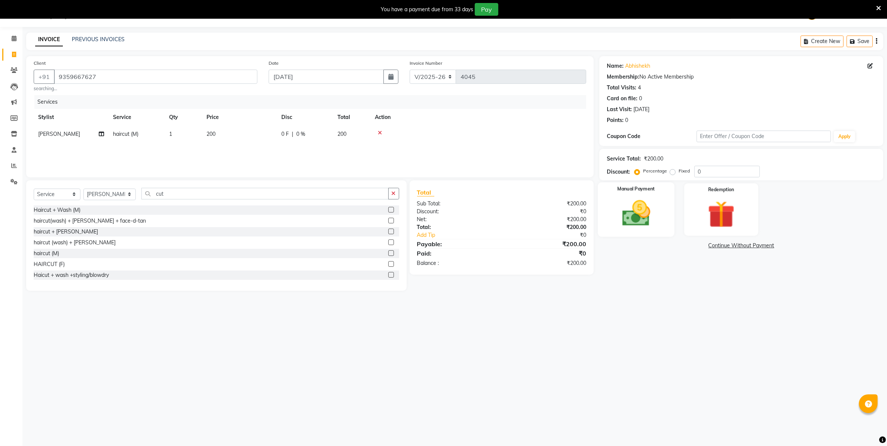
click at [642, 214] on img at bounding box center [636, 213] width 46 height 33
click at [679, 245] on span "UPI" at bounding box center [678, 246] width 12 height 9
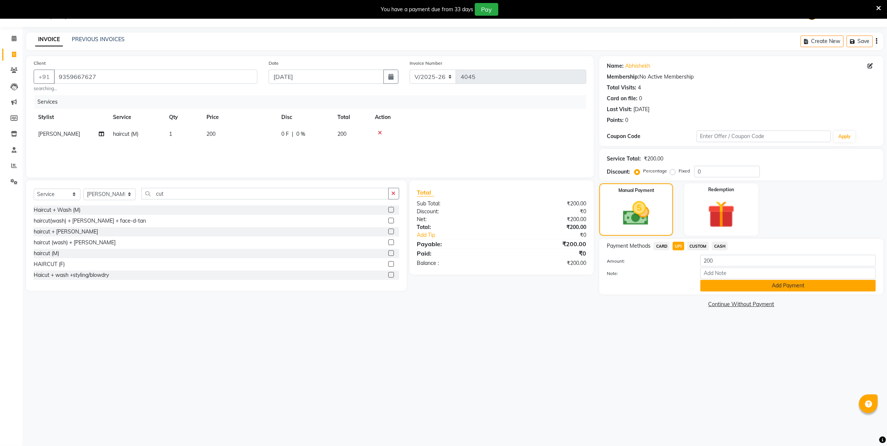
click at [709, 285] on button "Add Payment" at bounding box center [787, 286] width 175 height 12
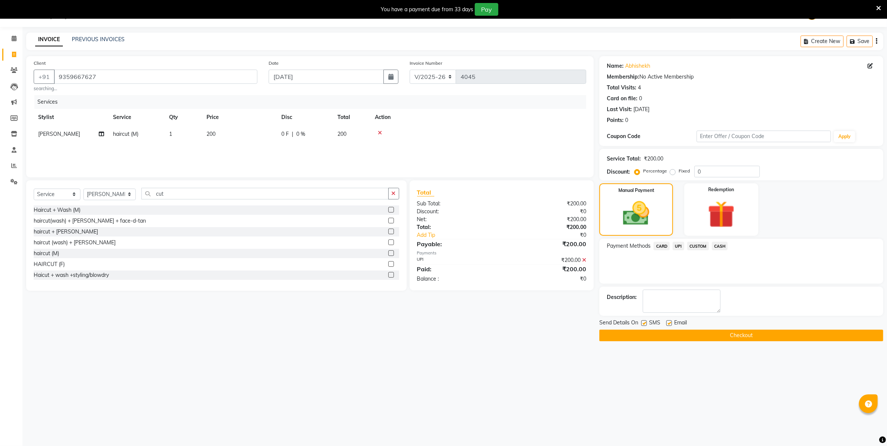
click at [672, 335] on button "Checkout" at bounding box center [741, 336] width 284 height 12
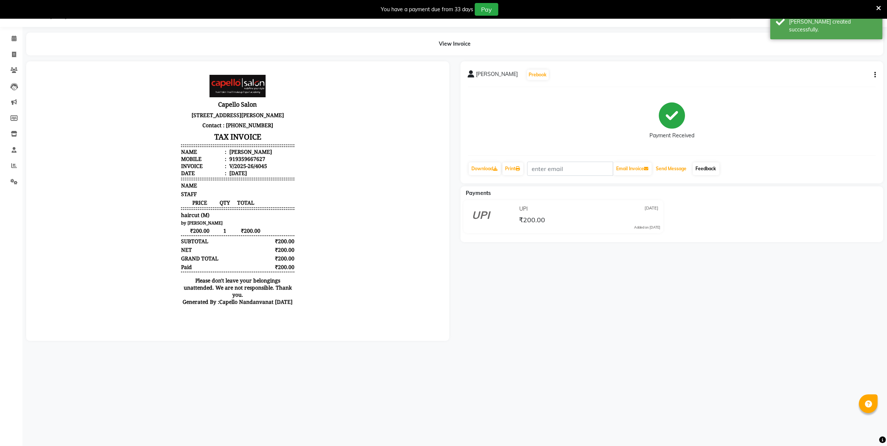
drag, startPoint x: 679, startPoint y: 168, endPoint x: 696, endPoint y: 167, distance: 17.6
click at [679, 168] on button "Send Message" at bounding box center [671, 168] width 37 height 13
click at [704, 165] on link "Feedback" at bounding box center [706, 168] width 27 height 13
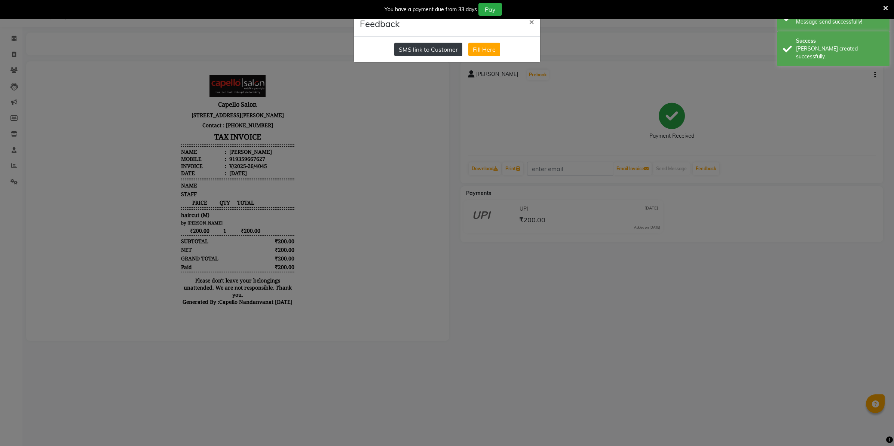
click at [446, 49] on button "SMS link to Customer" at bounding box center [428, 49] width 68 height 13
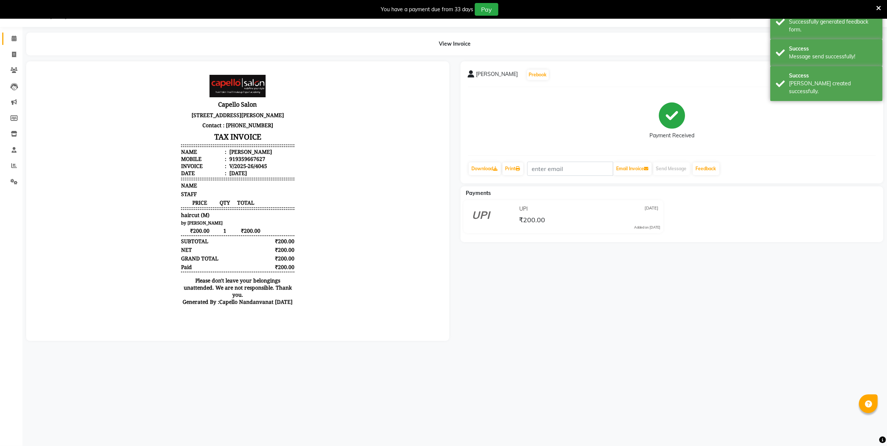
click at [11, 44] on link "Calendar" at bounding box center [11, 39] width 18 height 12
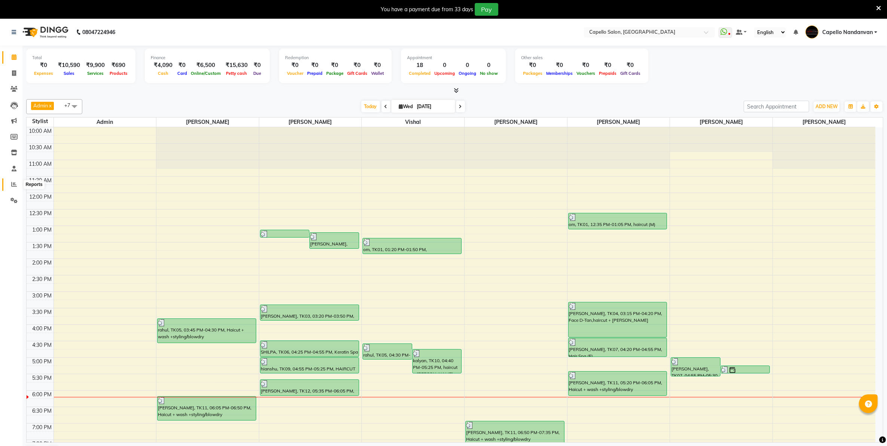
click at [14, 183] on icon at bounding box center [14, 184] width 6 height 6
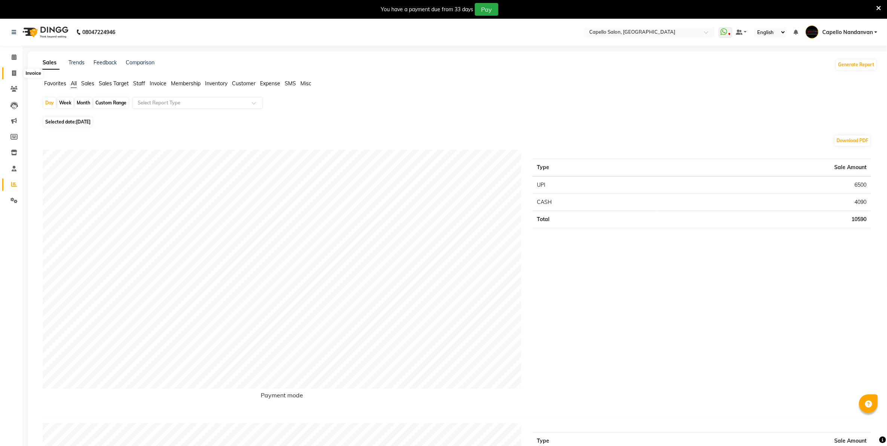
click at [7, 74] on span at bounding box center [13, 73] width 13 height 9
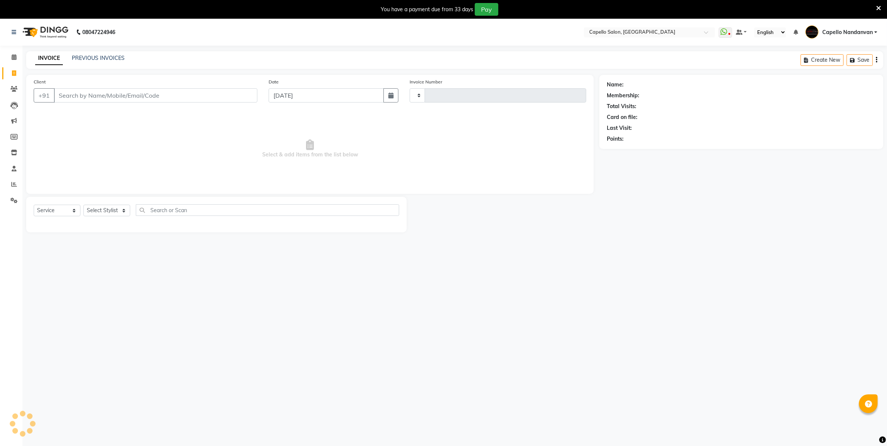
scroll to position [19, 0]
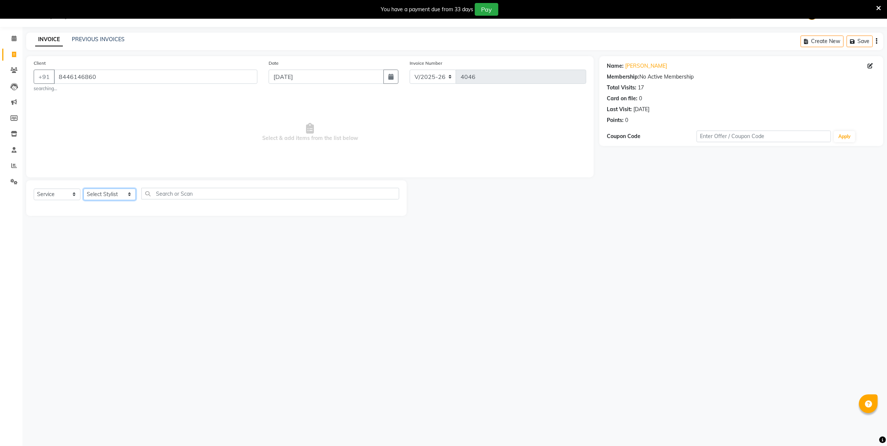
click at [115, 191] on select "Select Stylist Admin [PERSON_NAME] [PERSON_NAME] [PERSON_NAME] [PERSON_NAME] Ow…" at bounding box center [109, 195] width 52 height 12
click at [83, 189] on select "Select Stylist Admin [PERSON_NAME] [PERSON_NAME] [PERSON_NAME] [PERSON_NAME] Ow…" at bounding box center [109, 195] width 52 height 12
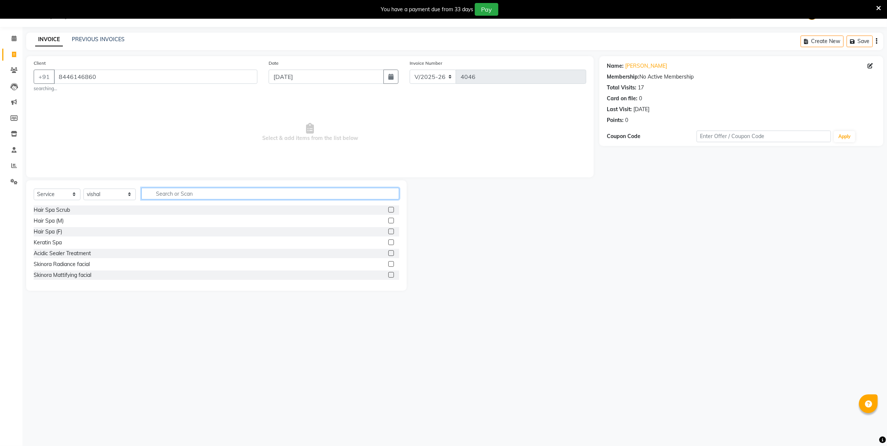
click at [215, 191] on input "text" at bounding box center [269, 194] width 257 height 12
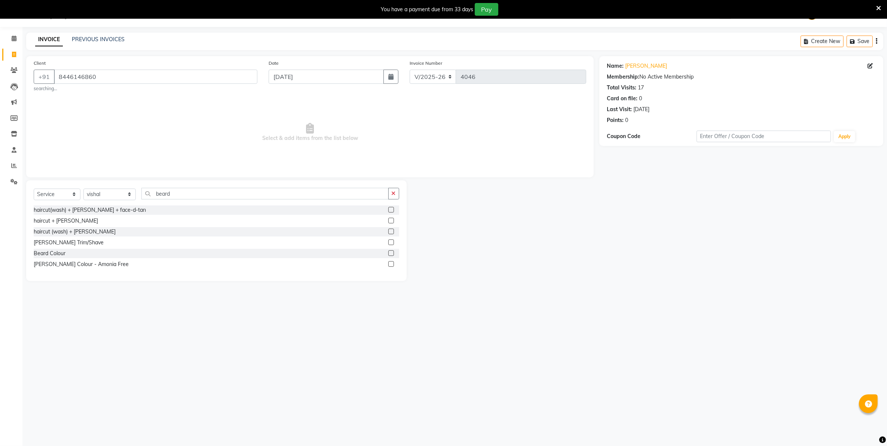
click at [391, 240] on label at bounding box center [391, 242] width 6 height 6
click at [391, 240] on input "checkbox" at bounding box center [390, 242] width 5 height 5
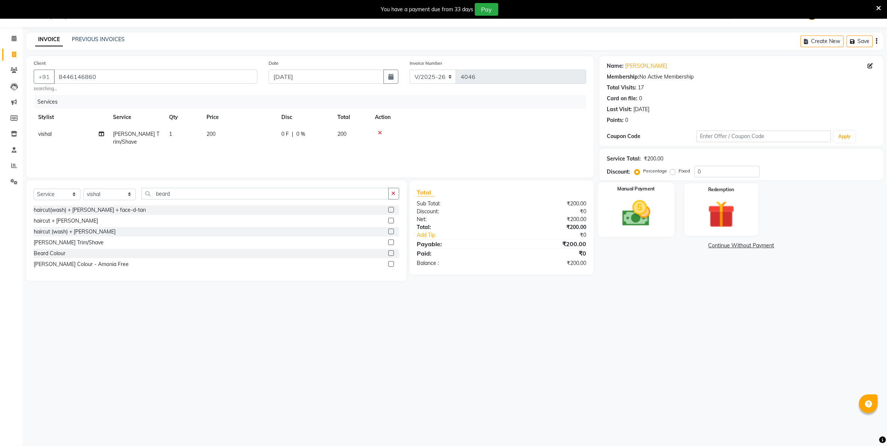
click at [639, 216] on img at bounding box center [636, 213] width 46 height 33
drag, startPoint x: 717, startPoint y: 242, endPoint x: 717, endPoint y: 251, distance: 8.2
click at [717, 245] on span "CASH" at bounding box center [720, 246] width 16 height 9
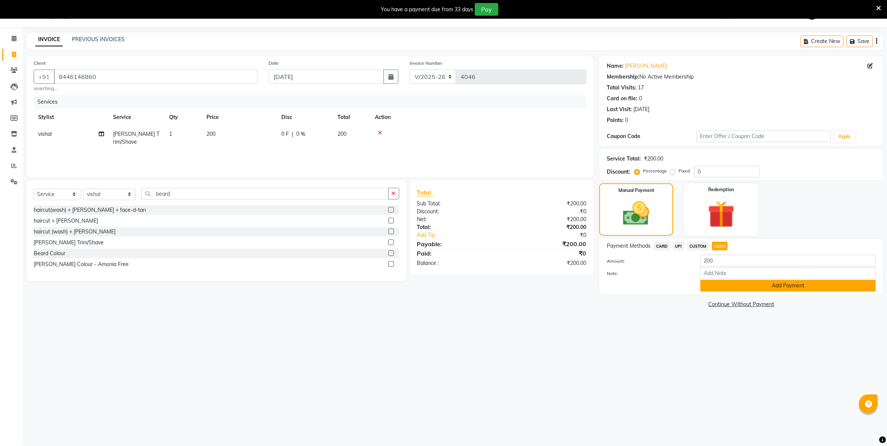
click at [715, 288] on button "Add Payment" at bounding box center [787, 286] width 175 height 12
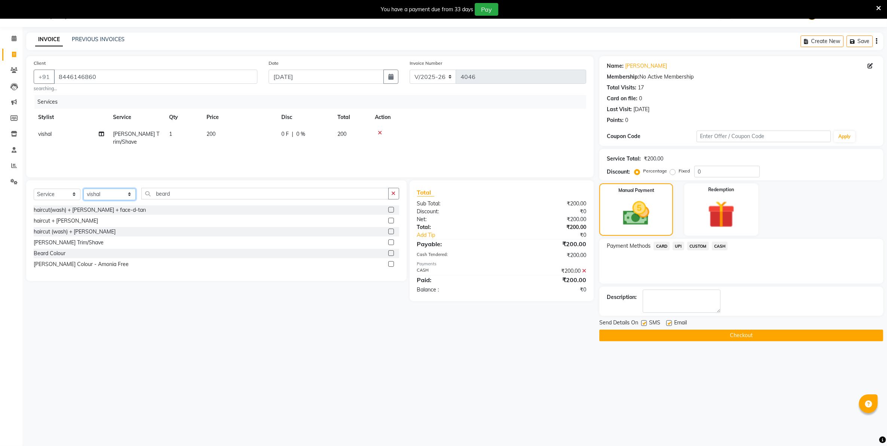
click at [104, 196] on select "Select Stylist Admin [PERSON_NAME] [PERSON_NAME] [PERSON_NAME] [PERSON_NAME] Ow…" at bounding box center [109, 195] width 52 height 12
click at [83, 189] on select "Select Stylist Admin [PERSON_NAME] [PERSON_NAME] [PERSON_NAME] [PERSON_NAME] Ow…" at bounding box center [109, 195] width 52 height 12
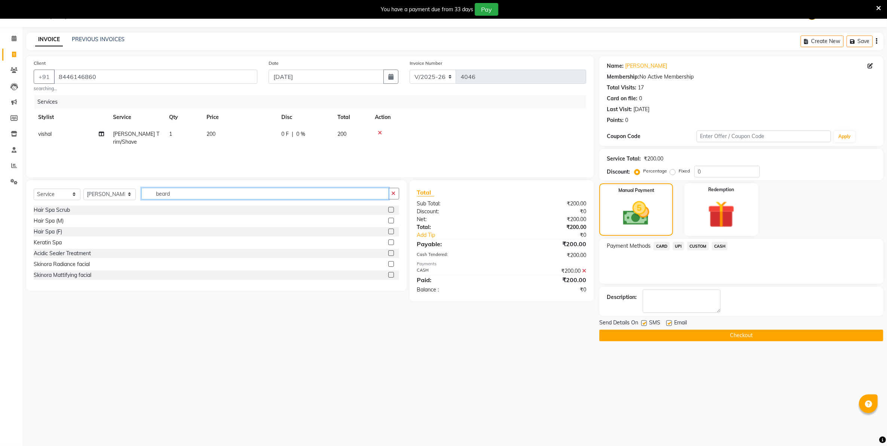
click at [193, 195] on input "beard" at bounding box center [264, 194] width 247 height 12
click at [388, 261] on label at bounding box center [391, 264] width 6 height 6
click at [388, 262] on input "checkbox" at bounding box center [390, 264] width 5 height 5
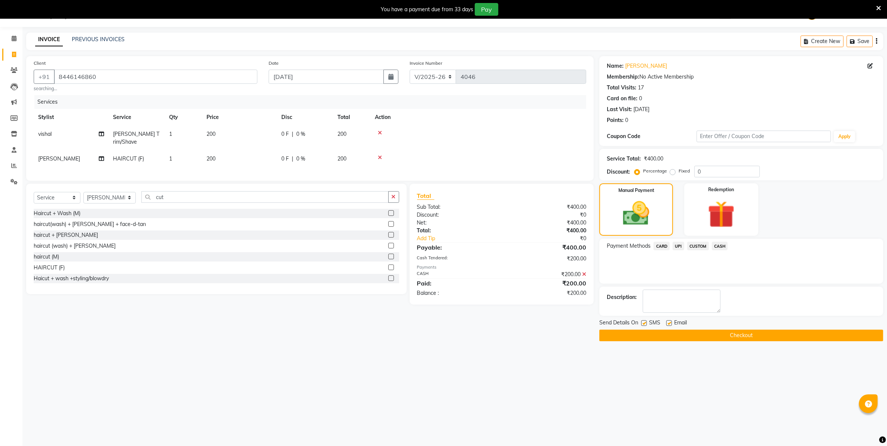
click at [722, 246] on span "CASH" at bounding box center [720, 246] width 16 height 9
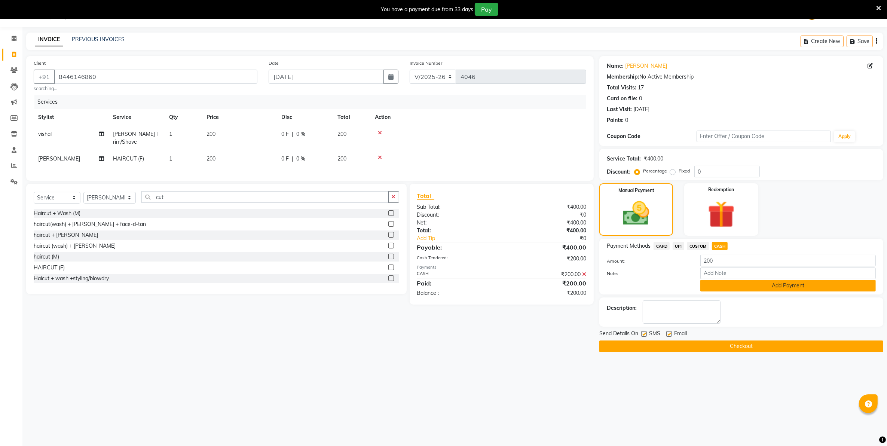
click at [721, 284] on button "Add Payment" at bounding box center [787, 286] width 175 height 12
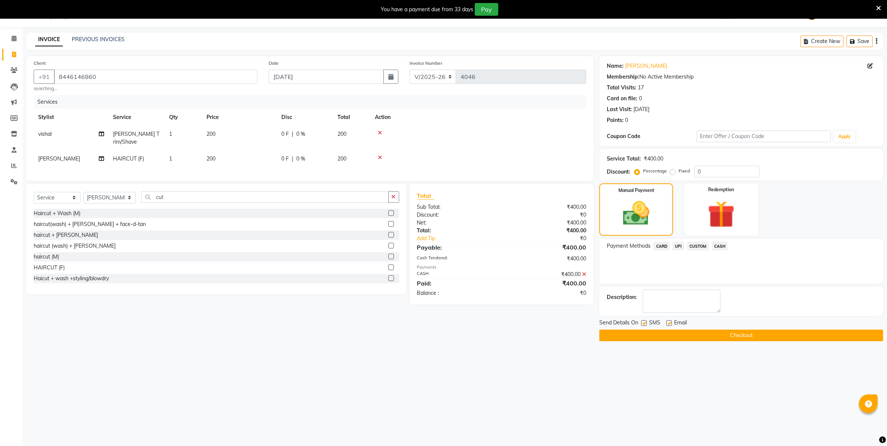
click at [701, 338] on button "Checkout" at bounding box center [741, 336] width 284 height 12
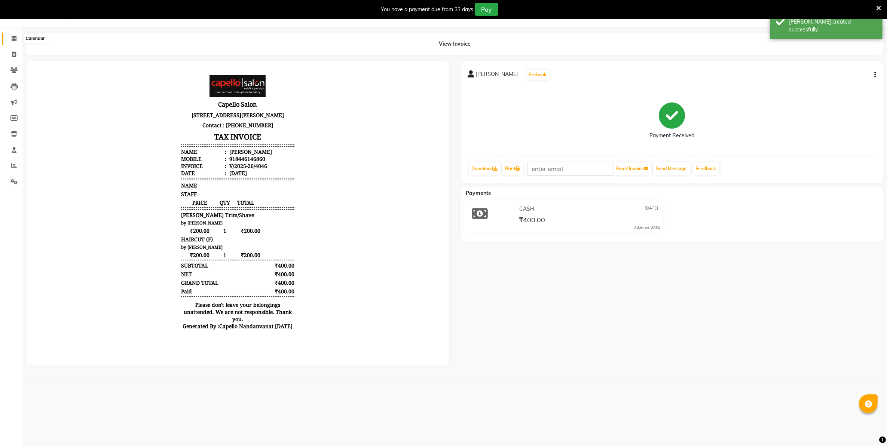
click at [7, 40] on span at bounding box center [13, 38] width 13 height 9
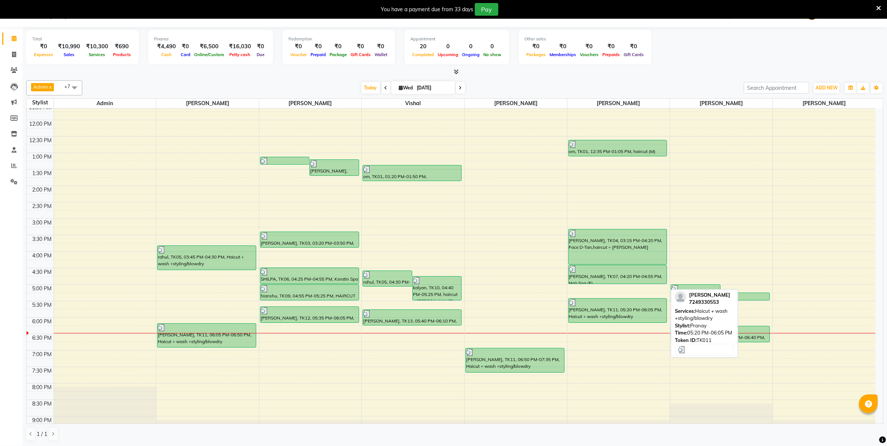
scroll to position [38, 0]
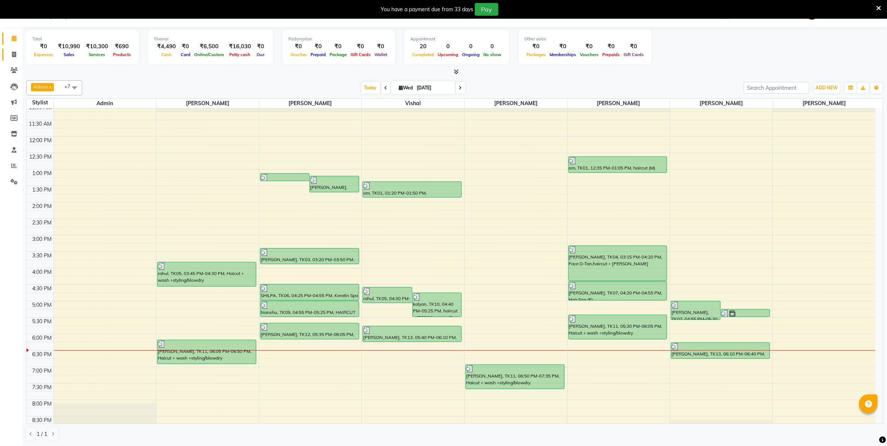
click at [18, 60] on link "Invoice" at bounding box center [11, 55] width 18 height 12
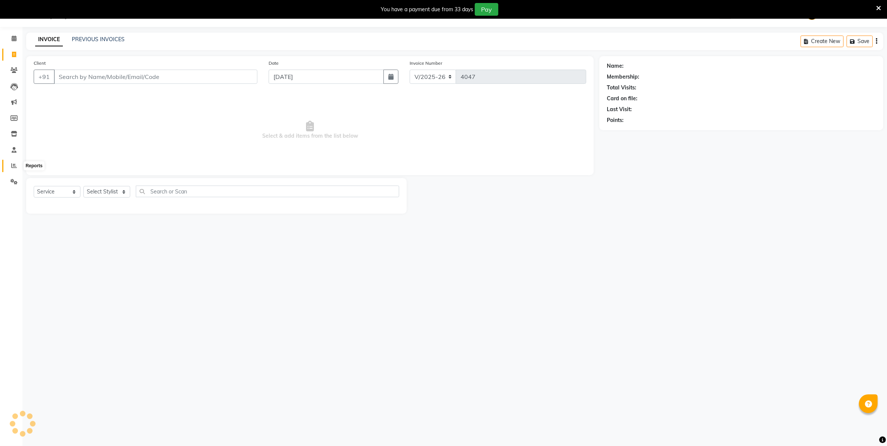
click at [13, 163] on span at bounding box center [13, 166] width 13 height 9
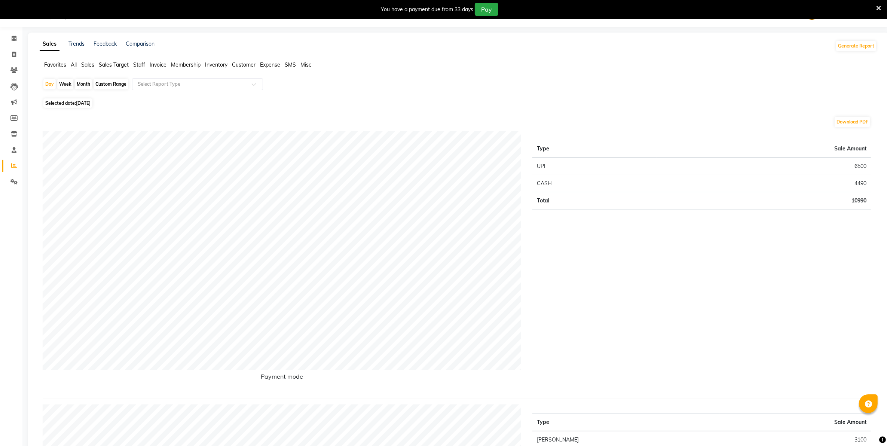
click at [86, 85] on div "Month" at bounding box center [83, 84] width 17 height 10
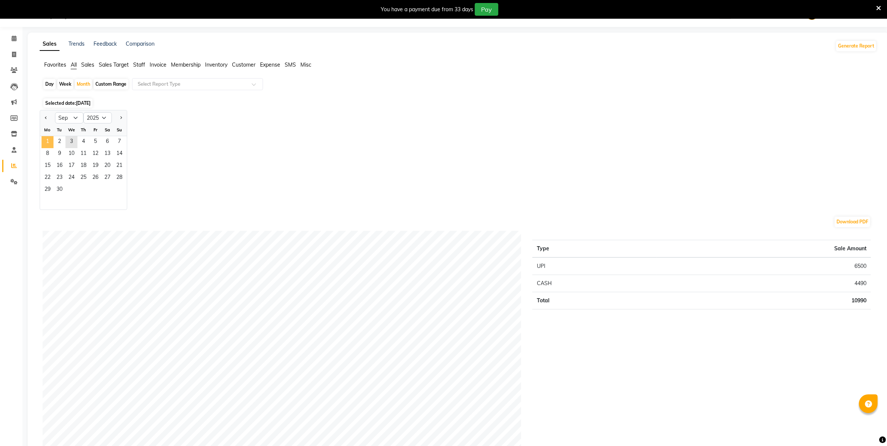
click at [49, 142] on span "1" at bounding box center [48, 142] width 12 height 12
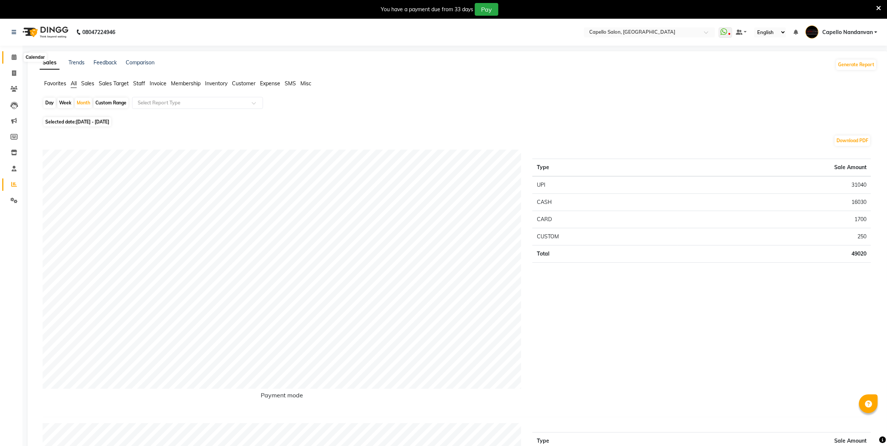
click at [12, 55] on icon at bounding box center [14, 57] width 5 height 6
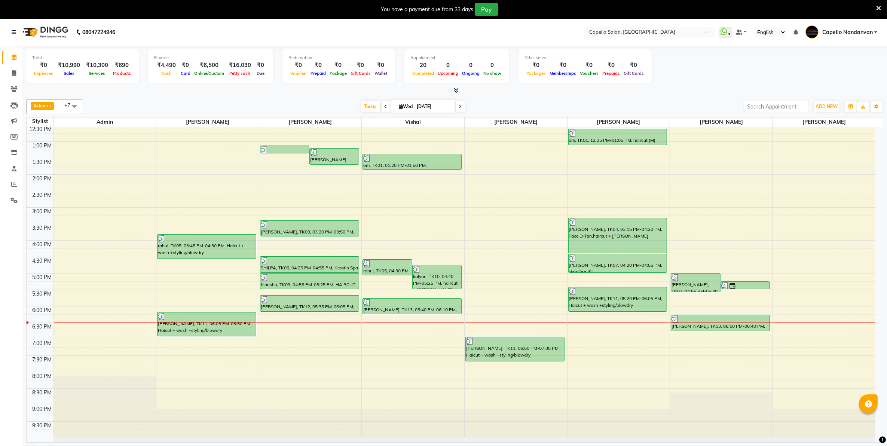
scroll to position [38, 0]
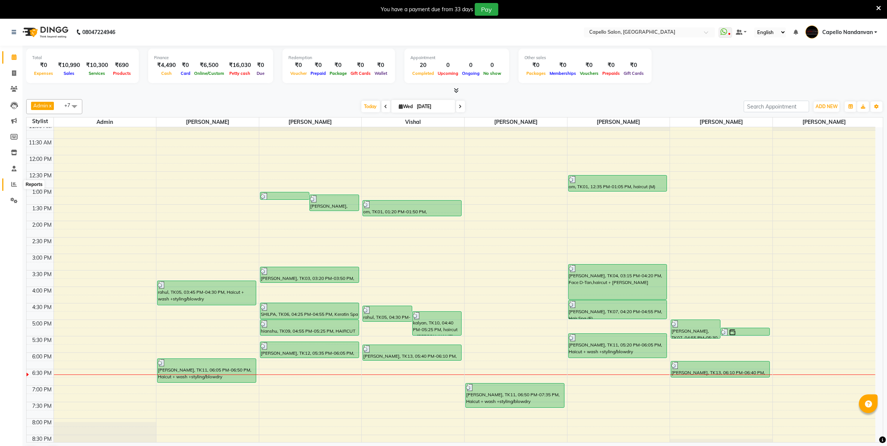
click at [11, 186] on icon at bounding box center [14, 184] width 6 height 6
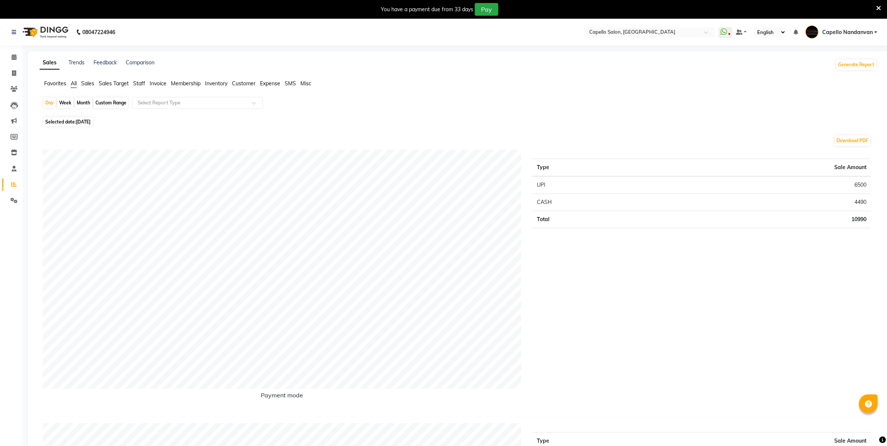
click at [85, 104] on div "Month" at bounding box center [83, 103] width 17 height 10
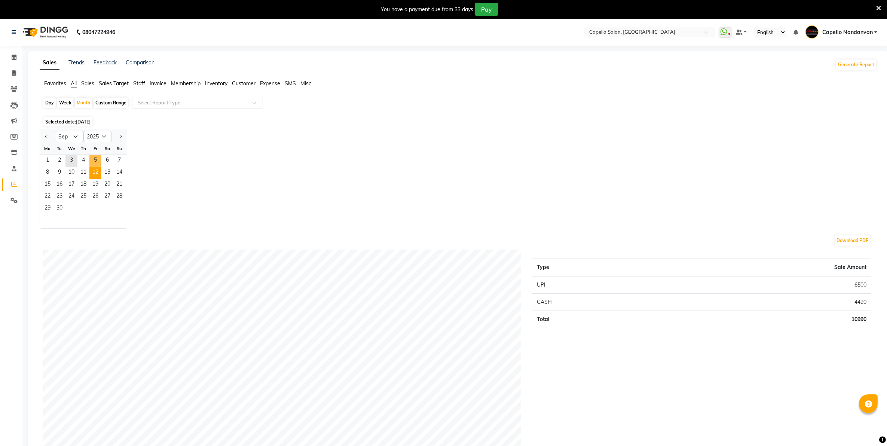
click at [94, 167] on span "12" at bounding box center [95, 173] width 12 height 12
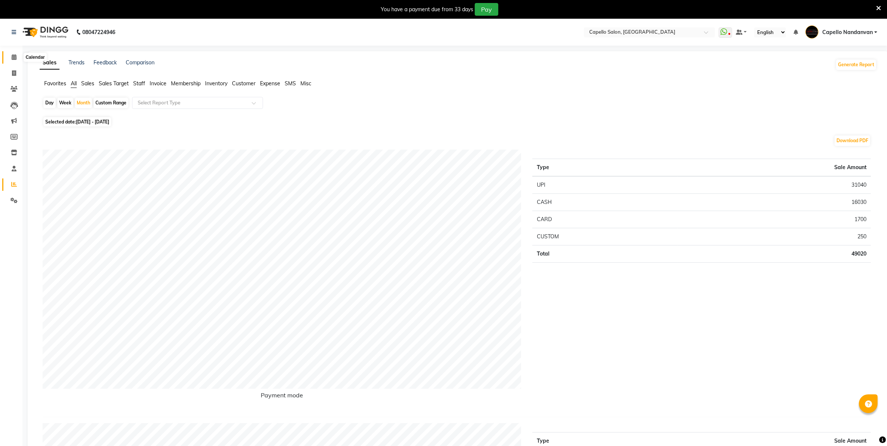
click at [12, 54] on icon at bounding box center [14, 57] width 5 height 6
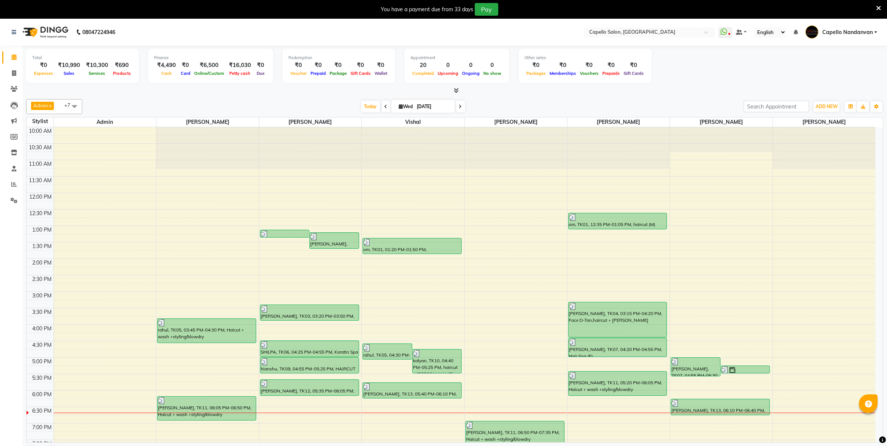
click at [384, 105] on icon at bounding box center [385, 106] width 3 height 4
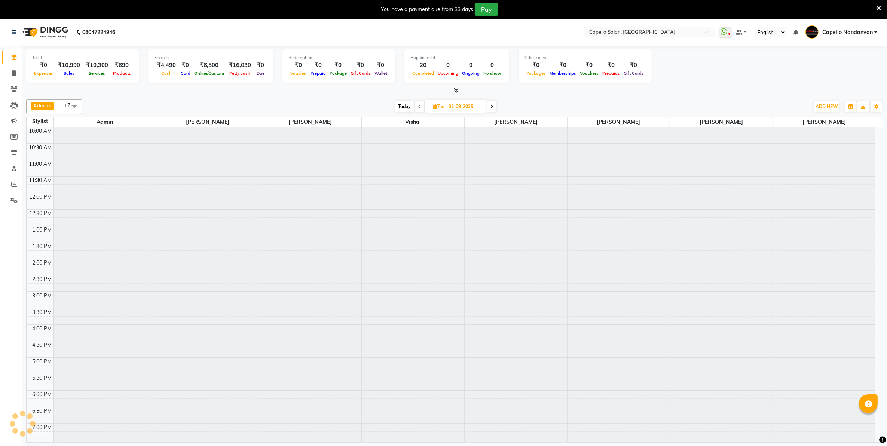
scroll to position [85, 0]
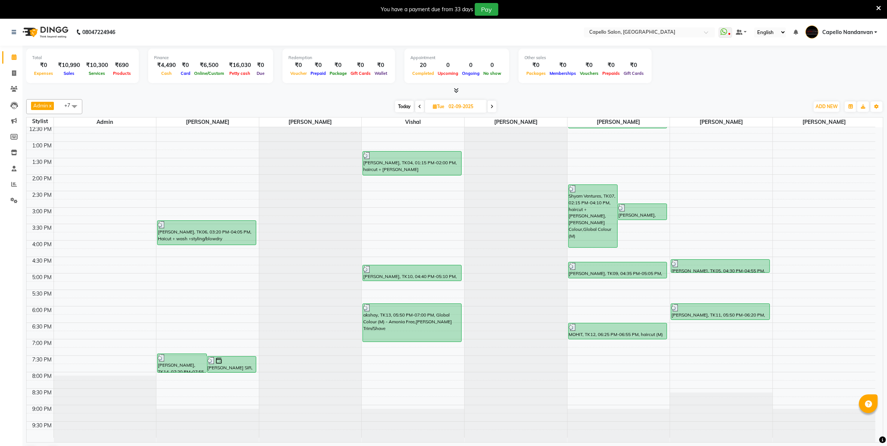
click at [419, 106] on icon at bounding box center [419, 106] width 3 height 4
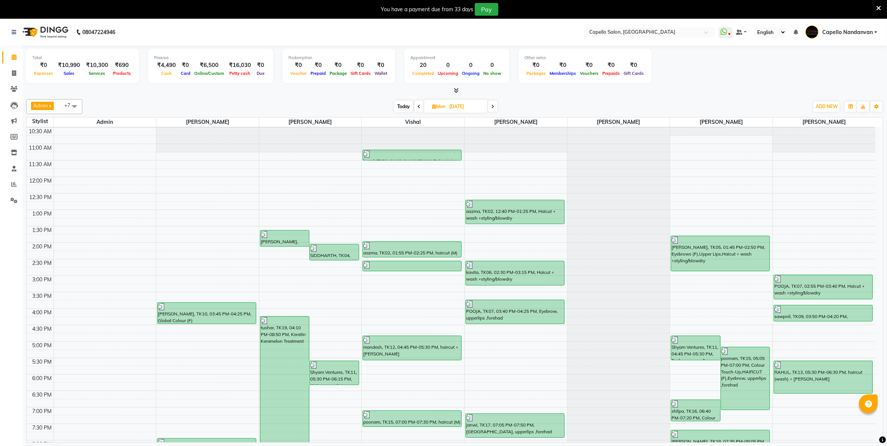
scroll to position [0, 0]
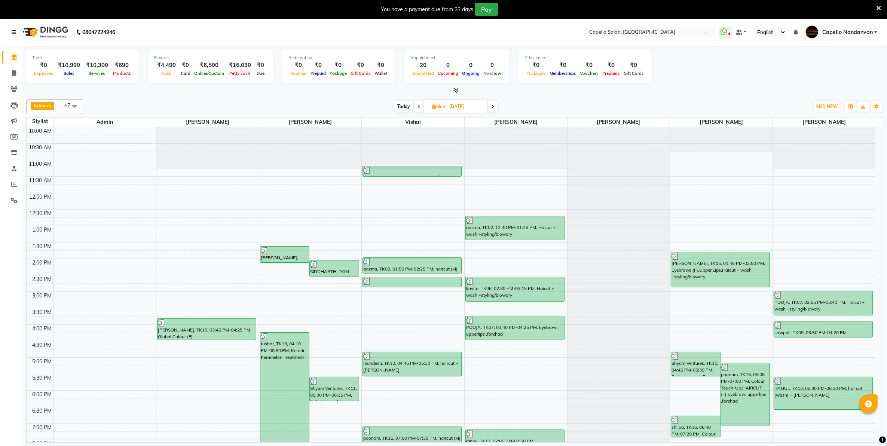
drag, startPoint x: 73, startPoint y: 108, endPoint x: 77, endPoint y: 114, distance: 7.6
click at [77, 114] on span "Admin x vishal x CHETNA SONI x PRIYA SURYAWANSHI x ASHIK DHAPODKAR x pranay x v…" at bounding box center [54, 106] width 56 height 15
click at [52, 151] on div "mahindra" at bounding box center [54, 148] width 48 height 8
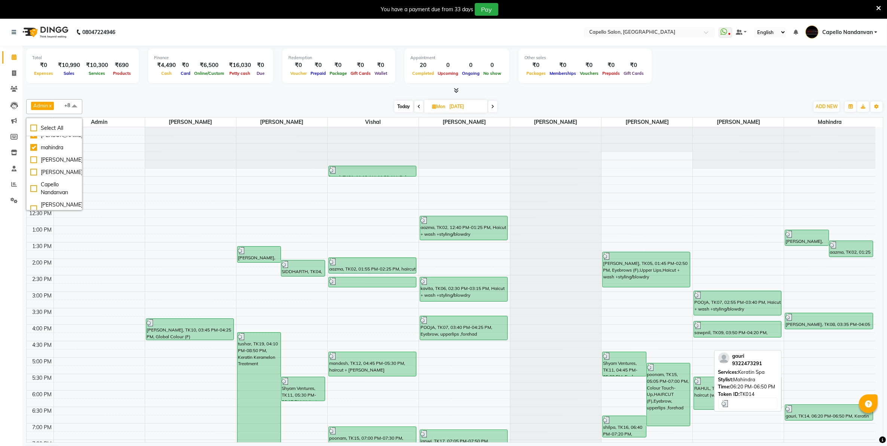
click at [802, 416] on div "gauri, TK14, 06:20 PM-06:50 PM, Keratin Spa" at bounding box center [829, 412] width 88 height 15
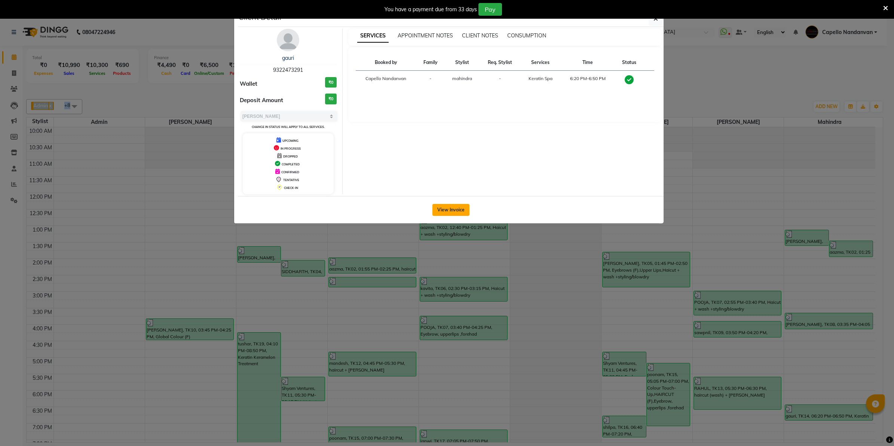
click at [447, 205] on button "View Invoice" at bounding box center [450, 210] width 37 height 12
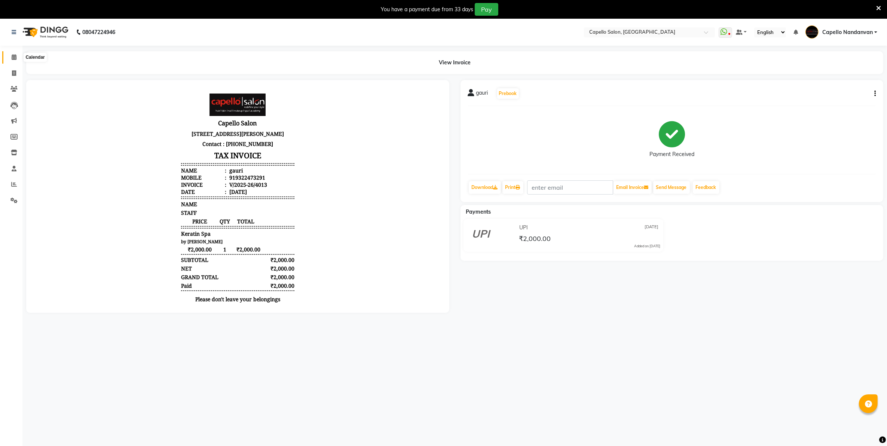
click at [14, 57] on icon at bounding box center [14, 57] width 5 height 6
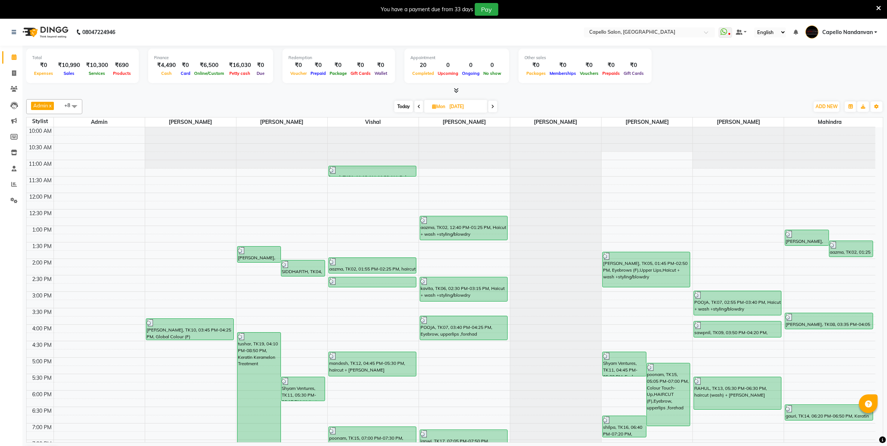
click at [406, 105] on span "Today" at bounding box center [403, 107] width 19 height 12
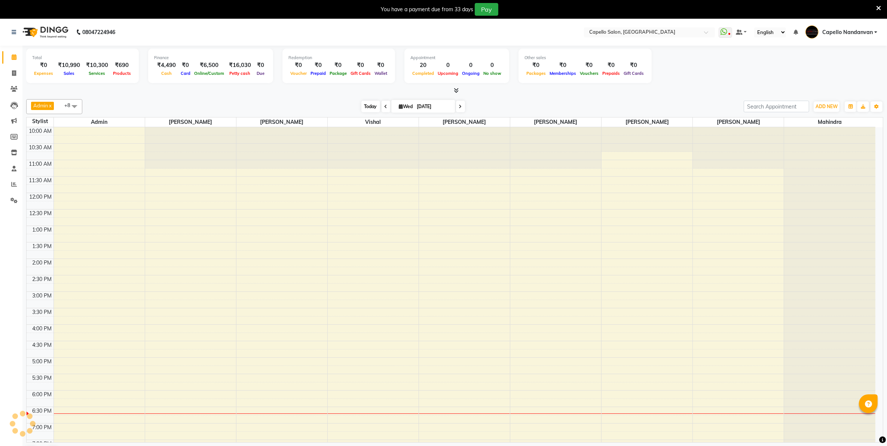
scroll to position [85, 0]
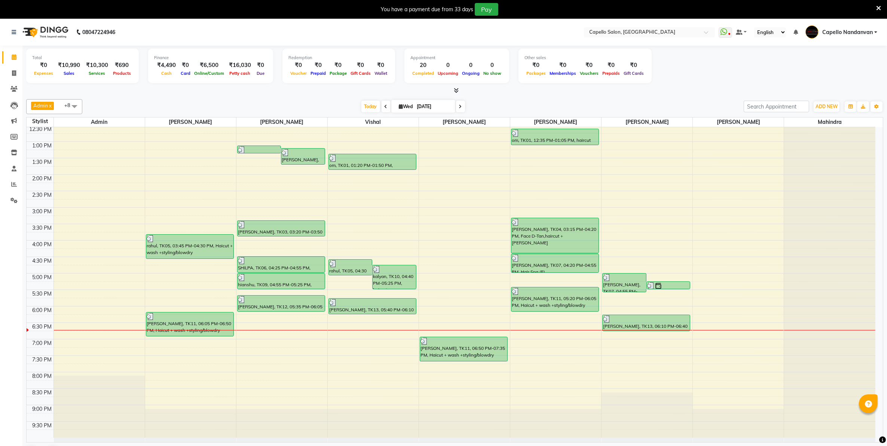
click at [58, 108] on span "Admin x vishal x CHETNA SONI x PRIYA SURYAWANSHI x ASHIK DHAPODKAR x pranay x v…" at bounding box center [54, 106] width 56 height 15
drag, startPoint x: 56, startPoint y: 174, endPoint x: 61, endPoint y: 172, distance: 5.0
click at [56, 151] on div "mahindra" at bounding box center [54, 148] width 48 height 8
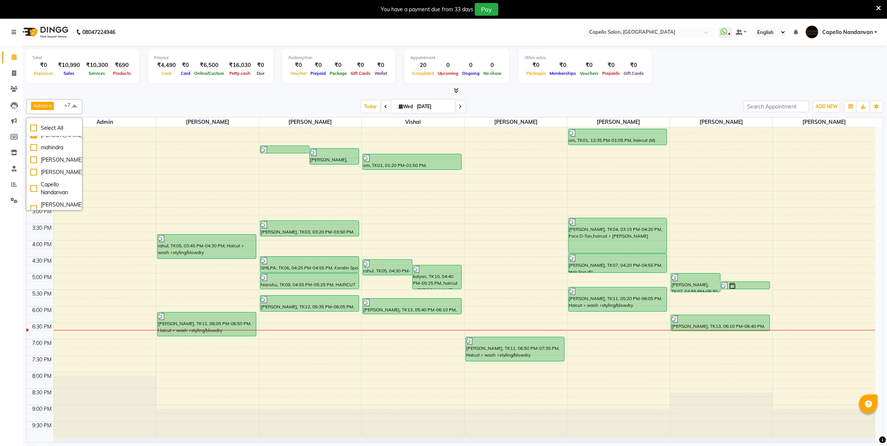
click at [210, 96] on div "Admin x vishal x CHETNA SONI x PRIYA SURYAWANSHI x ASHIK DHAPODKAR x pranay x v…" at bounding box center [454, 279] width 857 height 367
click at [16, 77] on link "Invoice" at bounding box center [11, 73] width 18 height 12
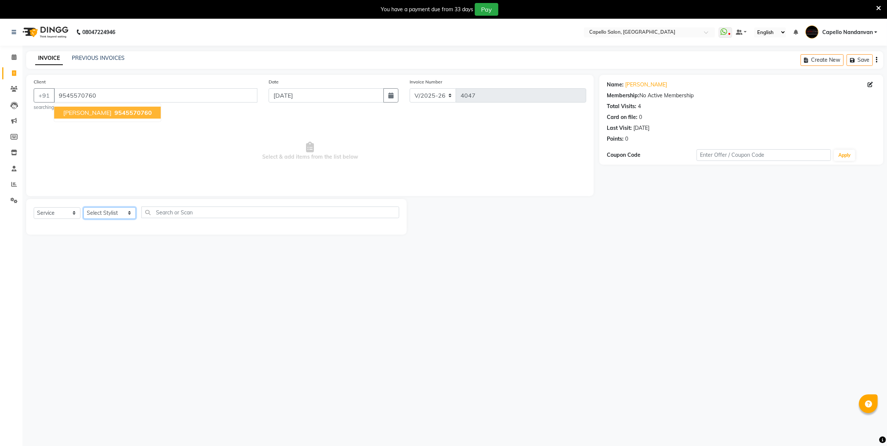
click at [122, 212] on select "Select Stylist Admin [PERSON_NAME] [PERSON_NAME] [PERSON_NAME] [PERSON_NAME] Ow…" at bounding box center [109, 213] width 52 height 12
click at [83, 207] on select "Select Stylist Admin [PERSON_NAME] [PERSON_NAME] [PERSON_NAME] [PERSON_NAME] Ow…" at bounding box center [109, 213] width 52 height 12
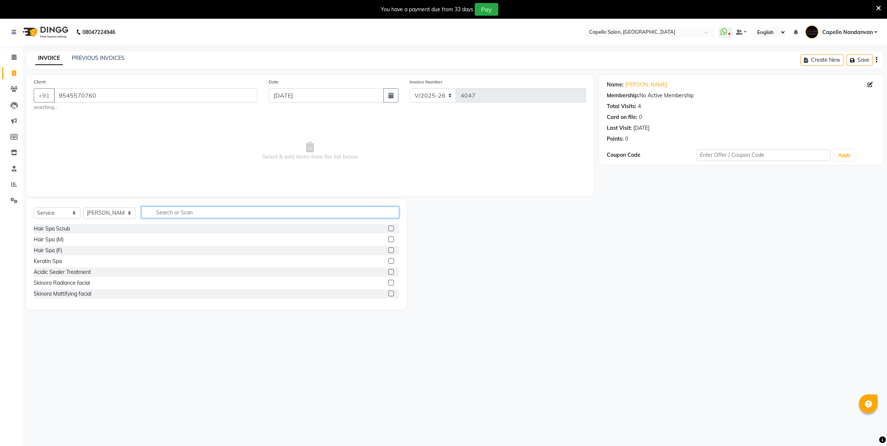
click at [220, 214] on input "text" at bounding box center [269, 212] width 257 height 12
click at [388, 293] on label at bounding box center [391, 294] width 6 height 6
click at [388, 293] on input "checkbox" at bounding box center [390, 293] width 5 height 5
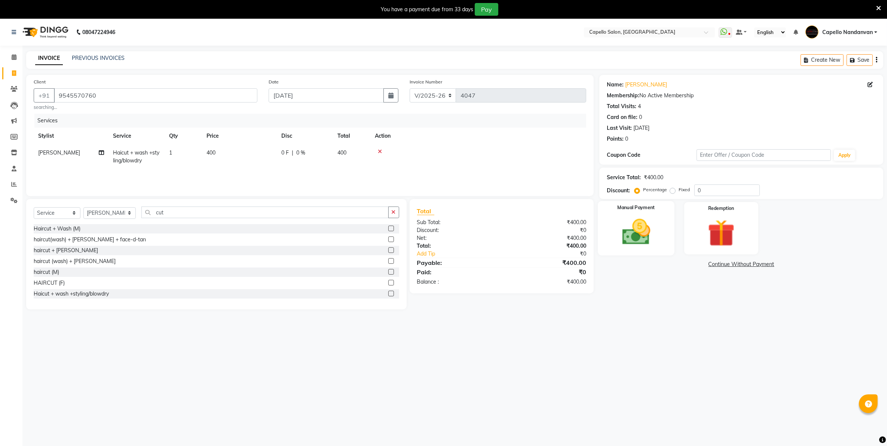
click at [634, 236] on img at bounding box center [636, 232] width 46 height 33
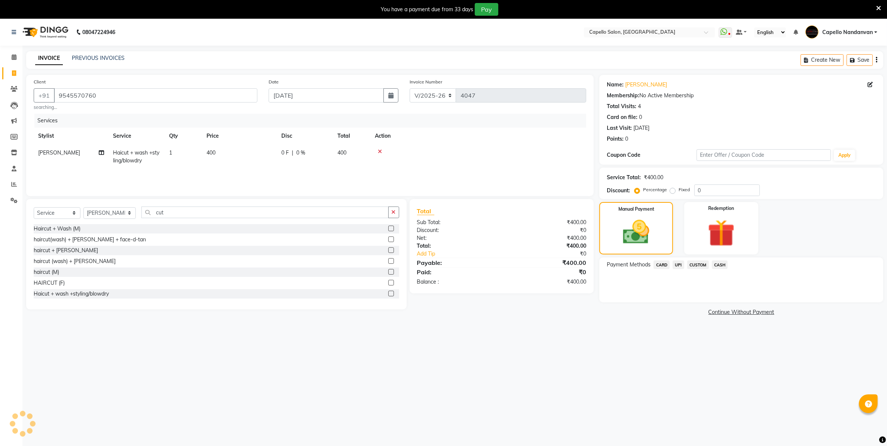
click at [676, 266] on span "UPI" at bounding box center [678, 264] width 12 height 9
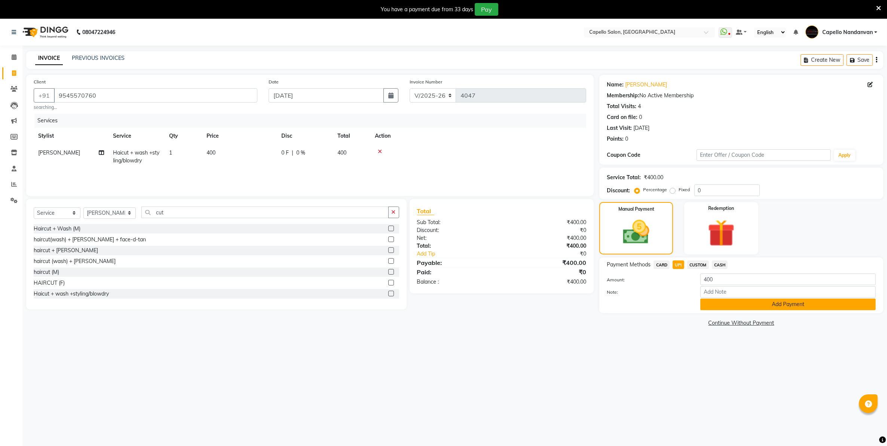
click at [706, 303] on button "Add Payment" at bounding box center [787, 304] width 175 height 12
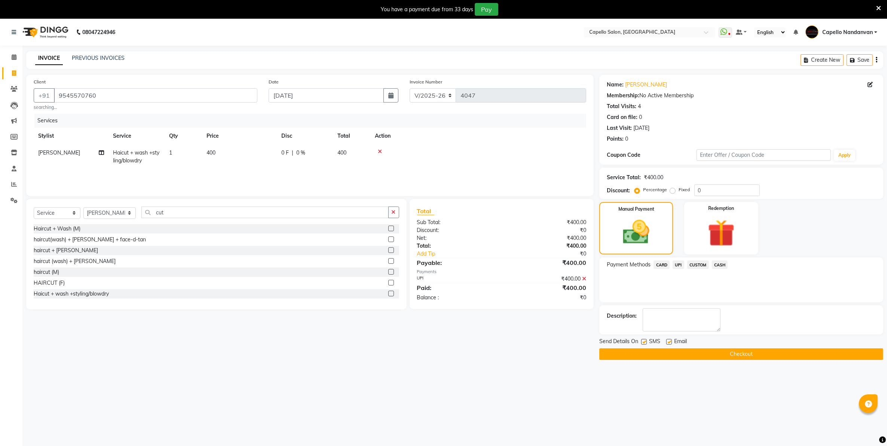
click at [707, 356] on button "Checkout" at bounding box center [741, 354] width 284 height 12
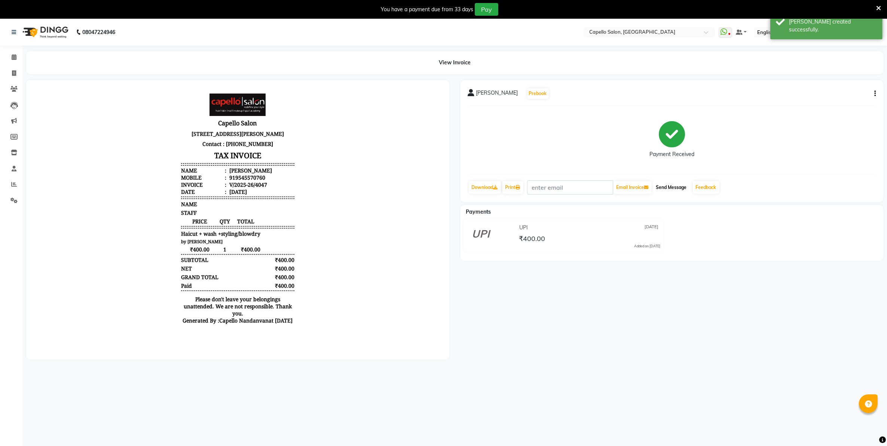
click at [675, 186] on button "Send Message" at bounding box center [671, 187] width 37 height 13
click at [704, 187] on link "Feedback" at bounding box center [706, 187] width 27 height 13
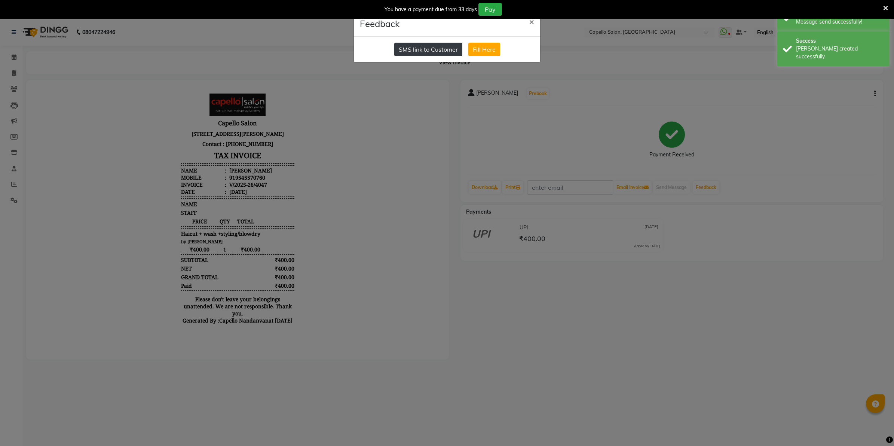
click at [407, 47] on button "SMS link to Customer" at bounding box center [428, 49] width 68 height 13
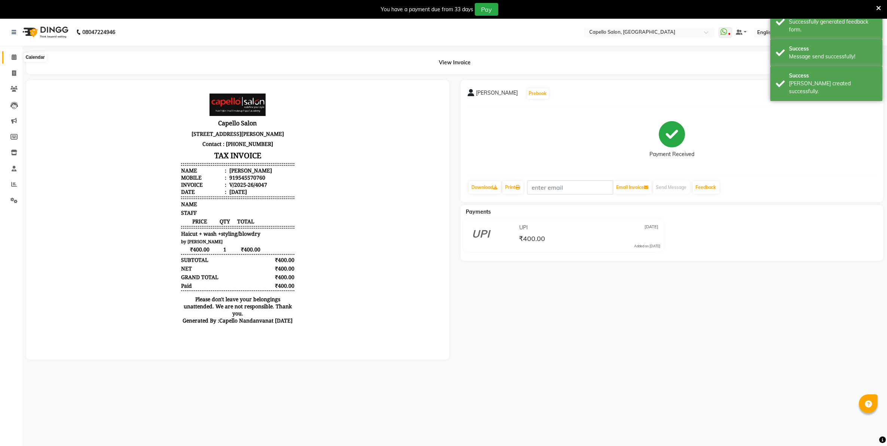
click at [12, 58] on icon at bounding box center [14, 57] width 5 height 6
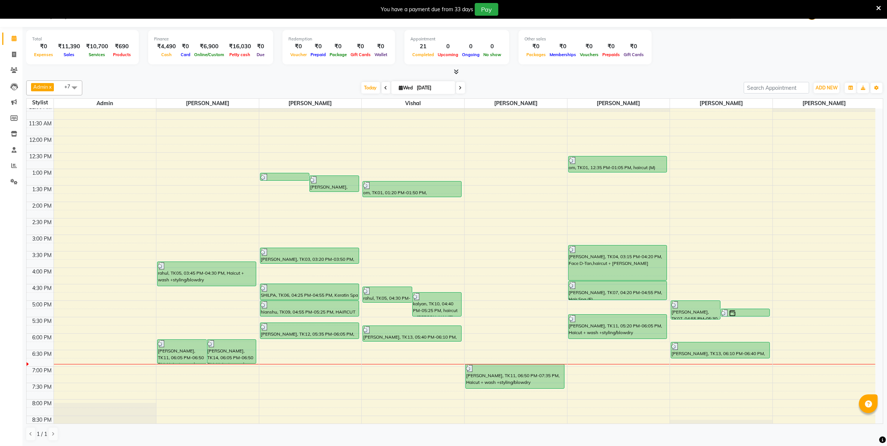
scroll to position [38, 0]
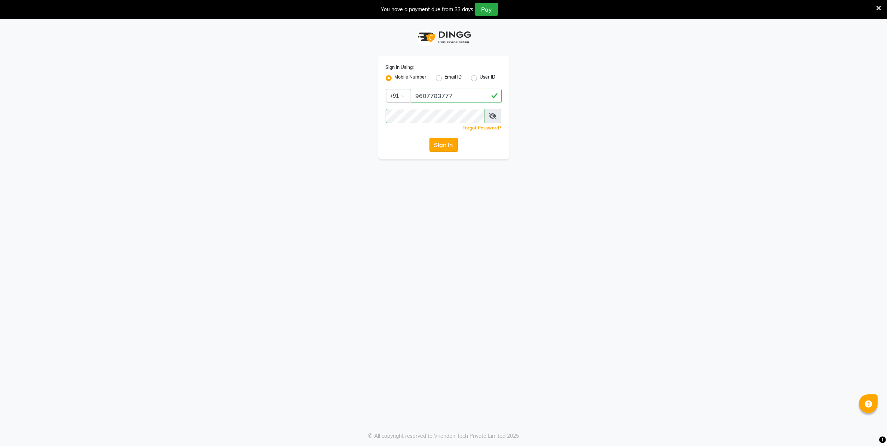
click at [439, 147] on button "Sign In" at bounding box center [443, 145] width 28 height 14
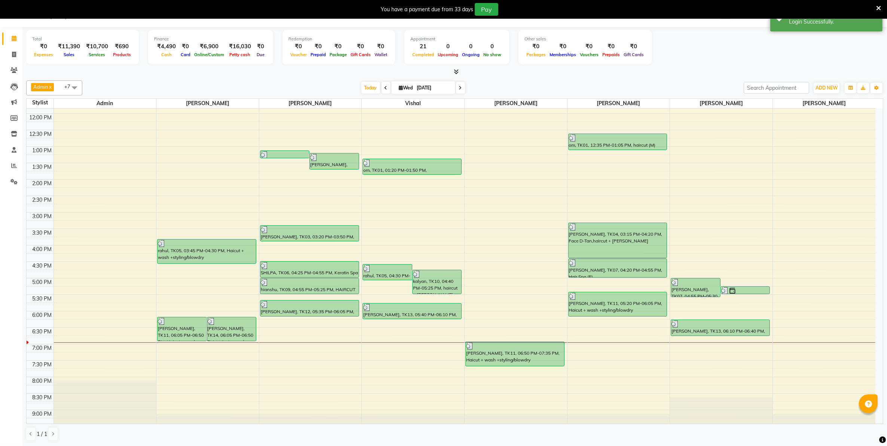
scroll to position [38, 0]
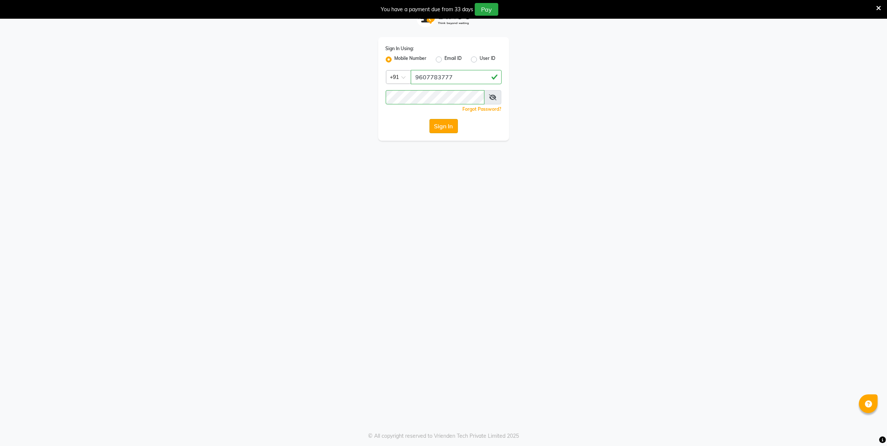
click at [451, 130] on button "Sign In" at bounding box center [443, 126] width 28 height 14
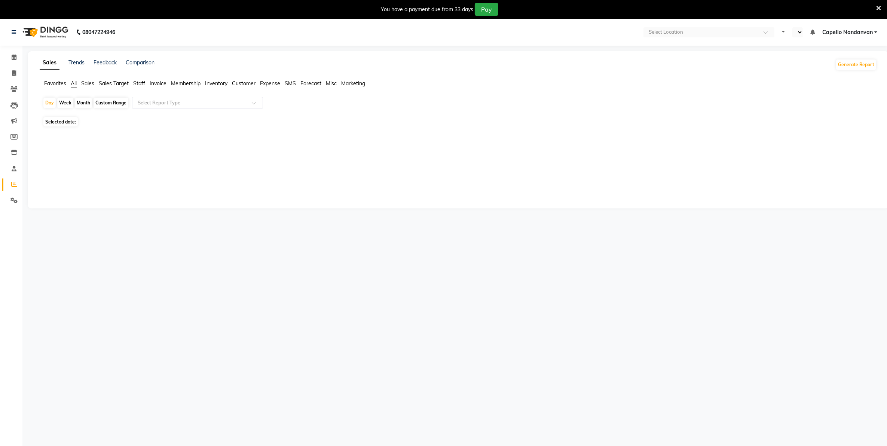
select select "en"
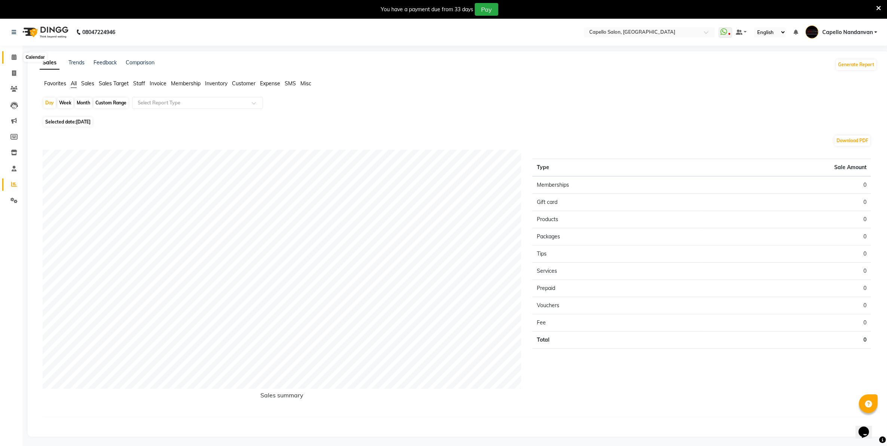
click at [9, 57] on span at bounding box center [13, 57] width 13 height 9
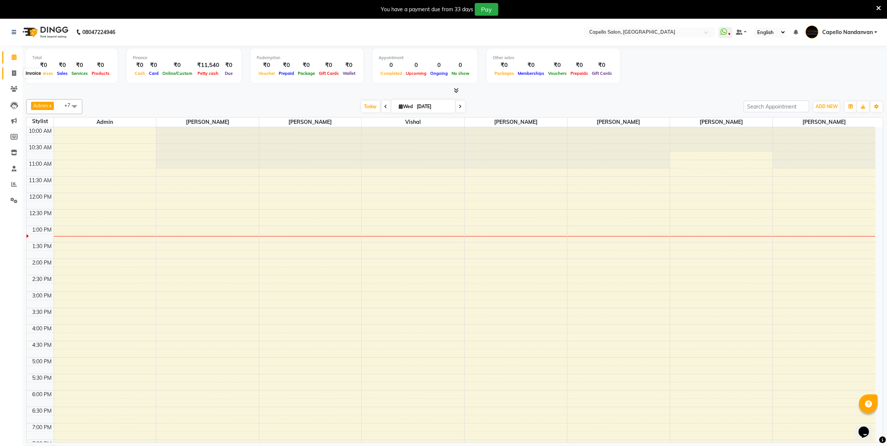
drag, startPoint x: 13, startPoint y: 74, endPoint x: 19, endPoint y: 73, distance: 5.7
click at [13, 74] on icon at bounding box center [14, 73] width 4 height 6
select select "service"
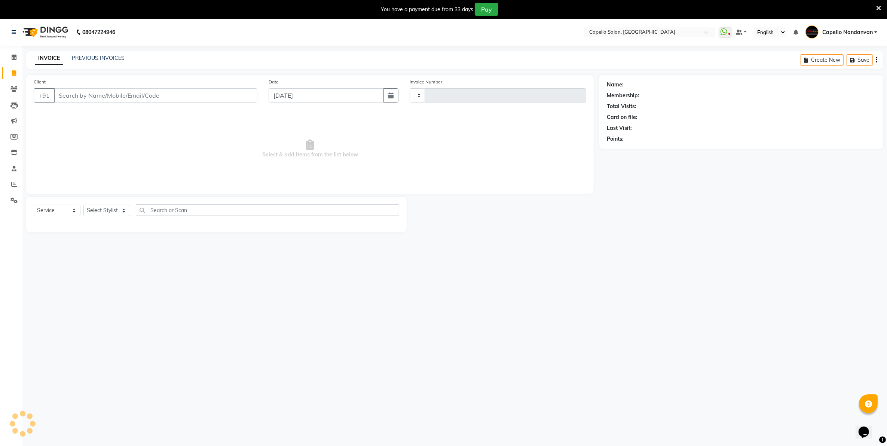
type input "4035"
select select "830"
click at [108, 95] on input "Client" at bounding box center [155, 95] width 203 height 14
type input "7066242521"
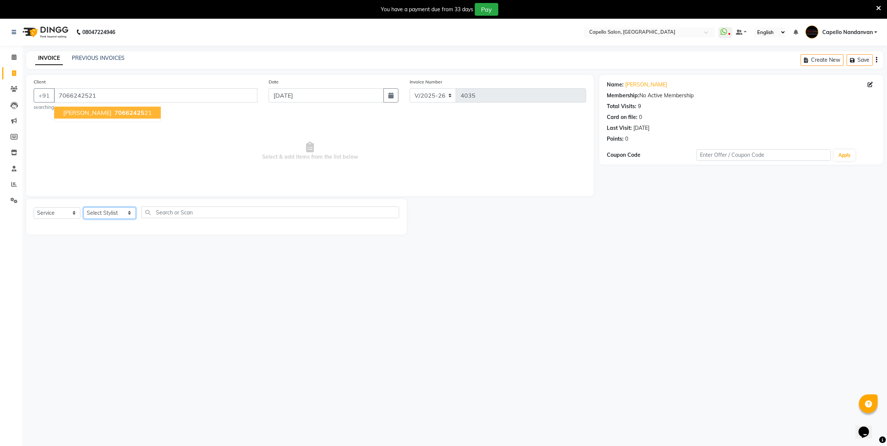
click at [112, 212] on select "Select Stylist Admin ASHIK DHAPODKAR Capello Nandanvan CHETNA SONI Himansu Owne…" at bounding box center [109, 213] width 52 height 12
select select "42453"
click at [83, 207] on select "Select Stylist Admin ASHIK DHAPODKAR Capello Nandanvan CHETNA SONI Himansu Owne…" at bounding box center [109, 213] width 52 height 12
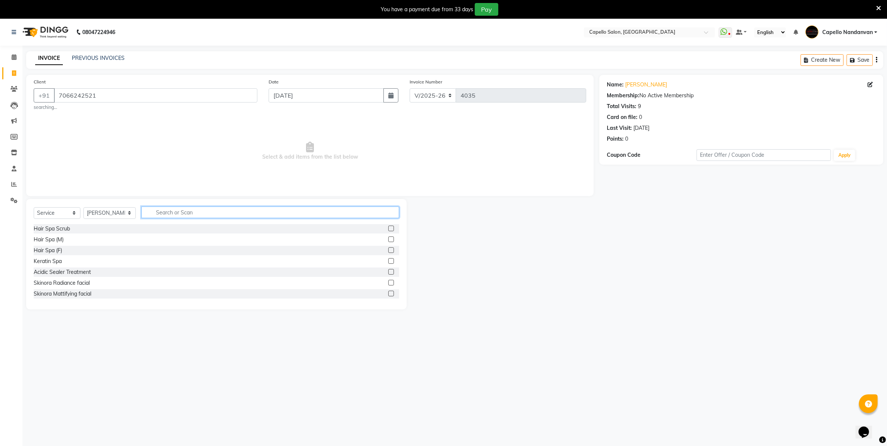
click at [240, 215] on input "text" at bounding box center [269, 212] width 257 height 12
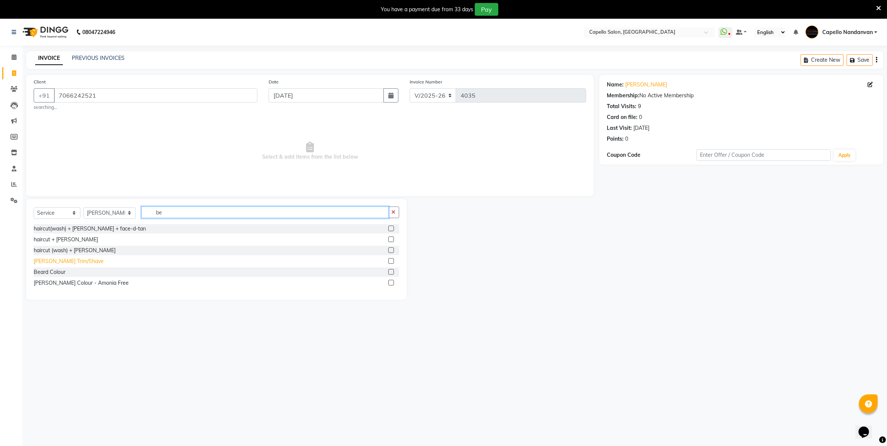
type input "be"
click at [69, 261] on div "Beard Trim/Shave" at bounding box center [69, 261] width 70 height 8
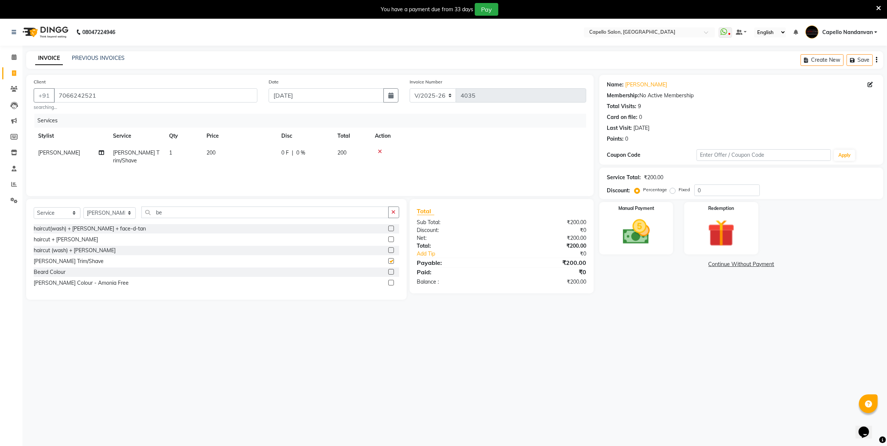
checkbox input "false"
click at [626, 240] on img at bounding box center [636, 232] width 46 height 33
click at [682, 264] on span "UPI" at bounding box center [678, 264] width 12 height 9
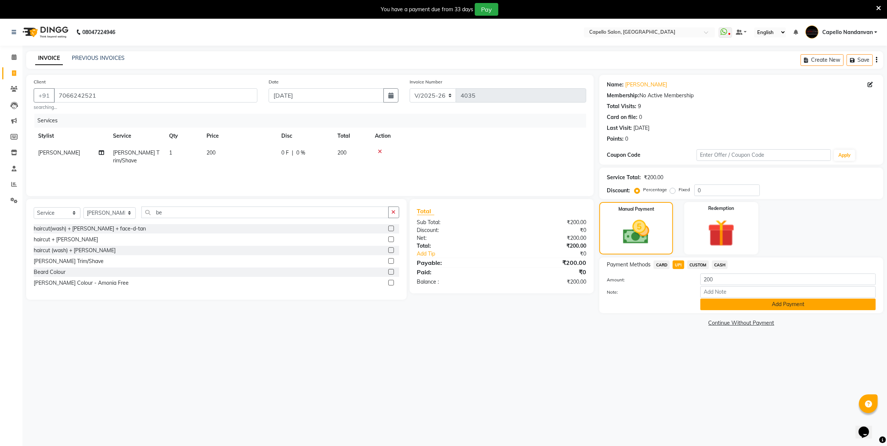
click at [743, 298] on button "Add Payment" at bounding box center [787, 304] width 175 height 12
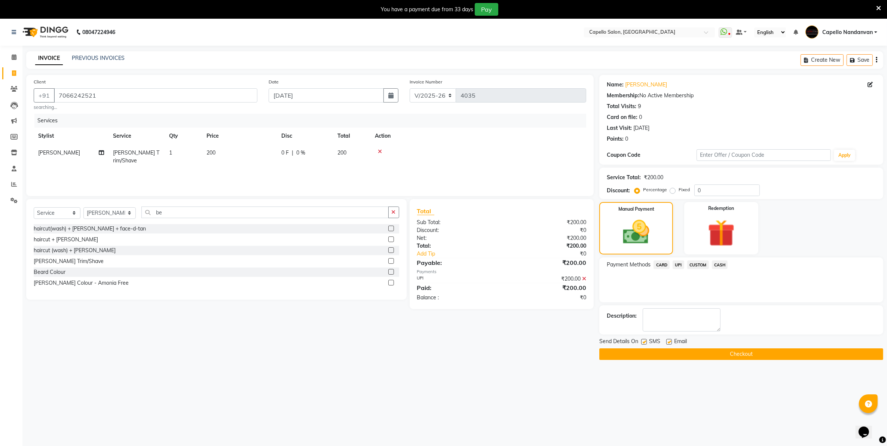
click at [744, 354] on button "Checkout" at bounding box center [741, 354] width 284 height 12
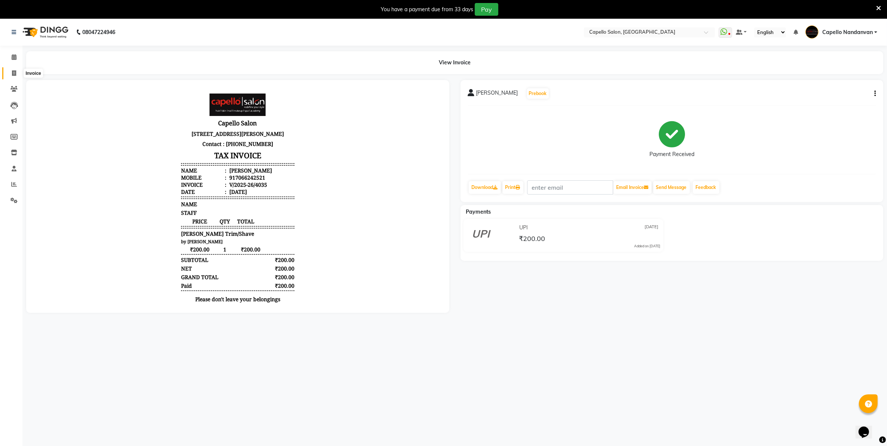
click at [12, 72] on icon at bounding box center [14, 73] width 4 height 6
select select "service"
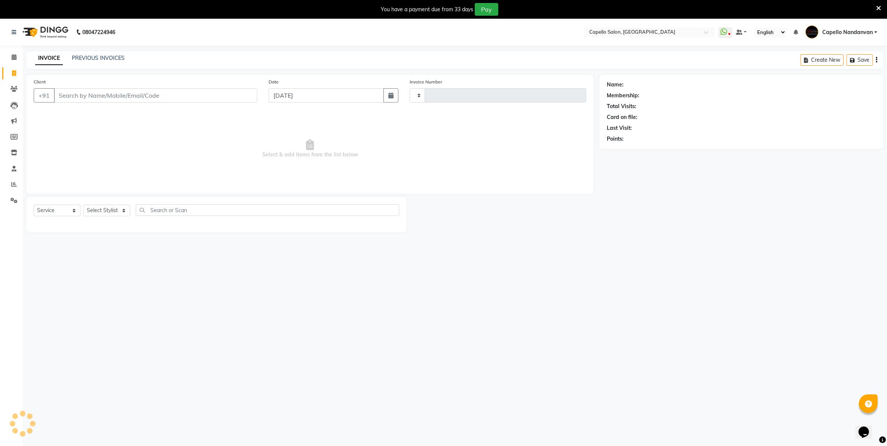
type input "4036"
select select "830"
click at [117, 209] on select "Select Stylist Admin [PERSON_NAME] [PERSON_NAME] [PERSON_NAME] [PERSON_NAME] Ow…" at bounding box center [109, 211] width 52 height 12
select select "42453"
click at [83, 205] on select "Select Stylist Admin [PERSON_NAME] [PERSON_NAME] [PERSON_NAME] [PERSON_NAME] Ow…" at bounding box center [109, 211] width 52 height 12
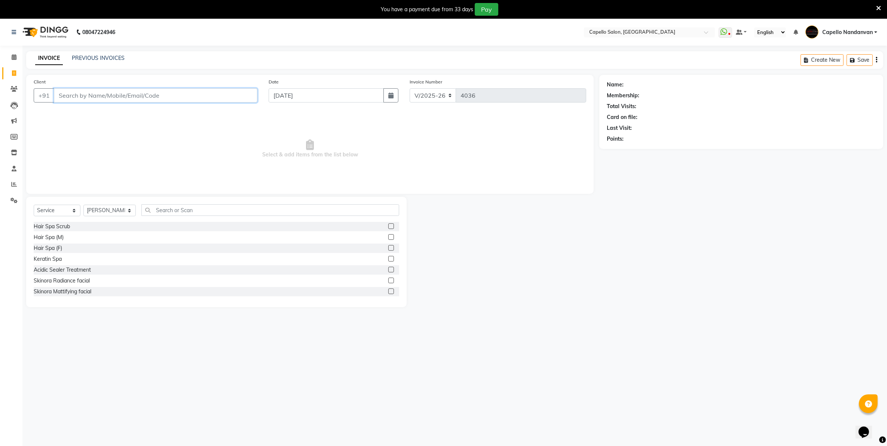
click at [146, 97] on input "Client" at bounding box center [155, 95] width 203 height 14
click at [165, 86] on div "Client +91 9625852494 Add Client" at bounding box center [145, 93] width 235 height 31
click at [67, 95] on input "9625852494" at bounding box center [136, 95] width 165 height 14
click at [96, 94] on input "9325852494" at bounding box center [136, 95] width 165 height 14
type input "9325852491"
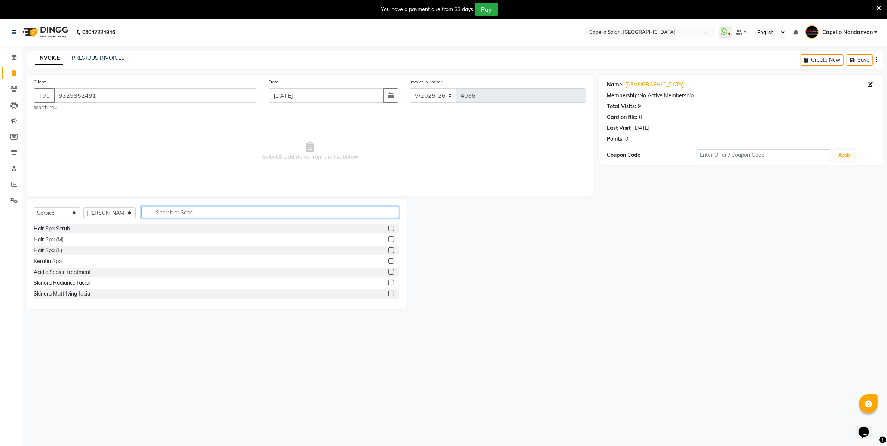
click at [178, 214] on input "text" at bounding box center [269, 212] width 257 height 12
type input "cut"
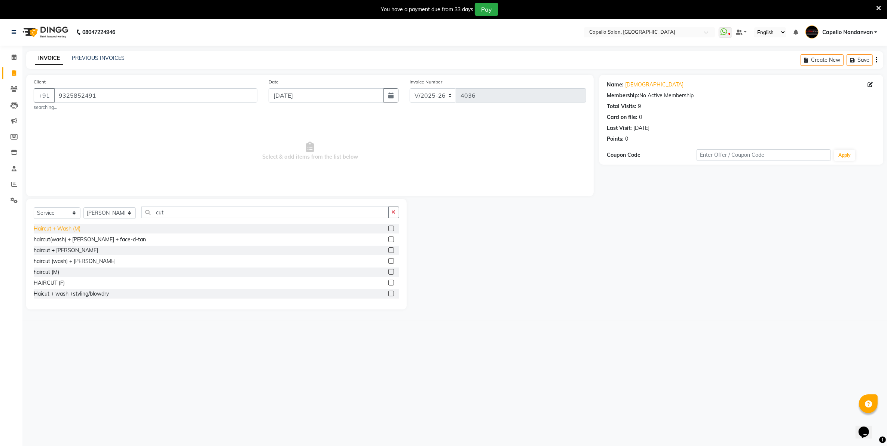
click at [61, 226] on div "Haircut + Wash (M)" at bounding box center [57, 229] width 47 height 8
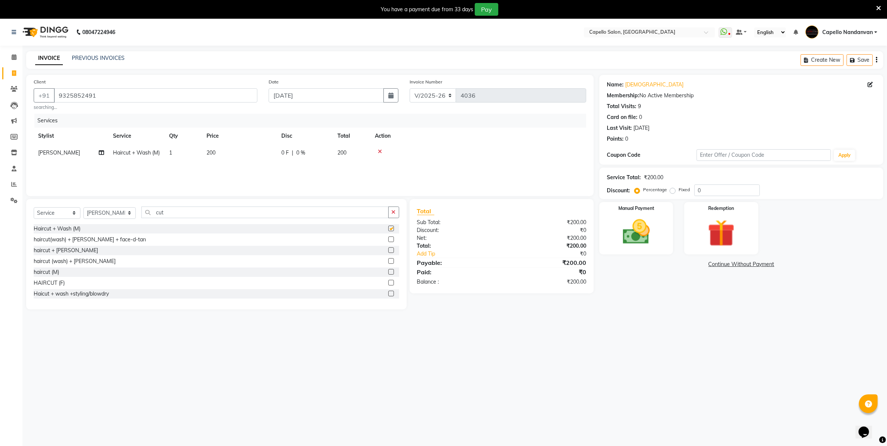
checkbox input "false"
click at [612, 221] on div "Manual Payment" at bounding box center [636, 228] width 77 height 55
click at [676, 267] on span "UPI" at bounding box center [678, 264] width 12 height 9
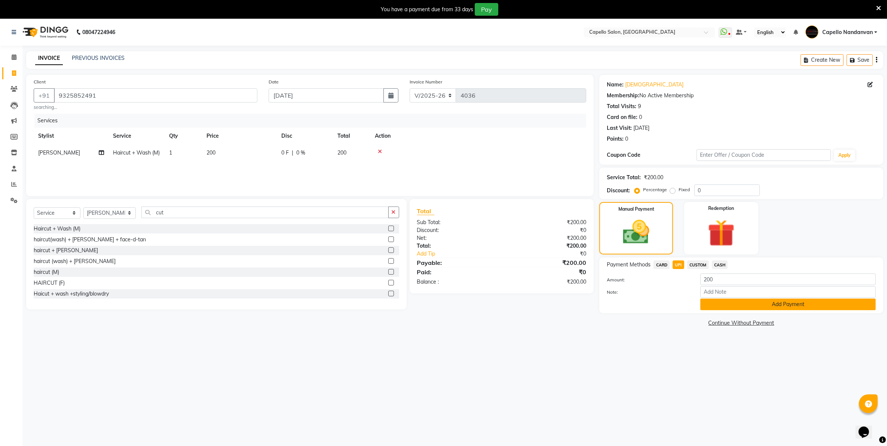
click at [764, 306] on button "Add Payment" at bounding box center [787, 304] width 175 height 12
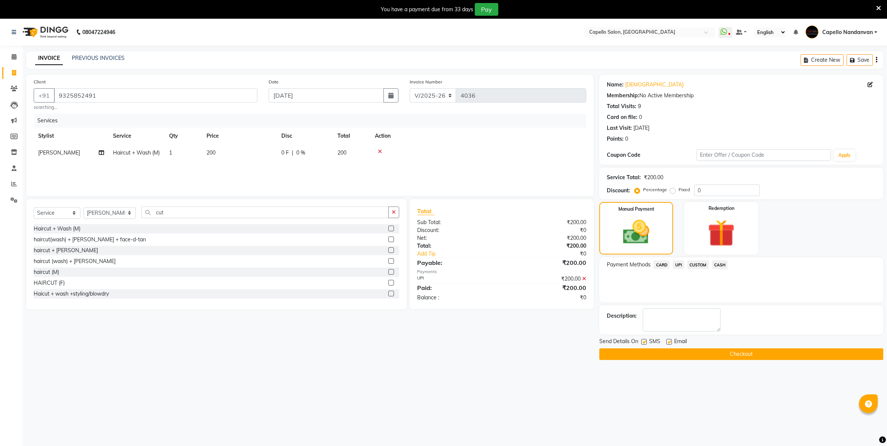
select select "830"
select select "service"
select select "42453"
click at [689, 355] on button "Checkout" at bounding box center [741, 354] width 284 height 12
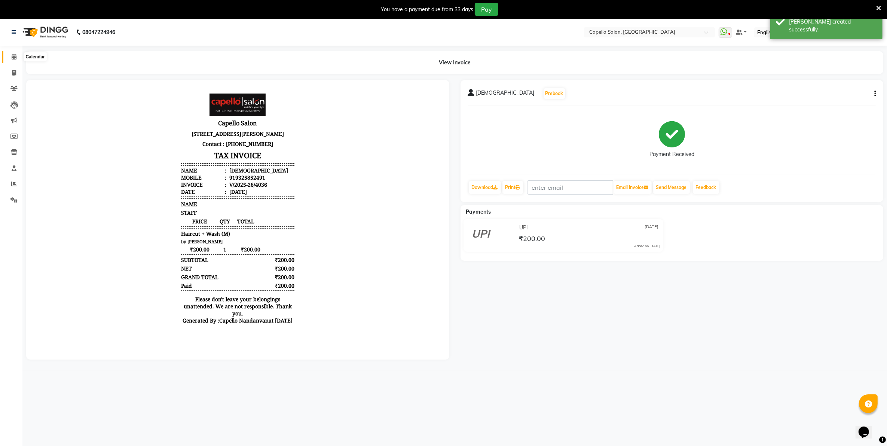
click at [14, 59] on icon at bounding box center [14, 57] width 5 height 6
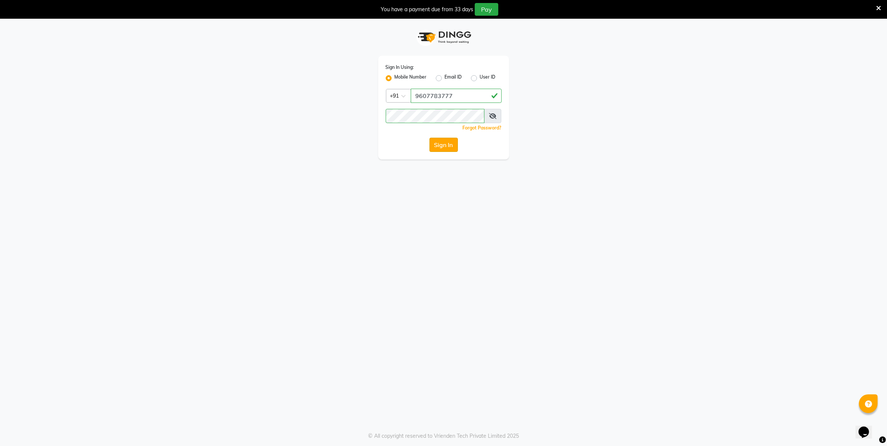
click at [438, 144] on button "Sign In" at bounding box center [443, 145] width 28 height 14
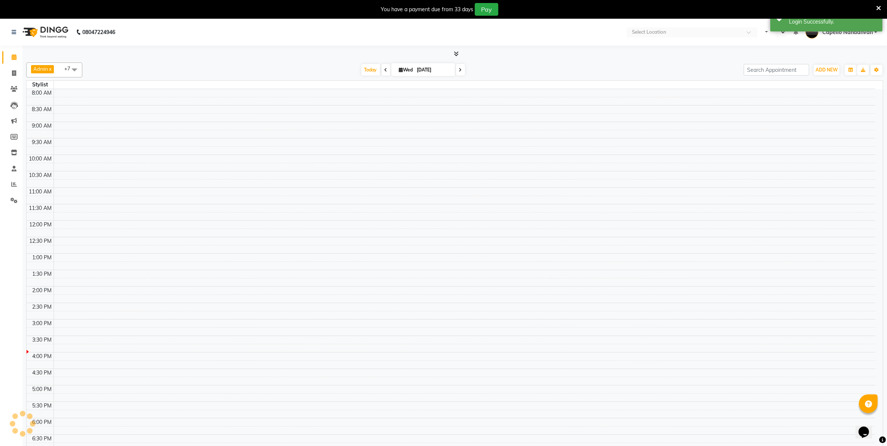
select select "en"
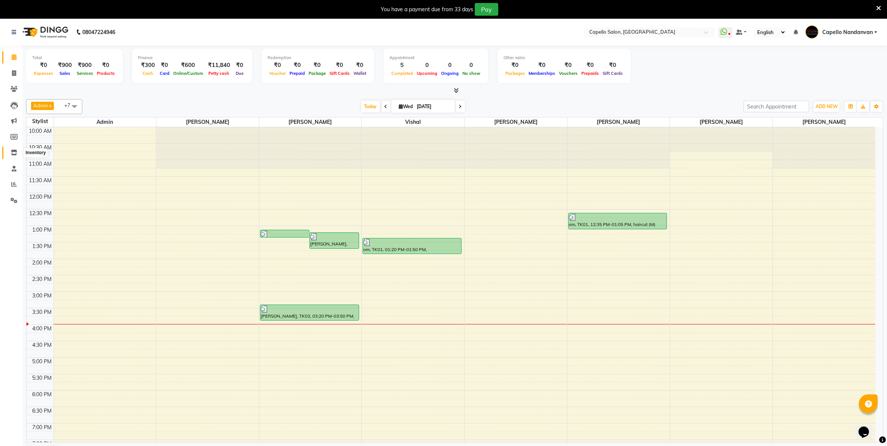
click at [12, 152] on icon at bounding box center [14, 153] width 6 height 6
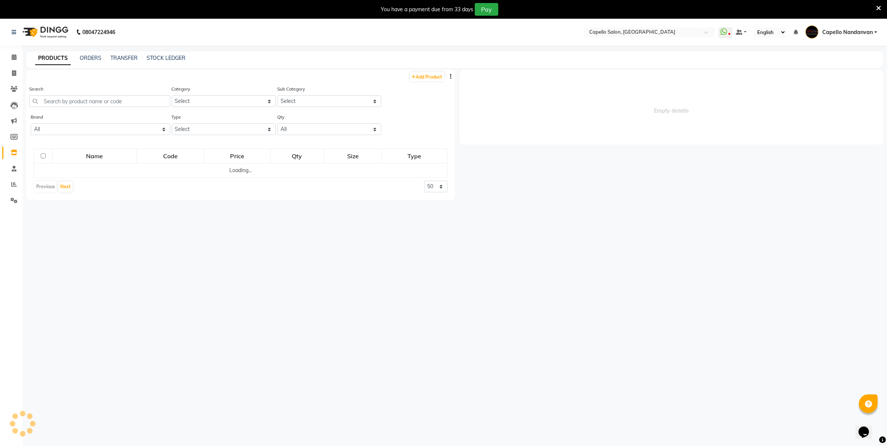
select select
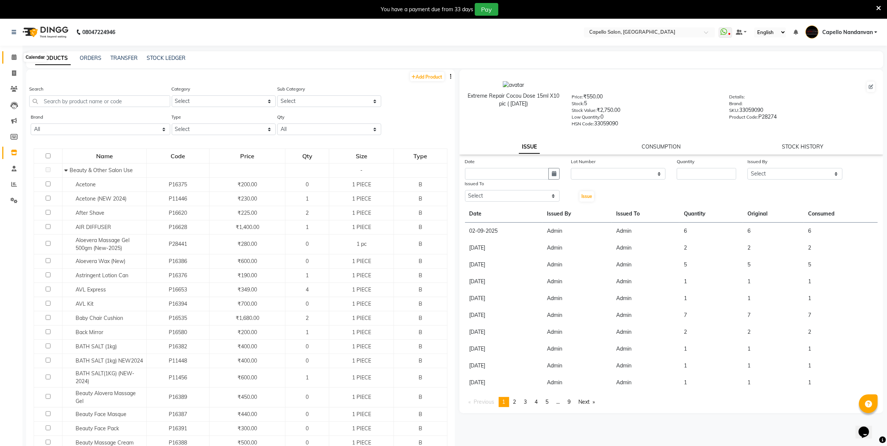
click at [10, 56] on span at bounding box center [13, 57] width 13 height 9
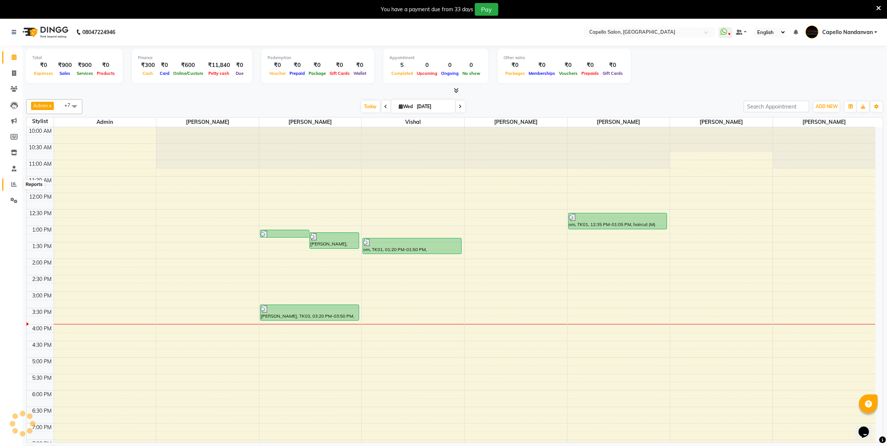
click at [13, 187] on icon at bounding box center [14, 184] width 6 height 6
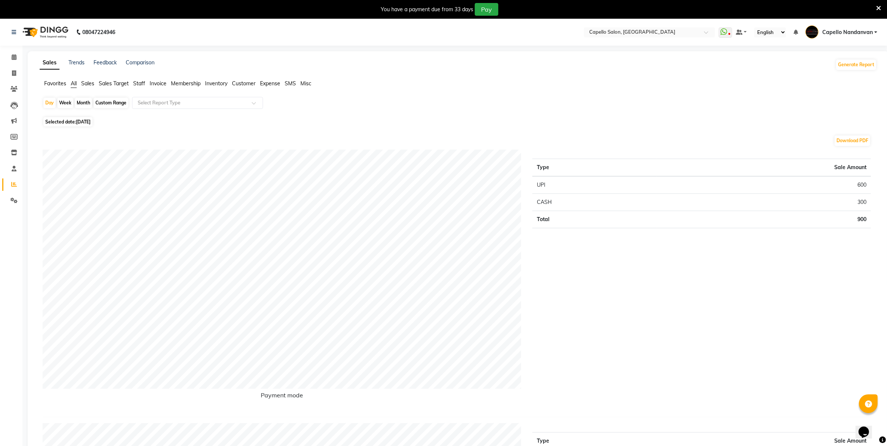
click at [80, 102] on div "Month" at bounding box center [83, 103] width 17 height 10
select select "9"
select select "2025"
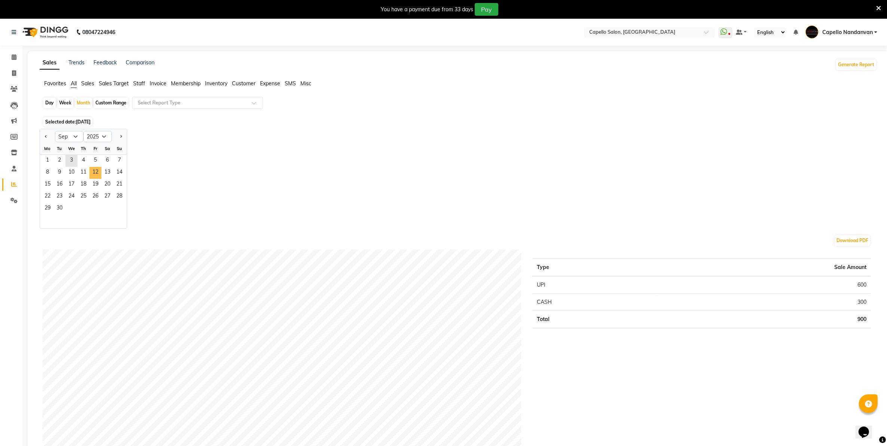
drag, startPoint x: 94, startPoint y: 169, endPoint x: 238, endPoint y: 227, distance: 155.4
click at [94, 169] on span "12" at bounding box center [95, 173] width 12 height 12
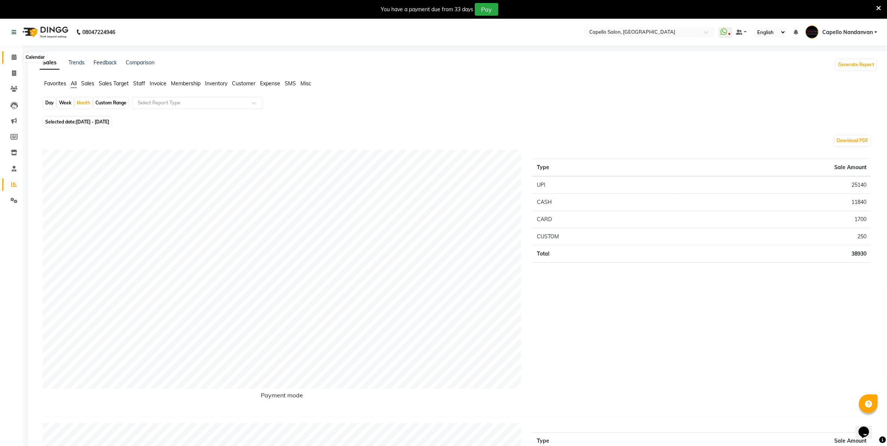
drag, startPoint x: 9, startPoint y: 56, endPoint x: 18, endPoint y: 57, distance: 8.2
click at [9, 56] on span at bounding box center [13, 57] width 13 height 9
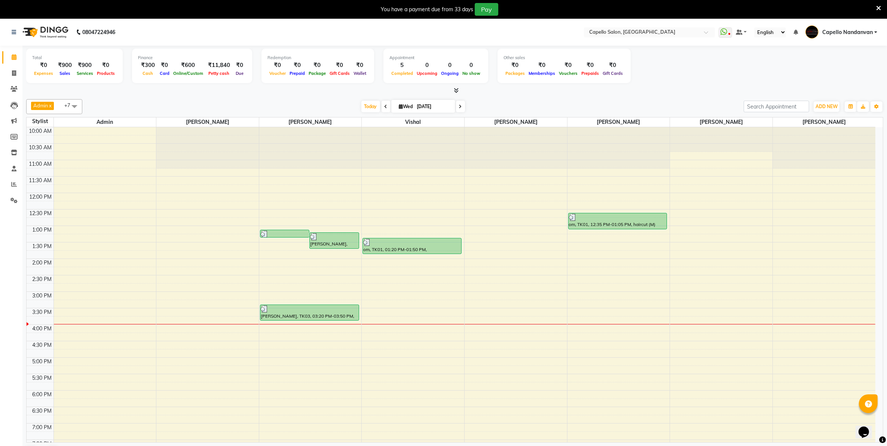
click at [386, 108] on span at bounding box center [385, 107] width 9 height 12
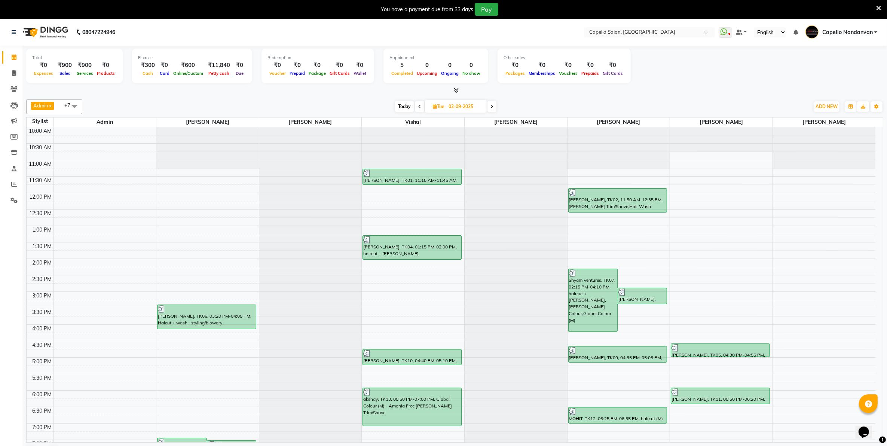
click at [398, 106] on span "Today" at bounding box center [404, 107] width 19 height 12
type input "[DATE]"
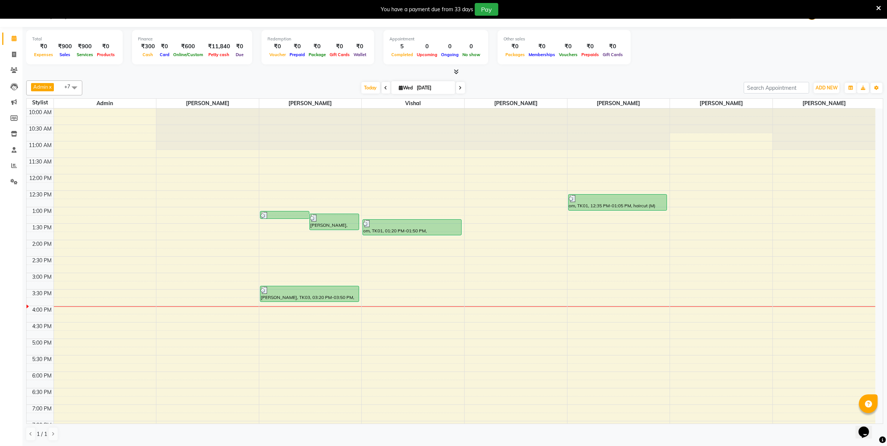
click at [680, 71] on div at bounding box center [454, 72] width 857 height 8
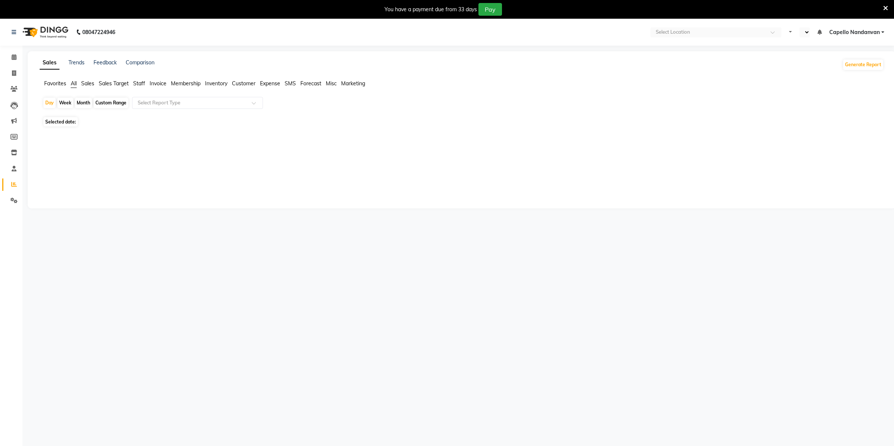
select select "en"
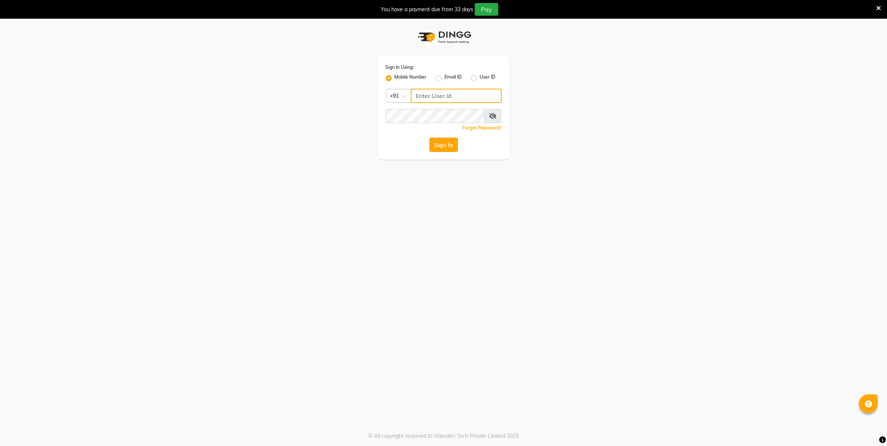
type input "9607783777"
click at [437, 147] on button "Sign In" at bounding box center [443, 145] width 28 height 14
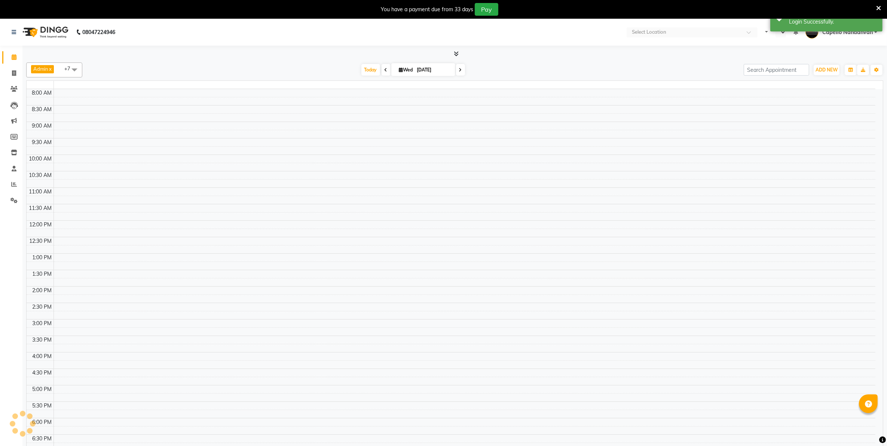
select select "en"
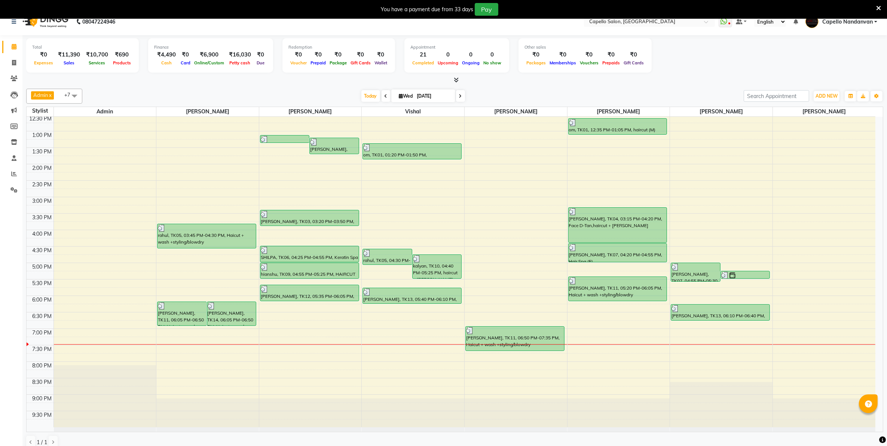
scroll to position [19, 0]
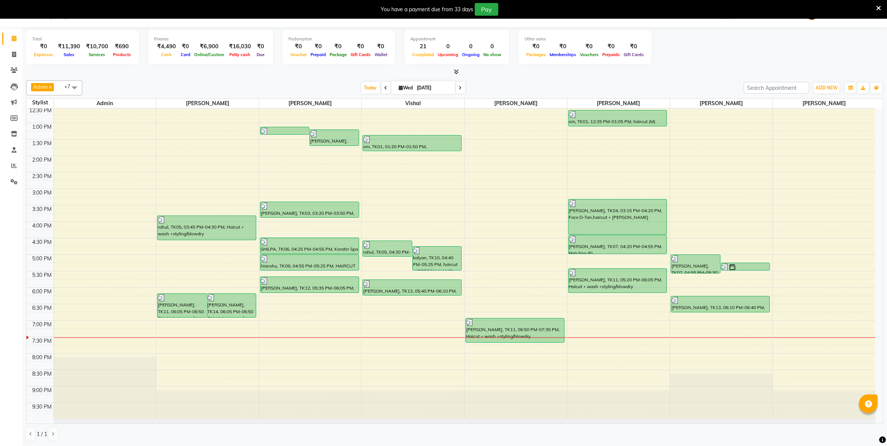
click at [693, 62] on div "Total ₹0 Expenses ₹11,390 Sales ₹10,700 Services ₹690 Products Finance ₹4,490 C…" at bounding box center [454, 48] width 857 height 37
click at [13, 59] on link "Invoice" at bounding box center [11, 55] width 18 height 12
select select "service"
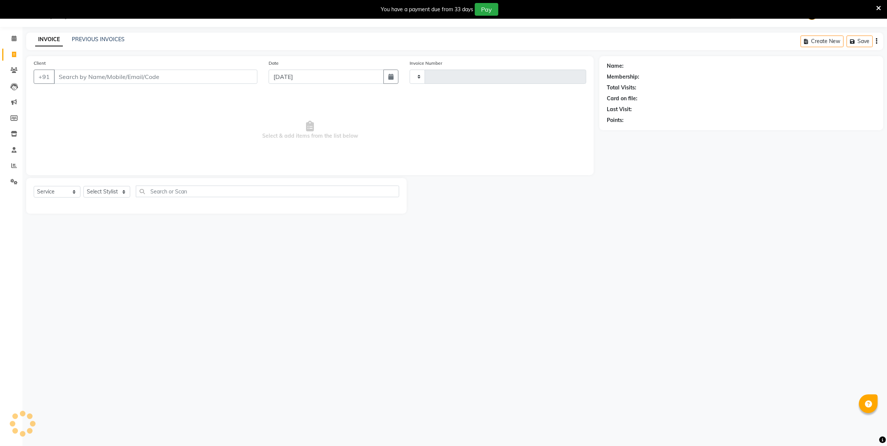
type input "4048"
select select "830"
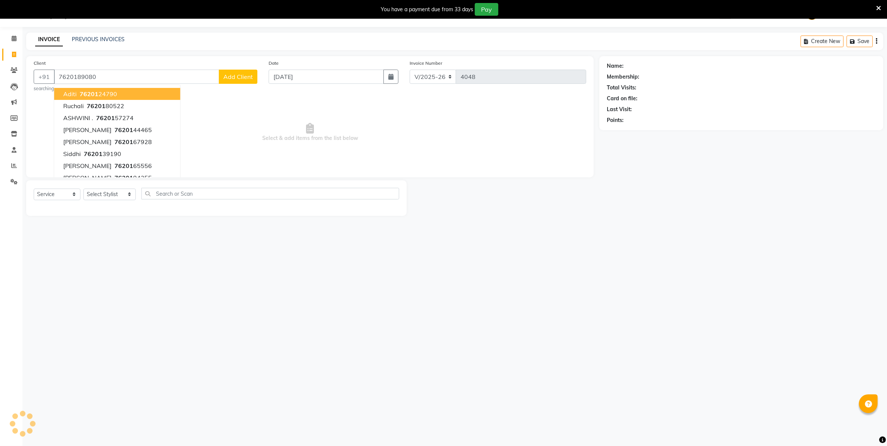
type input "7620189080"
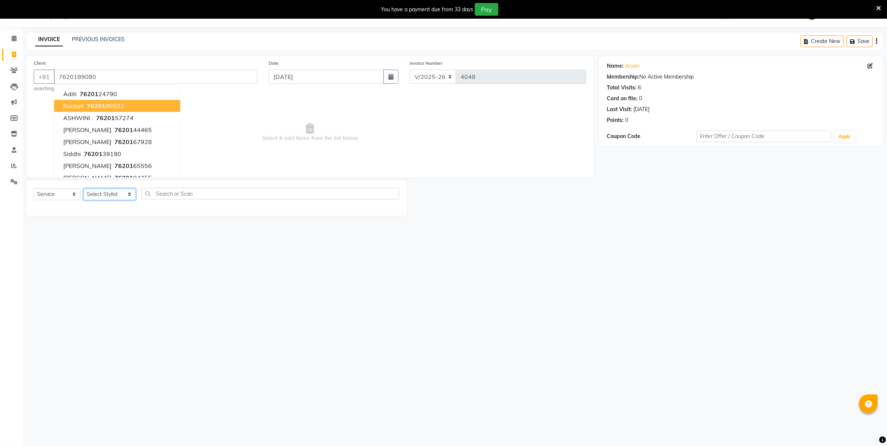
click at [120, 192] on select "Select Stylist Admin [PERSON_NAME] [PERSON_NAME] [PERSON_NAME] [PERSON_NAME] Ow…" at bounding box center [109, 195] width 52 height 12
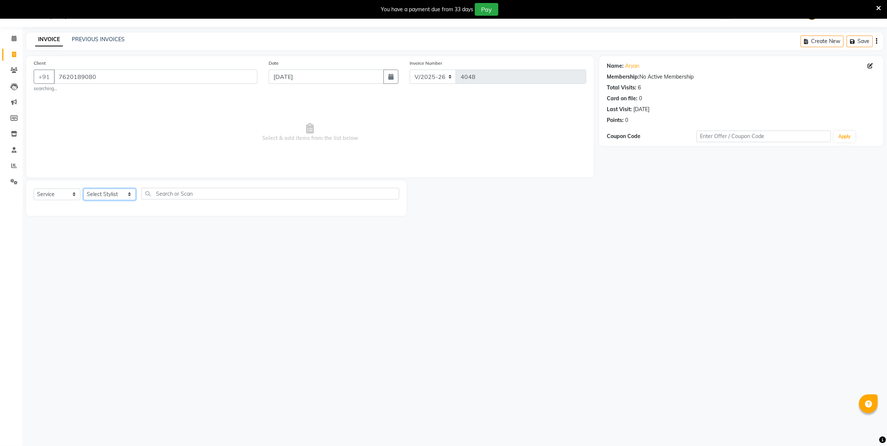
select select "42453"
click at [83, 189] on select "Select Stylist Admin [PERSON_NAME] [PERSON_NAME] [PERSON_NAME] [PERSON_NAME] Ow…" at bounding box center [109, 195] width 52 height 12
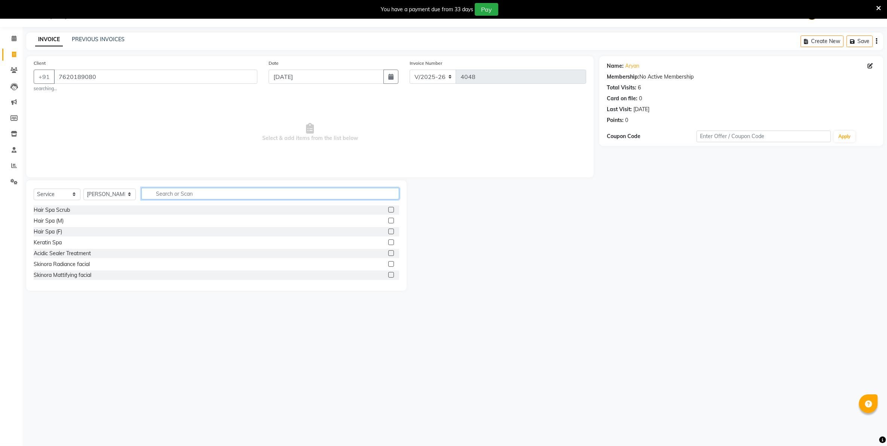
click at [206, 192] on input "text" at bounding box center [269, 194] width 257 height 12
type input "cut b"
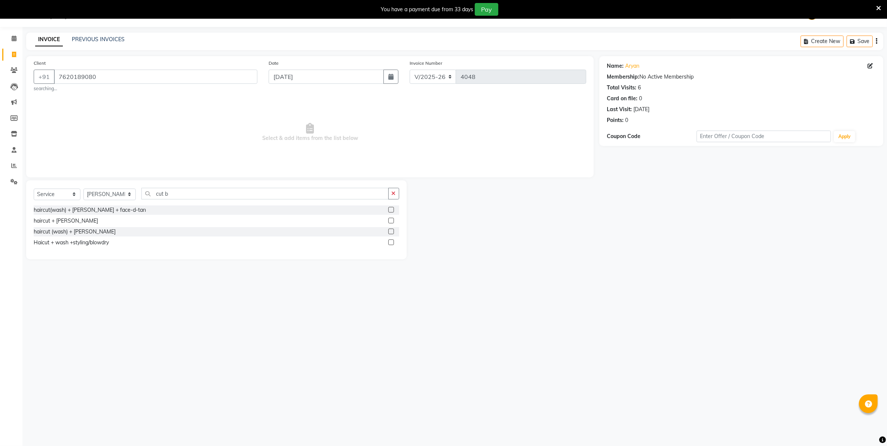
click at [389, 219] on label at bounding box center [391, 221] width 6 height 6
click at [389, 219] on input "checkbox" at bounding box center [390, 220] width 5 height 5
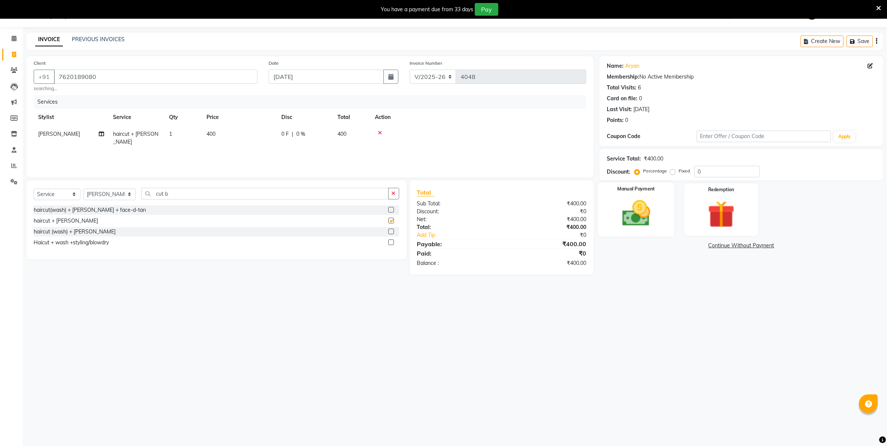
checkbox input "false"
click at [634, 216] on img at bounding box center [636, 213] width 46 height 33
click at [674, 246] on span "UPI" at bounding box center [678, 246] width 12 height 9
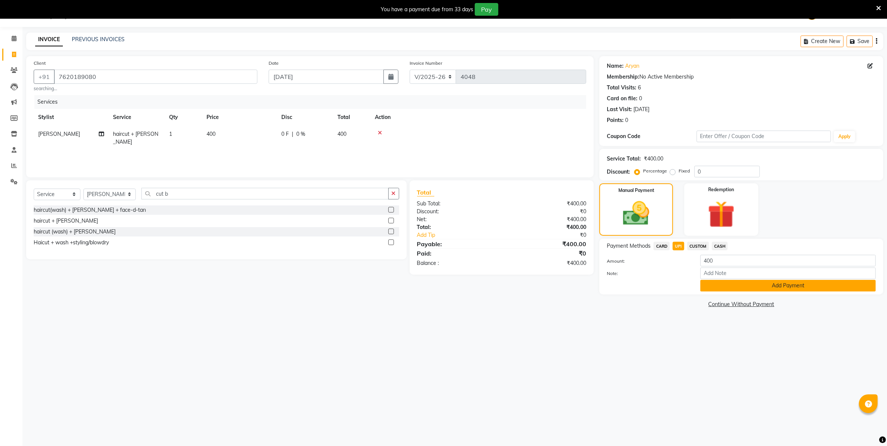
click at [720, 284] on button "Add Payment" at bounding box center [787, 286] width 175 height 12
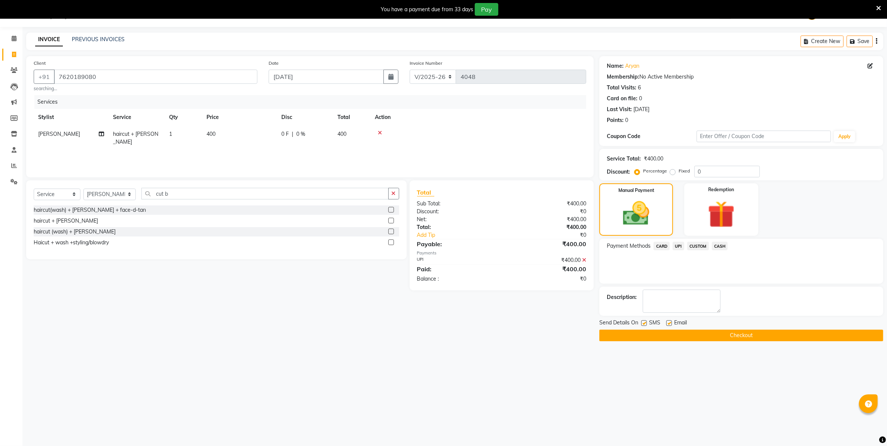
click at [705, 338] on button "Checkout" at bounding box center [741, 336] width 284 height 12
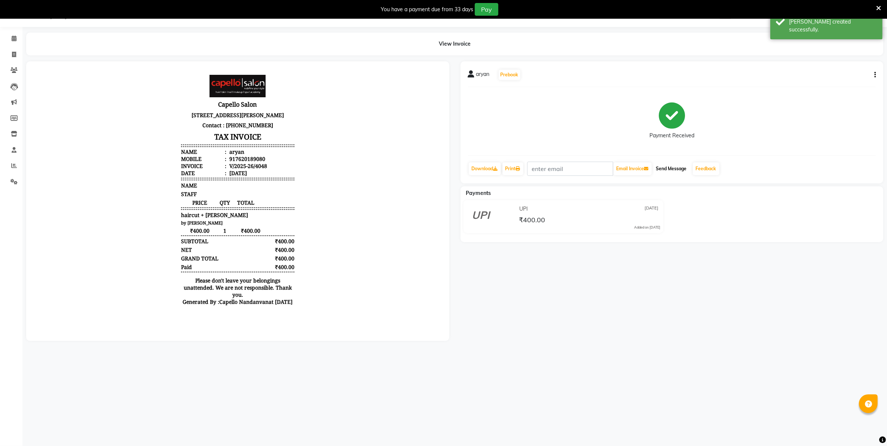
click at [675, 171] on button "Send Message" at bounding box center [671, 168] width 37 height 13
click at [715, 173] on link "Feedback" at bounding box center [706, 168] width 27 height 13
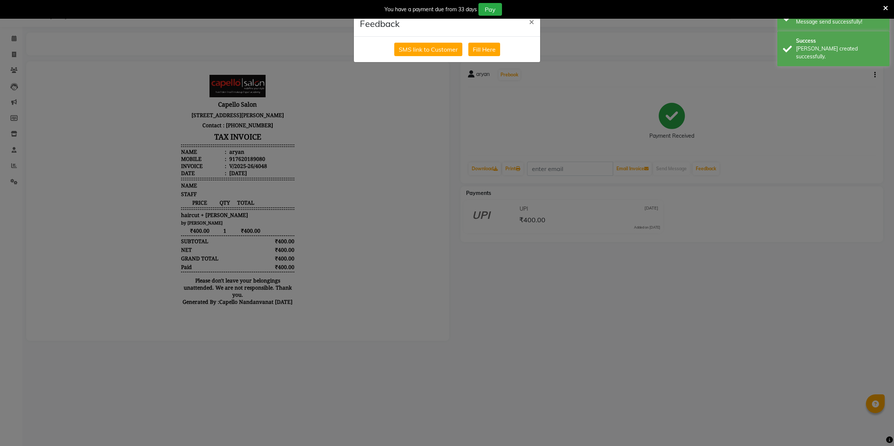
click at [442, 40] on div "SMS link to Customer Fill Here" at bounding box center [447, 49] width 186 height 25
click at [440, 51] on button "SMS link to Customer" at bounding box center [428, 49] width 68 height 13
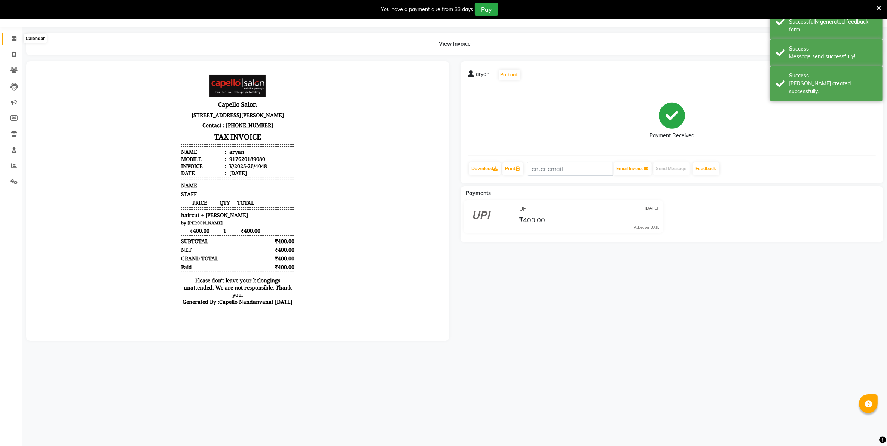
click at [12, 36] on icon at bounding box center [14, 39] width 5 height 6
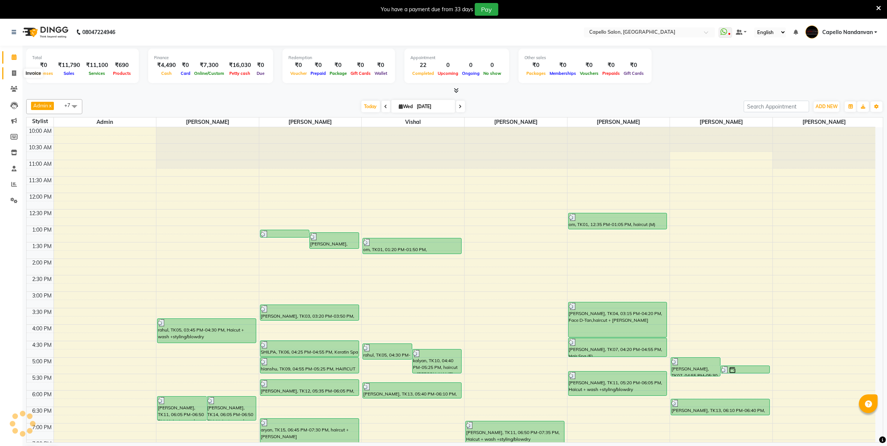
click at [15, 75] on icon at bounding box center [14, 73] width 4 height 6
select select "service"
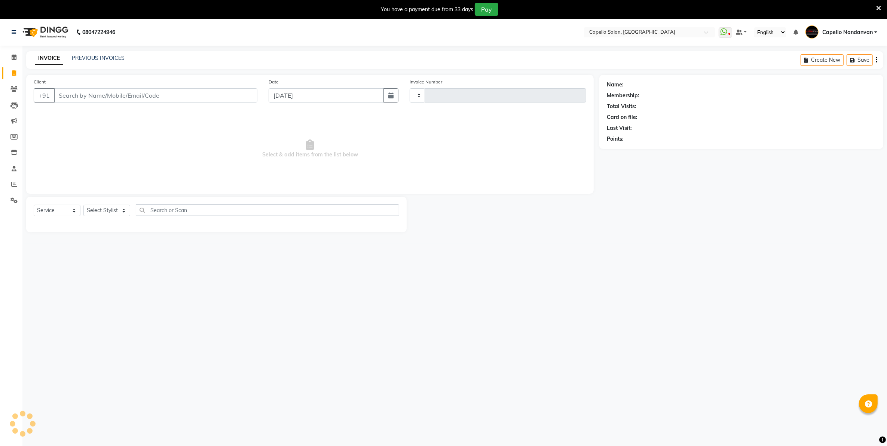
type input "4049"
select select "830"
type input "9545958649"
click at [122, 212] on select "Select Stylist Admin [PERSON_NAME] [PERSON_NAME] [PERSON_NAME] [PERSON_NAME] Ow…" at bounding box center [109, 213] width 52 height 12
select select "14478"
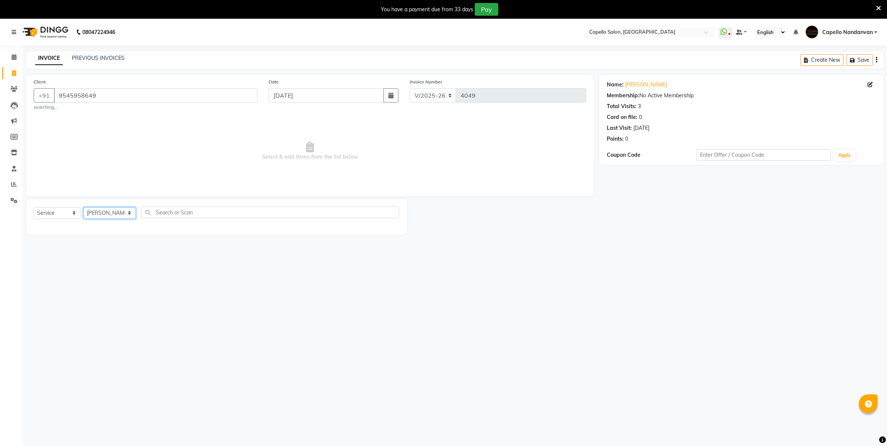
click at [83, 207] on select "Select Stylist Admin [PERSON_NAME] [PERSON_NAME] [PERSON_NAME] [PERSON_NAME] Ow…" at bounding box center [109, 213] width 52 height 12
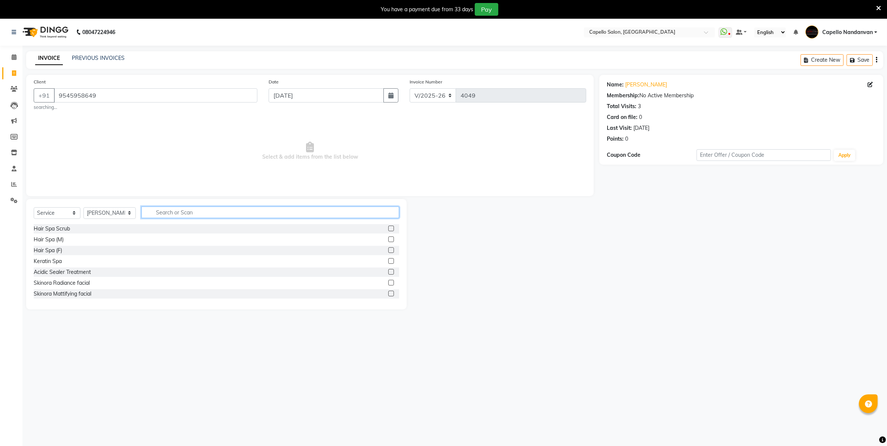
click at [186, 211] on input "text" at bounding box center [269, 212] width 257 height 12
type input "cut"
click at [388, 292] on label at bounding box center [391, 294] width 6 height 6
click at [388, 292] on input "checkbox" at bounding box center [390, 293] width 5 height 5
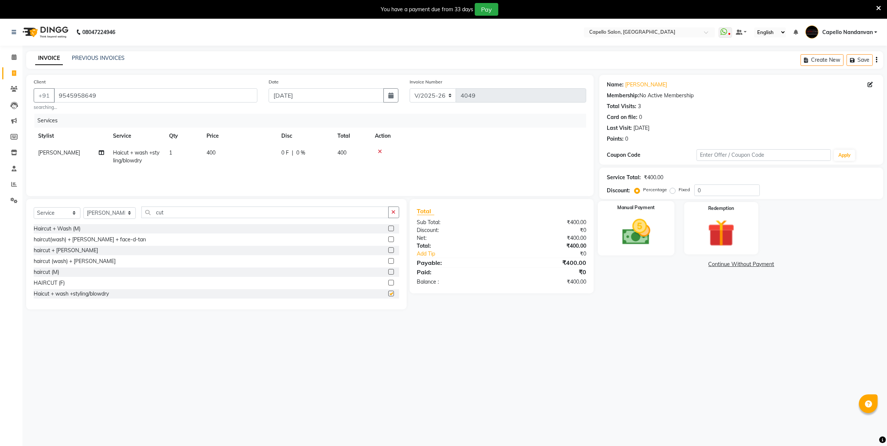
checkbox input "false"
click at [649, 236] on img at bounding box center [636, 232] width 46 height 33
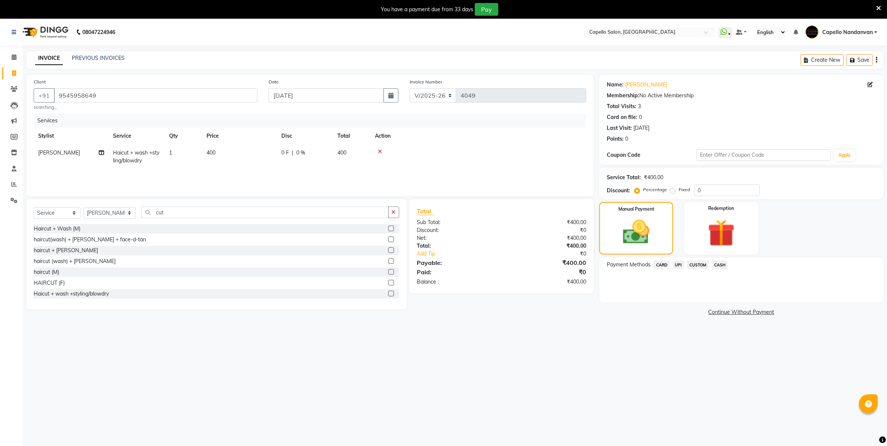
click at [679, 263] on span "UPI" at bounding box center [678, 264] width 12 height 9
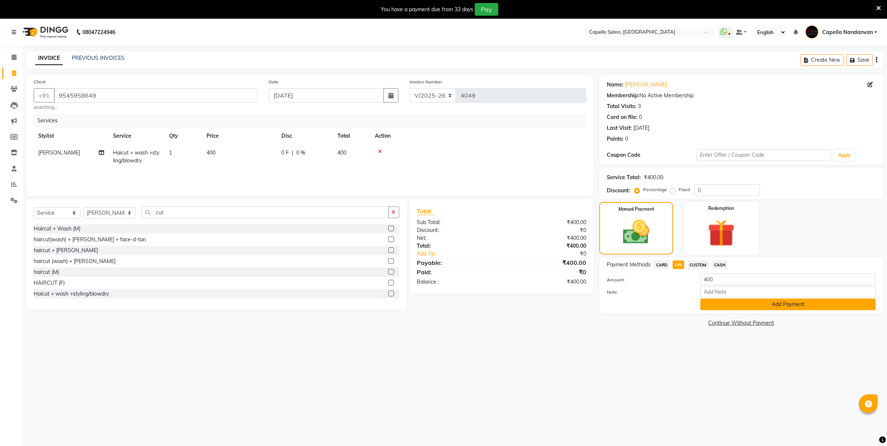
click at [711, 306] on button "Add Payment" at bounding box center [787, 304] width 175 height 12
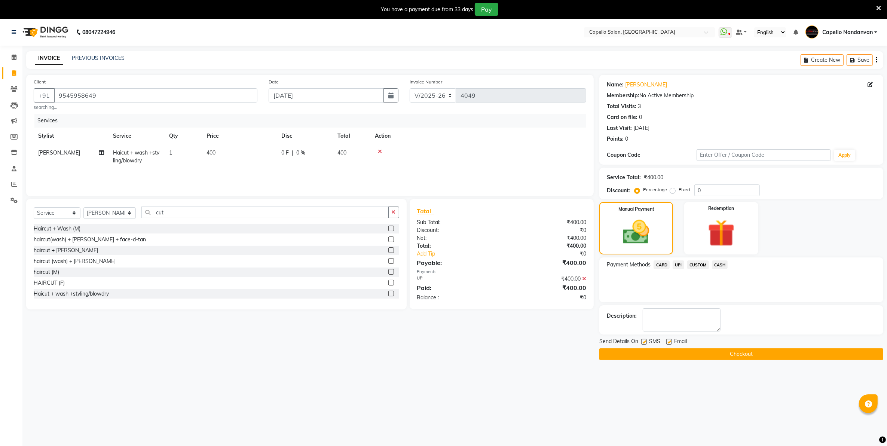
click at [732, 353] on button "Checkout" at bounding box center [741, 354] width 284 height 12
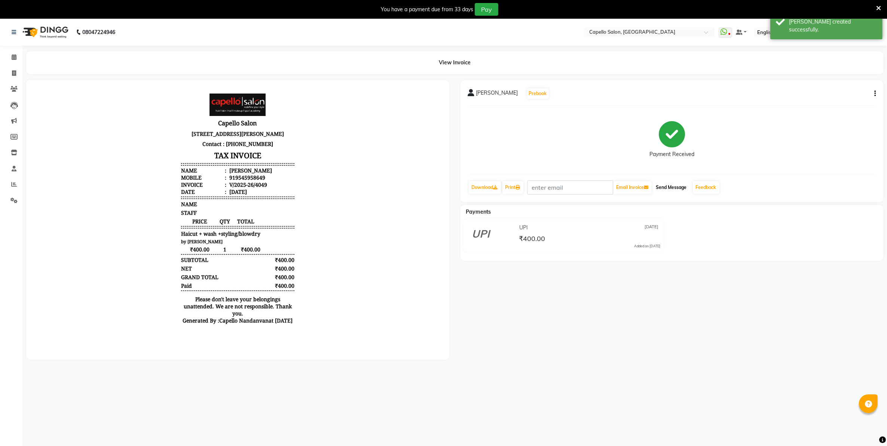
click at [683, 188] on button "Send Message" at bounding box center [671, 187] width 37 height 13
click at [698, 187] on link "Feedback" at bounding box center [706, 187] width 27 height 13
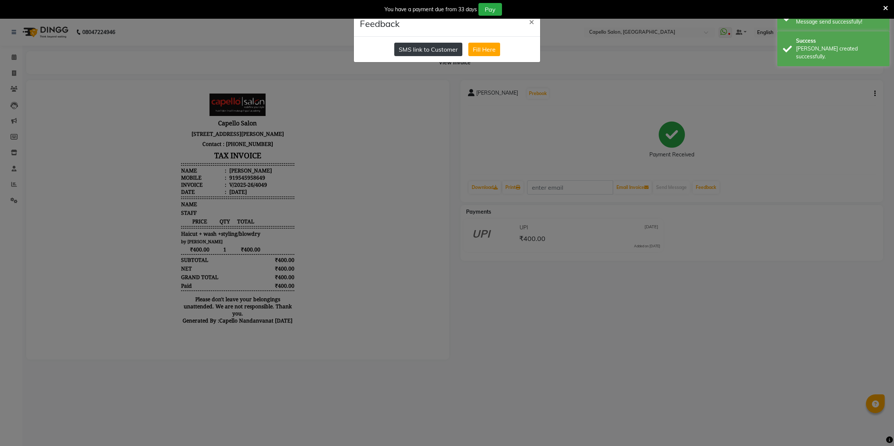
click at [441, 51] on button "SMS link to Customer" at bounding box center [428, 49] width 68 height 13
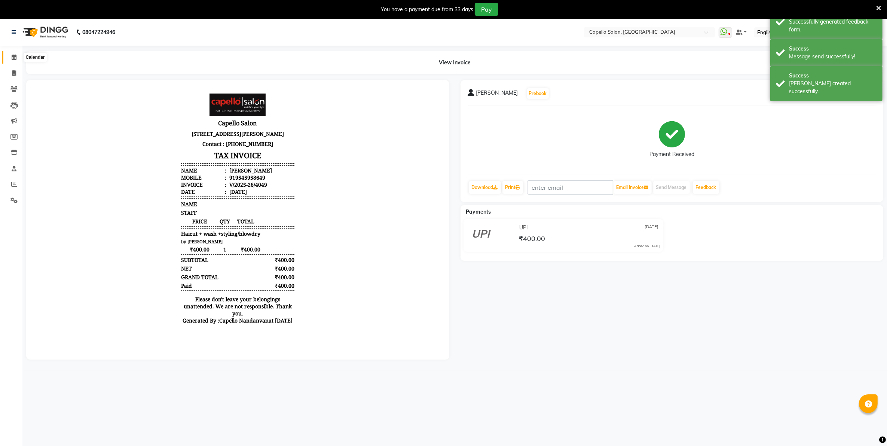
click at [13, 55] on icon at bounding box center [14, 57] width 5 height 6
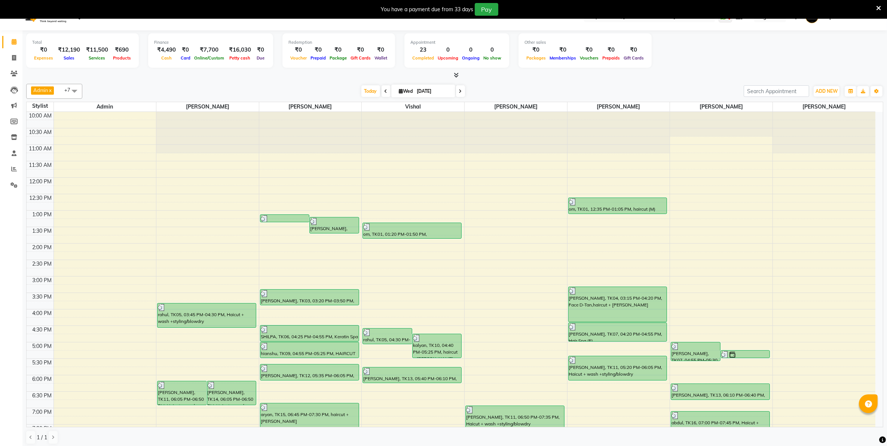
scroll to position [19, 0]
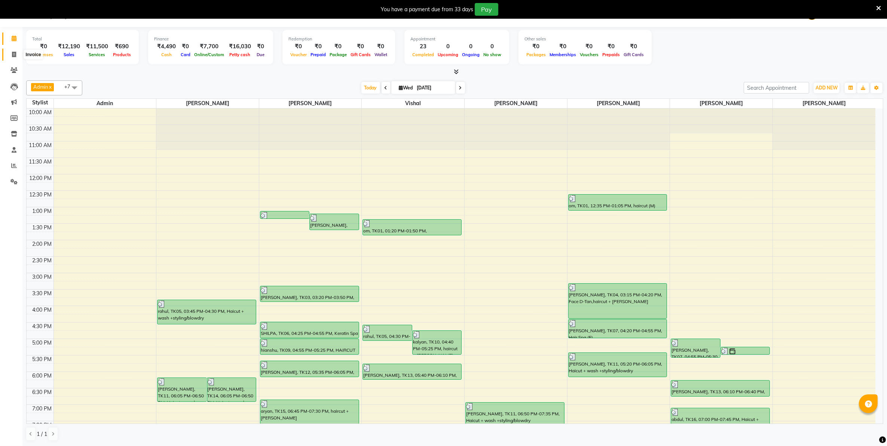
click at [12, 55] on icon at bounding box center [14, 55] width 4 height 6
select select "service"
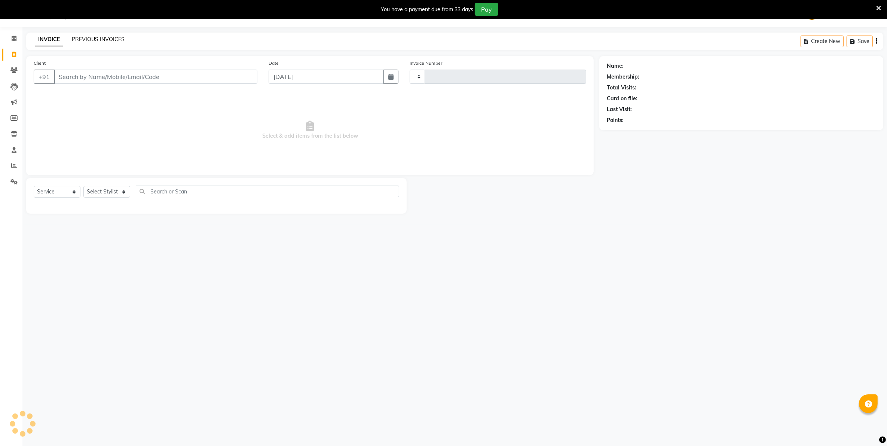
click at [82, 38] on link "PREVIOUS INVOICES" at bounding box center [98, 39] width 53 height 7
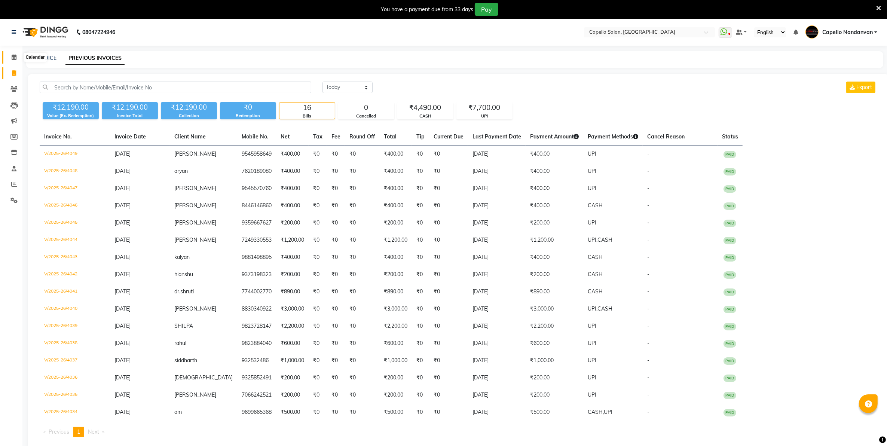
click at [15, 61] on span at bounding box center [13, 57] width 13 height 9
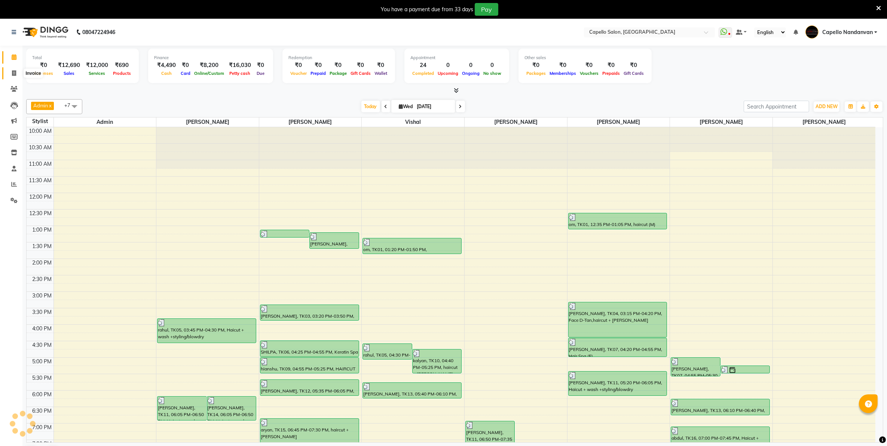
click at [13, 76] on span at bounding box center [13, 73] width 13 height 9
select select "service"
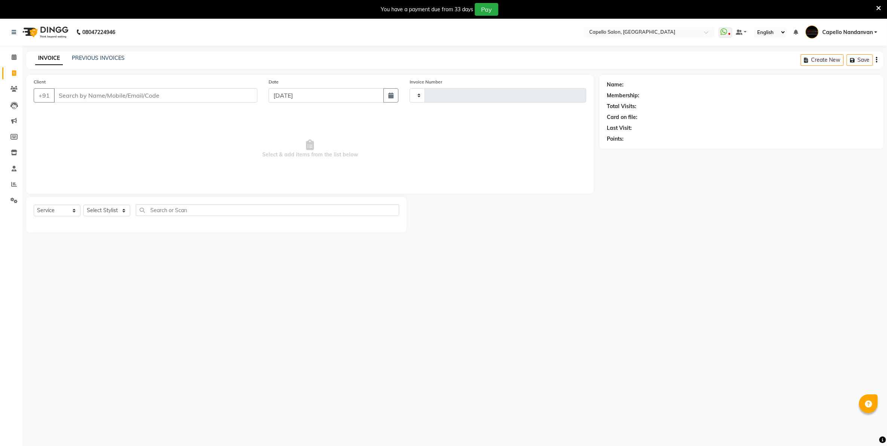
type input "4051"
select select "830"
type input "9511876518"
click at [111, 209] on select "Select Stylist Admin [PERSON_NAME] [PERSON_NAME] [PERSON_NAME] [PERSON_NAME] Ow…" at bounding box center [109, 213] width 52 height 12
select select "66495"
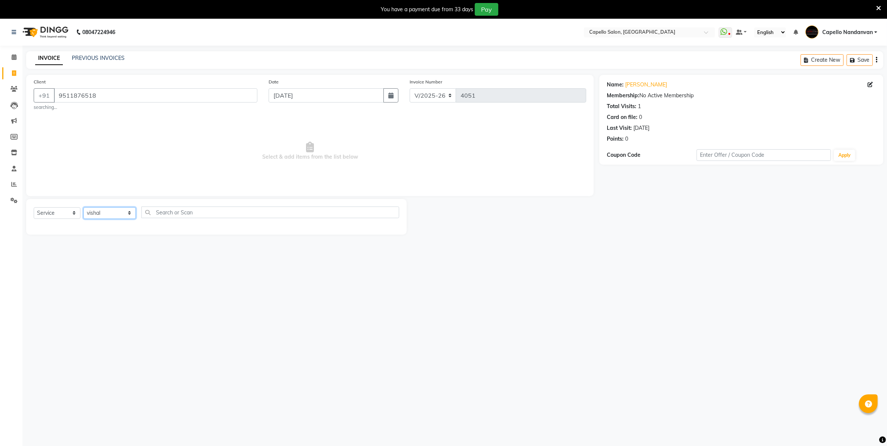
click at [83, 207] on select "Select Stylist Admin [PERSON_NAME] [PERSON_NAME] [PERSON_NAME] [PERSON_NAME] Ow…" at bounding box center [109, 213] width 52 height 12
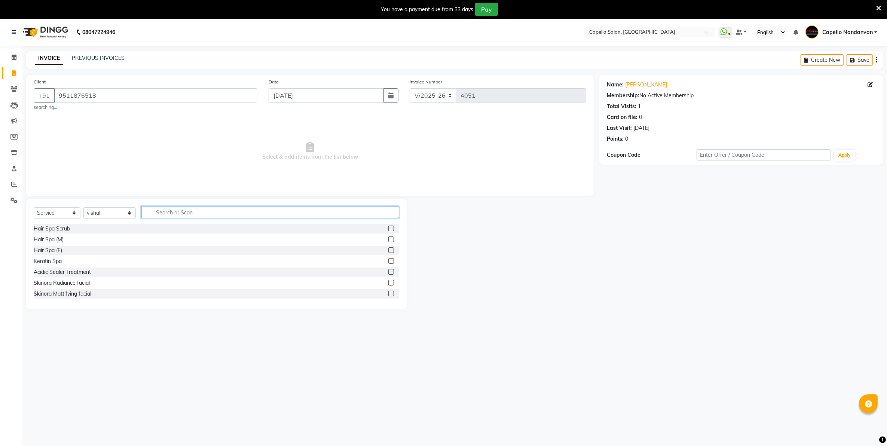
click at [202, 213] on input "text" at bounding box center [269, 212] width 257 height 12
type input "cut b"
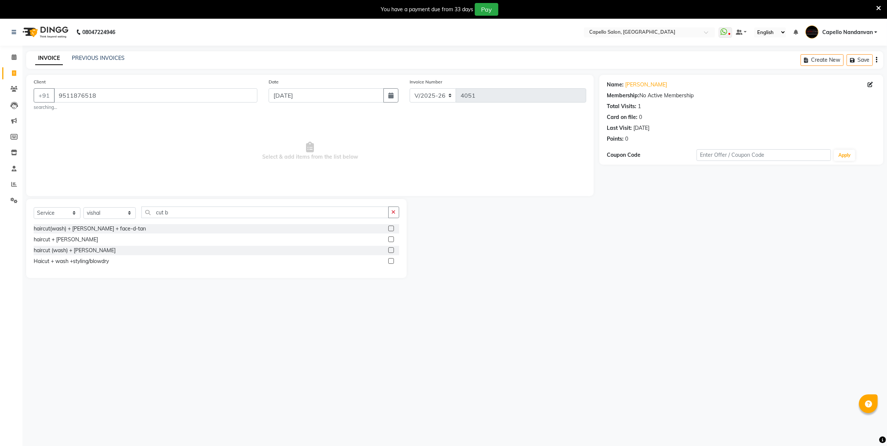
click at [392, 238] on label at bounding box center [391, 239] width 6 height 6
click at [392, 238] on input "checkbox" at bounding box center [390, 239] width 5 height 5
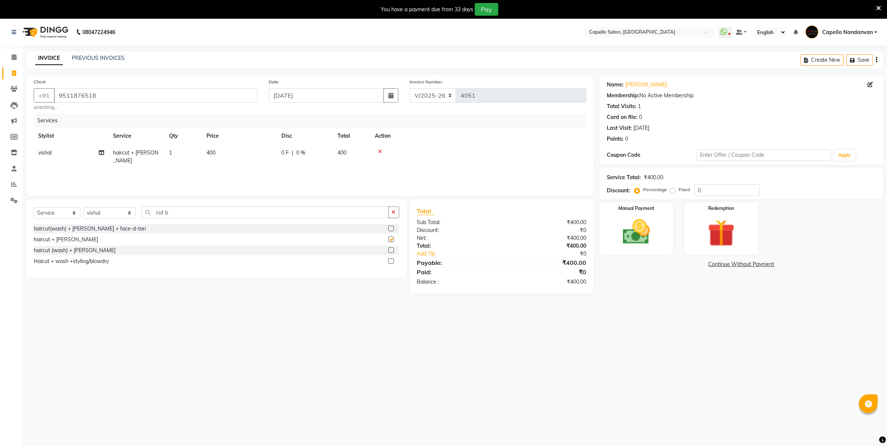
checkbox input "false"
click at [636, 248] on img at bounding box center [636, 232] width 46 height 33
click at [680, 265] on span "UPI" at bounding box center [678, 264] width 12 height 9
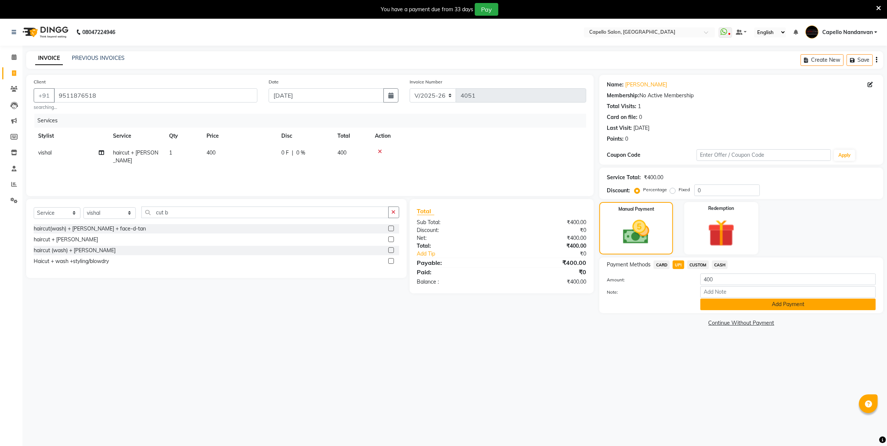
click at [717, 302] on button "Add Payment" at bounding box center [787, 304] width 175 height 12
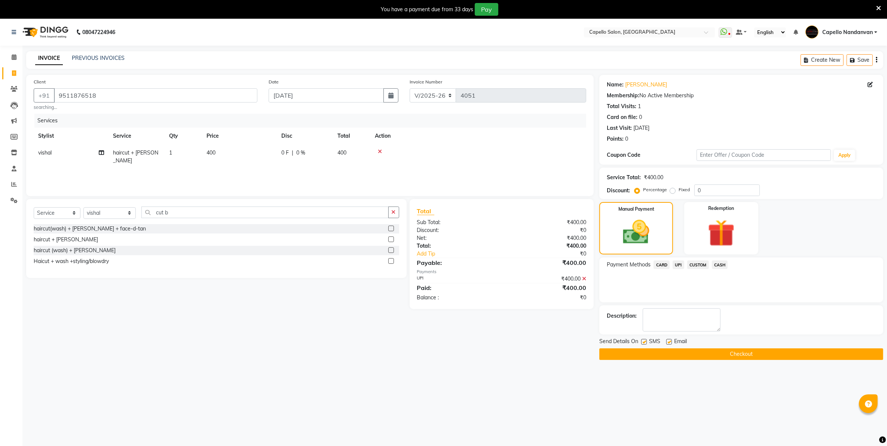
click at [730, 352] on button "Checkout" at bounding box center [741, 354] width 284 height 12
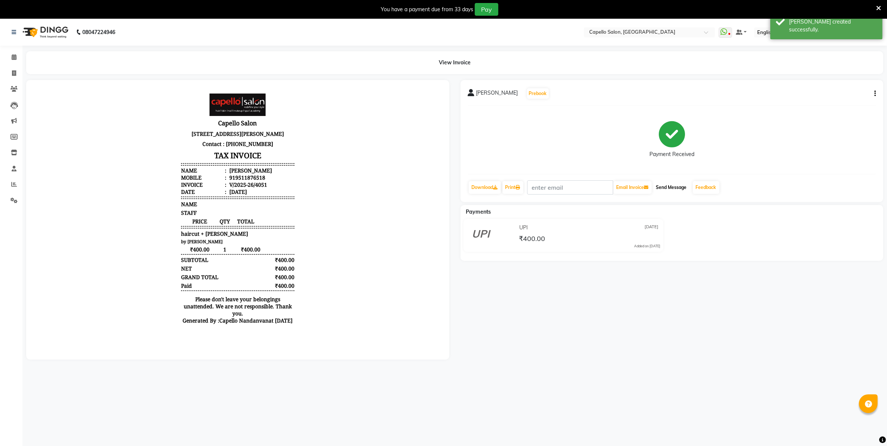
click at [686, 186] on button "Send Message" at bounding box center [671, 187] width 37 height 13
click at [711, 185] on link "Feedback" at bounding box center [706, 187] width 27 height 13
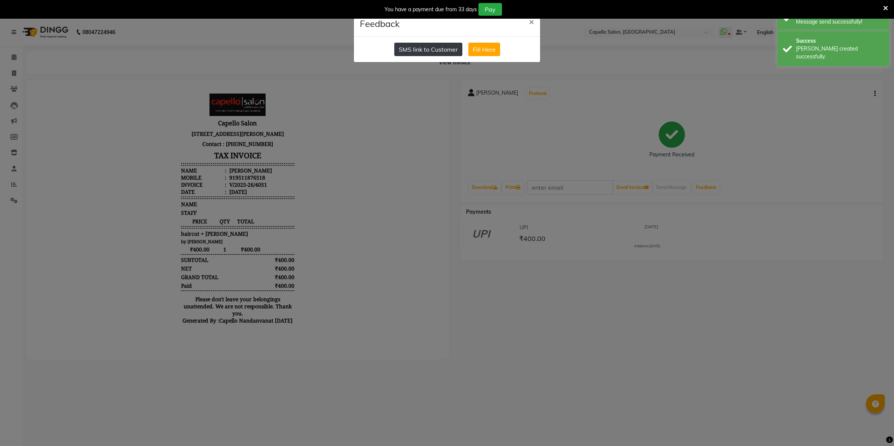
click at [446, 51] on button "SMS link to Customer" at bounding box center [428, 49] width 68 height 13
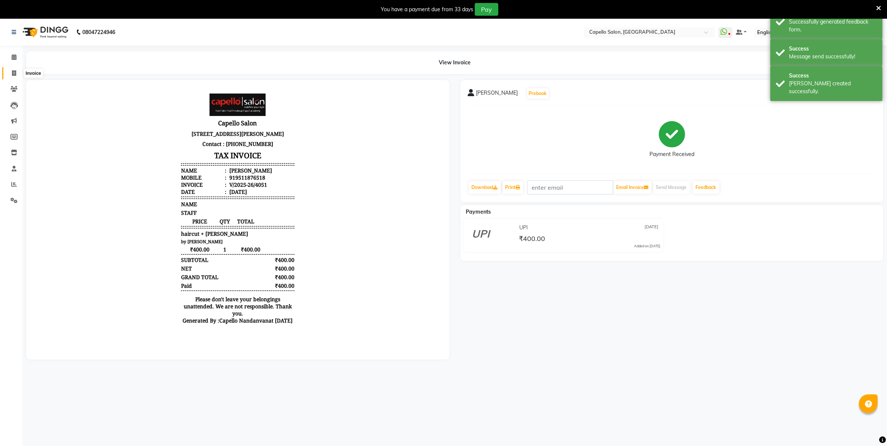
click at [13, 70] on span at bounding box center [13, 73] width 13 height 9
select select "service"
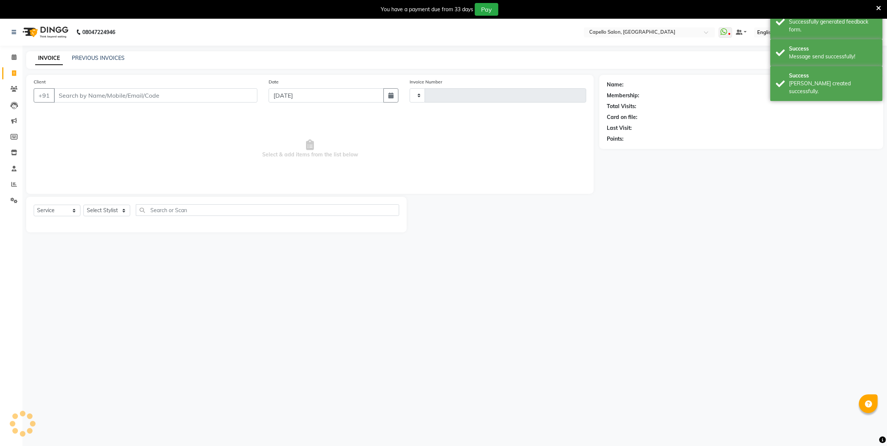
type input "4052"
select select "830"
click at [81, 56] on link "PREVIOUS INVOICES" at bounding box center [98, 58] width 53 height 7
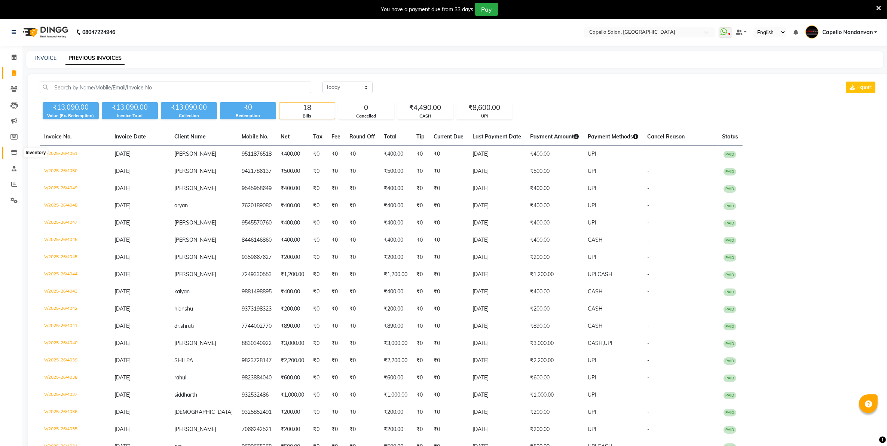
click at [9, 153] on span at bounding box center [13, 152] width 13 height 9
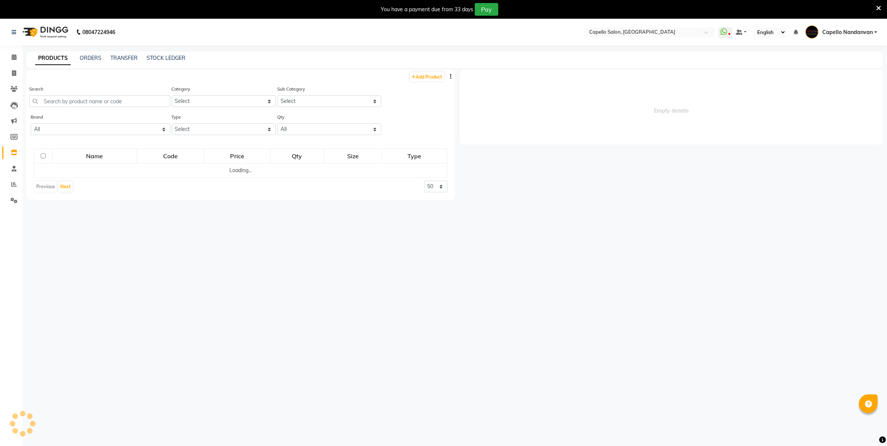
select select
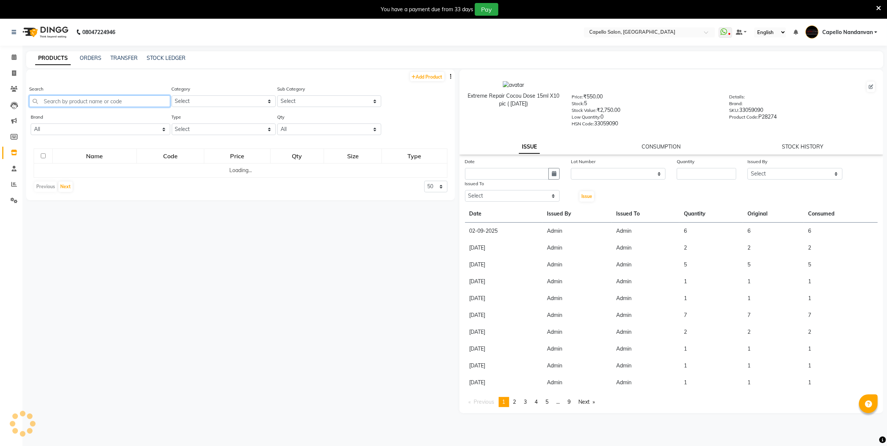
click at [111, 101] on input "text" at bounding box center [99, 101] width 141 height 12
type input "after sh"
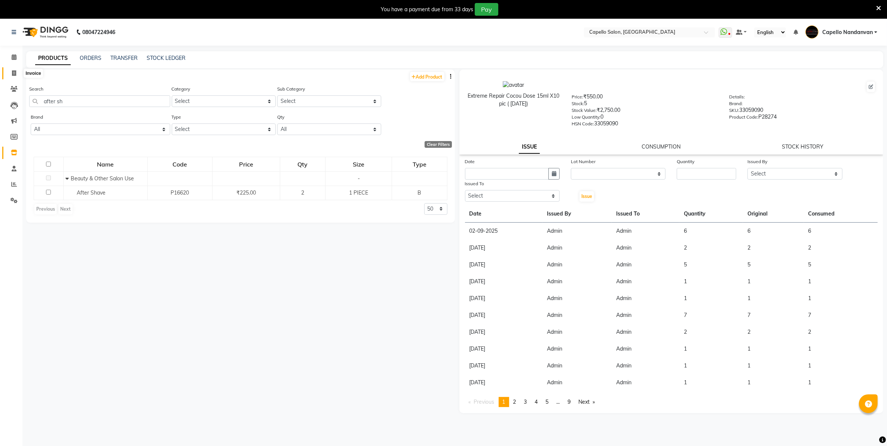
click at [13, 73] on icon at bounding box center [14, 73] width 4 height 6
select select "service"
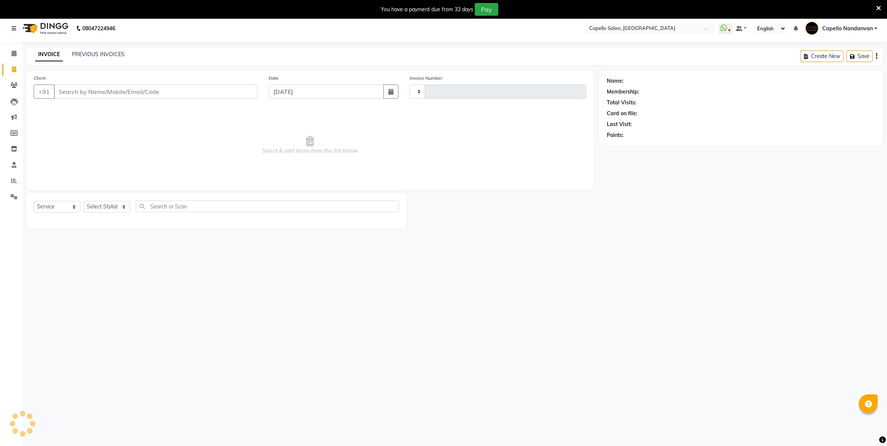
scroll to position [19, 0]
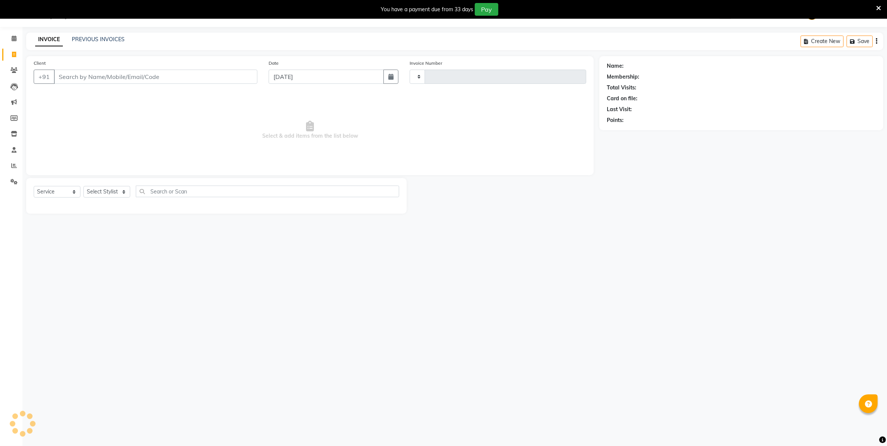
type input "4053"
select select "830"
click at [12, 42] on span at bounding box center [13, 38] width 13 height 9
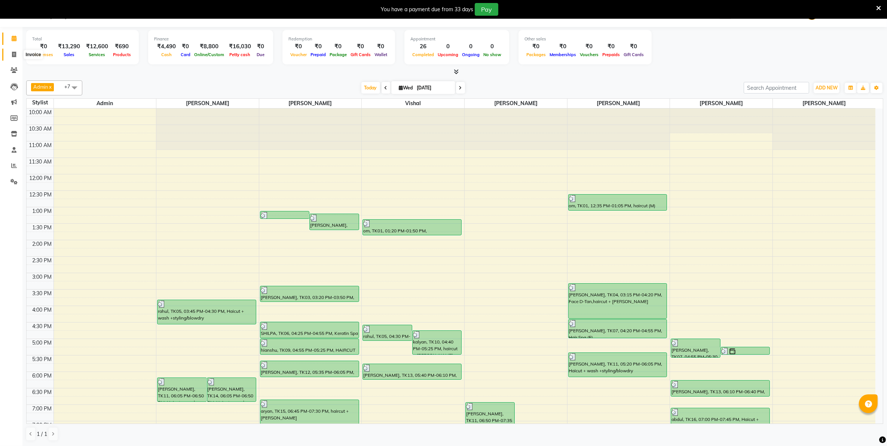
click at [10, 56] on span at bounding box center [13, 54] width 13 height 9
select select "service"
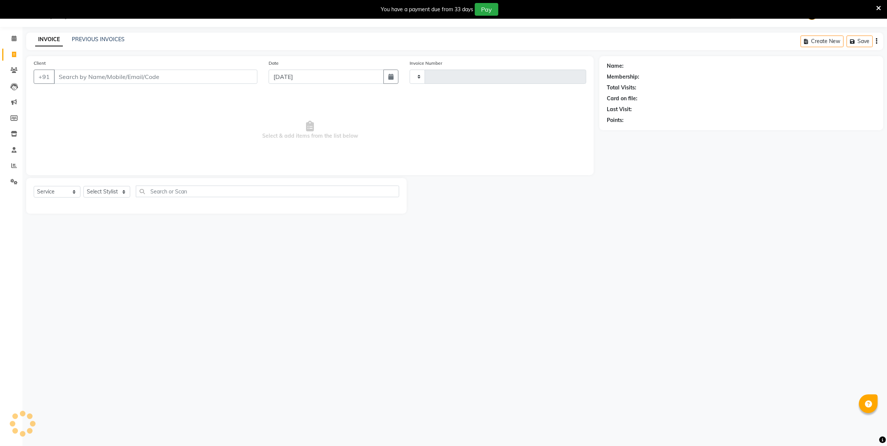
type input "4053"
select select "830"
click at [14, 40] on icon at bounding box center [14, 39] width 5 height 6
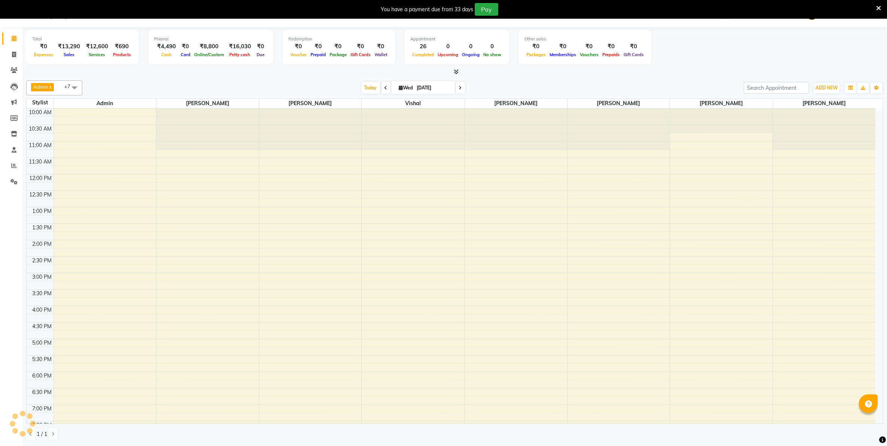
scroll to position [70, 0]
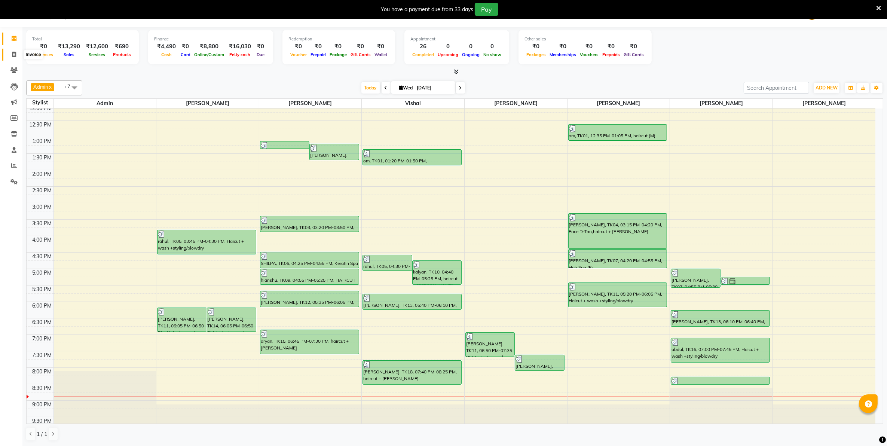
click at [13, 55] on icon at bounding box center [14, 55] width 4 height 6
select select "service"
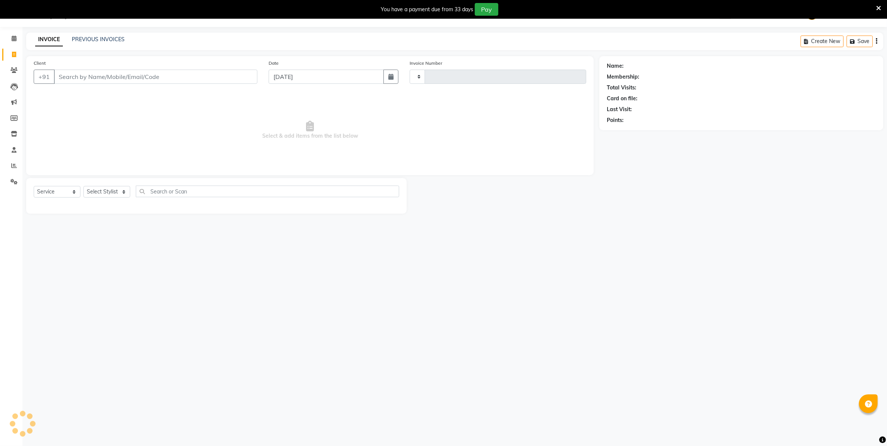
type input "4053"
select select "830"
click at [13, 40] on icon at bounding box center [14, 39] width 5 height 6
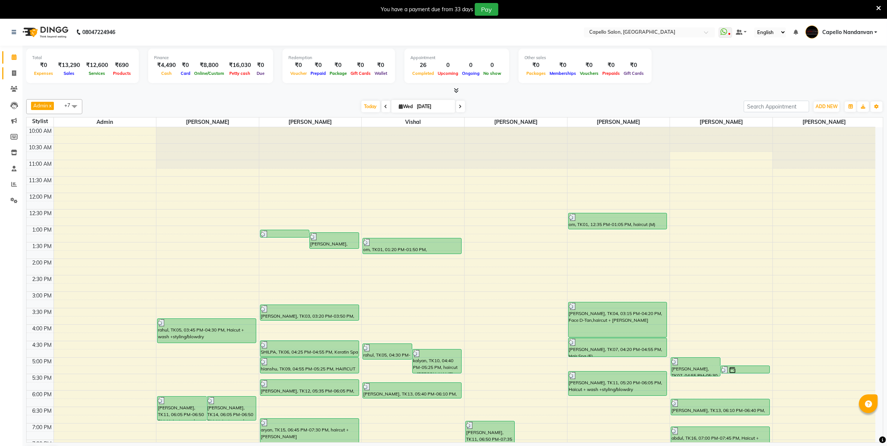
click at [6, 71] on link "Invoice" at bounding box center [11, 73] width 18 height 12
select select "service"
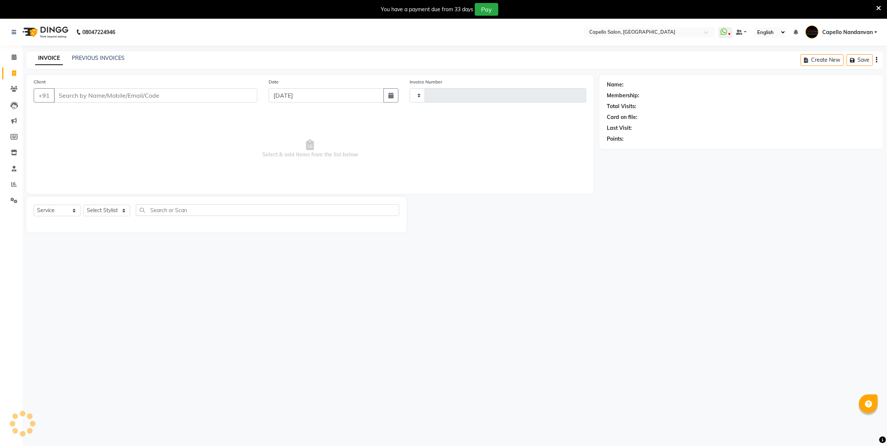
type input "4054"
select select "830"
click at [13, 55] on icon at bounding box center [14, 57] width 5 height 6
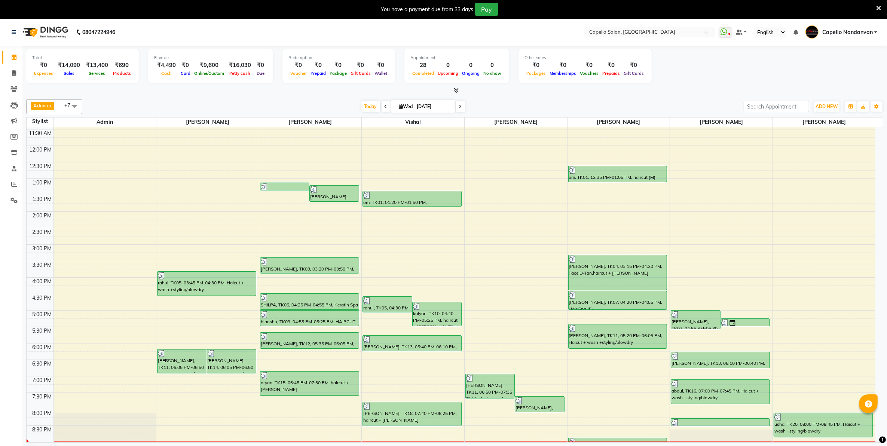
scroll to position [85, 0]
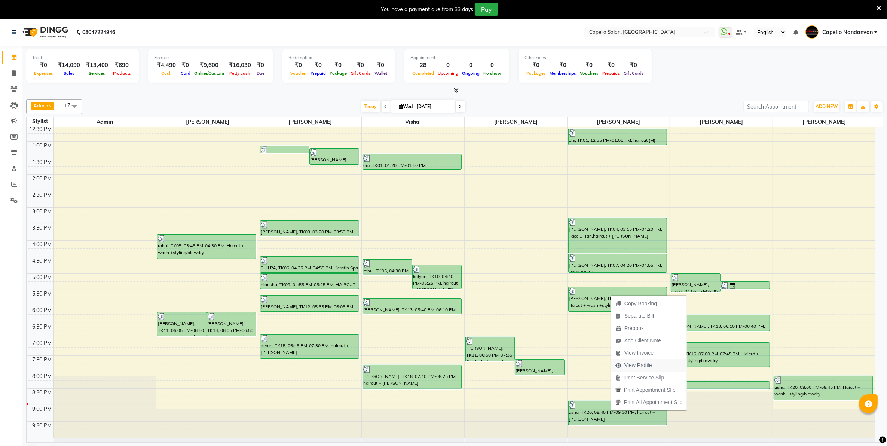
click at [647, 365] on span "View Profile" at bounding box center [638, 365] width 28 height 8
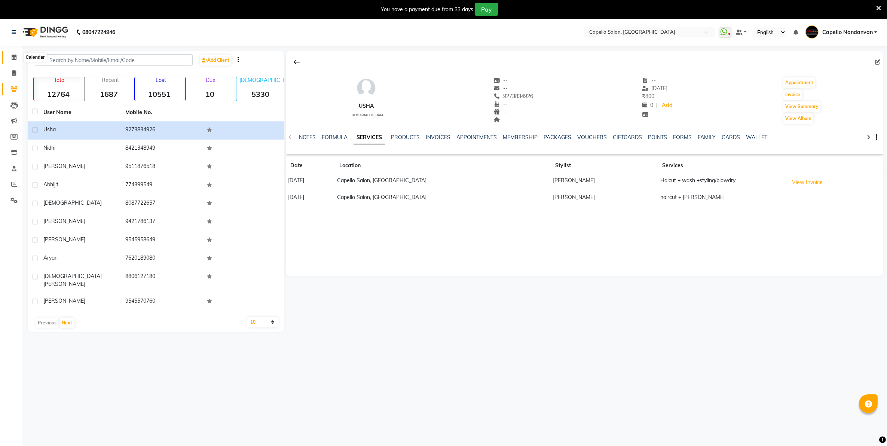
click at [15, 58] on icon at bounding box center [14, 57] width 5 height 6
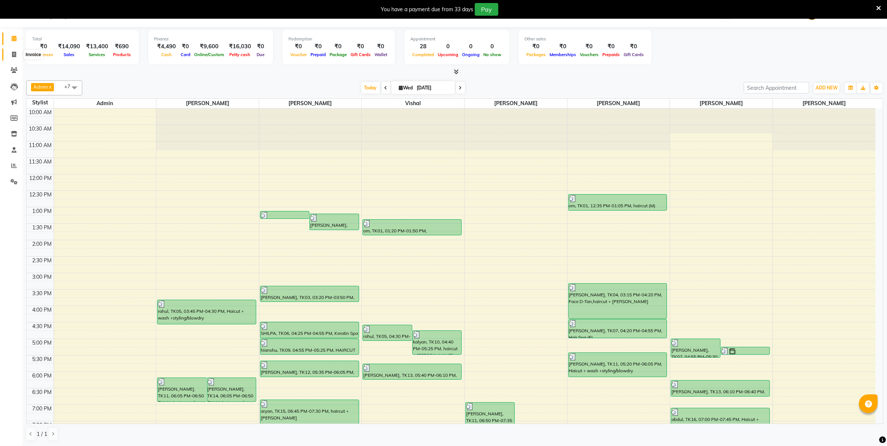
drag, startPoint x: 16, startPoint y: 55, endPoint x: 34, endPoint y: 52, distance: 18.2
click at [16, 55] on icon at bounding box center [14, 55] width 4 height 6
select select "service"
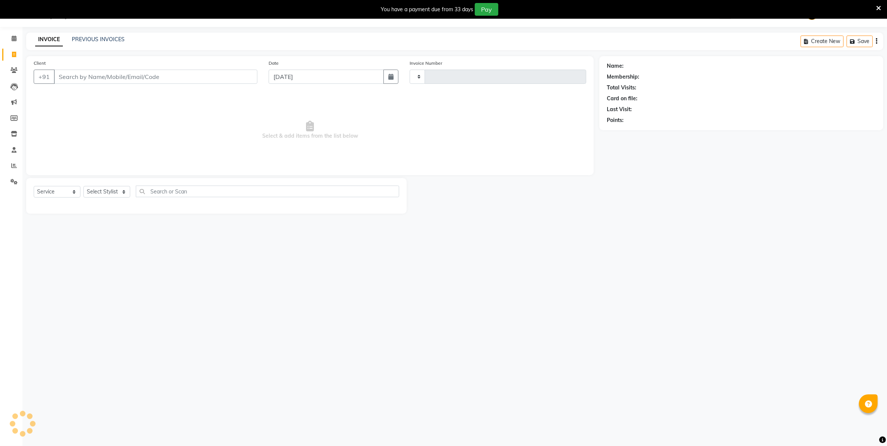
type input "4054"
select select "830"
click at [86, 39] on link "PREVIOUS INVOICES" at bounding box center [98, 39] width 53 height 7
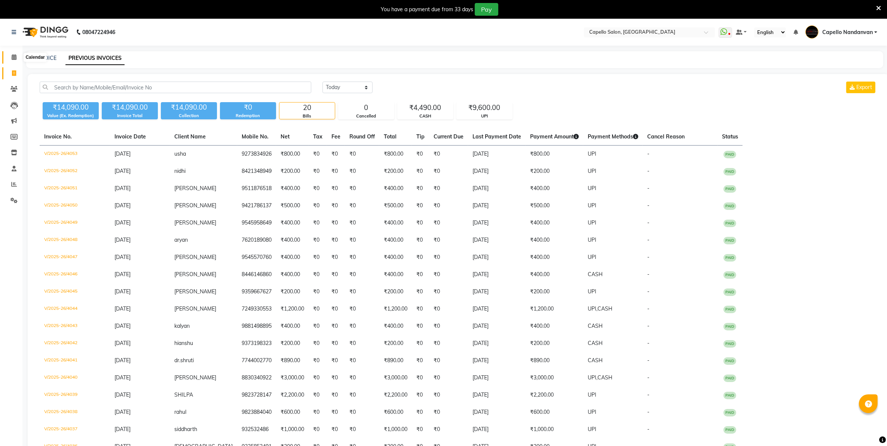
click at [12, 59] on icon at bounding box center [14, 57] width 5 height 6
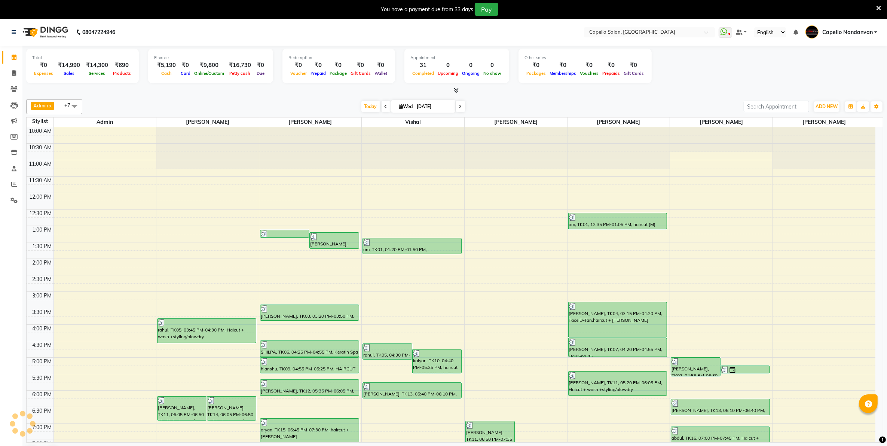
scroll to position [85, 0]
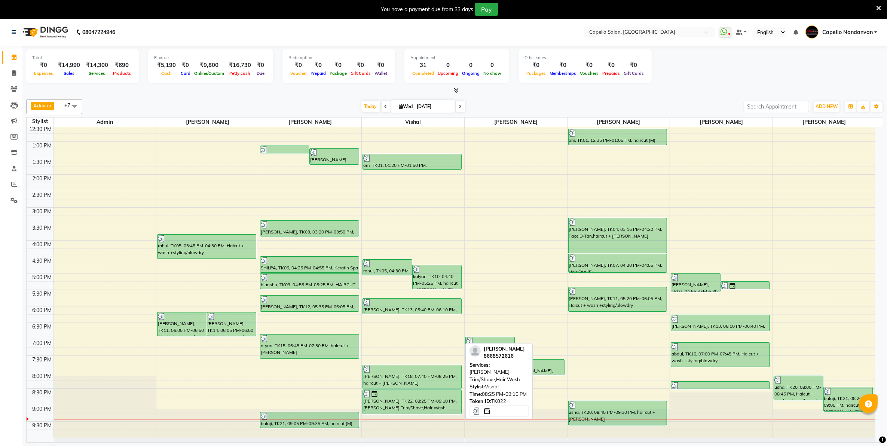
click at [401, 396] on div at bounding box center [412, 393] width 98 height 7
select select "3"
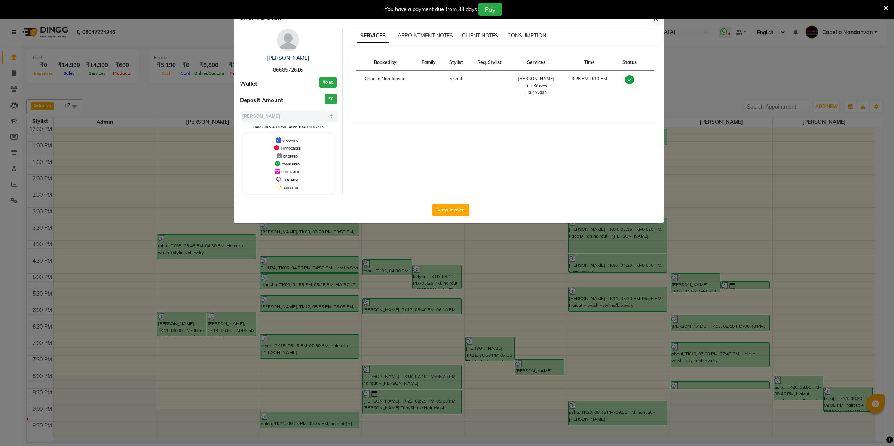
click at [702, 86] on ngb-modal-window "Client Detail BILAL PAREKH 8668572616 Wallet ₹0.50 Deposit Amount ₹0 Select MAR…" at bounding box center [447, 223] width 894 height 446
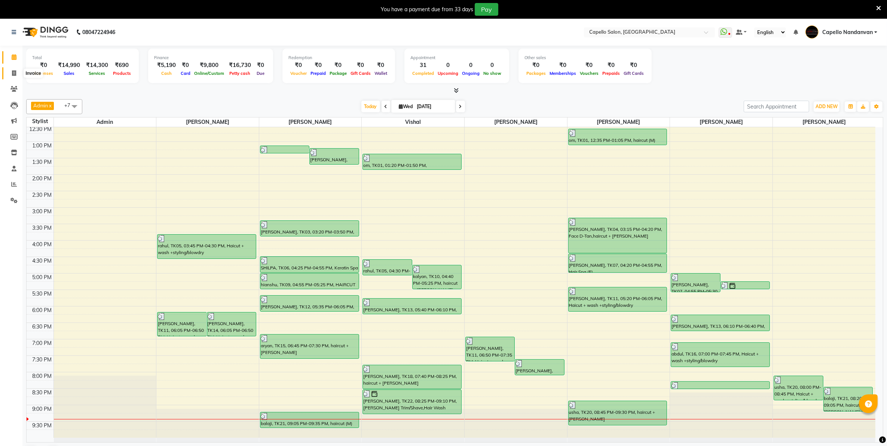
click at [18, 77] on span at bounding box center [13, 73] width 13 height 9
select select "service"
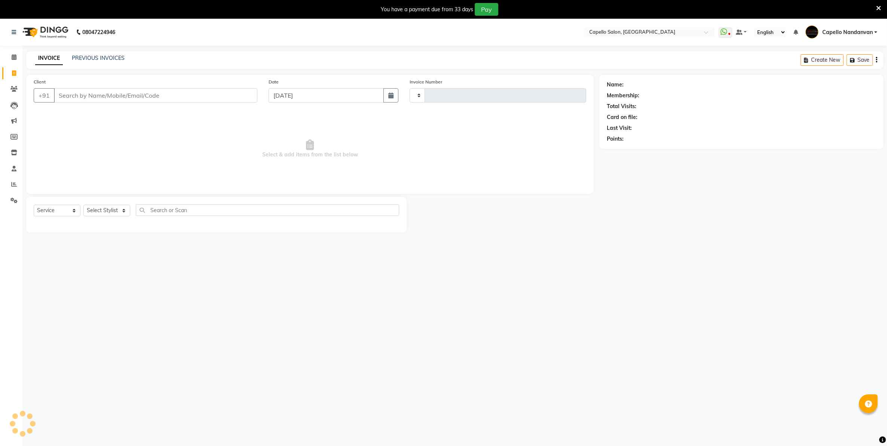
type input "4056"
select select "830"
click at [87, 59] on link "PREVIOUS INVOICES" at bounding box center [98, 58] width 53 height 7
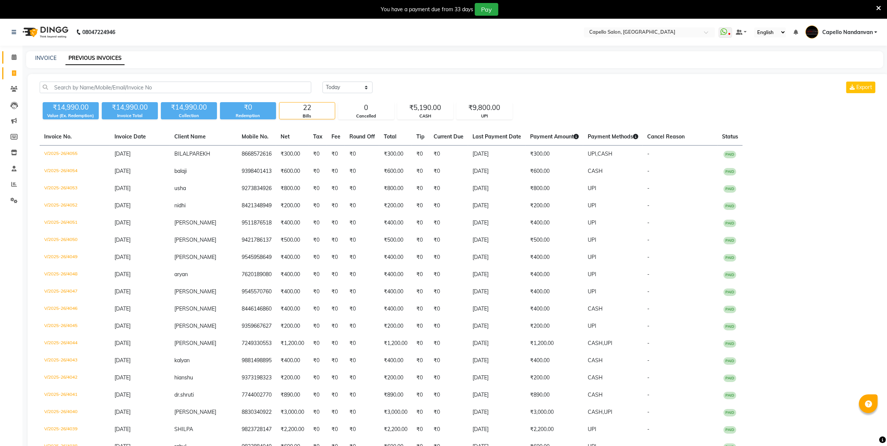
click at [15, 60] on span at bounding box center [13, 57] width 13 height 9
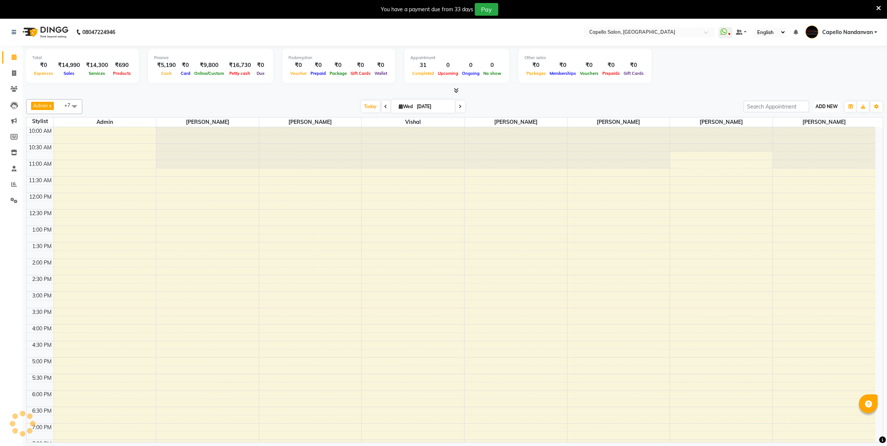
click at [826, 105] on span "ADD NEW" at bounding box center [826, 107] width 22 height 6
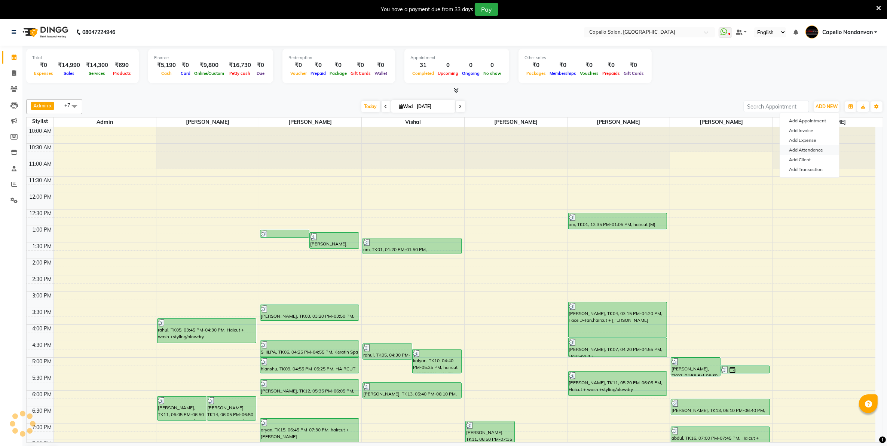
click at [817, 151] on link "Add Attendance" at bounding box center [809, 150] width 59 height 10
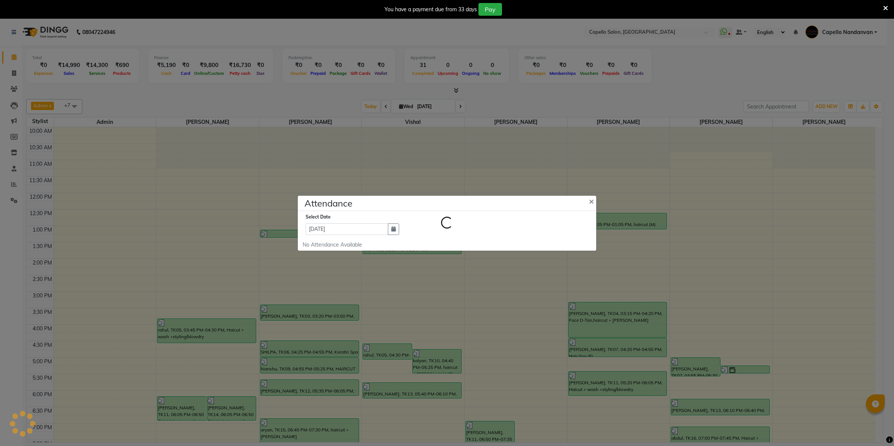
select select "A"
select select "W"
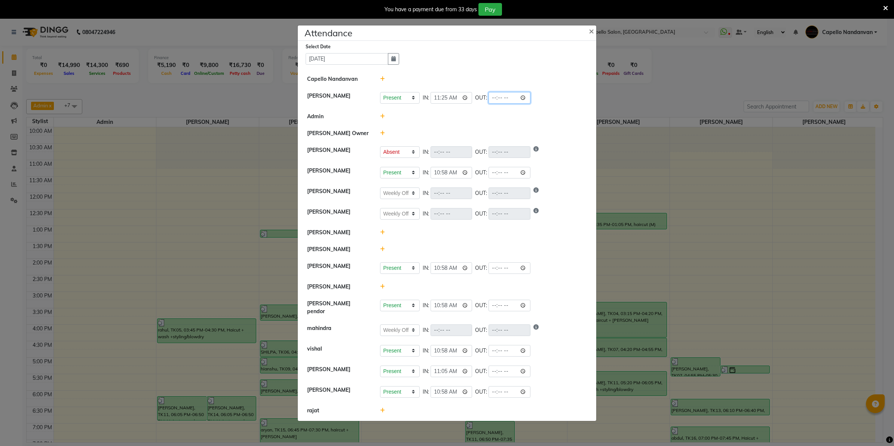
click at [494, 99] on input "time" at bounding box center [509, 98] width 42 height 12
type input "21:30"
click at [502, 124] on li "Admin" at bounding box center [447, 116] width 295 height 17
select select "A"
select select "W"
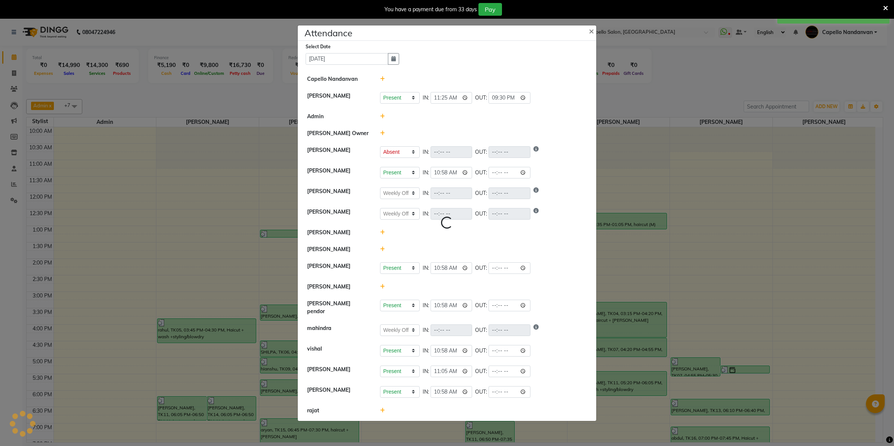
select select "W"
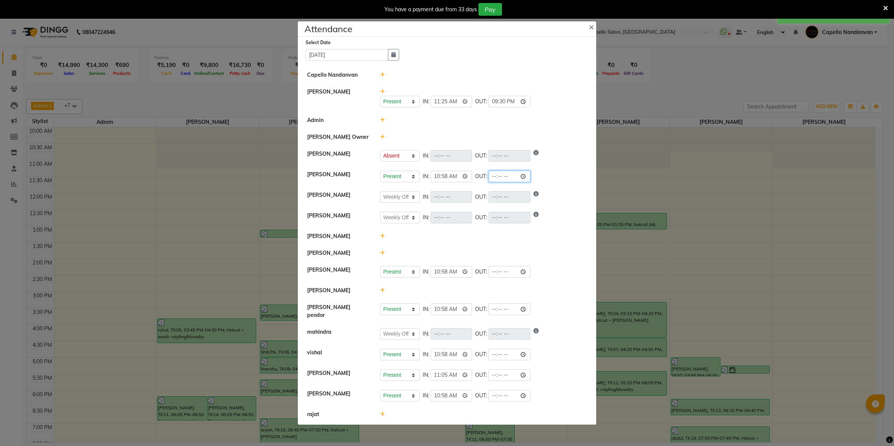
click at [494, 181] on input "time" at bounding box center [509, 177] width 42 height 12
type input "20:00"
click at [558, 184] on li "PRIYA SURYAWANSHI Present Absent Late Half Day Weekly Off IN: 10:58 OUT: 20:00" at bounding box center [447, 176] width 295 height 21
select select "A"
select select "W"
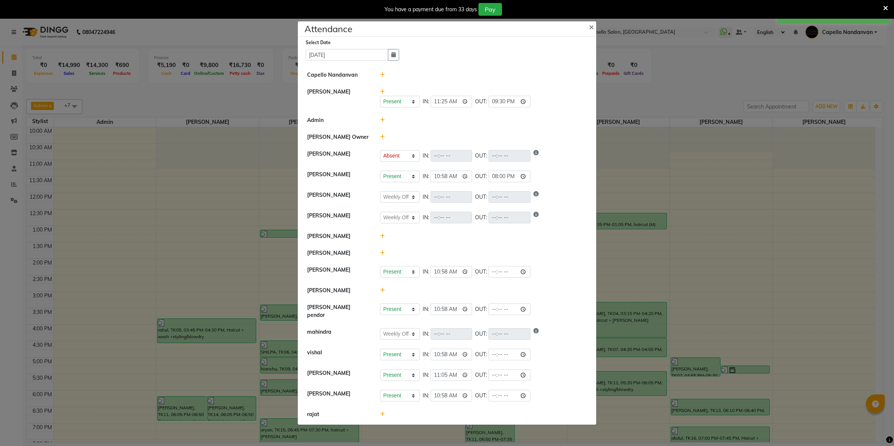
select select "W"
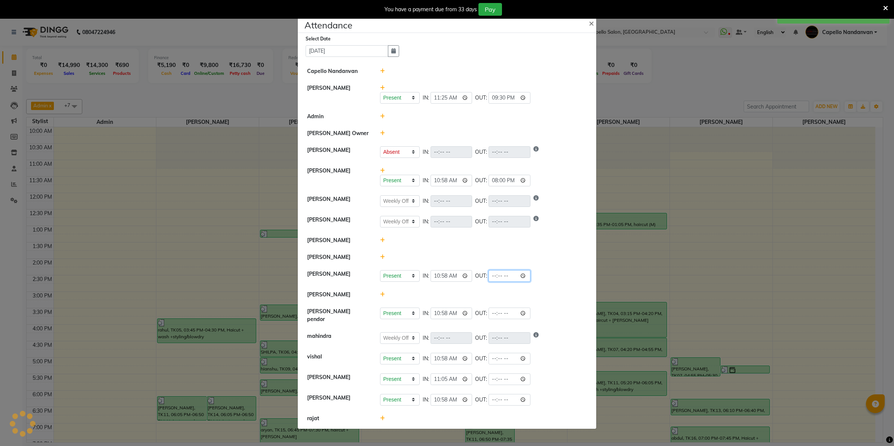
click at [494, 280] on input "time" at bounding box center [509, 276] width 42 height 12
type input "21:30"
click at [519, 249] on li "[PERSON_NAME]" at bounding box center [447, 240] width 295 height 17
select select "A"
select select "W"
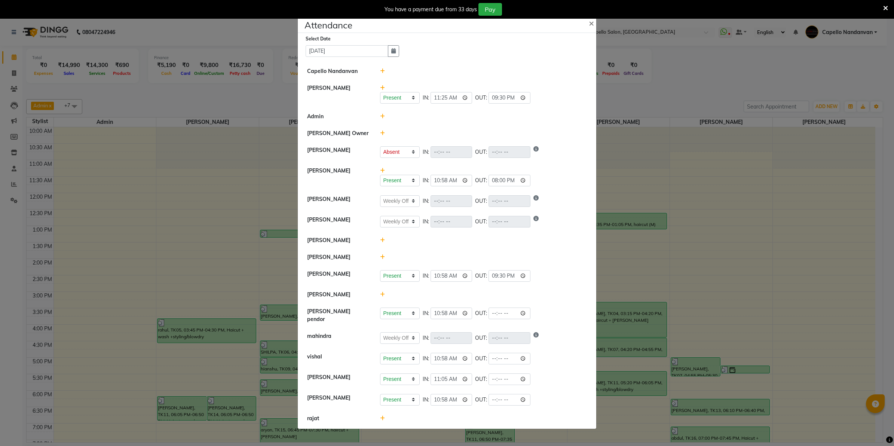
select select "W"
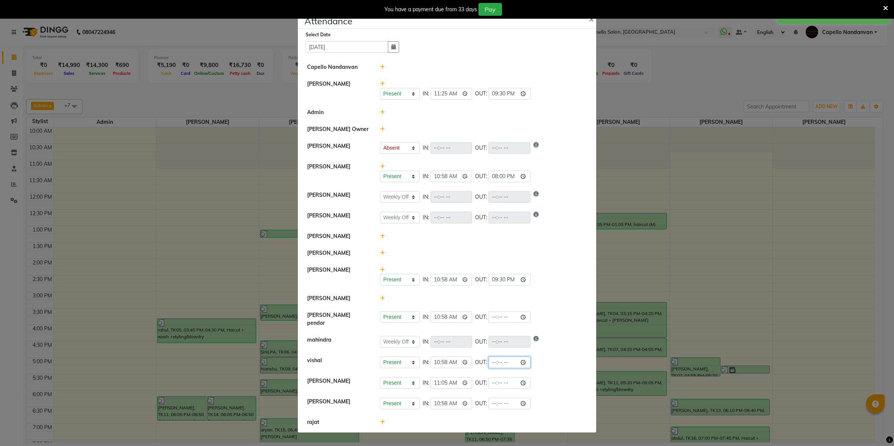
click at [492, 358] on input "time" at bounding box center [509, 362] width 42 height 12
type input "21:20"
click at [544, 380] on div "Present Absent Late Half Day Weekly Off IN: 11:05 OUT:" at bounding box center [483, 383] width 207 height 12
select select "A"
select select "W"
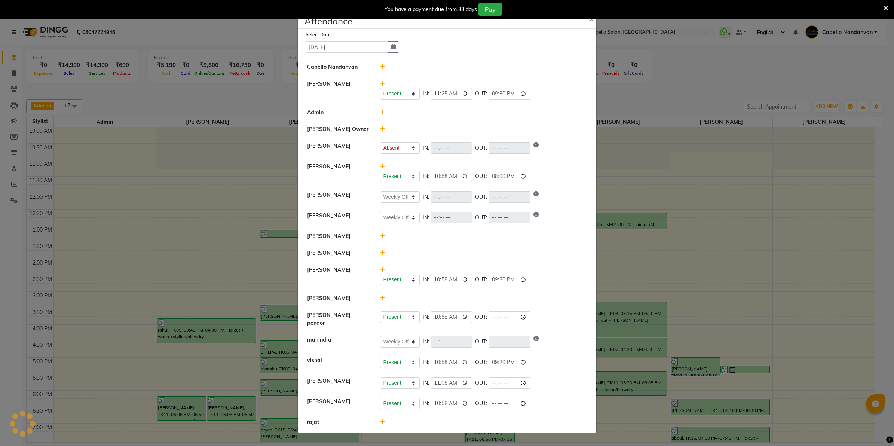
select select "W"
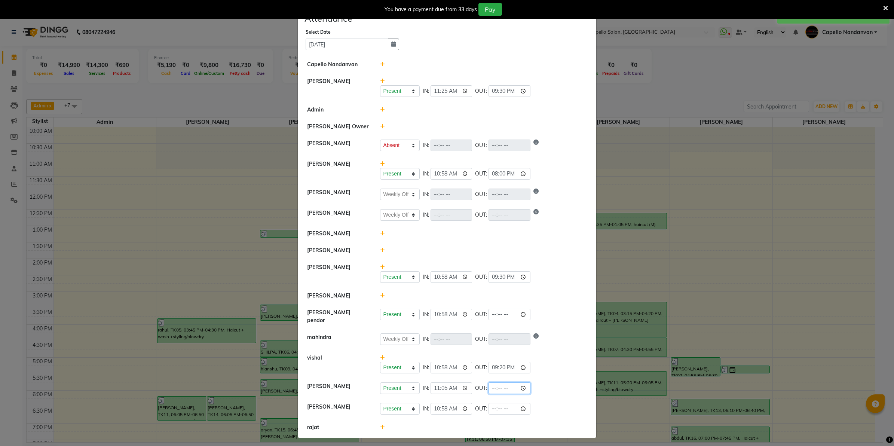
click at [499, 387] on input "time" at bounding box center [509, 388] width 42 height 12
type input "21:20"
click at [557, 379] on li "pranay Present Absent Late Half Day Weekly Off IN: 11:05 OUT: 21:20" at bounding box center [447, 388] width 295 height 21
select select "A"
select select "W"
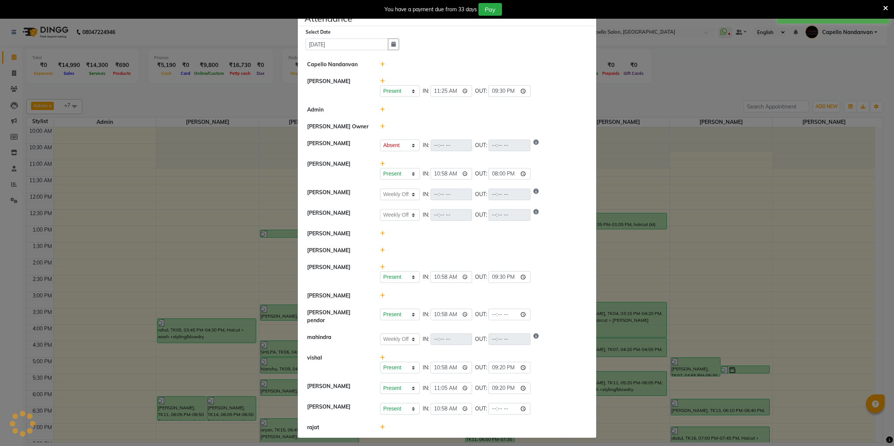
select select "W"
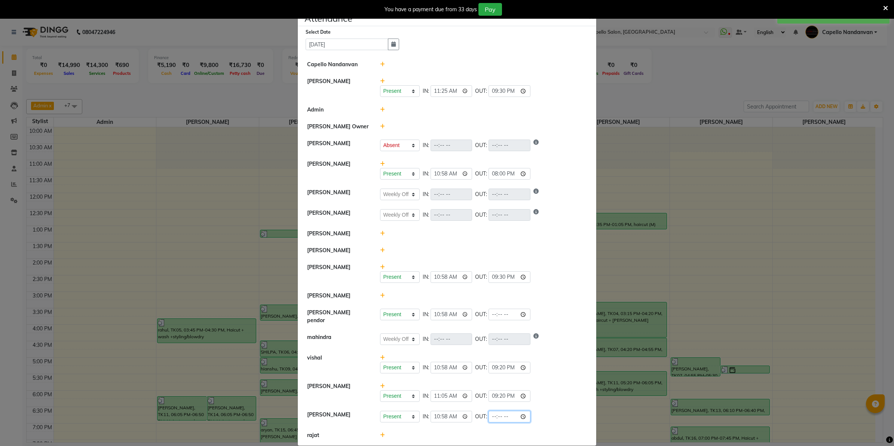
click at [496, 414] on input "time" at bounding box center [509, 417] width 42 height 12
type input "20:00"
click at [558, 362] on div "Present Absent Late Half Day Weekly Off IN: 10:58 OUT: 21:20" at bounding box center [483, 368] width 207 height 12
select select "A"
select select "W"
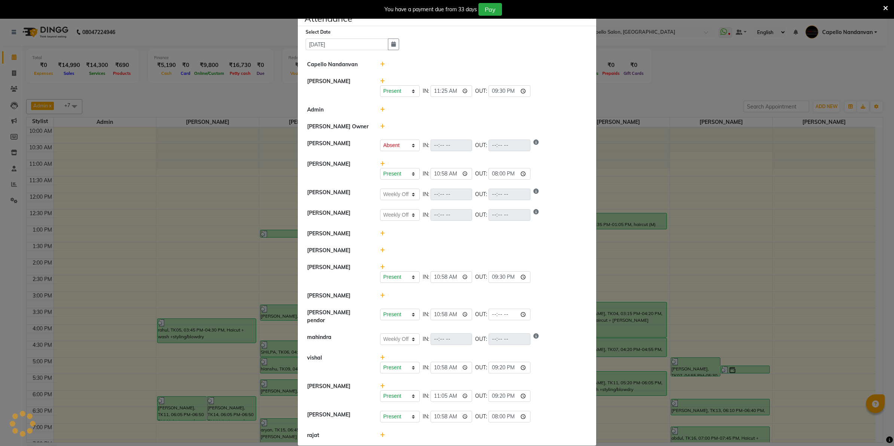
select select "W"
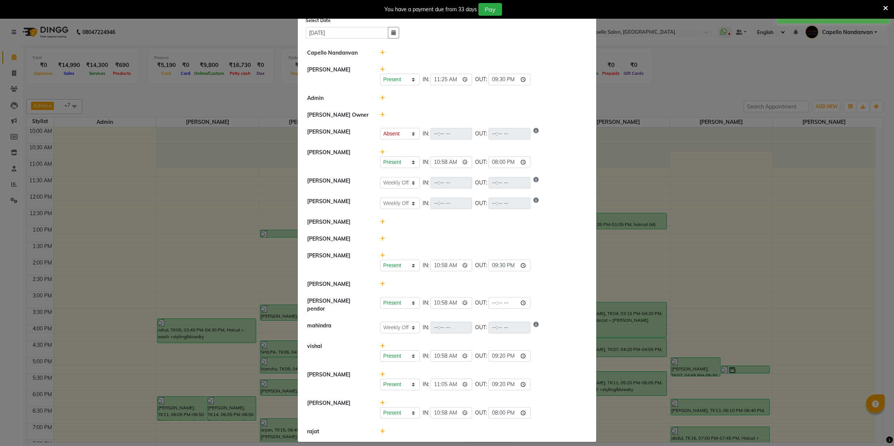
scroll to position [15, 0]
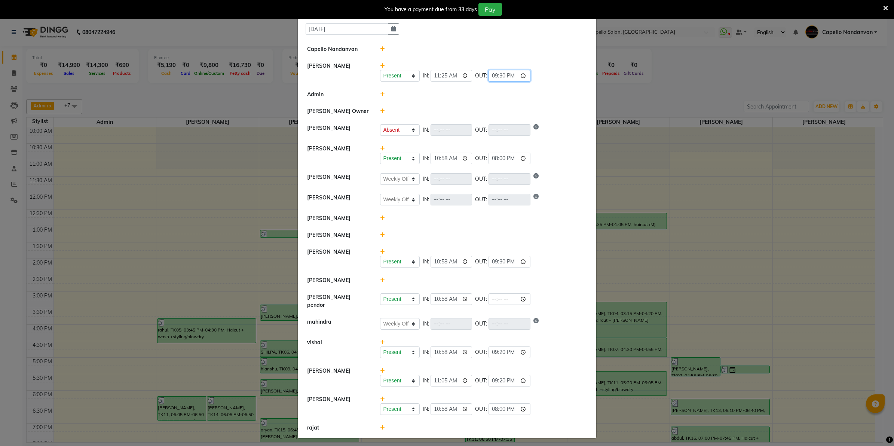
click at [502, 75] on input "21:30" at bounding box center [509, 76] width 42 height 12
type input "21:25"
click at [528, 97] on div at bounding box center [483, 95] width 218 height 8
select select "A"
select select "W"
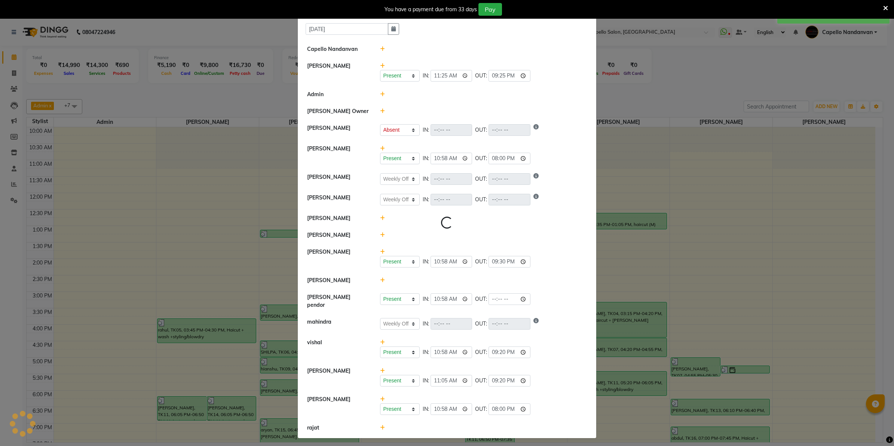
select select "W"
click at [502, 263] on input "21:30" at bounding box center [509, 262] width 42 height 12
type input "21:25"
click at [560, 223] on li "[PERSON_NAME]" at bounding box center [447, 218] width 295 height 17
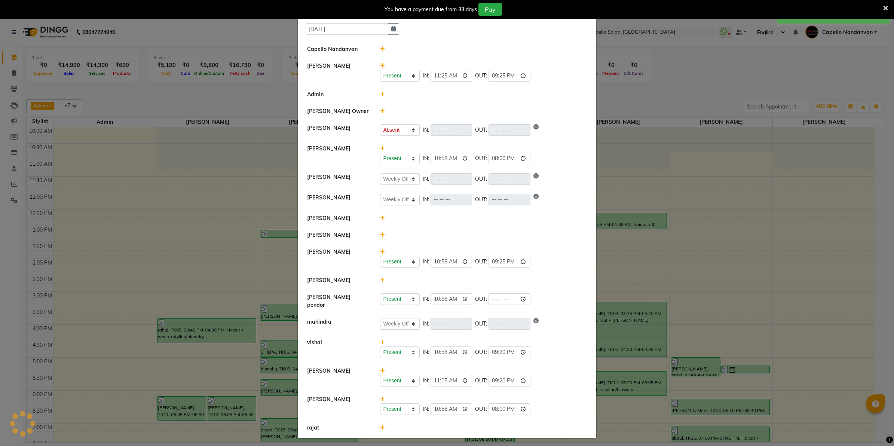
select select "A"
select select "W"
click at [380, 235] on icon at bounding box center [382, 234] width 5 height 5
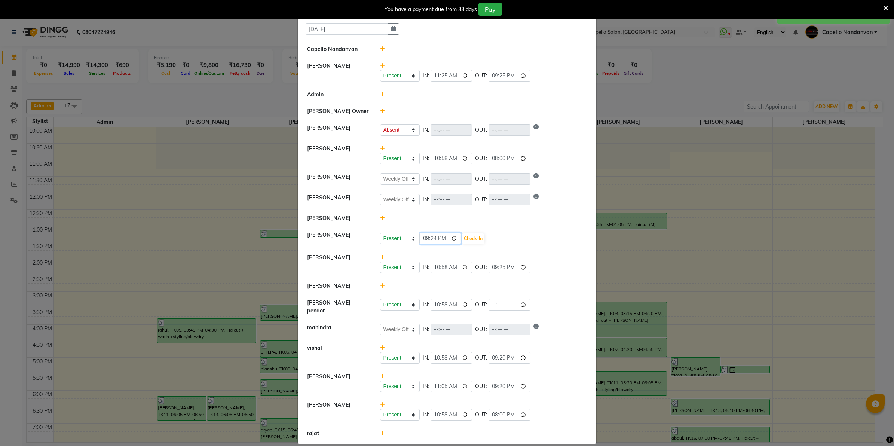
click at [423, 241] on input "21:24" at bounding box center [441, 239] width 42 height 12
type input "19:00"
click at [471, 241] on button "Check-In" at bounding box center [473, 238] width 22 height 10
select select "A"
select select "W"
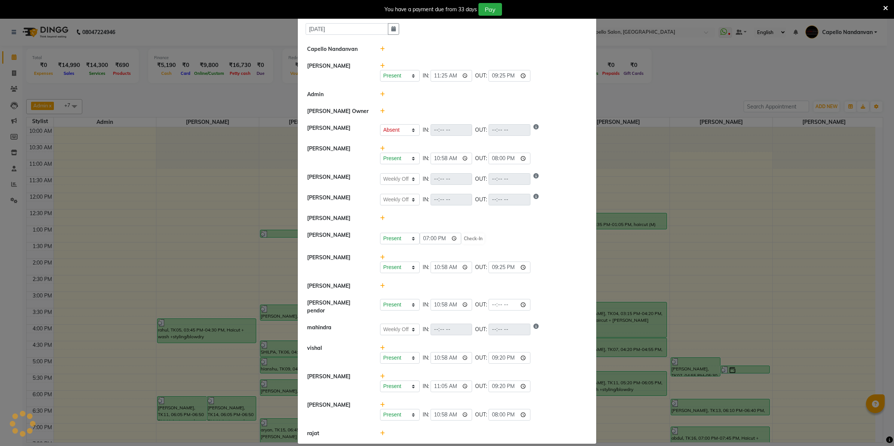
select select "W"
click at [491, 240] on input "time" at bounding box center [509, 237] width 42 height 12
type input "21:24"
click at [568, 229] on li "ASHIK DHAPODKAR Present Absent Late Half Day Weekly Off IN: 19:00 OUT: 21:24" at bounding box center [447, 237] width 295 height 21
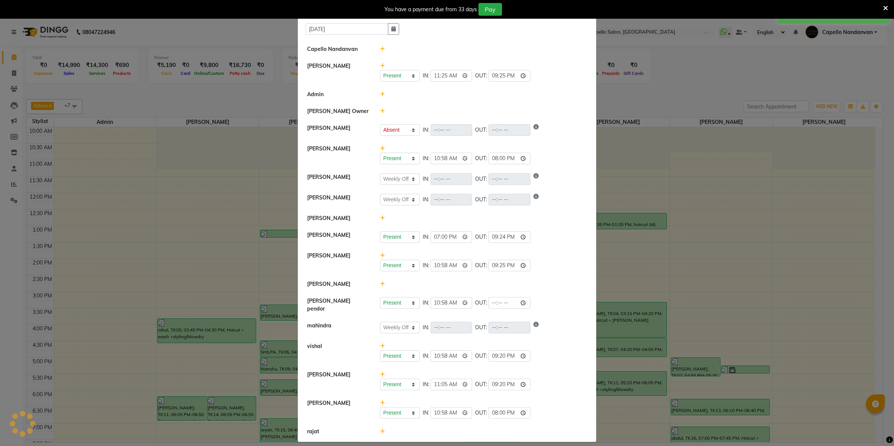
select select "A"
select select "W"
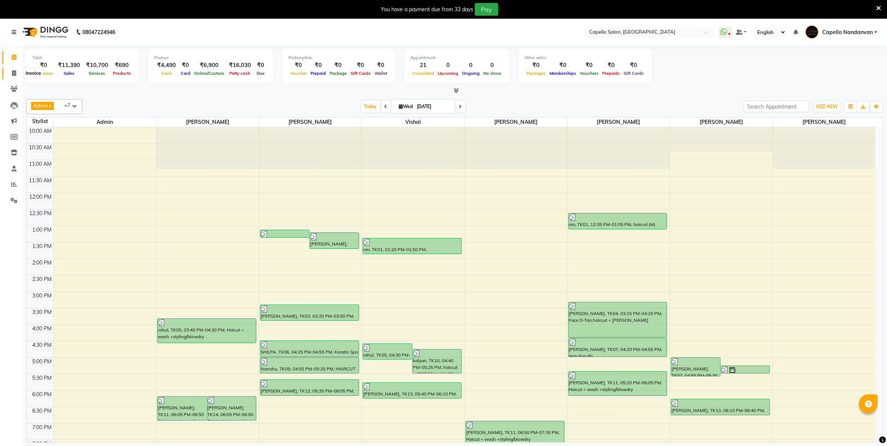
drag, startPoint x: 16, startPoint y: 75, endPoint x: 25, endPoint y: 73, distance: 10.0
click at [16, 75] on icon at bounding box center [14, 73] width 4 height 6
select select "service"
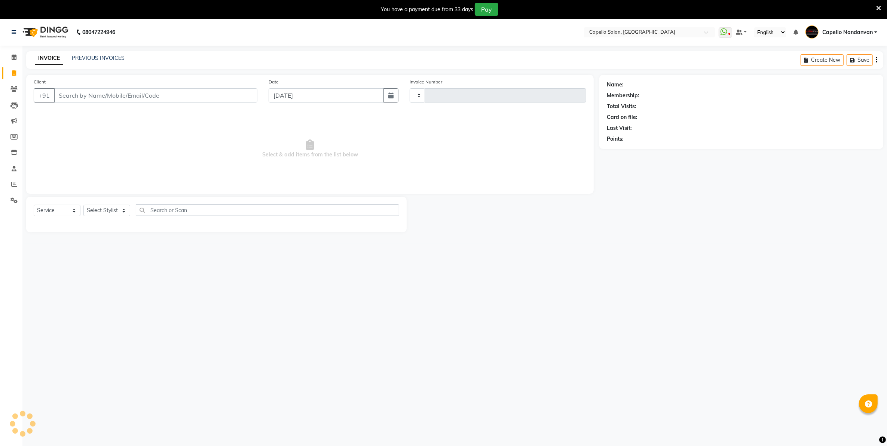
type input "4049"
select select "830"
click at [99, 56] on link "PREVIOUS INVOICES" at bounding box center [98, 58] width 53 height 7
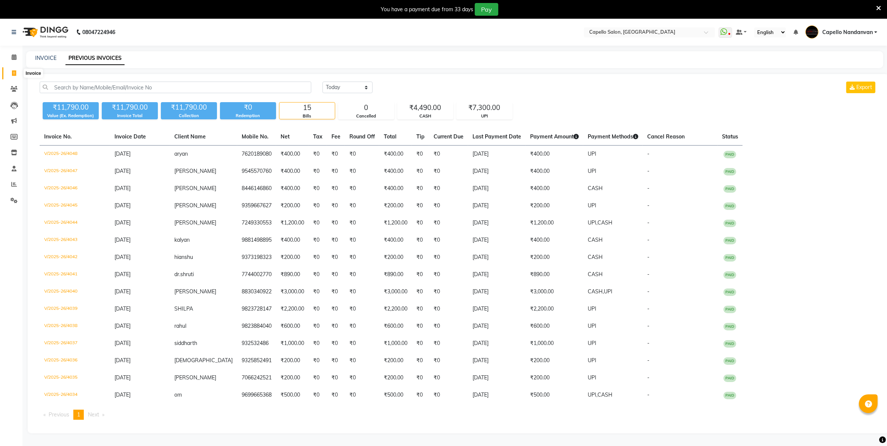
click at [12, 75] on icon at bounding box center [14, 73] width 4 height 6
select select "service"
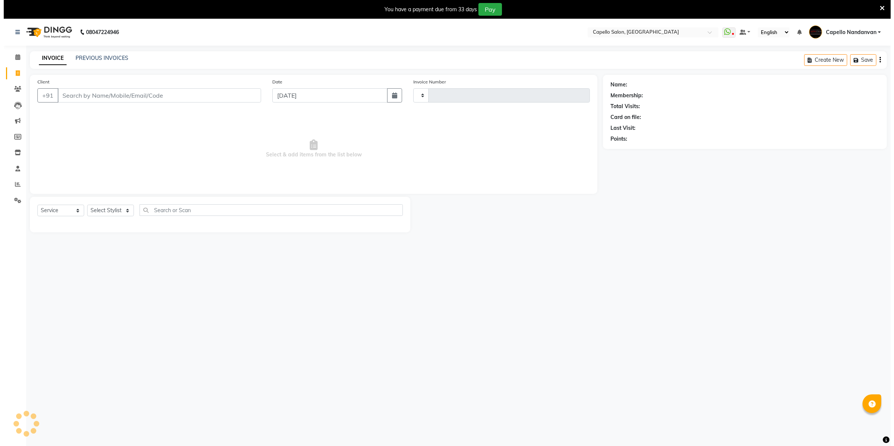
scroll to position [19, 0]
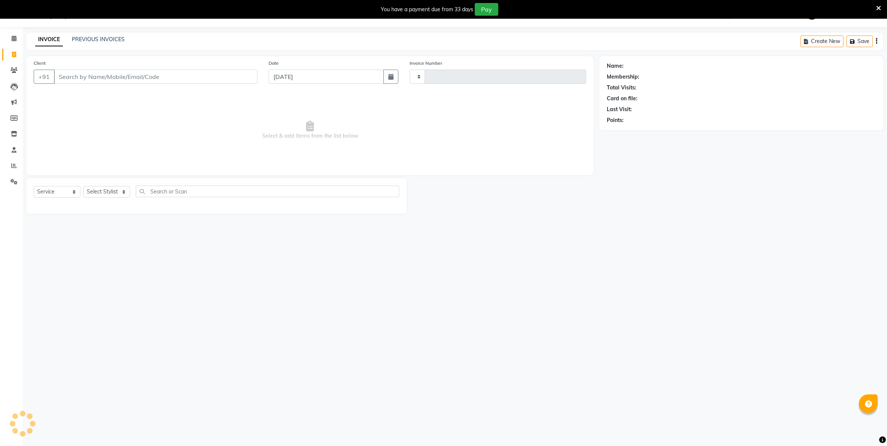
type input "4050"
select select "830"
type input "9421786137"
click at [111, 196] on select "Select Stylist Admin [PERSON_NAME] [PERSON_NAME] [PERSON_NAME] [PERSON_NAME] Ow…" at bounding box center [109, 195] width 52 height 12
select select "88160"
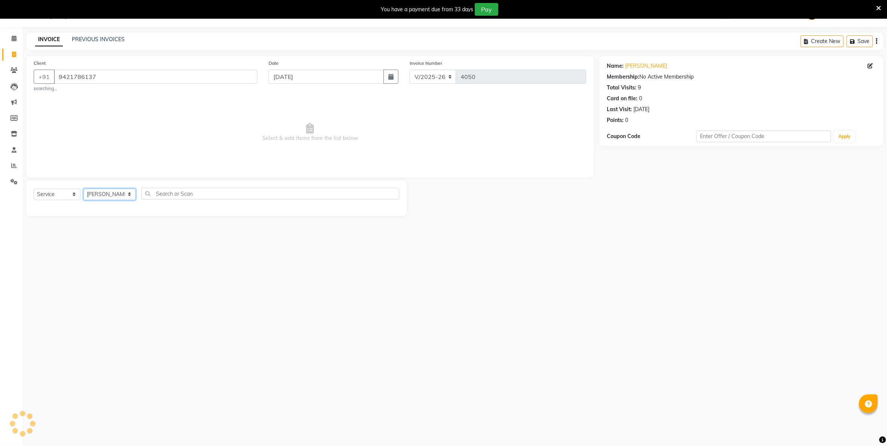
click at [83, 189] on select "Select Stylist Admin [PERSON_NAME] [PERSON_NAME] [PERSON_NAME] [PERSON_NAME] Ow…" at bounding box center [109, 195] width 52 height 12
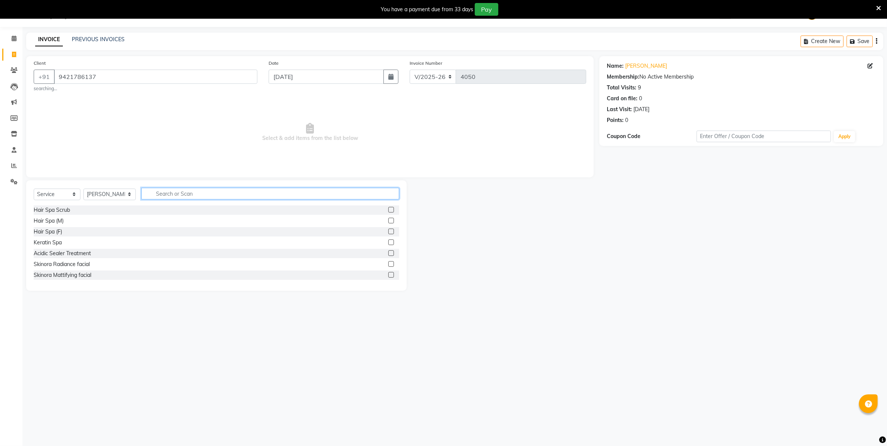
click at [199, 193] on input "text" at bounding box center [269, 194] width 257 height 12
type input "kera"
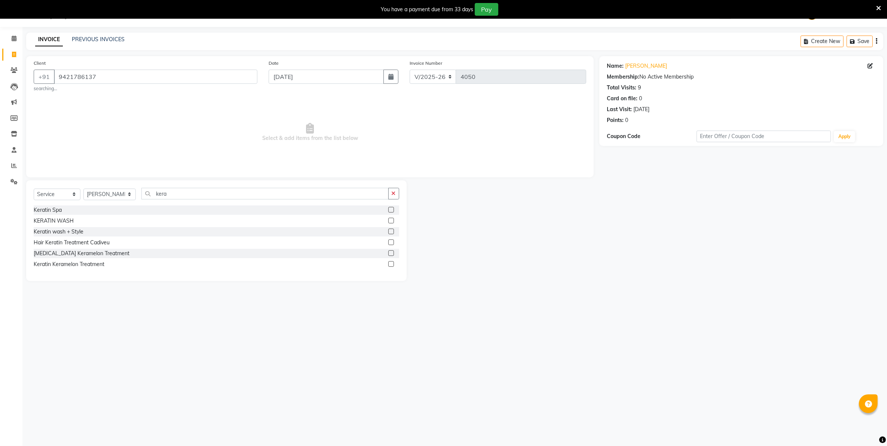
click at [391, 232] on label at bounding box center [391, 232] width 6 height 6
click at [391, 232] on input "checkbox" at bounding box center [390, 231] width 5 height 5
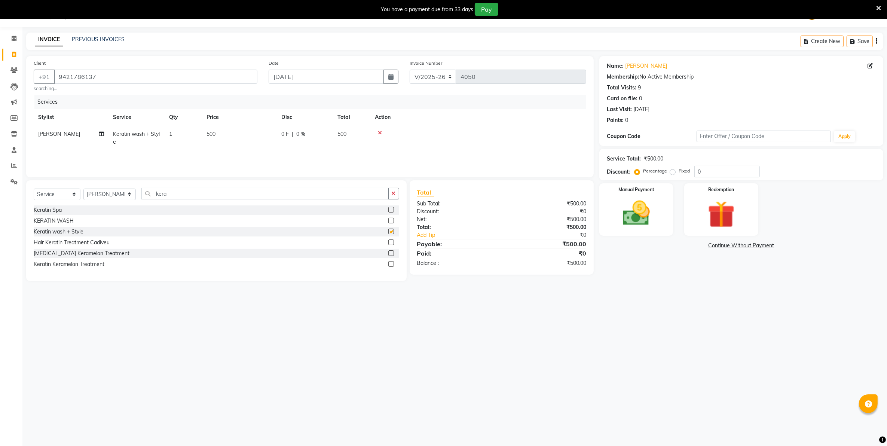
checkbox input "false"
click at [631, 219] on img at bounding box center [636, 213] width 46 height 33
click at [675, 245] on span "UPI" at bounding box center [678, 246] width 12 height 9
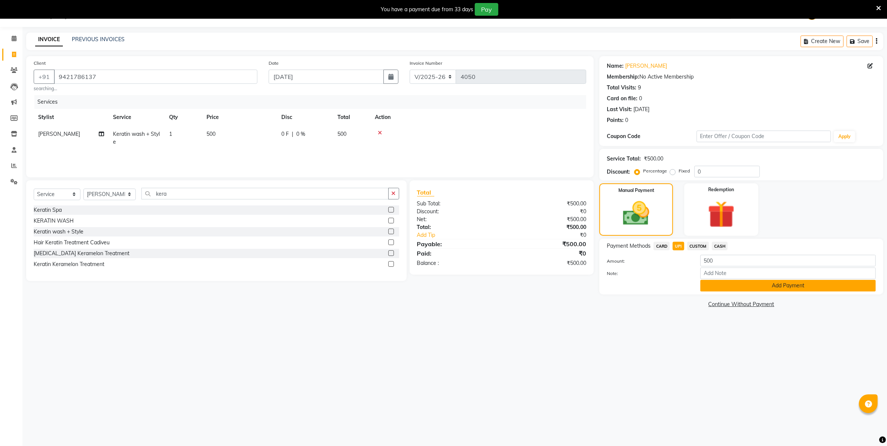
click at [704, 284] on button "Add Payment" at bounding box center [787, 286] width 175 height 12
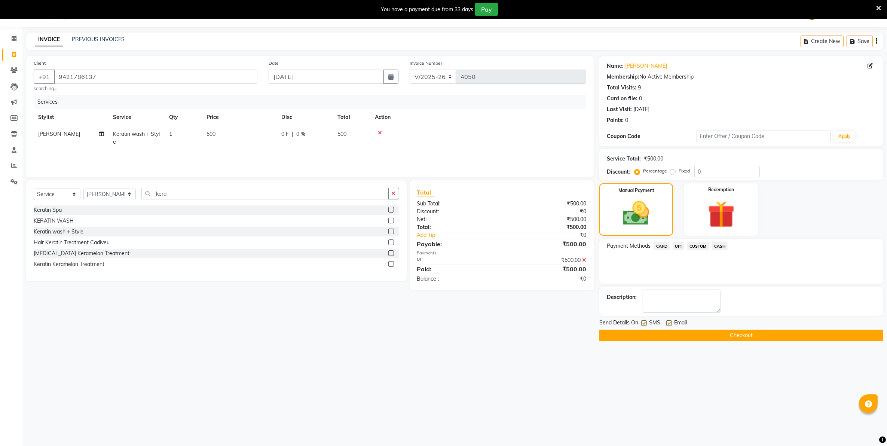
click at [721, 341] on button "Checkout" at bounding box center [741, 336] width 284 height 12
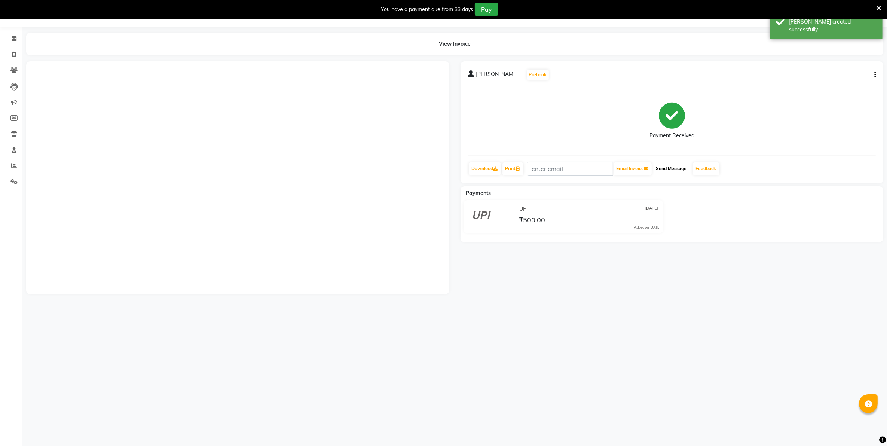
click at [685, 169] on button "Send Message" at bounding box center [671, 168] width 37 height 13
click at [707, 169] on link "Feedback" at bounding box center [706, 168] width 27 height 13
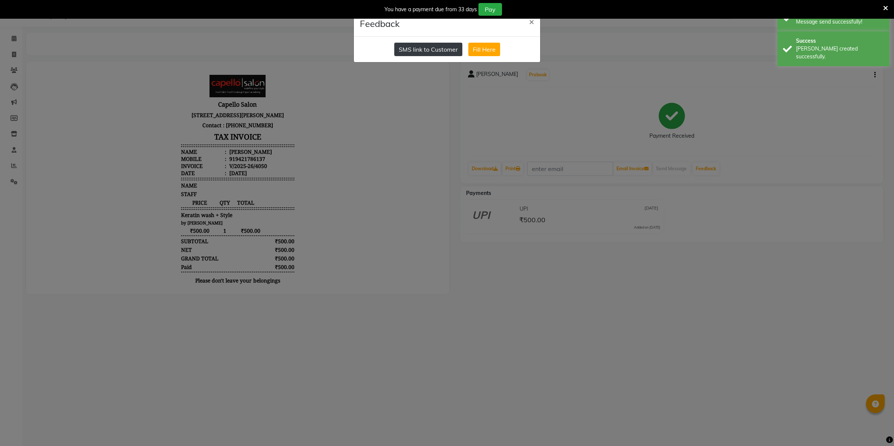
click at [413, 50] on button "SMS link to Customer" at bounding box center [428, 49] width 68 height 13
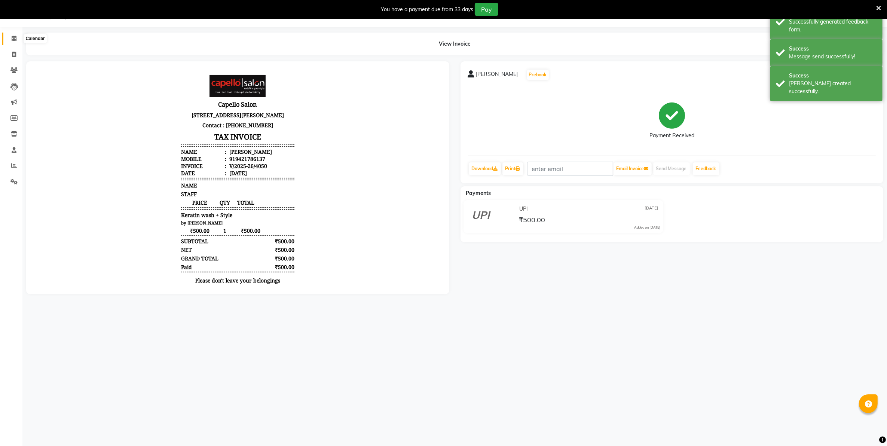
click at [14, 41] on icon at bounding box center [14, 39] width 5 height 6
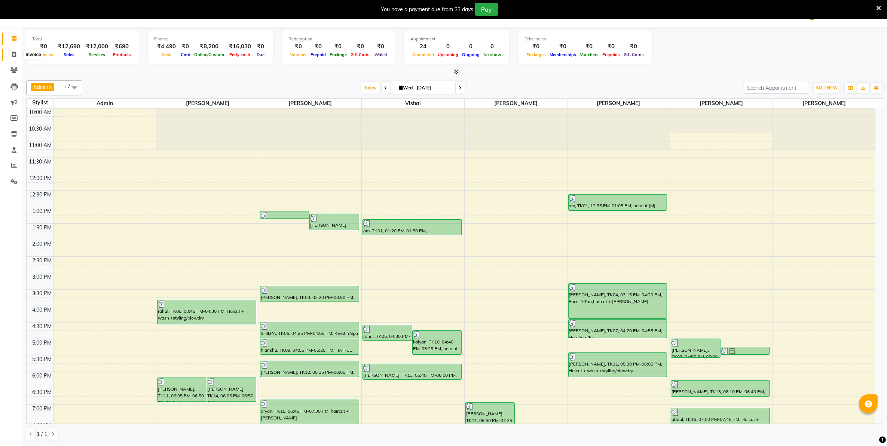
click at [13, 50] on span at bounding box center [13, 54] width 13 height 9
select select "service"
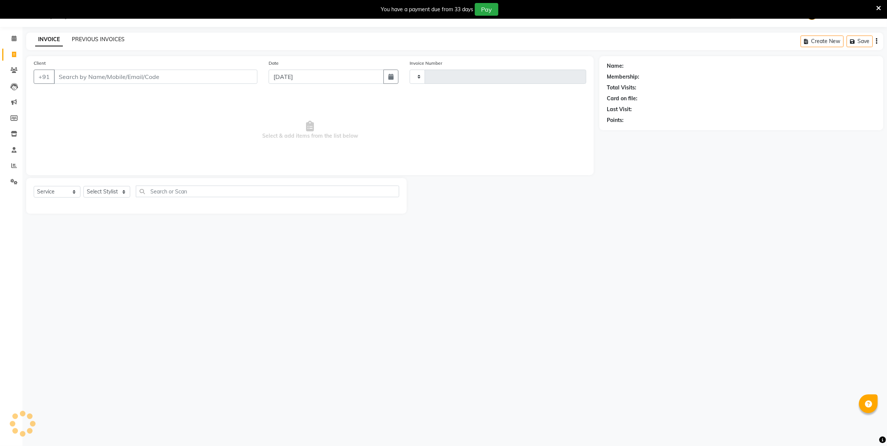
type input "4051"
select select "830"
click at [91, 39] on link "PREVIOUS INVOICES" at bounding box center [98, 39] width 53 height 7
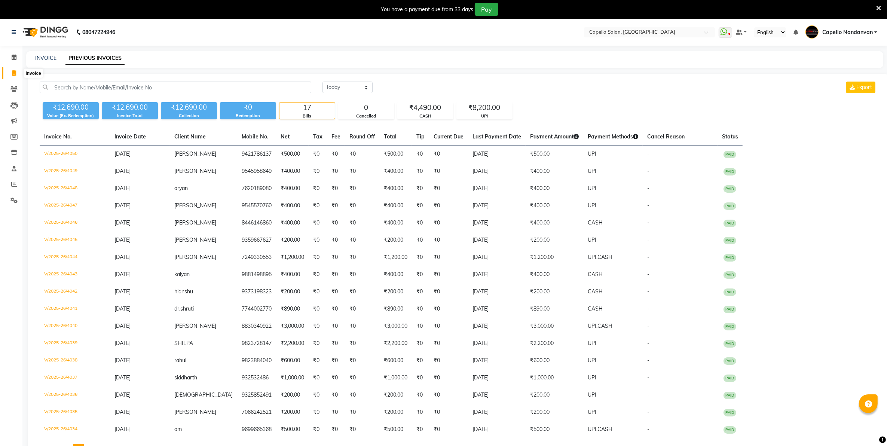
click at [15, 75] on icon at bounding box center [14, 73] width 4 height 6
select select "service"
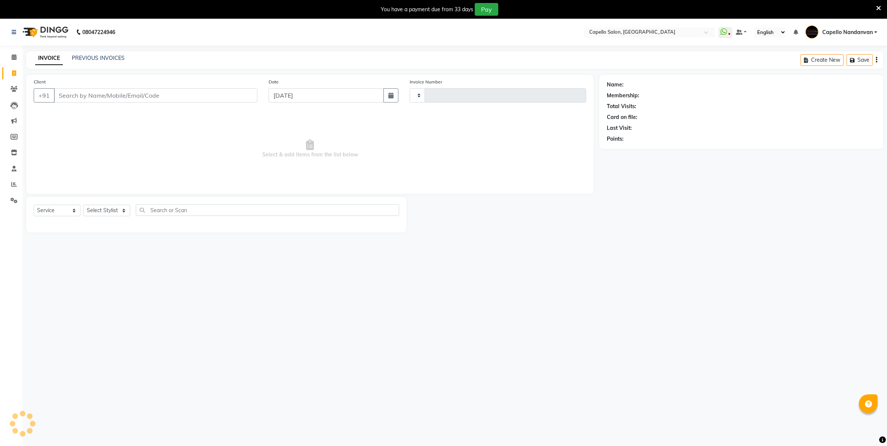
scroll to position [19, 0]
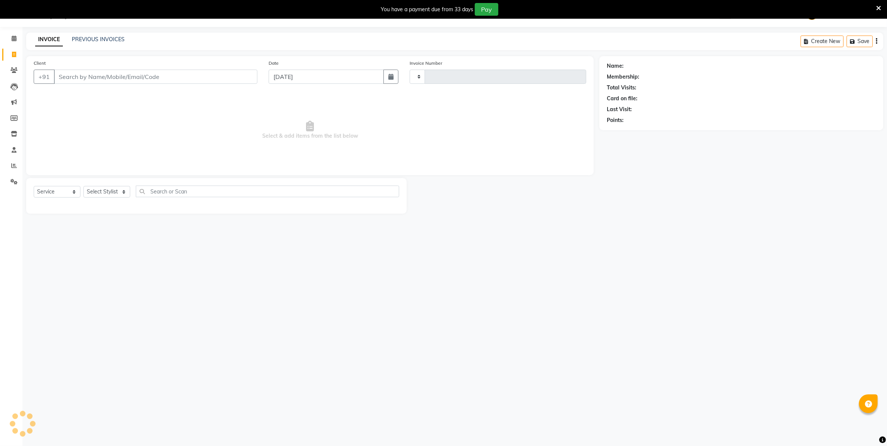
type input "4051"
select select "830"
click at [117, 81] on input "Client" at bounding box center [155, 77] width 203 height 14
type input "8421348949"
click at [233, 77] on span "Add Client" at bounding box center [238, 76] width 30 height 7
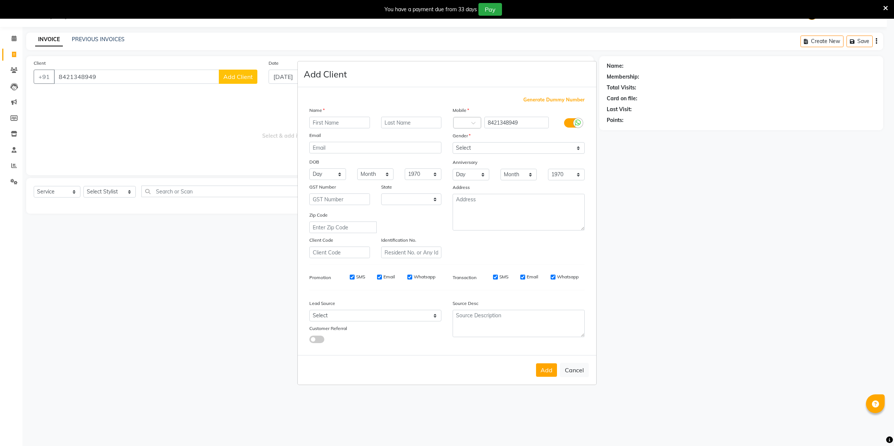
select select "22"
type input "nidhi"
click at [466, 150] on select "Select [DEMOGRAPHIC_DATA] [DEMOGRAPHIC_DATA] Other Prefer Not To Say" at bounding box center [519, 148] width 132 height 12
select select "[DEMOGRAPHIC_DATA]"
click at [453, 143] on select "Select [DEMOGRAPHIC_DATA] [DEMOGRAPHIC_DATA] Other Prefer Not To Say" at bounding box center [519, 148] width 132 height 12
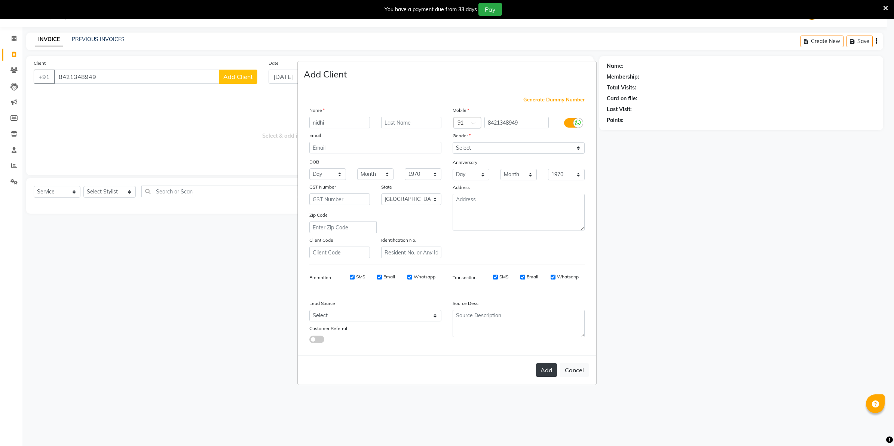
click at [540, 372] on button "Add" at bounding box center [546, 369] width 21 height 13
select select
select select "null"
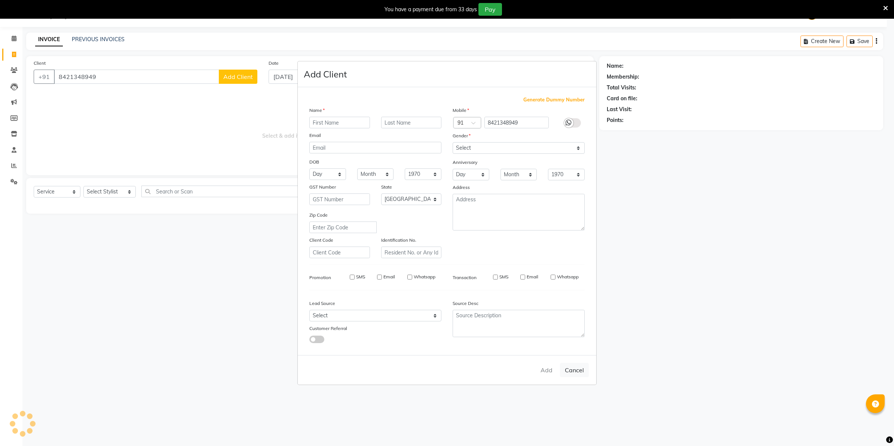
select select
checkbox input "false"
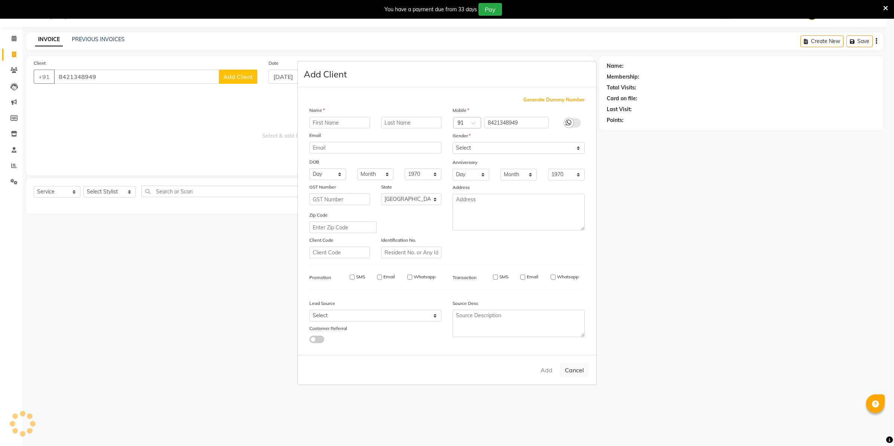
checkbox input "false"
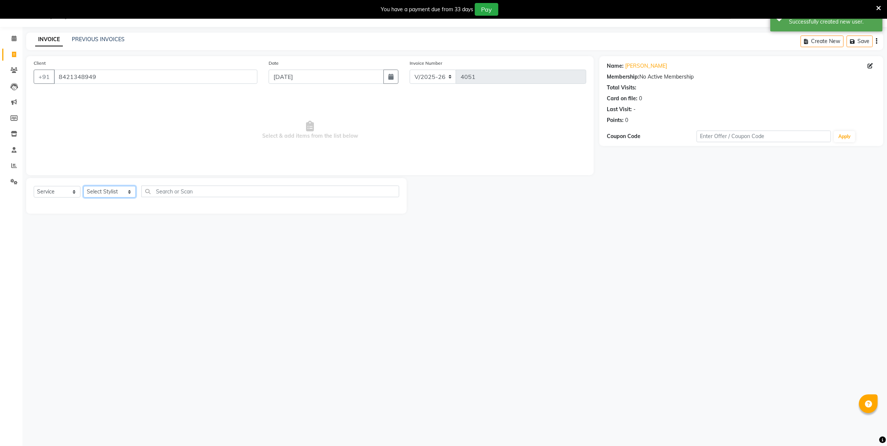
click at [119, 193] on select "Select Stylist Admin [PERSON_NAME] [PERSON_NAME] [PERSON_NAME] [PERSON_NAME] Ow…" at bounding box center [109, 192] width 52 height 12
select select "14478"
click at [83, 186] on select "Select Stylist Admin [PERSON_NAME] [PERSON_NAME] [PERSON_NAME] [PERSON_NAME] Ow…" at bounding box center [109, 192] width 52 height 12
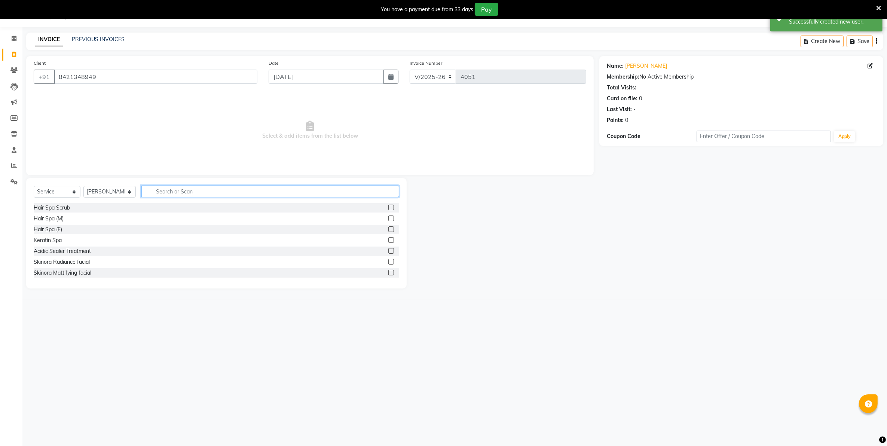
click at [191, 188] on input "text" at bounding box center [269, 192] width 257 height 12
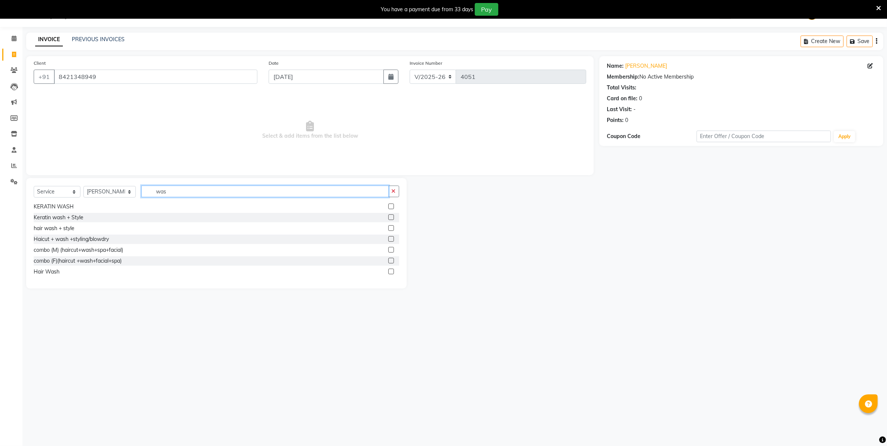
type input "was"
click at [388, 272] on label at bounding box center [391, 272] width 6 height 6
click at [388, 272] on input "checkbox" at bounding box center [390, 271] width 5 height 5
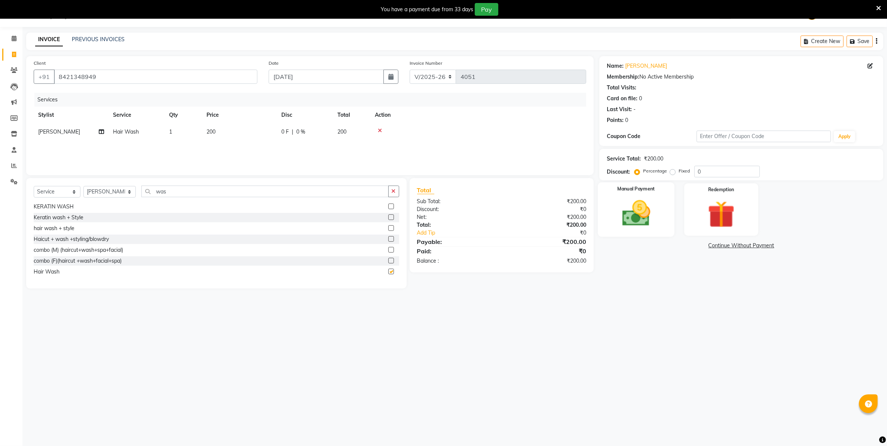
checkbox input "false"
click at [629, 220] on img at bounding box center [636, 213] width 46 height 33
click at [681, 247] on span "UPI" at bounding box center [678, 246] width 12 height 9
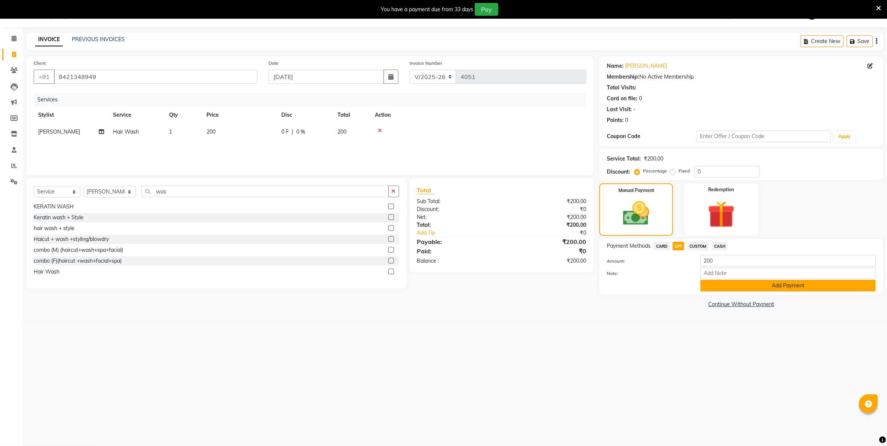
click at [706, 289] on button "Add Payment" at bounding box center [787, 286] width 175 height 12
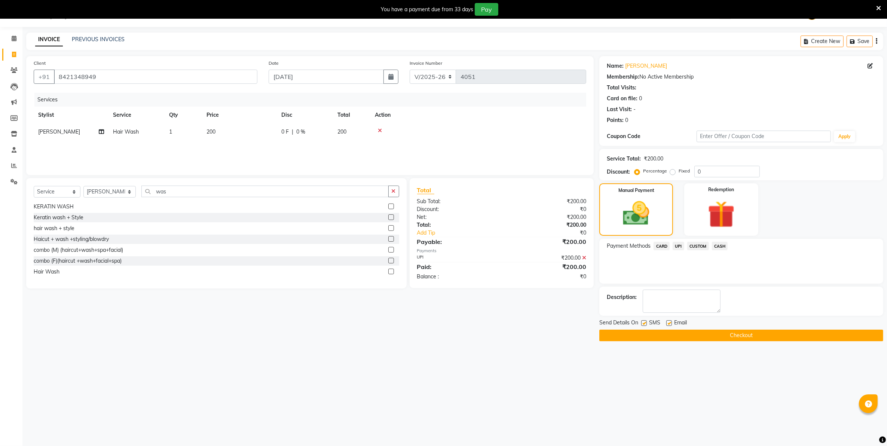
click at [696, 338] on button "Checkout" at bounding box center [741, 336] width 284 height 12
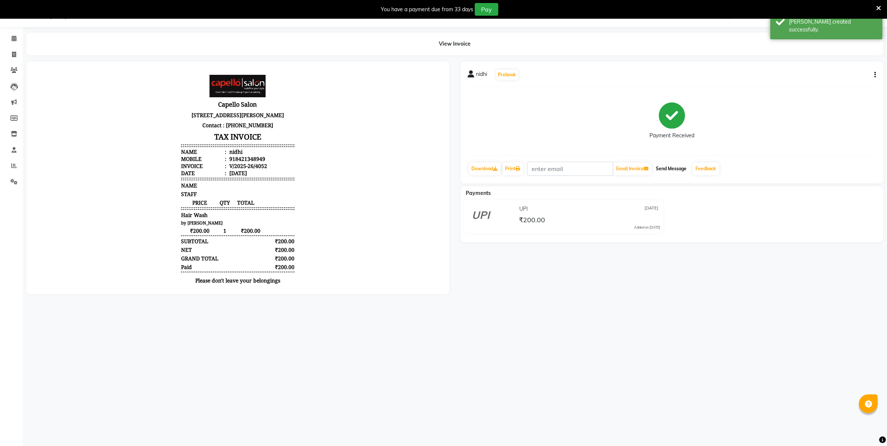
click at [675, 168] on button "Send Message" at bounding box center [671, 168] width 37 height 13
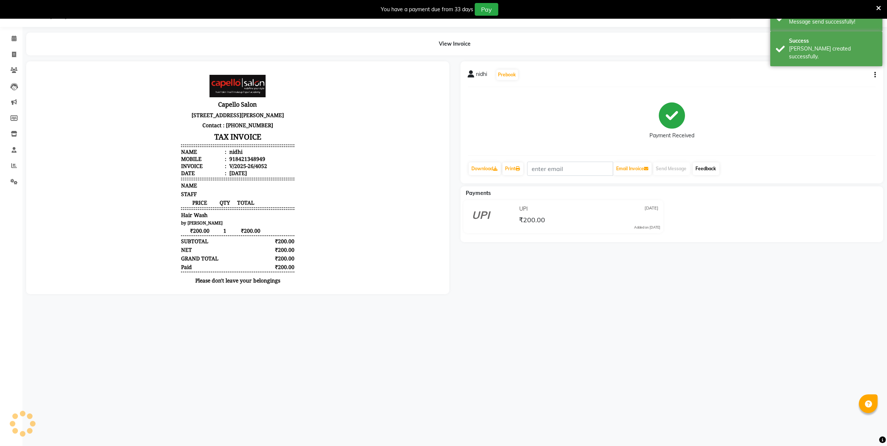
click at [698, 167] on link "Feedback" at bounding box center [706, 168] width 27 height 13
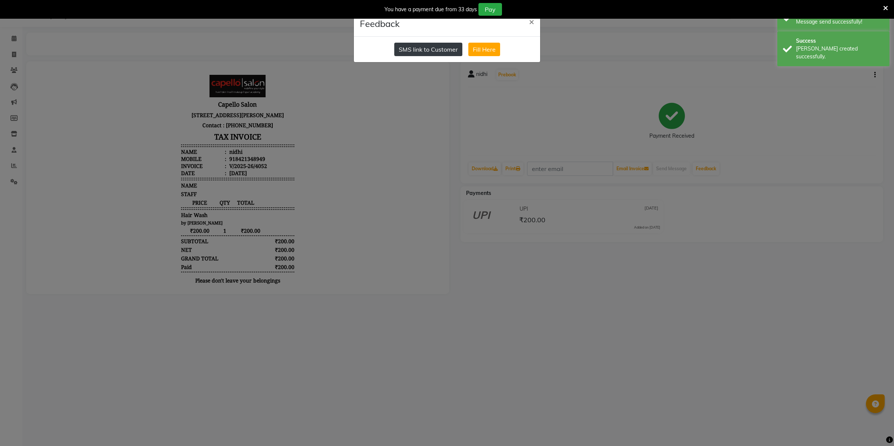
click at [429, 47] on button "SMS link to Customer" at bounding box center [428, 49] width 68 height 13
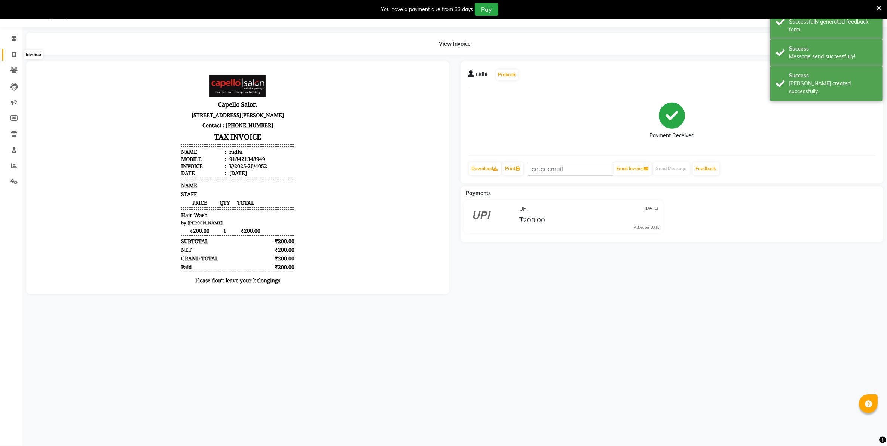
click at [12, 53] on icon at bounding box center [14, 55] width 4 height 6
select select "service"
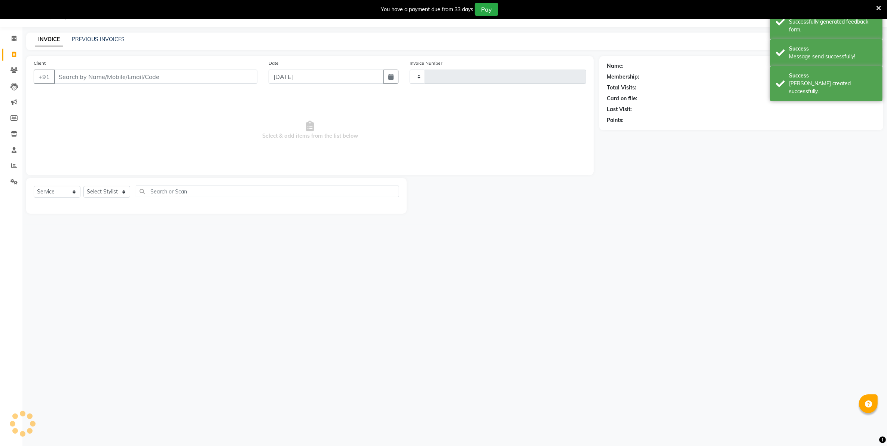
type input "4053"
select select "830"
click at [98, 40] on link "PREVIOUS INVOICES" at bounding box center [98, 39] width 53 height 7
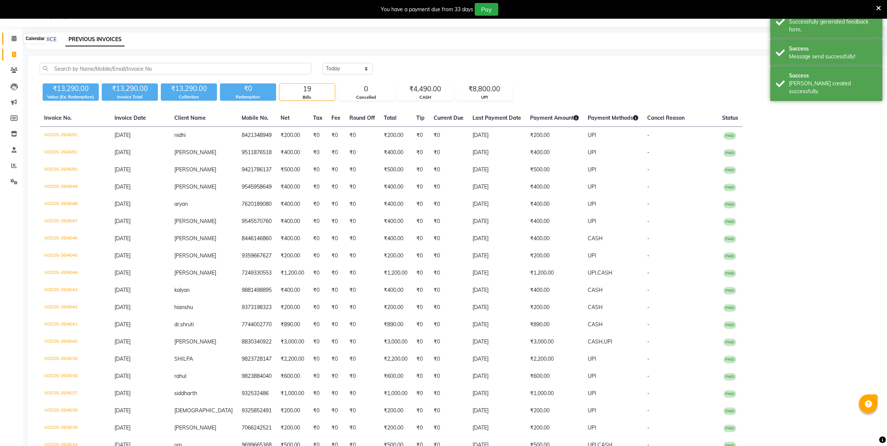
click at [18, 38] on span at bounding box center [13, 38] width 13 height 9
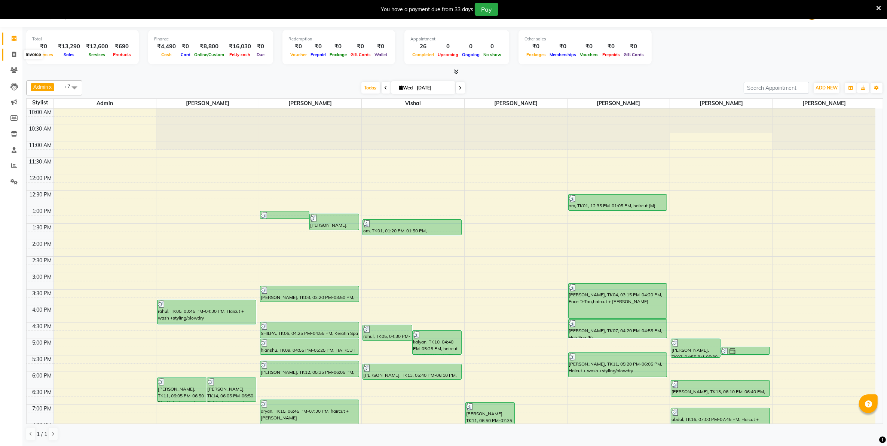
click at [9, 56] on span at bounding box center [13, 54] width 13 height 9
select select "830"
select select "service"
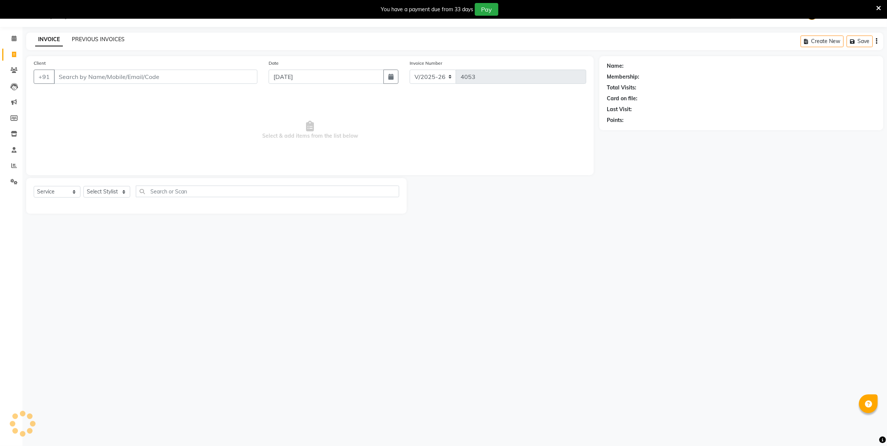
click at [84, 39] on link "PREVIOUS INVOICES" at bounding box center [98, 39] width 53 height 7
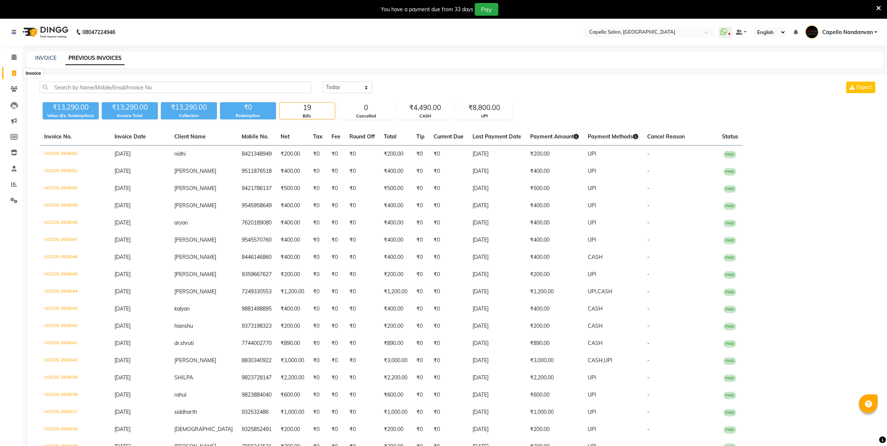
click at [19, 75] on span at bounding box center [13, 73] width 13 height 9
select select "service"
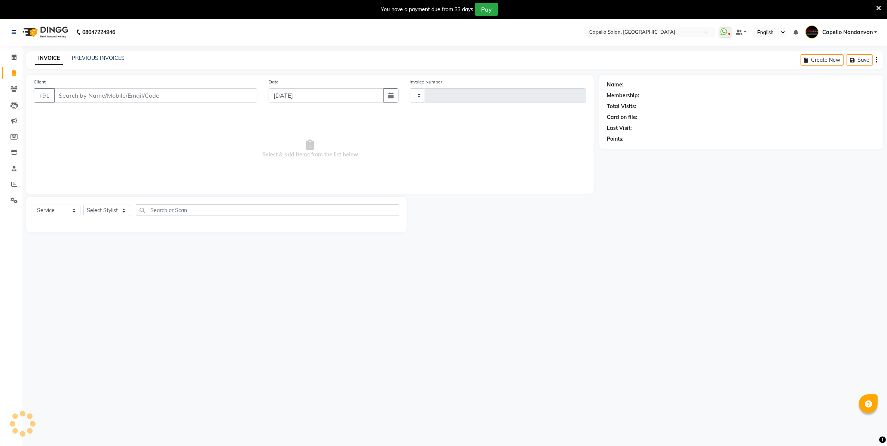
type input "4053"
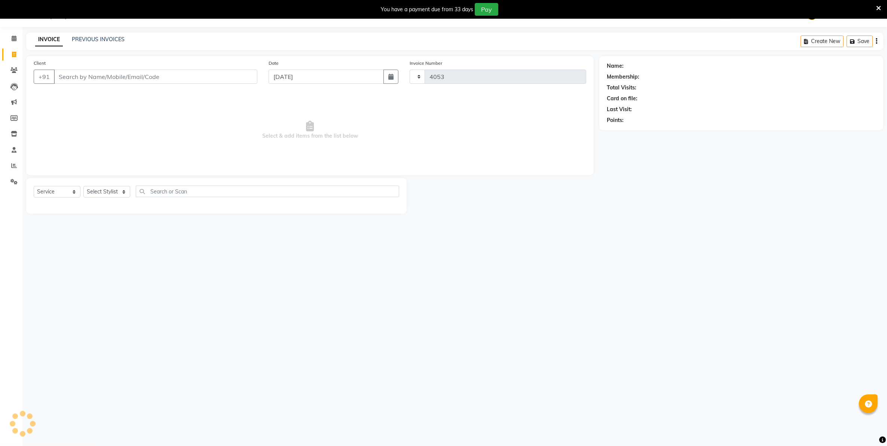
select select "830"
click at [169, 77] on input "Client" at bounding box center [155, 77] width 203 height 14
type input "9273834926"
click at [236, 74] on span "Add Client" at bounding box center [238, 76] width 30 height 7
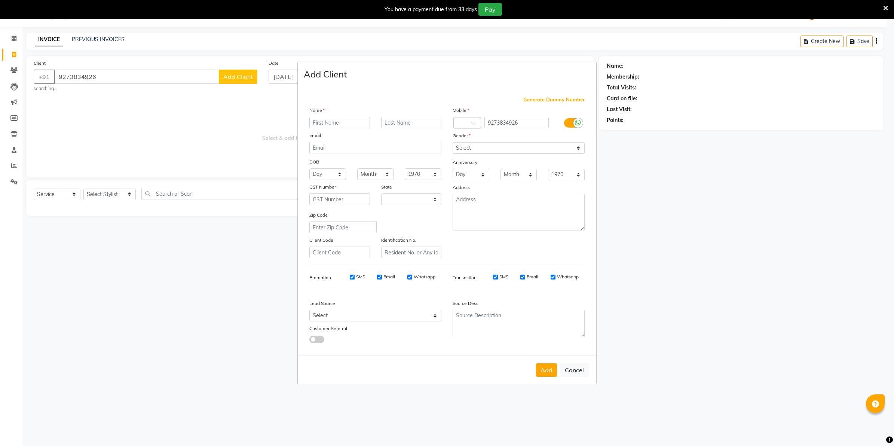
select select "22"
type input "usha"
click at [496, 150] on select "Select [DEMOGRAPHIC_DATA] [DEMOGRAPHIC_DATA] Other Prefer Not To Say" at bounding box center [519, 148] width 132 height 12
select select "[DEMOGRAPHIC_DATA]"
click at [453, 143] on select "Select [DEMOGRAPHIC_DATA] [DEMOGRAPHIC_DATA] Other Prefer Not To Say" at bounding box center [519, 148] width 132 height 12
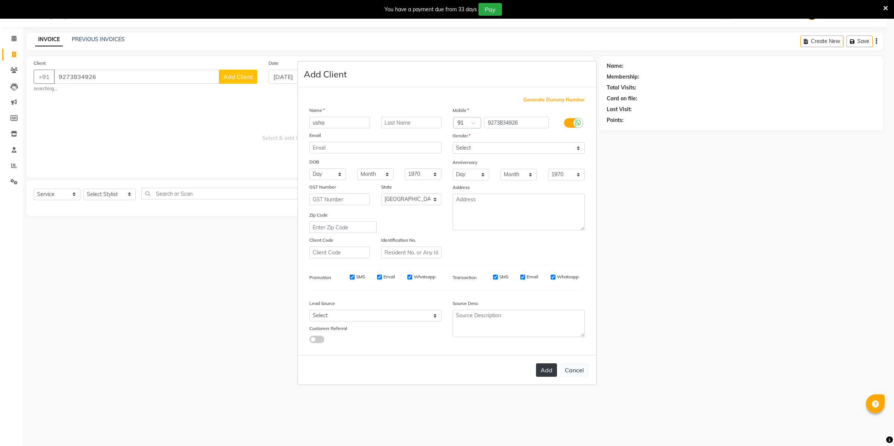
click at [545, 369] on button "Add" at bounding box center [546, 369] width 21 height 13
select select
select select "null"
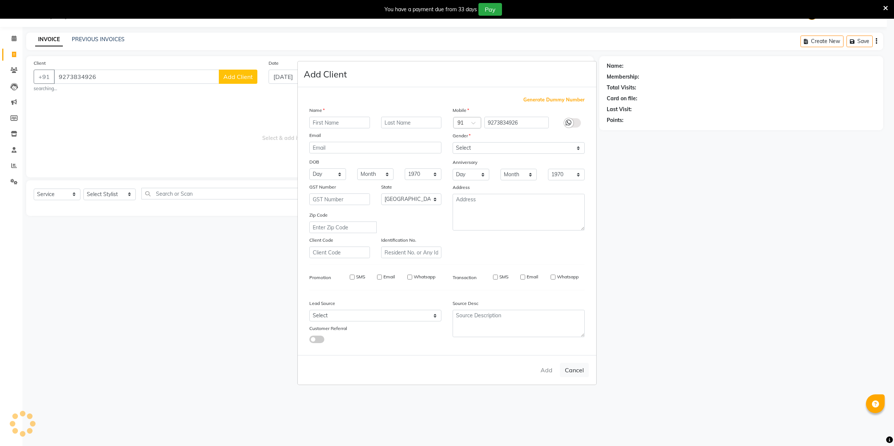
select select
checkbox input "false"
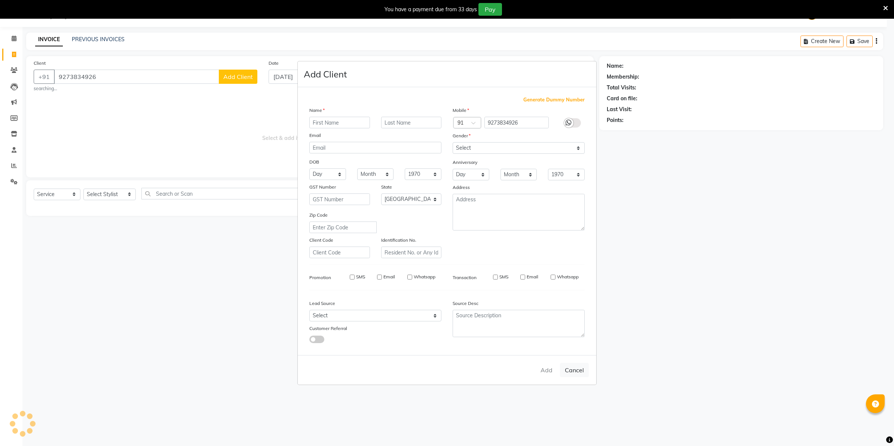
checkbox input "false"
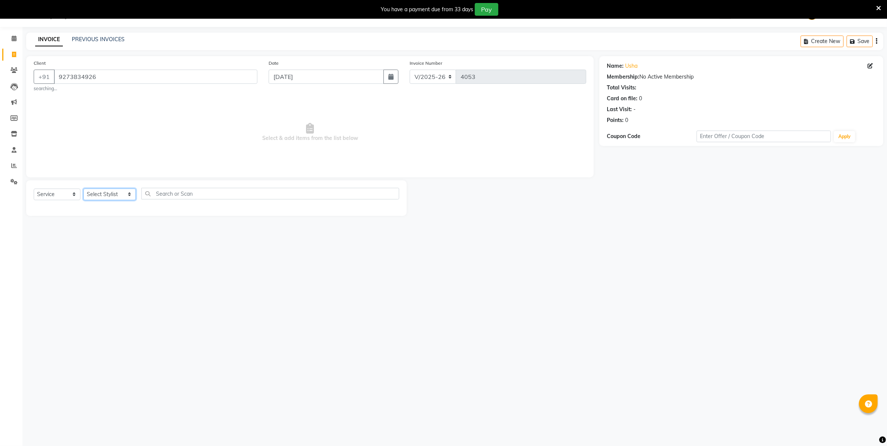
click at [116, 195] on select "Select Stylist Admin [PERSON_NAME] [PERSON_NAME] [PERSON_NAME] [PERSON_NAME] Ow…" at bounding box center [109, 195] width 52 height 12
click at [83, 189] on select "Select Stylist Admin [PERSON_NAME] [PERSON_NAME] [PERSON_NAME] [PERSON_NAME] Ow…" at bounding box center [109, 195] width 52 height 12
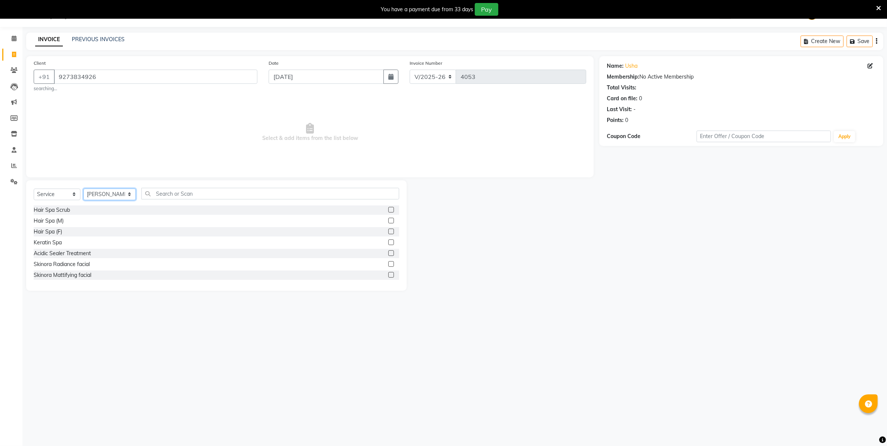
click at [116, 193] on select "Select Stylist Admin [PERSON_NAME] [PERSON_NAME] [PERSON_NAME] [PERSON_NAME] Ow…" at bounding box center [109, 195] width 52 height 12
select select "40366"
click at [83, 189] on select "Select Stylist Admin [PERSON_NAME] [PERSON_NAME] [PERSON_NAME] [PERSON_NAME] Ow…" at bounding box center [109, 195] width 52 height 12
click at [190, 196] on input "text" at bounding box center [269, 194] width 257 height 12
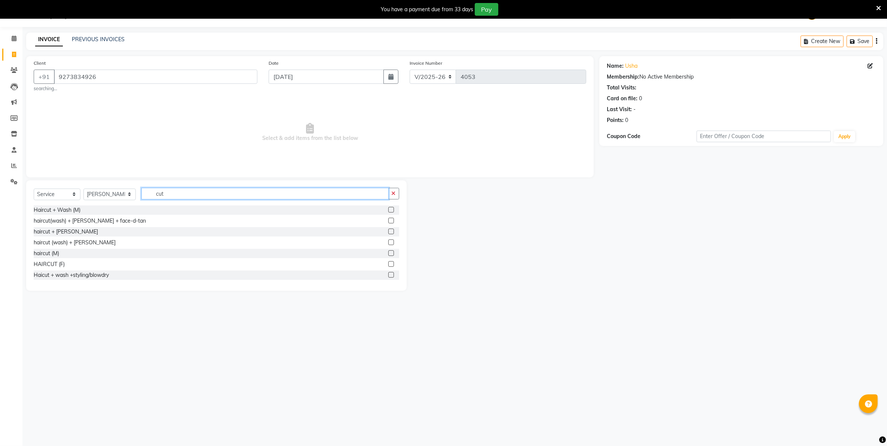
type input "cut"
click at [388, 274] on label at bounding box center [391, 275] width 6 height 6
click at [388, 274] on input "checkbox" at bounding box center [390, 275] width 5 height 5
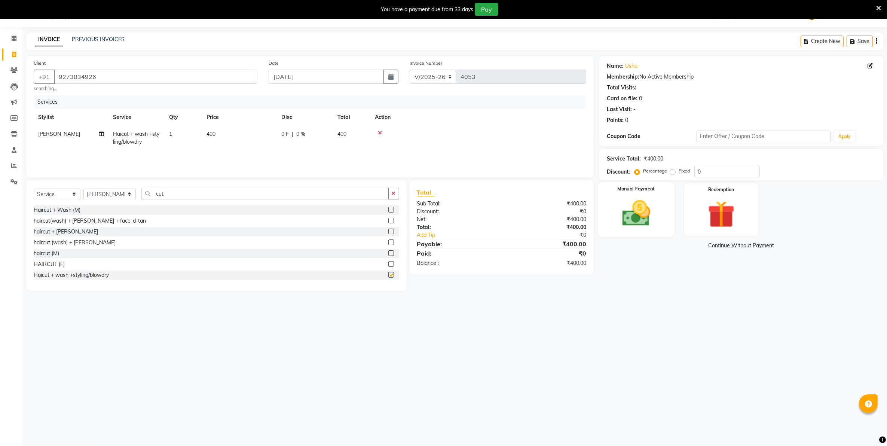
checkbox input "false"
click at [638, 215] on img at bounding box center [636, 213] width 46 height 33
click at [679, 243] on span "UPI" at bounding box center [678, 246] width 12 height 9
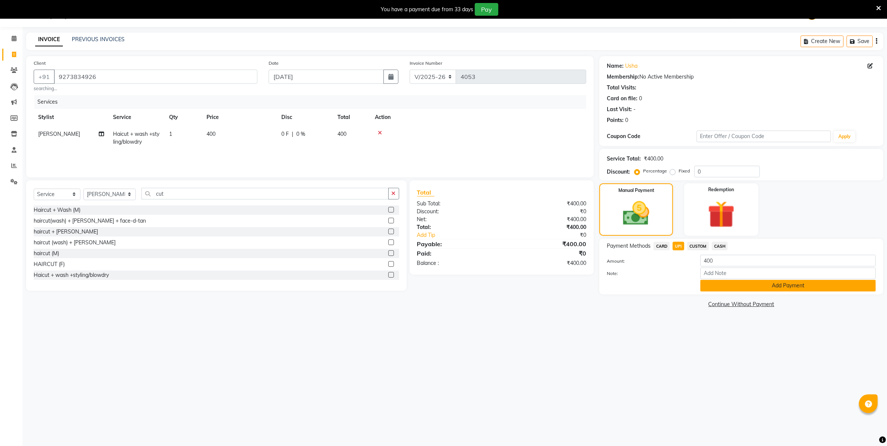
click at [724, 286] on button "Add Payment" at bounding box center [787, 286] width 175 height 12
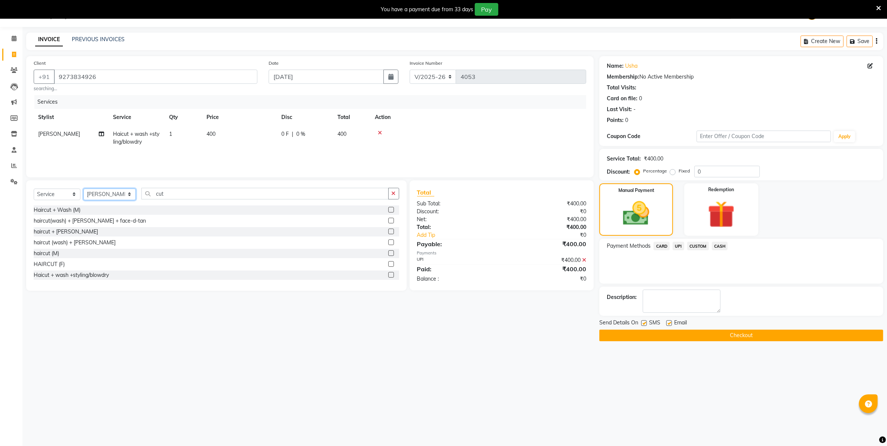
click at [108, 194] on select "Select Stylist Admin [PERSON_NAME] [PERSON_NAME] [PERSON_NAME] [PERSON_NAME] Ow…" at bounding box center [109, 195] width 52 height 12
select select "83973"
click at [83, 189] on select "Select Stylist Admin [PERSON_NAME] [PERSON_NAME] [PERSON_NAME] [PERSON_NAME] Ow…" at bounding box center [109, 195] width 52 height 12
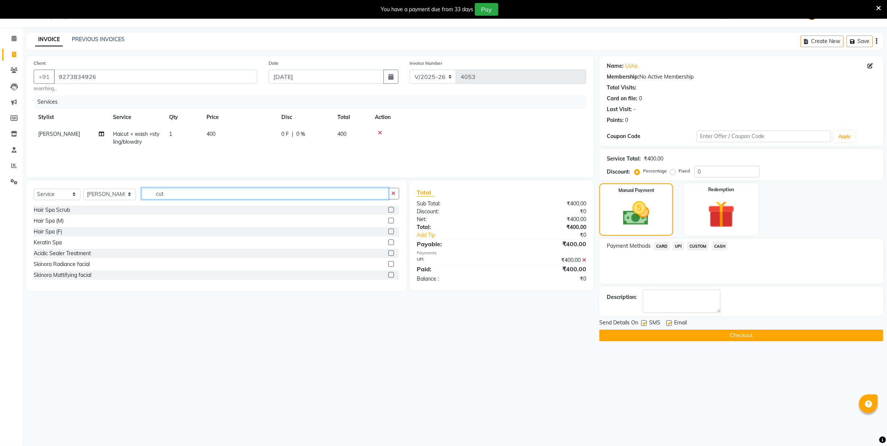
click at [178, 193] on input "cut" at bounding box center [264, 194] width 247 height 12
type input "cut"
click at [388, 231] on label at bounding box center [391, 232] width 6 height 6
click at [388, 231] on input "checkbox" at bounding box center [390, 231] width 5 height 5
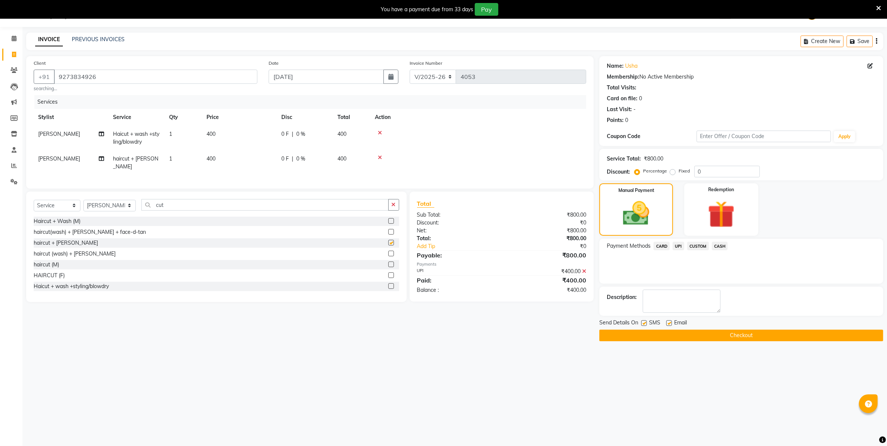
checkbox input "false"
click at [680, 245] on span "UPI" at bounding box center [678, 246] width 12 height 9
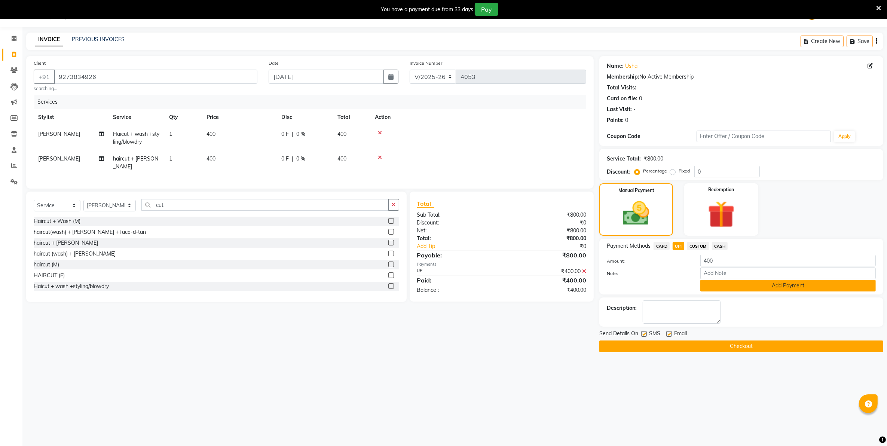
click at [732, 283] on button "Add Payment" at bounding box center [787, 286] width 175 height 12
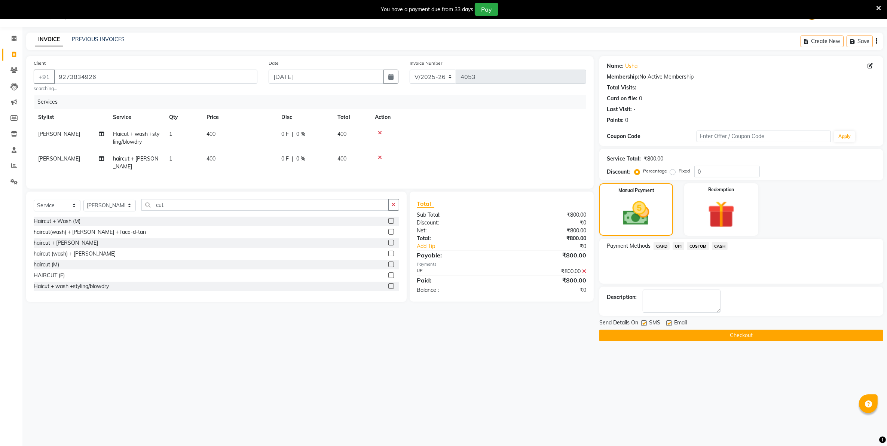
click at [728, 335] on button "Checkout" at bounding box center [741, 336] width 284 height 12
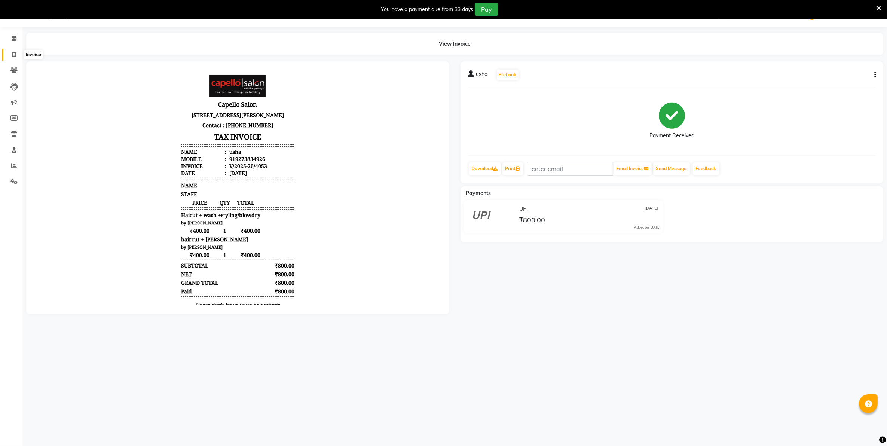
click at [16, 55] on span at bounding box center [13, 54] width 13 height 9
select select "service"
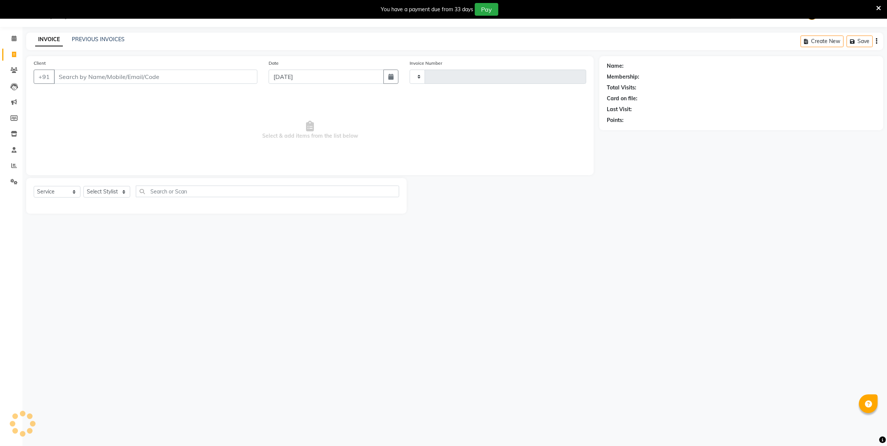
type input "4054"
select select "830"
click at [105, 193] on select "Select Stylist" at bounding box center [106, 192] width 47 height 12
select select "40366"
click at [83, 186] on select "Select Stylist Admin [PERSON_NAME] [PERSON_NAME] [PERSON_NAME] [PERSON_NAME] Ow…" at bounding box center [109, 192] width 52 height 12
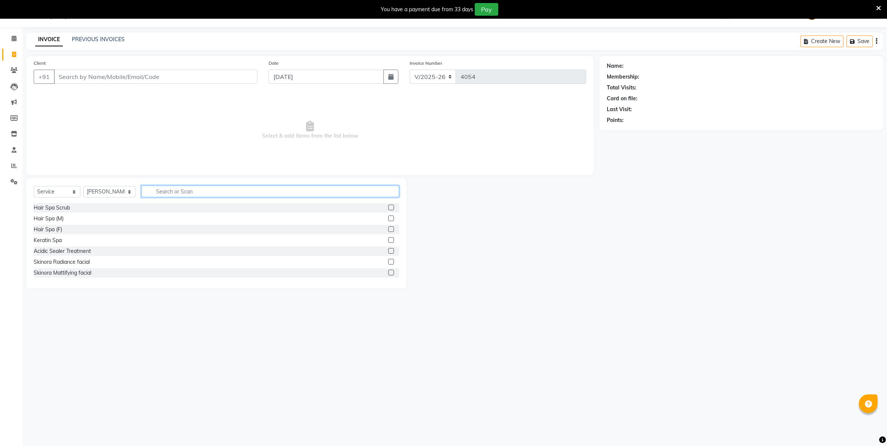
click at [180, 191] on input "text" at bounding box center [269, 192] width 257 height 12
type input "cut"
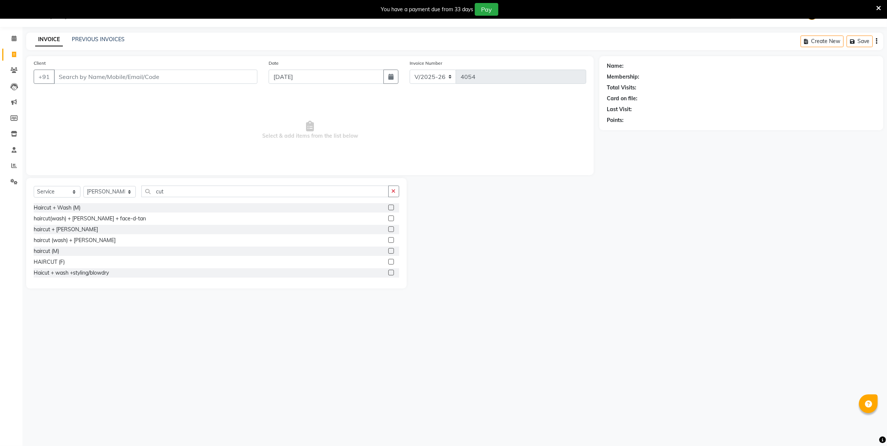
click at [388, 229] on label at bounding box center [391, 229] width 6 height 6
click at [388, 229] on input "checkbox" at bounding box center [390, 229] width 5 height 5
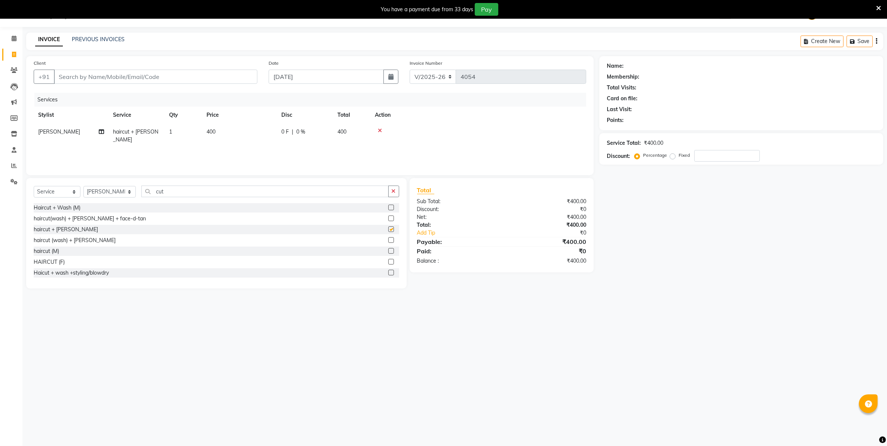
checkbox input "false"
drag, startPoint x: 101, startPoint y: 192, endPoint x: 99, endPoint y: 182, distance: 9.9
click at [101, 191] on select "Select Stylist Admin [PERSON_NAME] [PERSON_NAME] [PERSON_NAME] [PERSON_NAME] Ow…" at bounding box center [109, 192] width 52 height 12
click at [163, 76] on input "Client" at bounding box center [155, 77] width 203 height 14
type input "9"
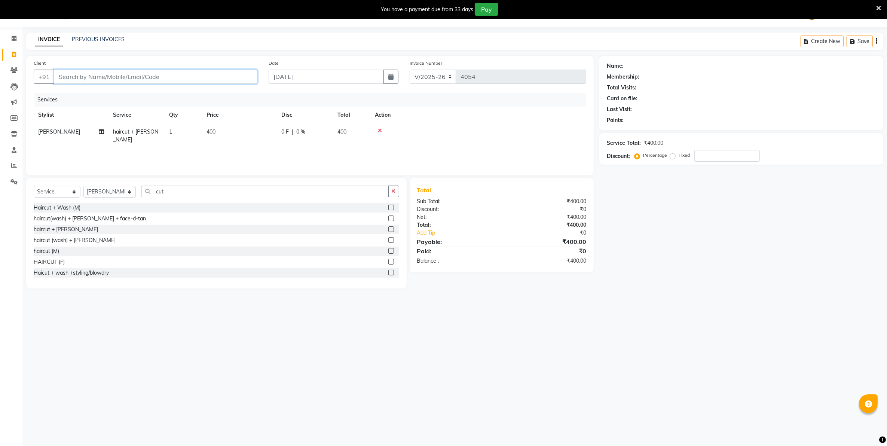
type input "0"
type input "9398401413"
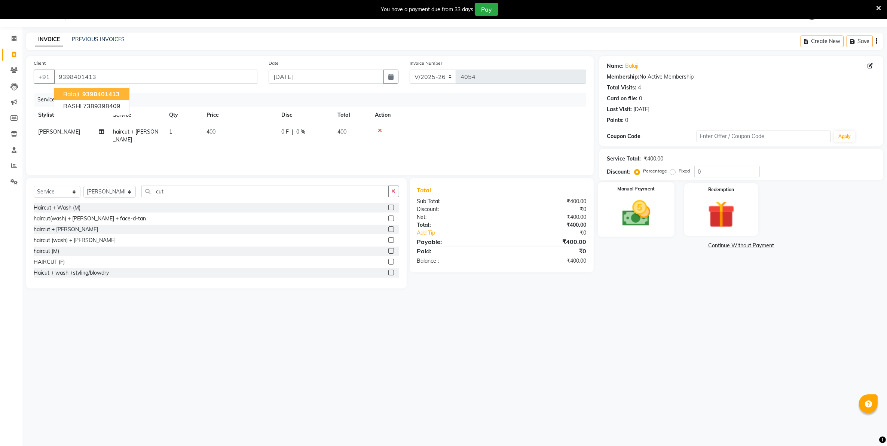
click at [631, 214] on img at bounding box center [636, 213] width 46 height 33
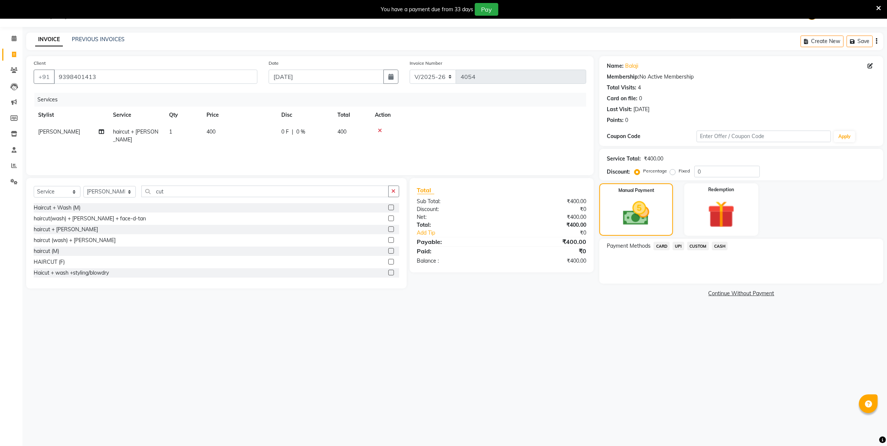
click at [717, 244] on span "CASH" at bounding box center [720, 246] width 16 height 9
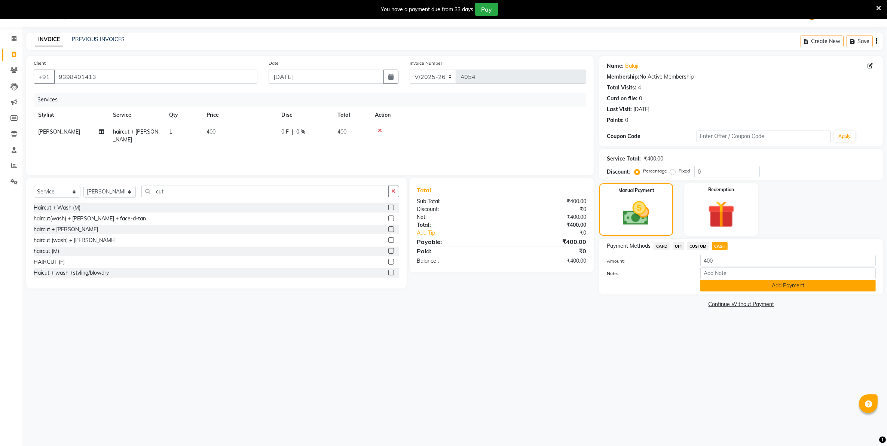
click at [727, 287] on button "Add Payment" at bounding box center [787, 286] width 175 height 12
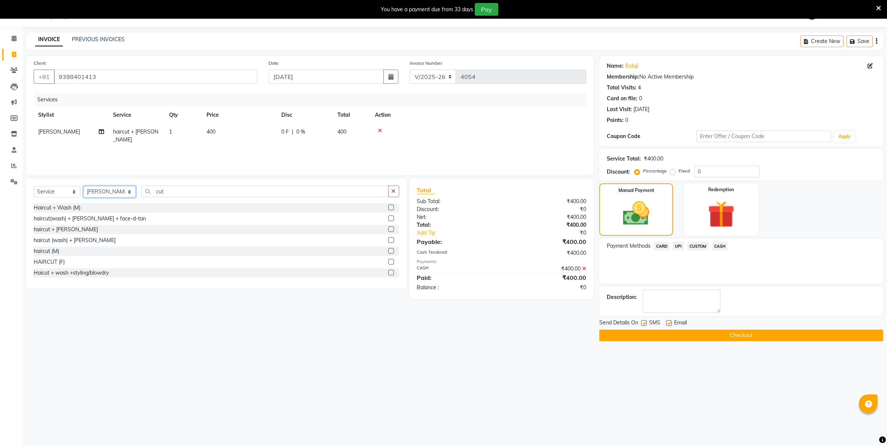
click at [124, 195] on select "Select Stylist Admin [PERSON_NAME] [PERSON_NAME] [PERSON_NAME] [PERSON_NAME] Ow…" at bounding box center [109, 192] width 52 height 12
select select "42453"
click at [83, 186] on select "Select Stylist Admin [PERSON_NAME] [PERSON_NAME] [PERSON_NAME] [PERSON_NAME] Ow…" at bounding box center [109, 192] width 52 height 12
click at [182, 195] on input "cut" at bounding box center [264, 192] width 247 height 12
type input "cut"
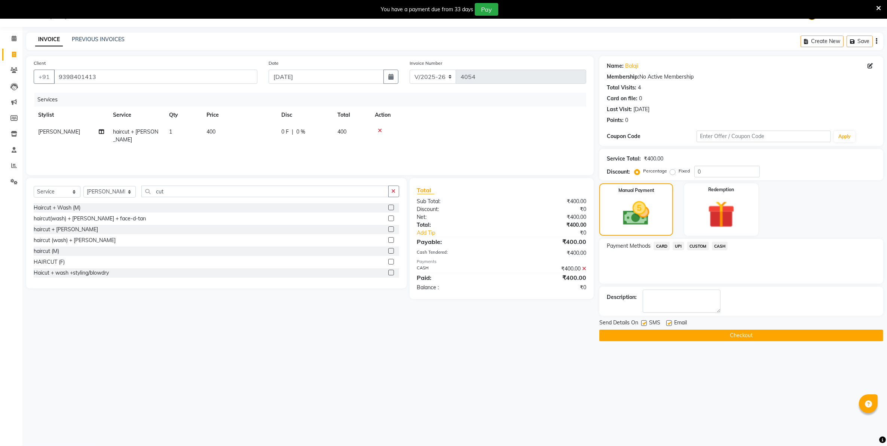
click at [388, 248] on label at bounding box center [391, 251] width 6 height 6
click at [388, 249] on input "checkbox" at bounding box center [390, 251] width 5 height 5
checkbox input "false"
click at [719, 245] on span "CASH" at bounding box center [720, 246] width 16 height 9
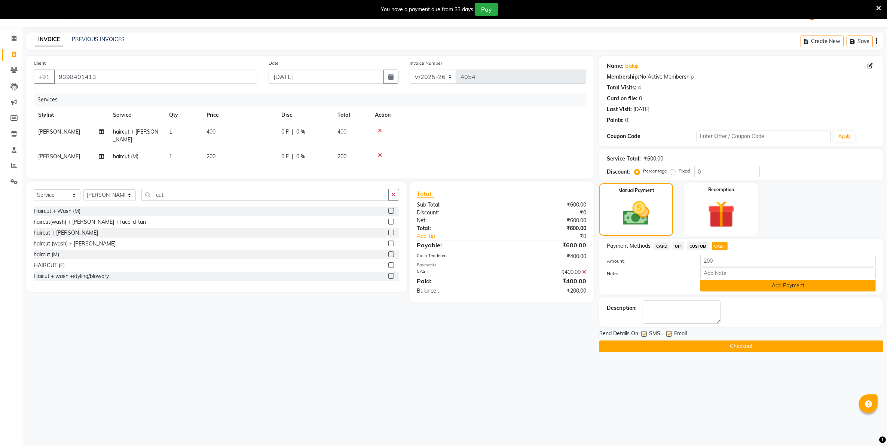
click at [730, 285] on button "Add Payment" at bounding box center [787, 286] width 175 height 12
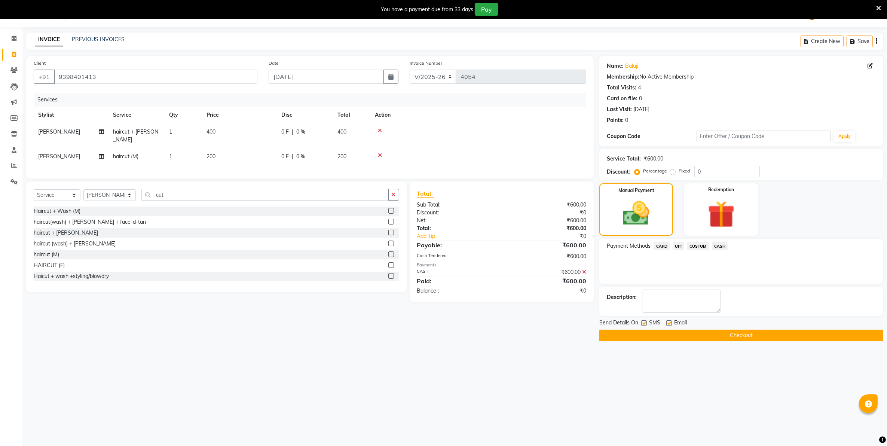
click at [695, 339] on button "Checkout" at bounding box center [741, 336] width 284 height 12
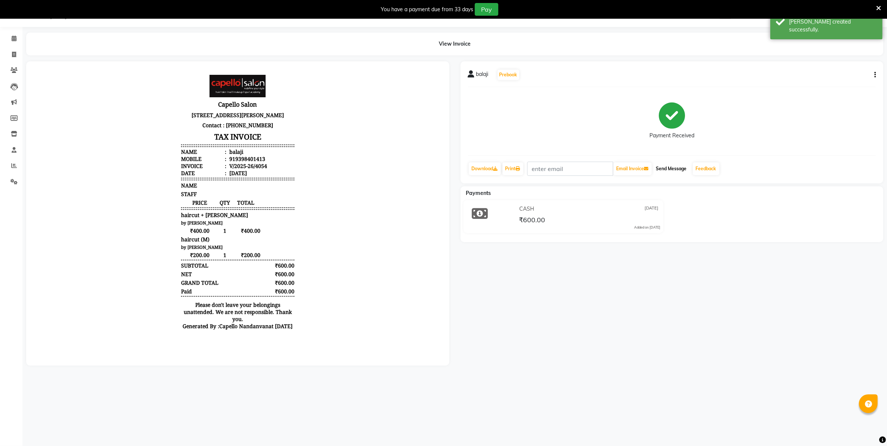
click at [681, 171] on button "Send Message" at bounding box center [671, 168] width 37 height 13
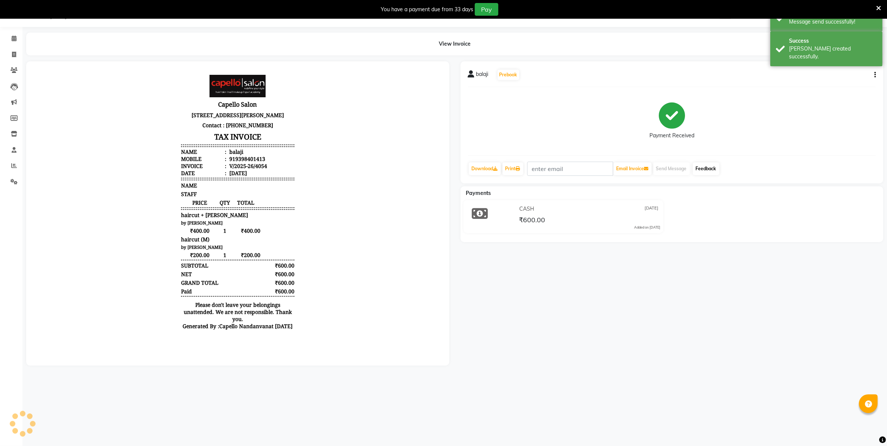
click at [704, 171] on link "Feedback" at bounding box center [706, 168] width 27 height 13
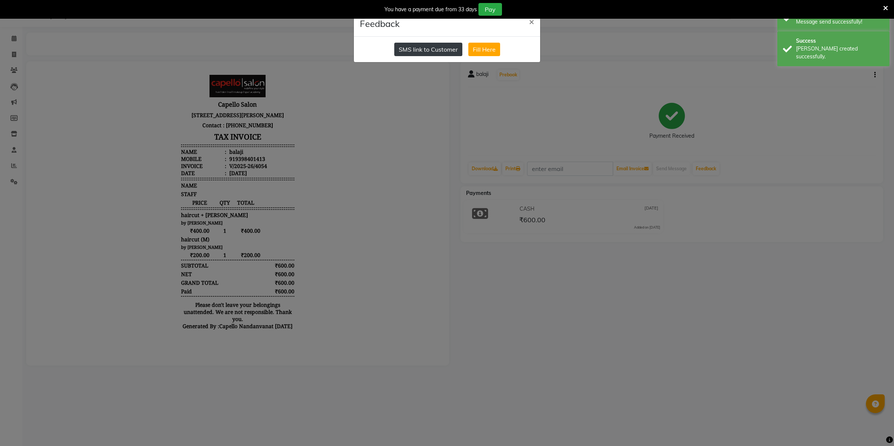
click at [432, 53] on button "SMS link to Customer" at bounding box center [428, 49] width 68 height 13
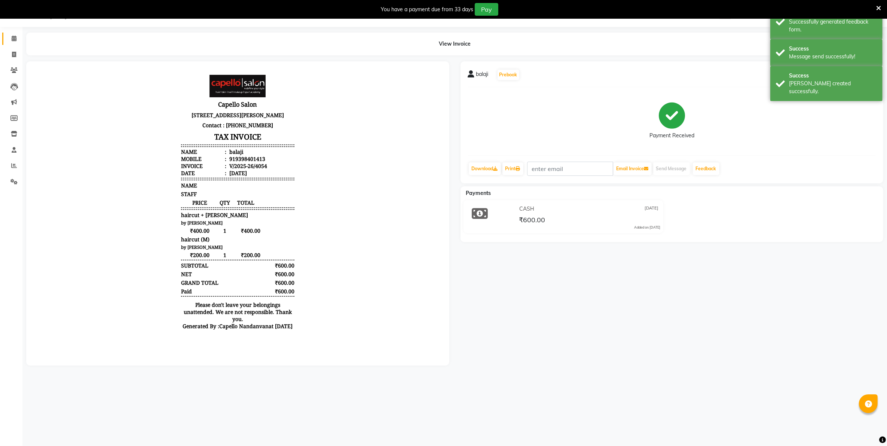
click at [15, 43] on link "Calendar" at bounding box center [11, 39] width 18 height 12
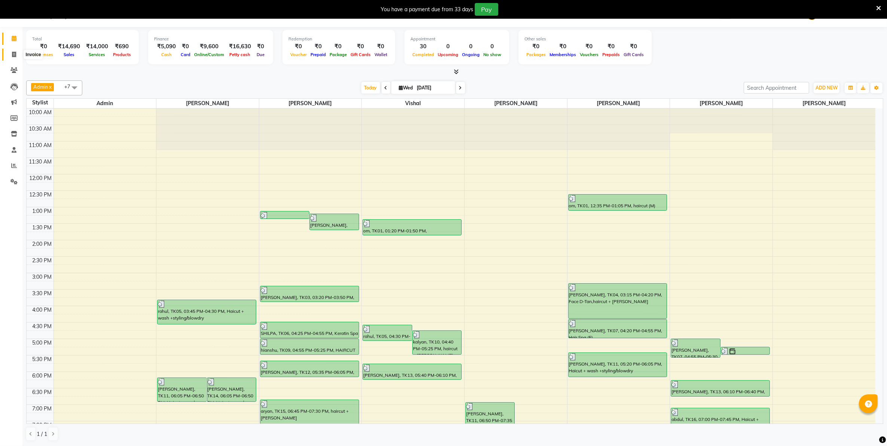
click at [14, 55] on icon at bounding box center [14, 55] width 4 height 6
select select "830"
select select "service"
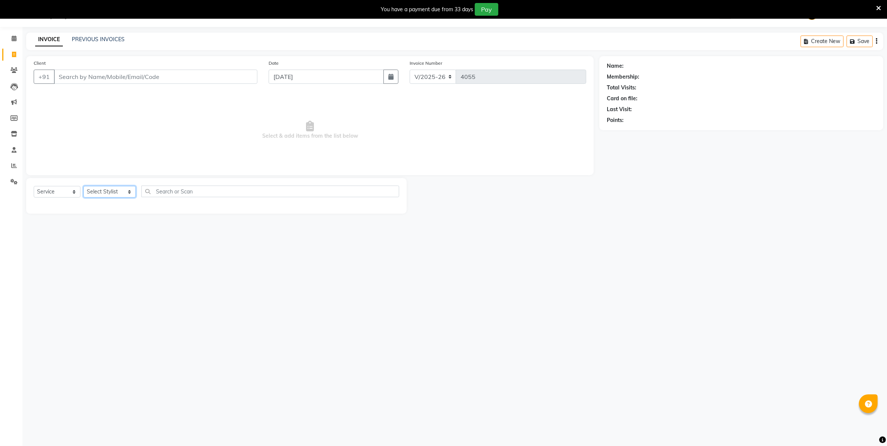
click at [120, 188] on select "Select Stylist Admin [PERSON_NAME] [PERSON_NAME] [PERSON_NAME] [PERSON_NAME] Ow…" at bounding box center [109, 192] width 52 height 12
select select "66495"
click at [83, 186] on select "Select Stylist Admin [PERSON_NAME] [PERSON_NAME] [PERSON_NAME] [PERSON_NAME] Ow…" at bounding box center [109, 192] width 52 height 12
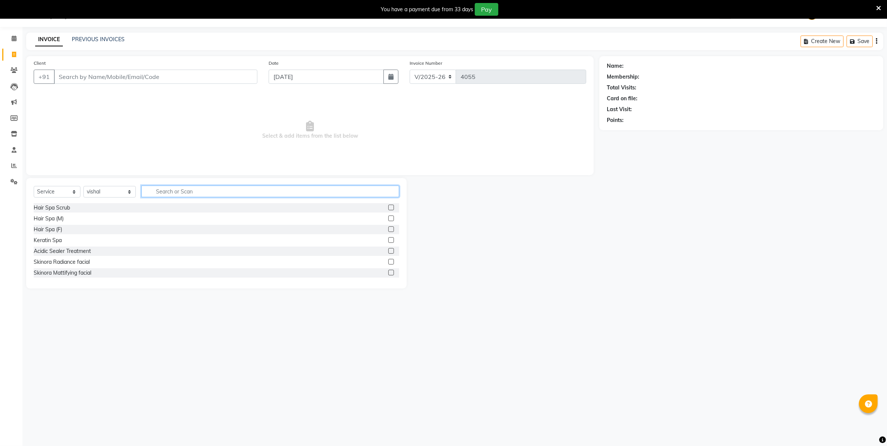
click at [190, 194] on input "text" at bounding box center [269, 192] width 257 height 12
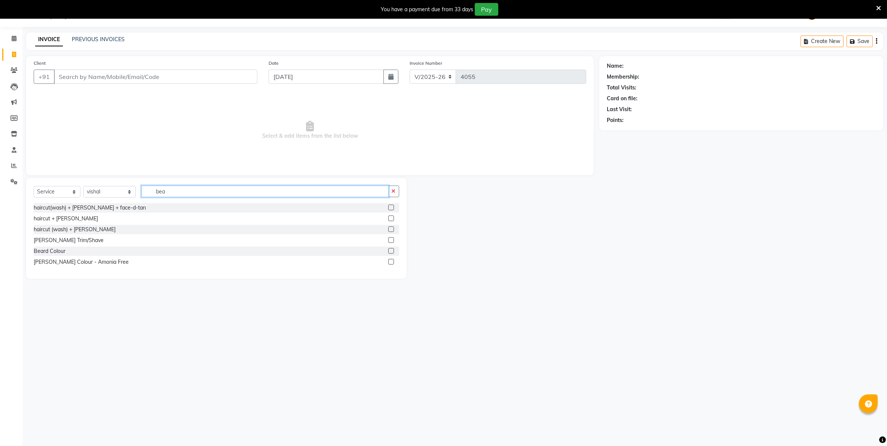
type input "bea"
click at [390, 240] on label at bounding box center [391, 240] width 6 height 6
click at [390, 240] on input "checkbox" at bounding box center [390, 240] width 5 height 5
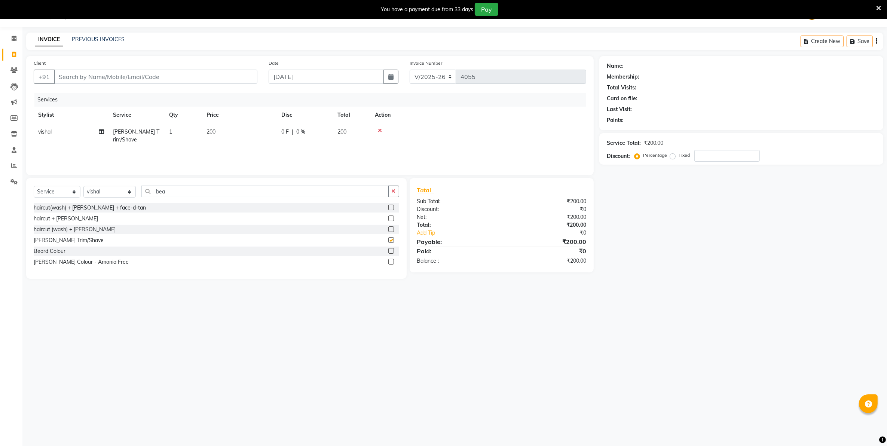
checkbox input "false"
click at [120, 194] on select "Select Stylist Admin [PERSON_NAME] [PERSON_NAME] [PERSON_NAME] [PERSON_NAME] Ow…" at bounding box center [109, 192] width 52 height 12
click at [195, 191] on input "bea" at bounding box center [264, 192] width 247 height 12
type input "b"
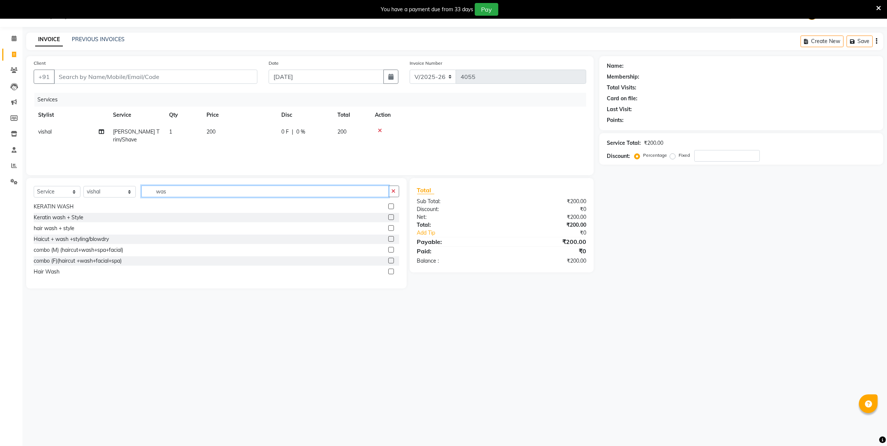
type input "was"
click at [388, 270] on label at bounding box center [391, 272] width 6 height 6
click at [388, 270] on input "checkbox" at bounding box center [390, 271] width 5 height 5
checkbox input "false"
click at [218, 79] on input "Client" at bounding box center [155, 77] width 203 height 14
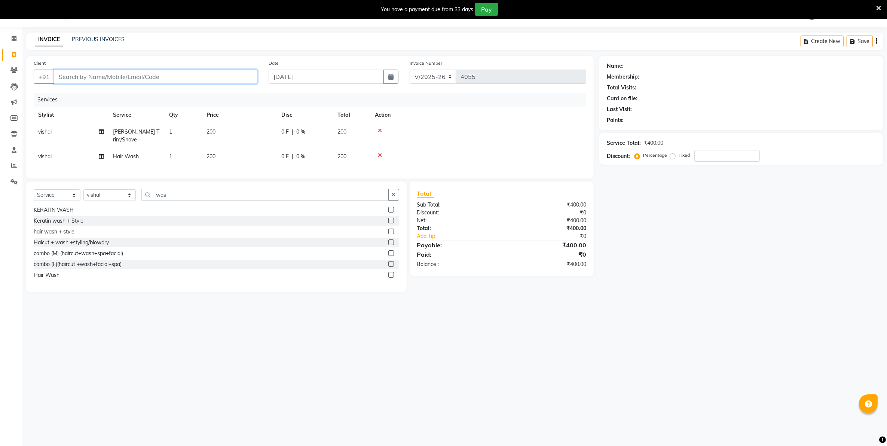
type input "8"
type input "0"
type input "8668572616"
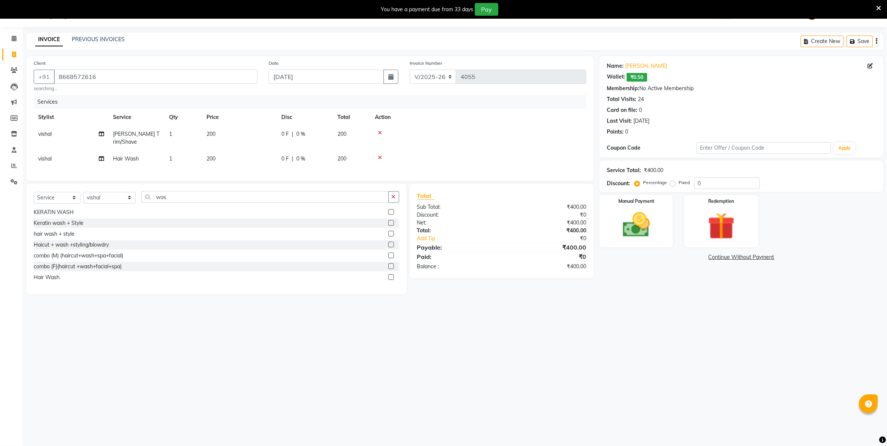
click at [211, 155] on span "200" at bounding box center [210, 158] width 9 height 7
select select "66495"
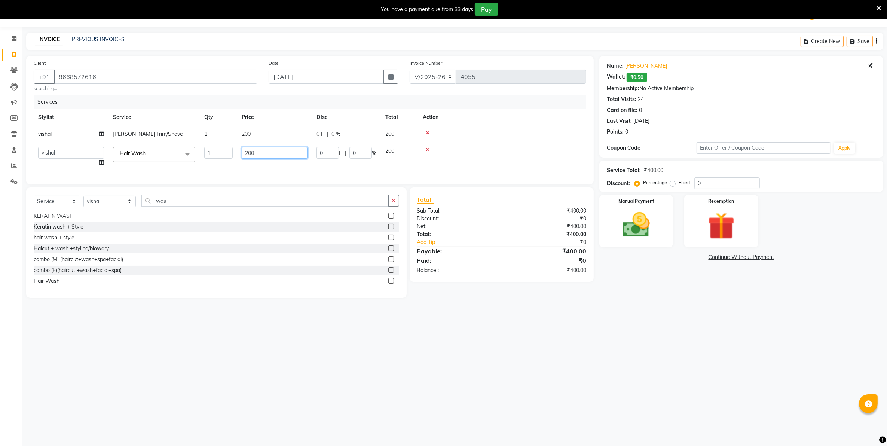
click at [249, 157] on input "200" at bounding box center [275, 153] width 66 height 12
type input "100"
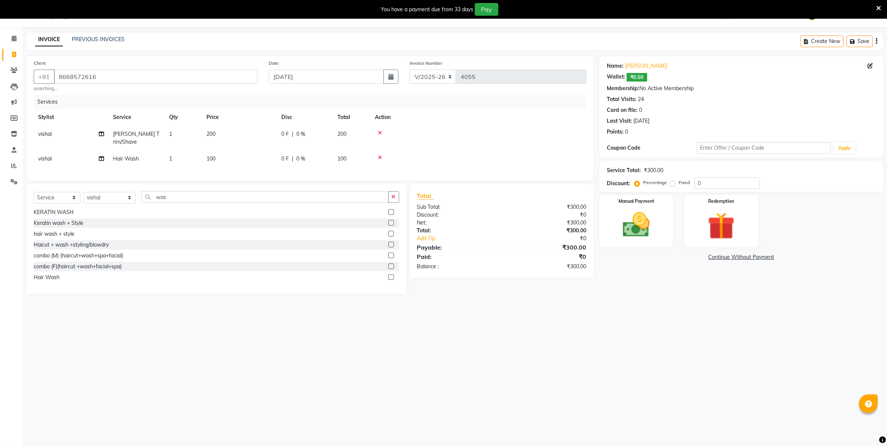
click at [615, 326] on div "08047224946 Select Location × [GEOGRAPHIC_DATA], [GEOGRAPHIC_DATA] WhatsApp Sta…" at bounding box center [443, 223] width 887 height 446
click at [640, 236] on img at bounding box center [636, 225] width 46 height 33
click at [678, 257] on span "UPI" at bounding box center [678, 257] width 12 height 9
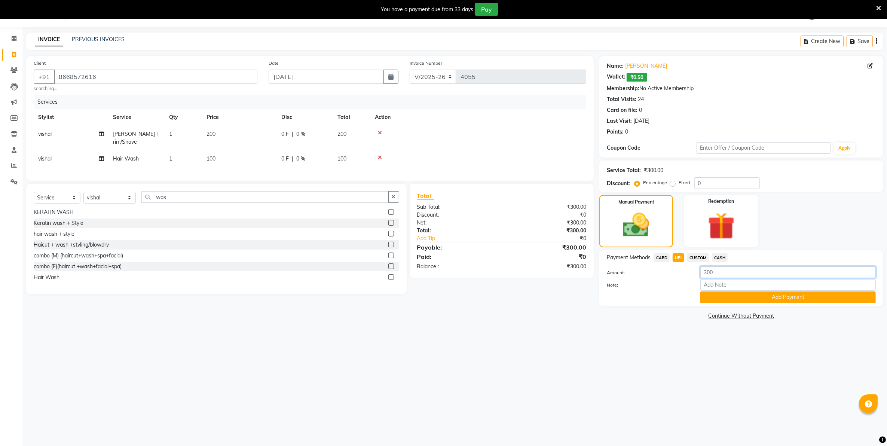
click at [706, 277] on input "300" at bounding box center [787, 272] width 175 height 12
type input "200"
click at [726, 295] on button "Add Payment" at bounding box center [787, 297] width 175 height 12
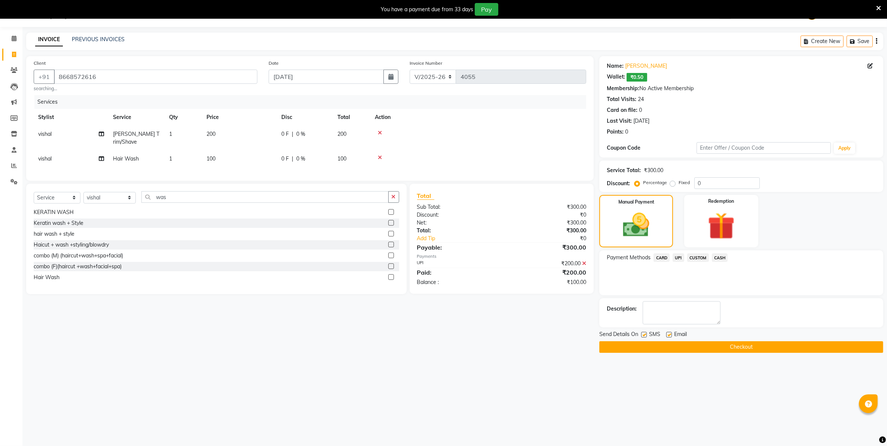
click at [718, 257] on span "CASH" at bounding box center [720, 257] width 16 height 9
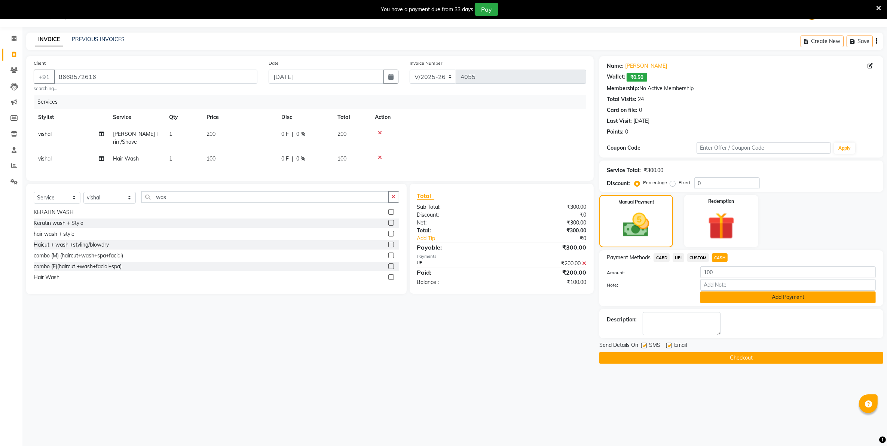
click at [735, 299] on button "Add Payment" at bounding box center [787, 297] width 175 height 12
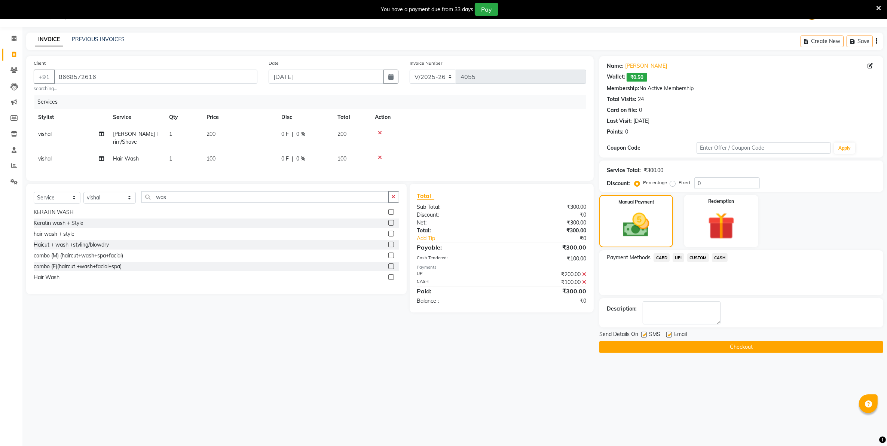
click at [687, 346] on button "Checkout" at bounding box center [741, 347] width 284 height 12
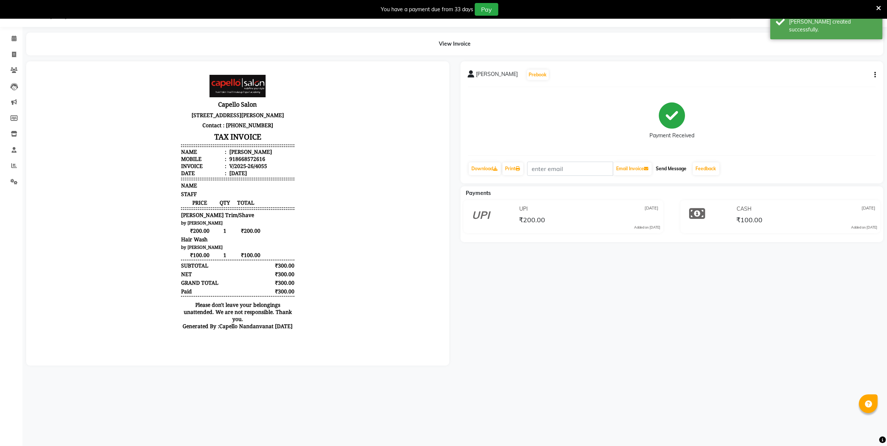
click at [674, 172] on button "Send Message" at bounding box center [671, 168] width 37 height 13
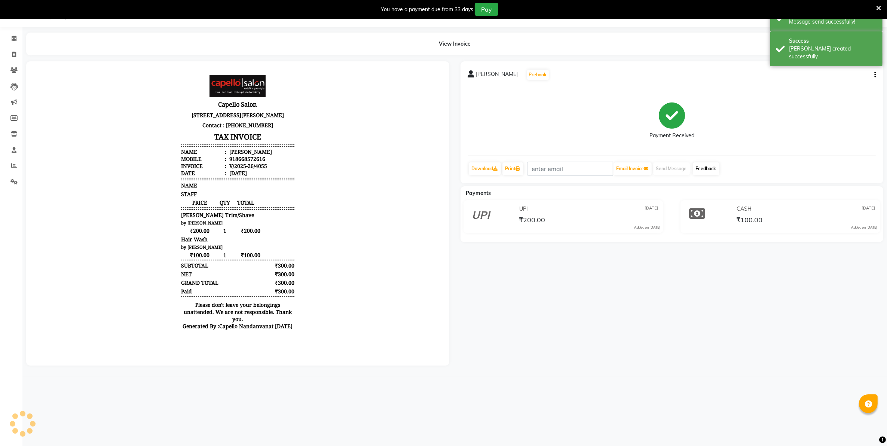
click at [704, 168] on link "Feedback" at bounding box center [706, 168] width 27 height 13
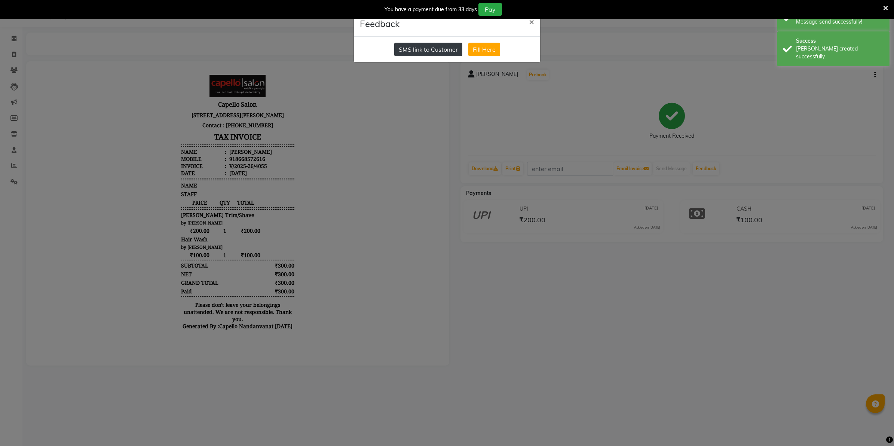
click at [404, 49] on button "SMS link to Customer" at bounding box center [428, 49] width 68 height 13
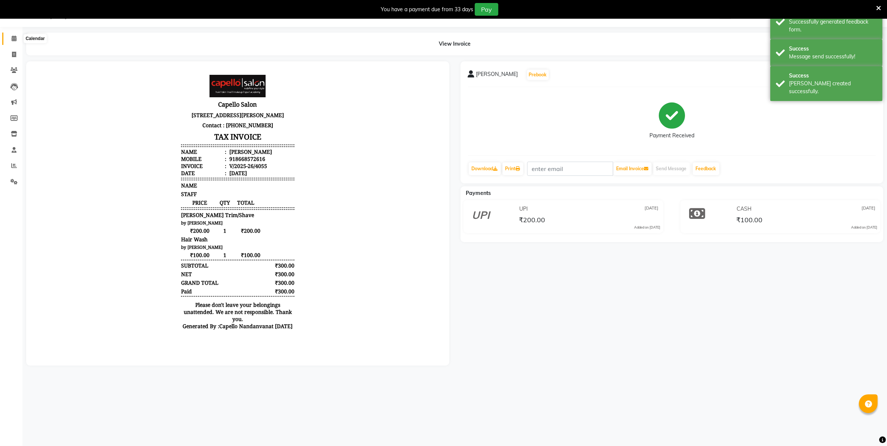
click at [13, 40] on icon at bounding box center [14, 39] width 5 height 6
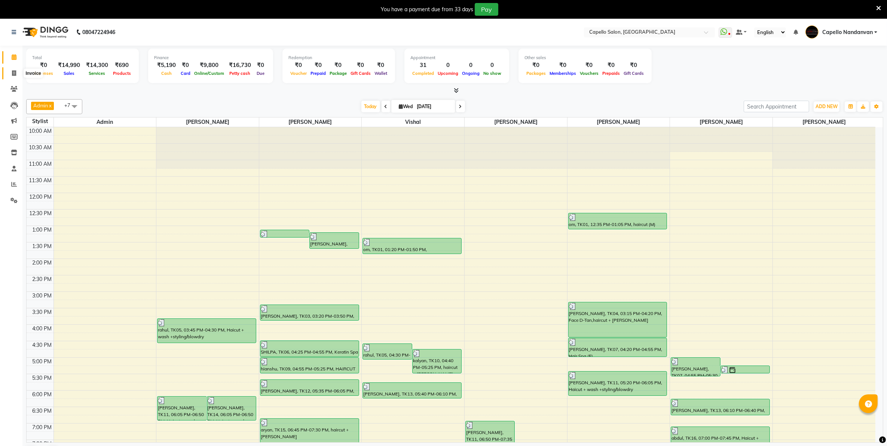
click at [15, 72] on icon at bounding box center [14, 73] width 4 height 6
select select "service"
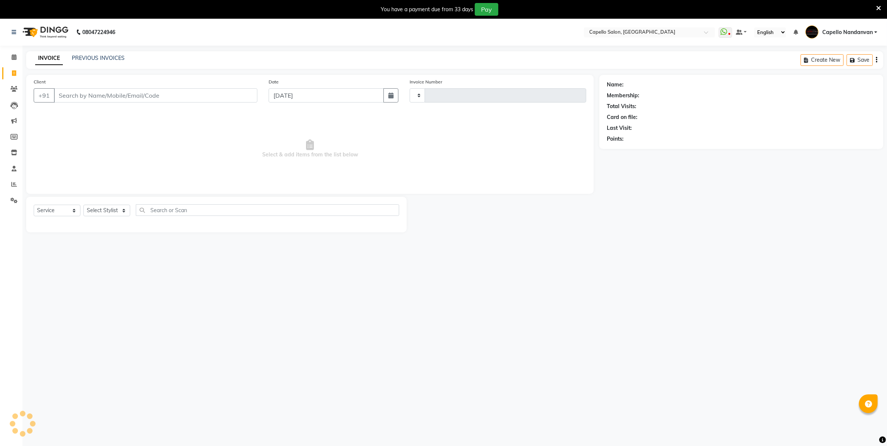
type input "4056"
select select "830"
click at [82, 60] on link "PREVIOUS INVOICES" at bounding box center [98, 58] width 53 height 7
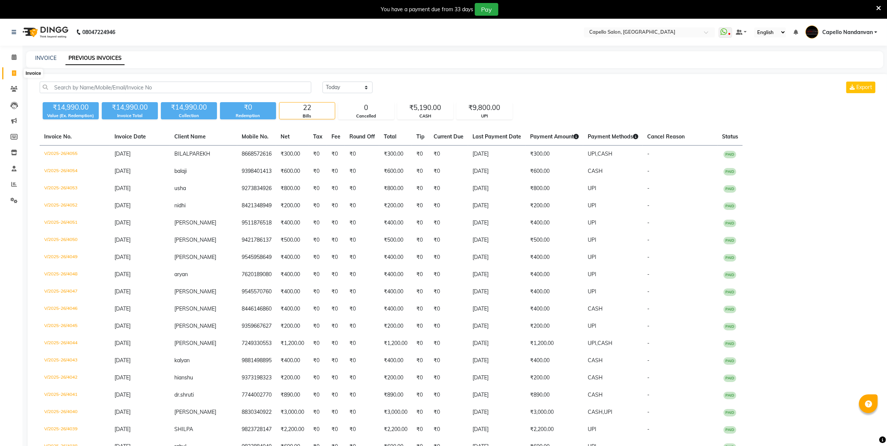
click at [13, 77] on span at bounding box center [13, 73] width 13 height 9
select select "830"
select select "service"
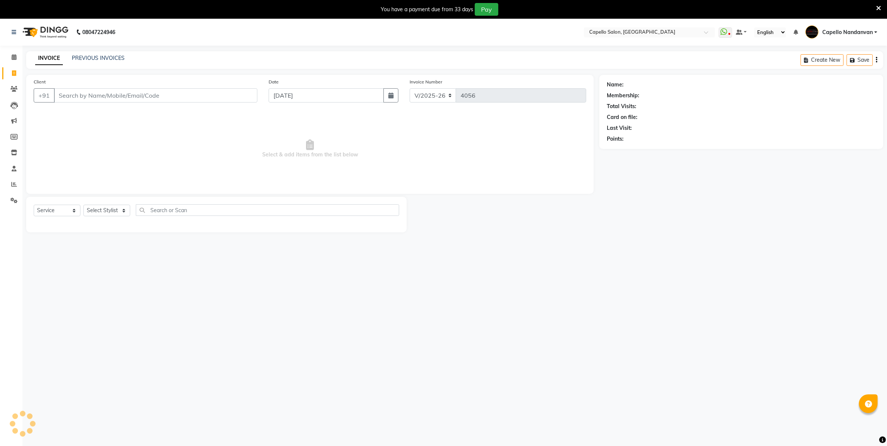
scroll to position [19, 0]
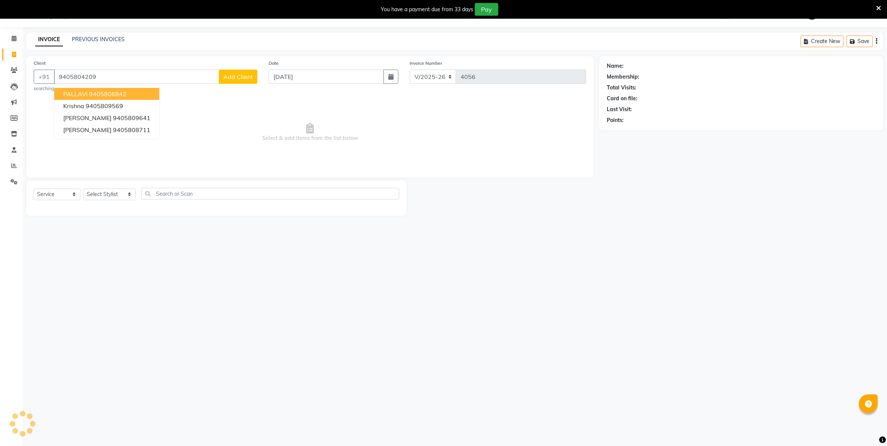
type input "9405804209"
click at [238, 73] on span "Add Client" at bounding box center [238, 76] width 30 height 7
select select "22"
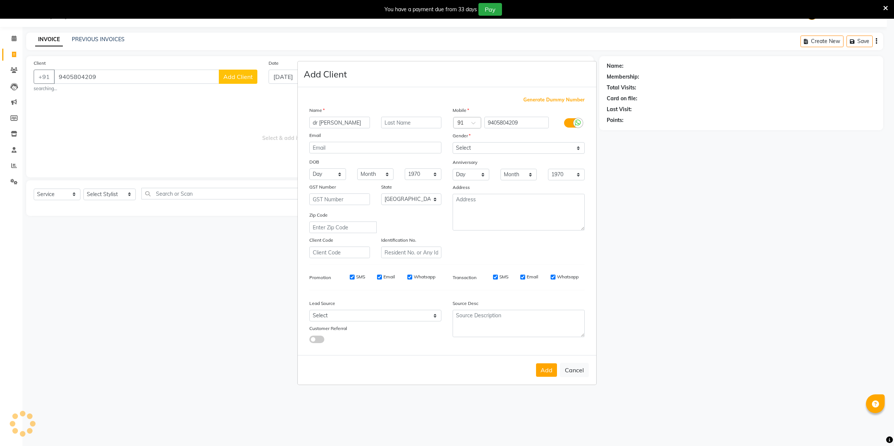
type input "dr [PERSON_NAME]"
click at [490, 144] on select "Select [DEMOGRAPHIC_DATA] [DEMOGRAPHIC_DATA] Other Prefer Not To Say" at bounding box center [519, 148] width 132 height 12
select select "[DEMOGRAPHIC_DATA]"
click at [453, 143] on select "Select [DEMOGRAPHIC_DATA] [DEMOGRAPHIC_DATA] Other Prefer Not To Say" at bounding box center [519, 148] width 132 height 12
click at [545, 369] on button "Add" at bounding box center [546, 369] width 21 height 13
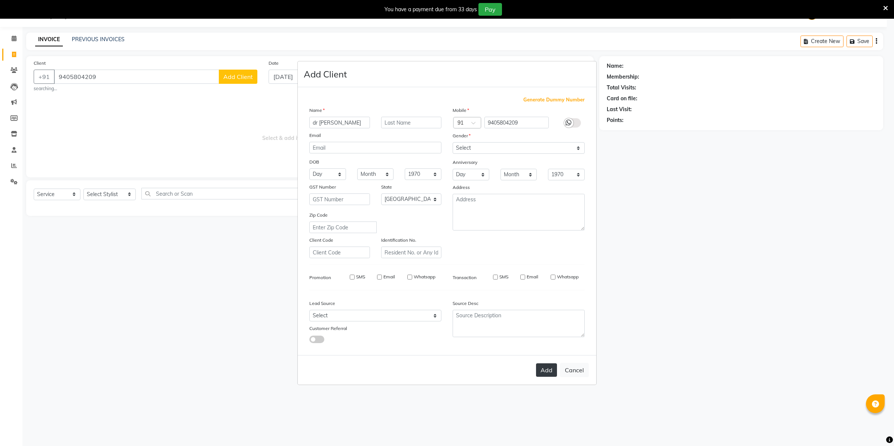
select select
select select "null"
select select
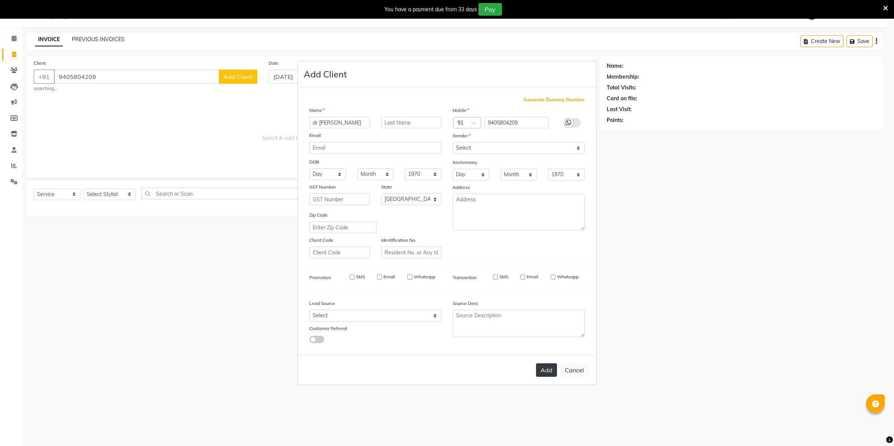
select select
checkbox input "false"
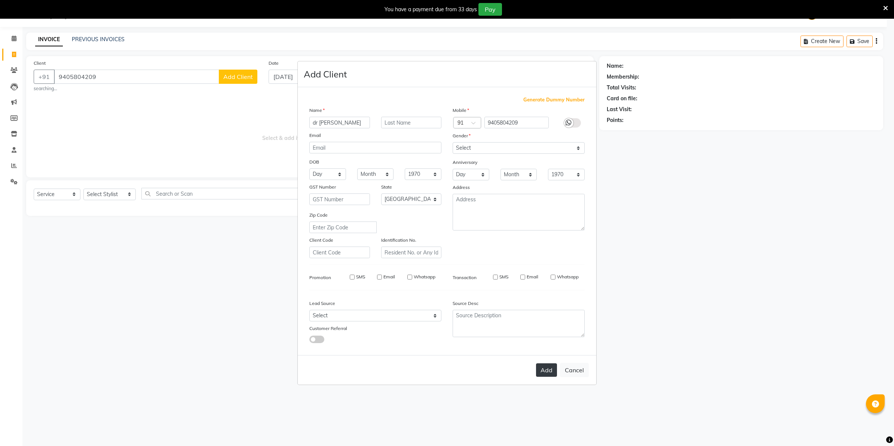
checkbox input "false"
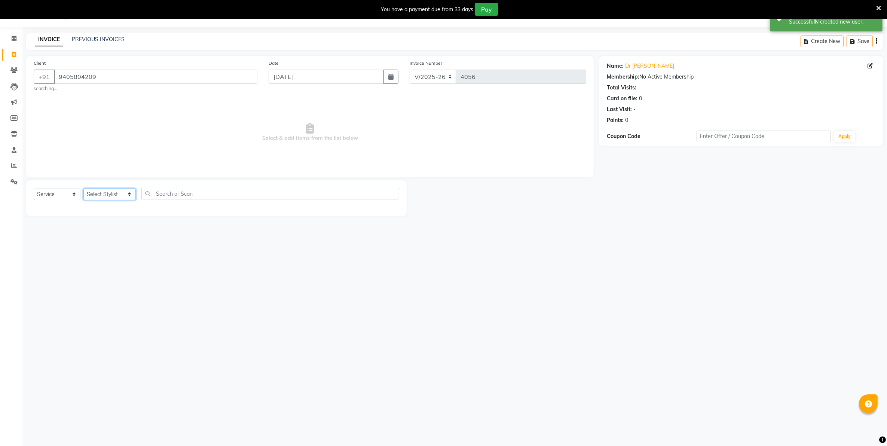
click at [120, 197] on select "Select Stylist Admin [PERSON_NAME] [PERSON_NAME] [PERSON_NAME] [PERSON_NAME] Ow…" at bounding box center [109, 195] width 52 height 12
select select "14478"
click at [83, 189] on select "Select Stylist Admin [PERSON_NAME] [PERSON_NAME] [PERSON_NAME] [PERSON_NAME] Ow…" at bounding box center [109, 195] width 52 height 12
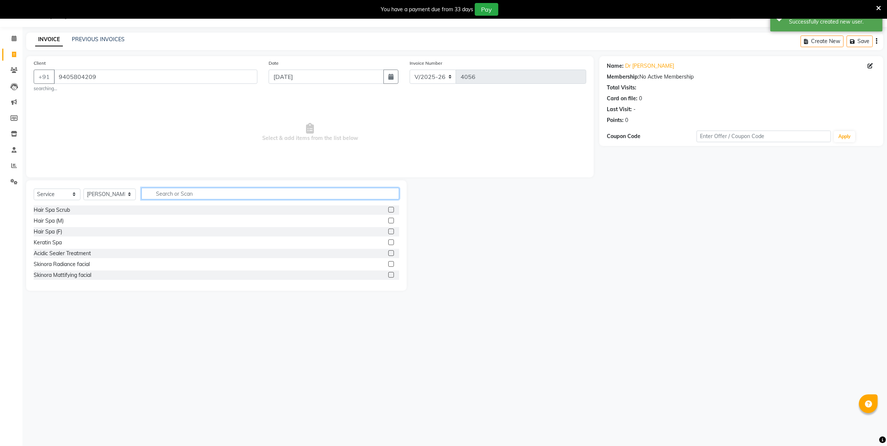
click at [188, 193] on input "text" at bounding box center [269, 194] width 257 height 12
type input "l"
type input "kera"
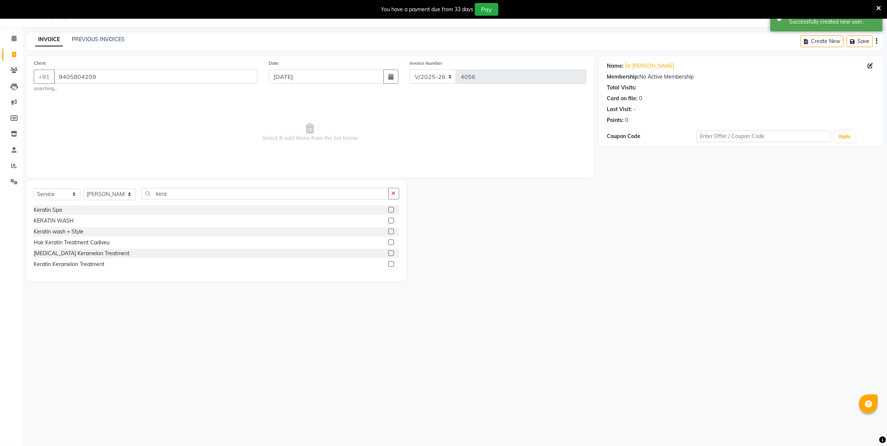
click at [393, 209] on label at bounding box center [391, 210] width 6 height 6
click at [393, 209] on input "checkbox" at bounding box center [390, 210] width 5 height 5
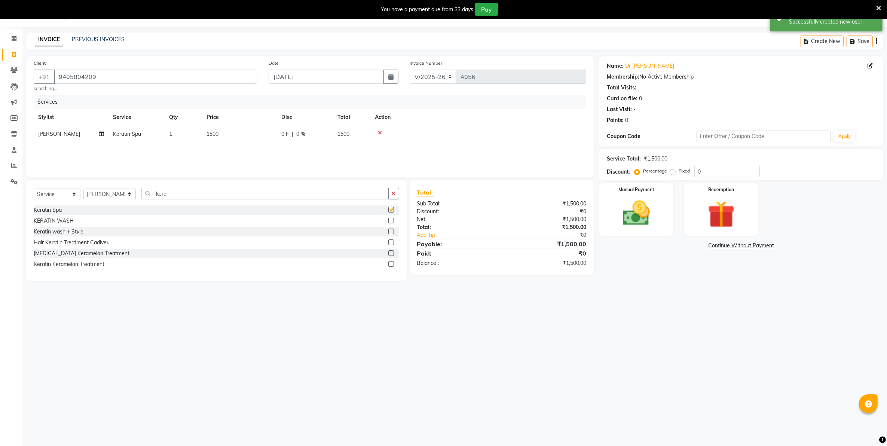
checkbox input "false"
click at [206, 138] on td "1500" at bounding box center [239, 134] width 75 height 17
select select "14478"
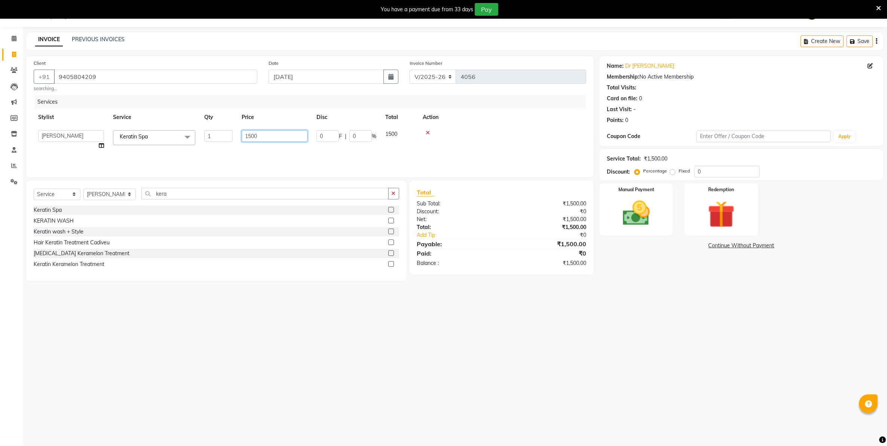
click at [250, 141] on input "1500" at bounding box center [275, 136] width 66 height 12
type input "2000"
click at [628, 270] on div "Name: Dr [PERSON_NAME] Membership: No Active Membership Total Visits: Card on f…" at bounding box center [743, 168] width 289 height 225
click at [655, 214] on img at bounding box center [636, 213] width 46 height 33
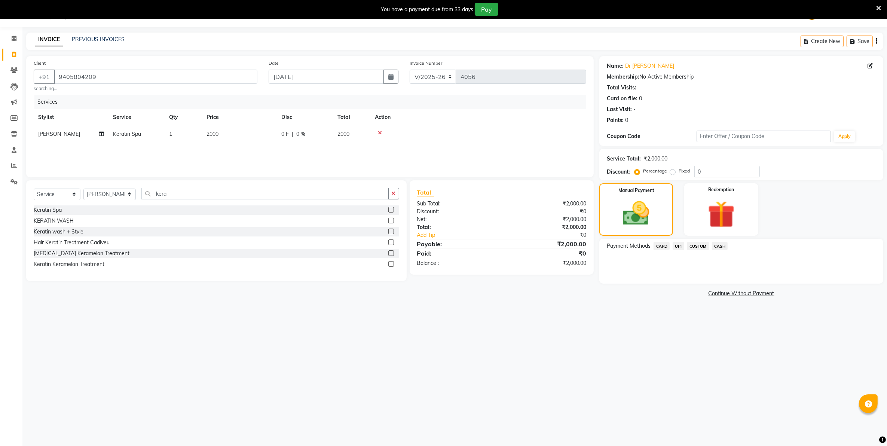
click at [679, 245] on span "UPI" at bounding box center [678, 246] width 12 height 9
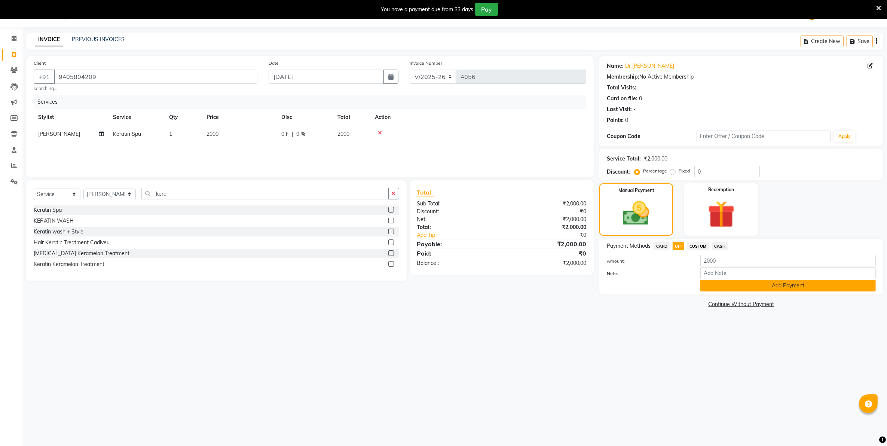
click at [708, 283] on button "Add Payment" at bounding box center [787, 286] width 175 height 12
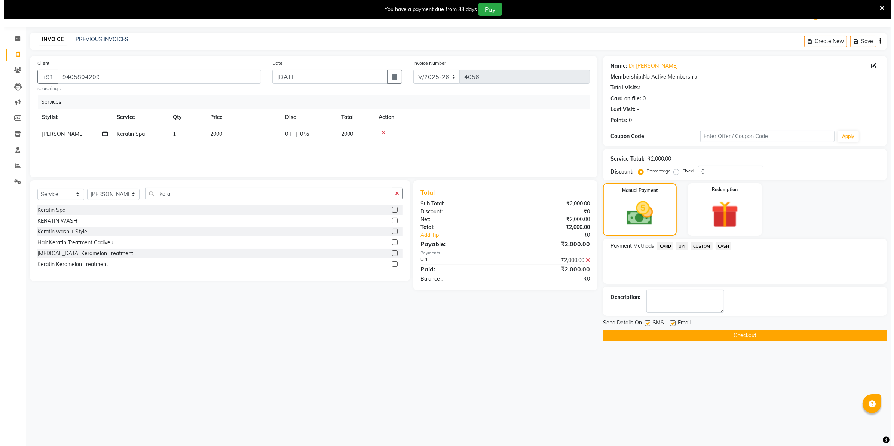
scroll to position [0, 0]
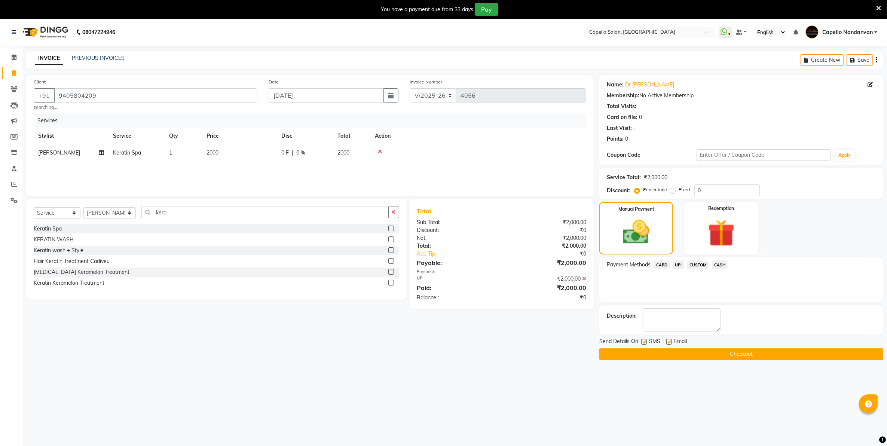
click at [677, 356] on button "Checkout" at bounding box center [741, 354] width 284 height 12
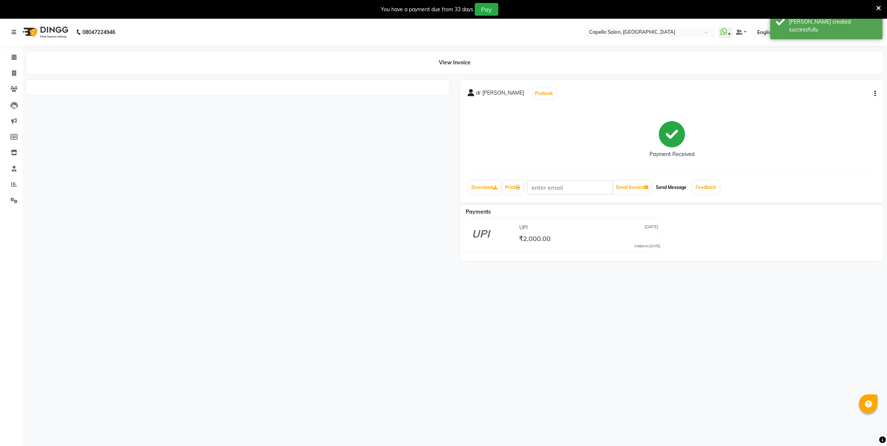
click at [676, 188] on button "Send Message" at bounding box center [671, 187] width 37 height 13
click at [707, 187] on link "Feedback" at bounding box center [706, 187] width 27 height 13
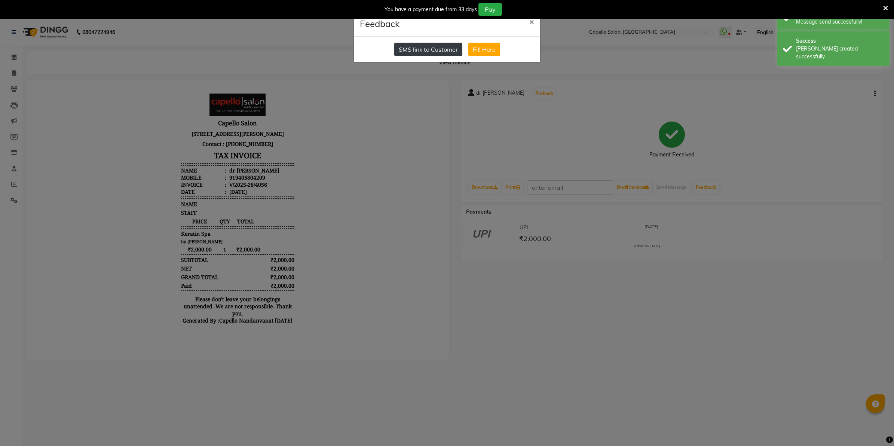
click at [420, 49] on button "SMS link to Customer" at bounding box center [428, 49] width 68 height 13
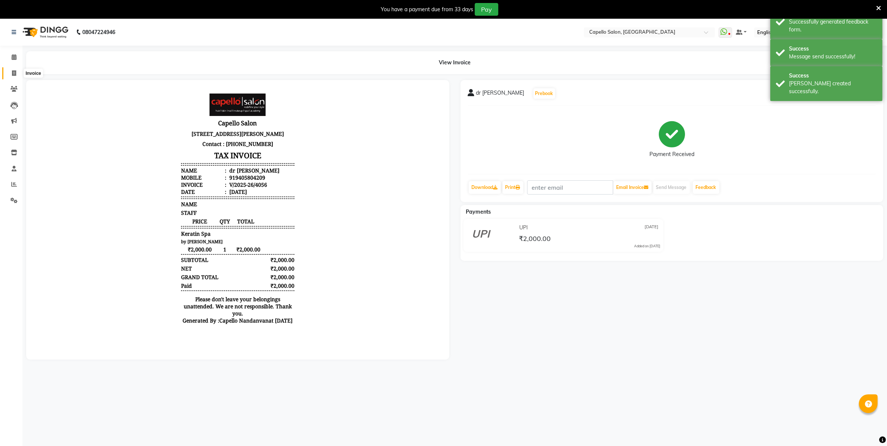
click at [12, 71] on icon at bounding box center [14, 73] width 4 height 6
select select "830"
select select "service"
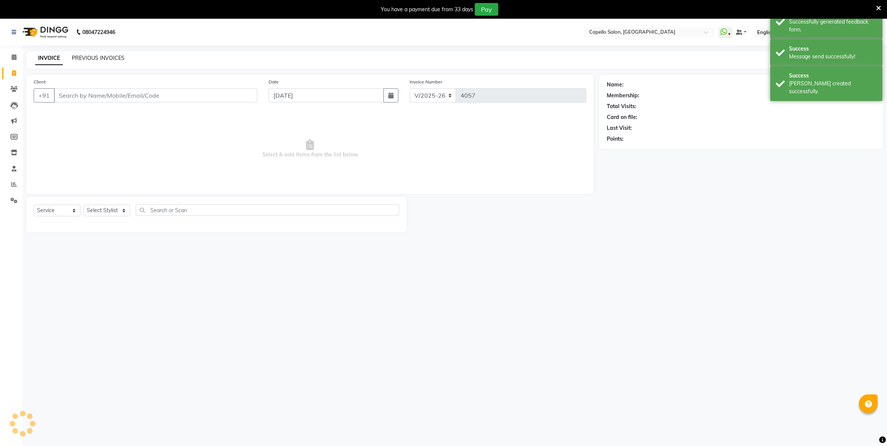
click at [92, 56] on link "PREVIOUS INVOICES" at bounding box center [98, 58] width 53 height 7
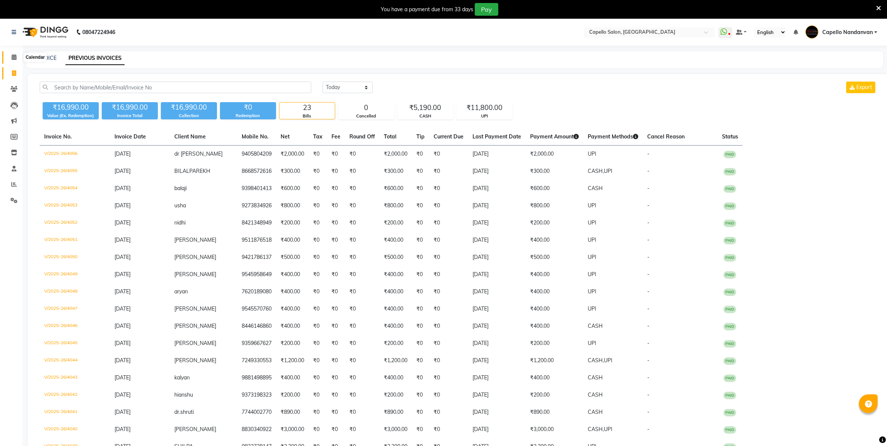
click at [17, 56] on span at bounding box center [13, 57] width 13 height 9
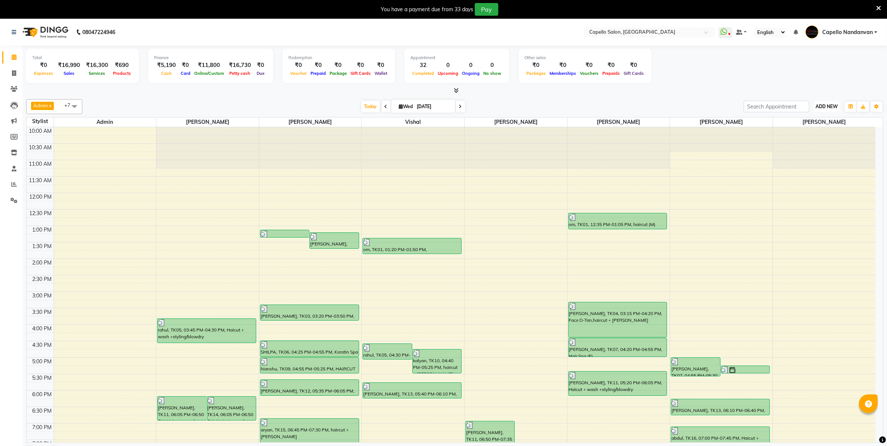
click at [816, 107] on span "ADD NEW" at bounding box center [826, 107] width 22 height 6
click at [799, 154] on link "Add Attendance" at bounding box center [809, 150] width 59 height 10
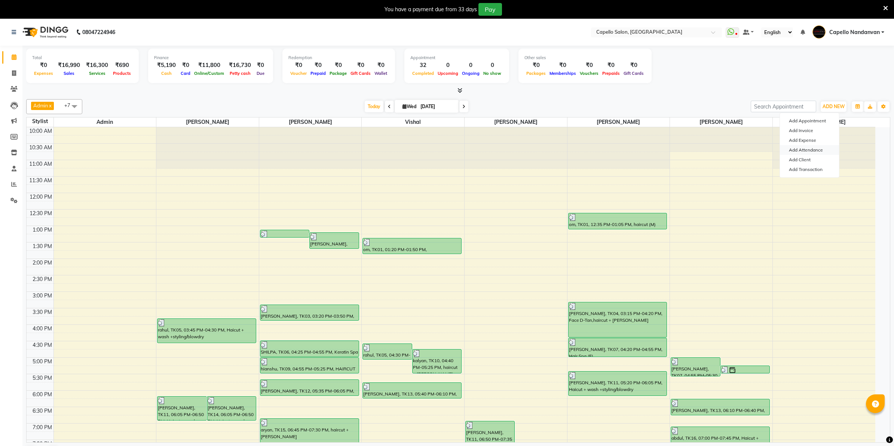
select select "A"
select select "W"
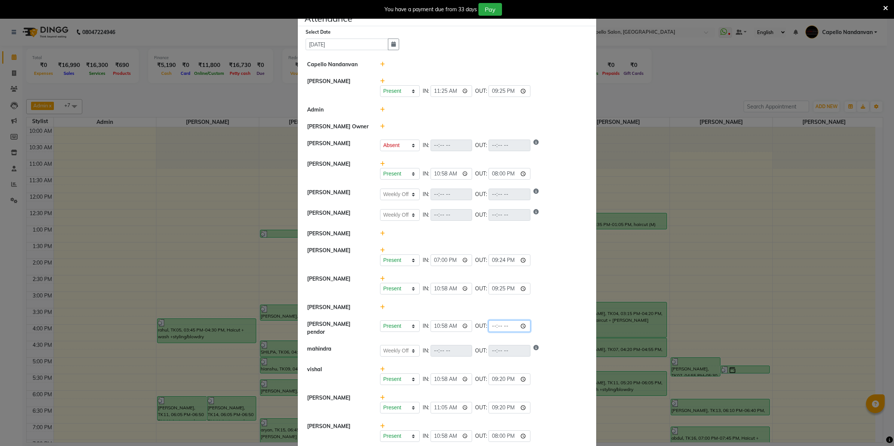
click at [494, 327] on input "time" at bounding box center [509, 326] width 42 height 12
type input "21:32"
click at [556, 299] on li "[PERSON_NAME] Present Absent Late Half Day Weekly Off IN: 10:58 OUT: 21:25" at bounding box center [447, 284] width 295 height 29
select select "A"
select select "W"
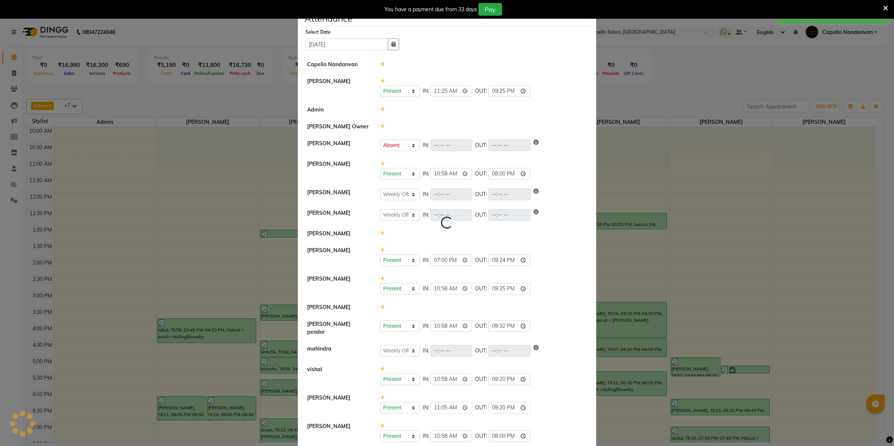
select select "W"
